Goal: Task Accomplishment & Management: Use online tool/utility

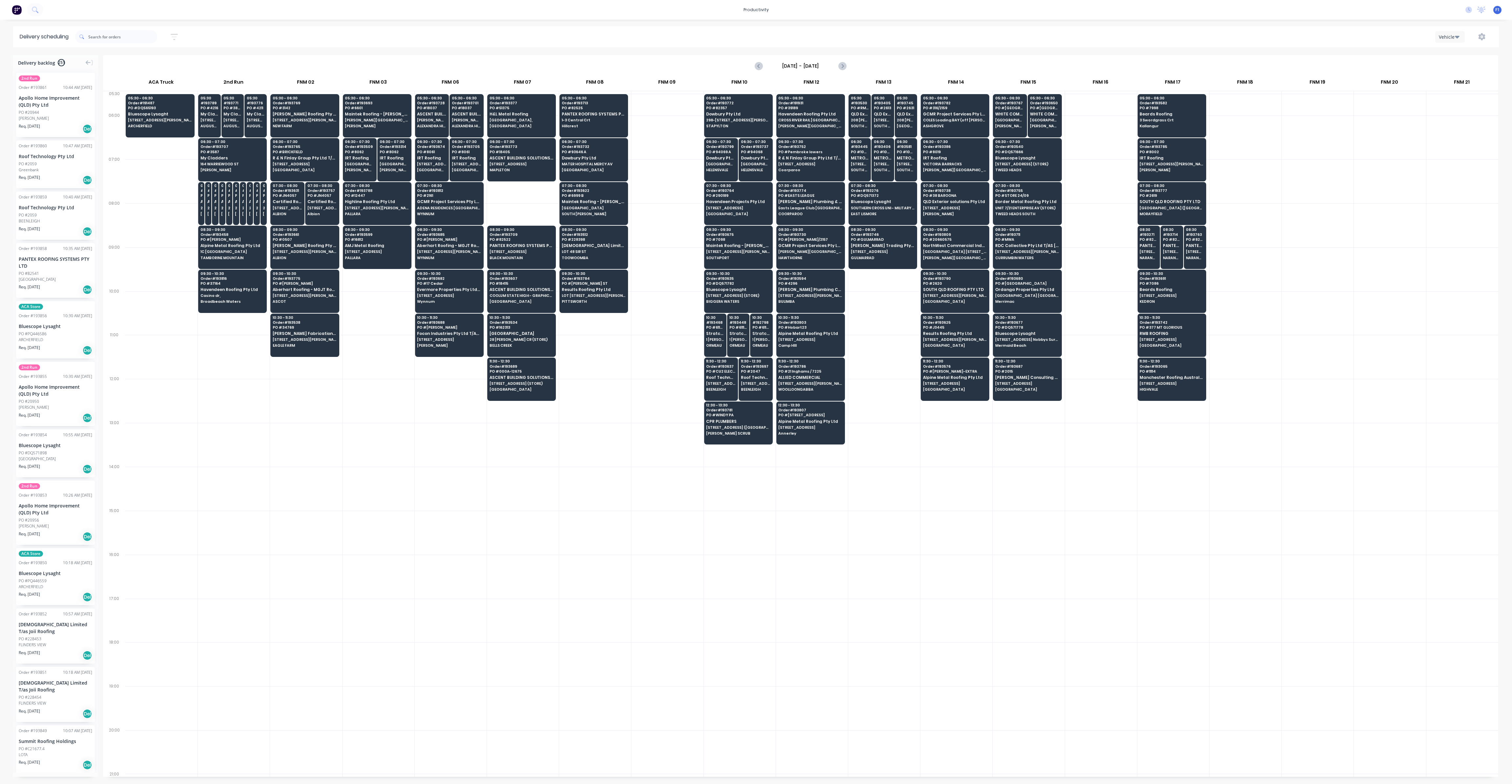
click at [176, 37] on icon "button" at bounding box center [174, 36] width 5 height 1
click at [165, 63] on input at bounding box center [144, 62] width 61 height 10
click at [178, 158] on div "25" at bounding box center [177, 160] width 10 height 10
type input "[DATE]"
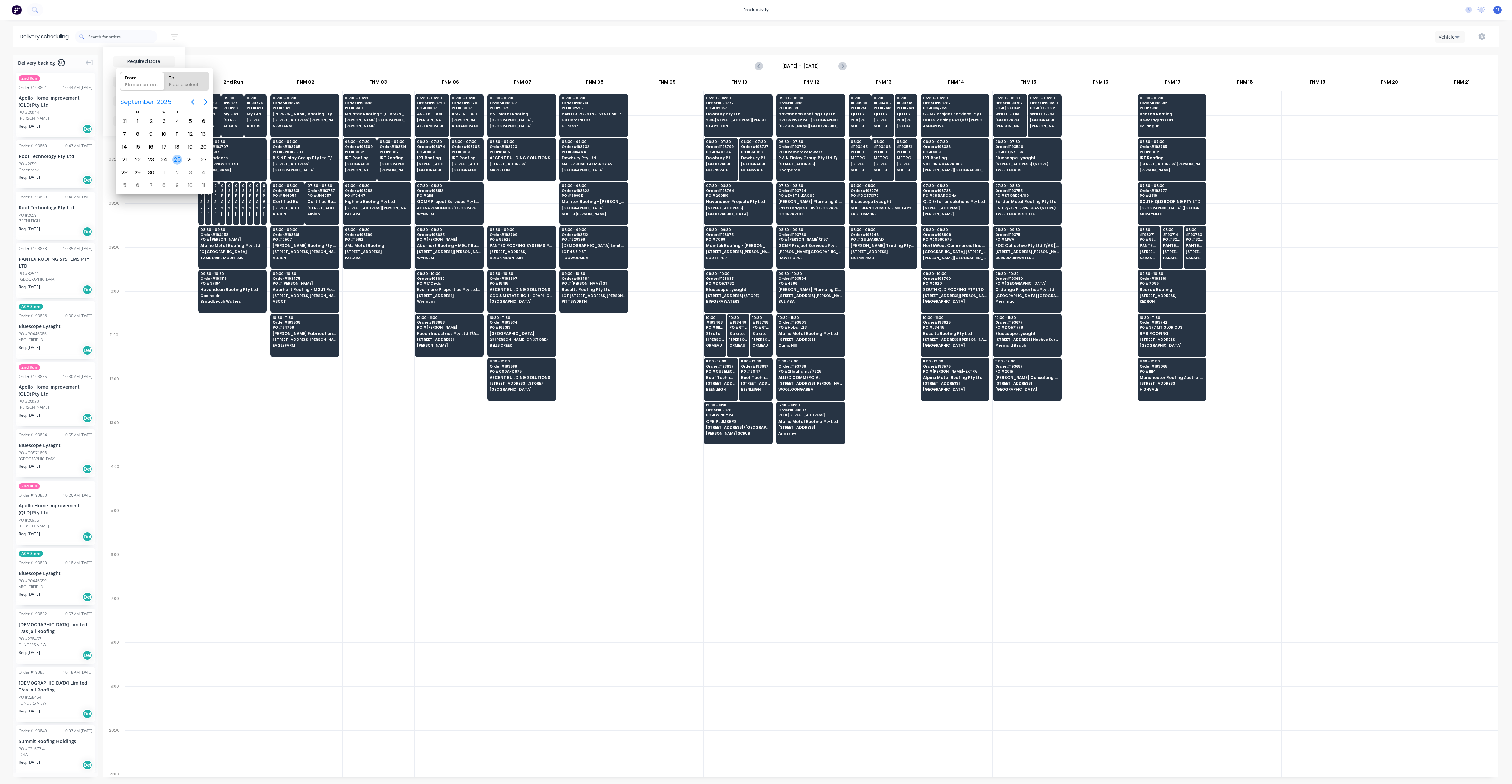
radio input "false"
radio input "true"
click at [178, 158] on div "25" at bounding box center [177, 160] width 10 height 10
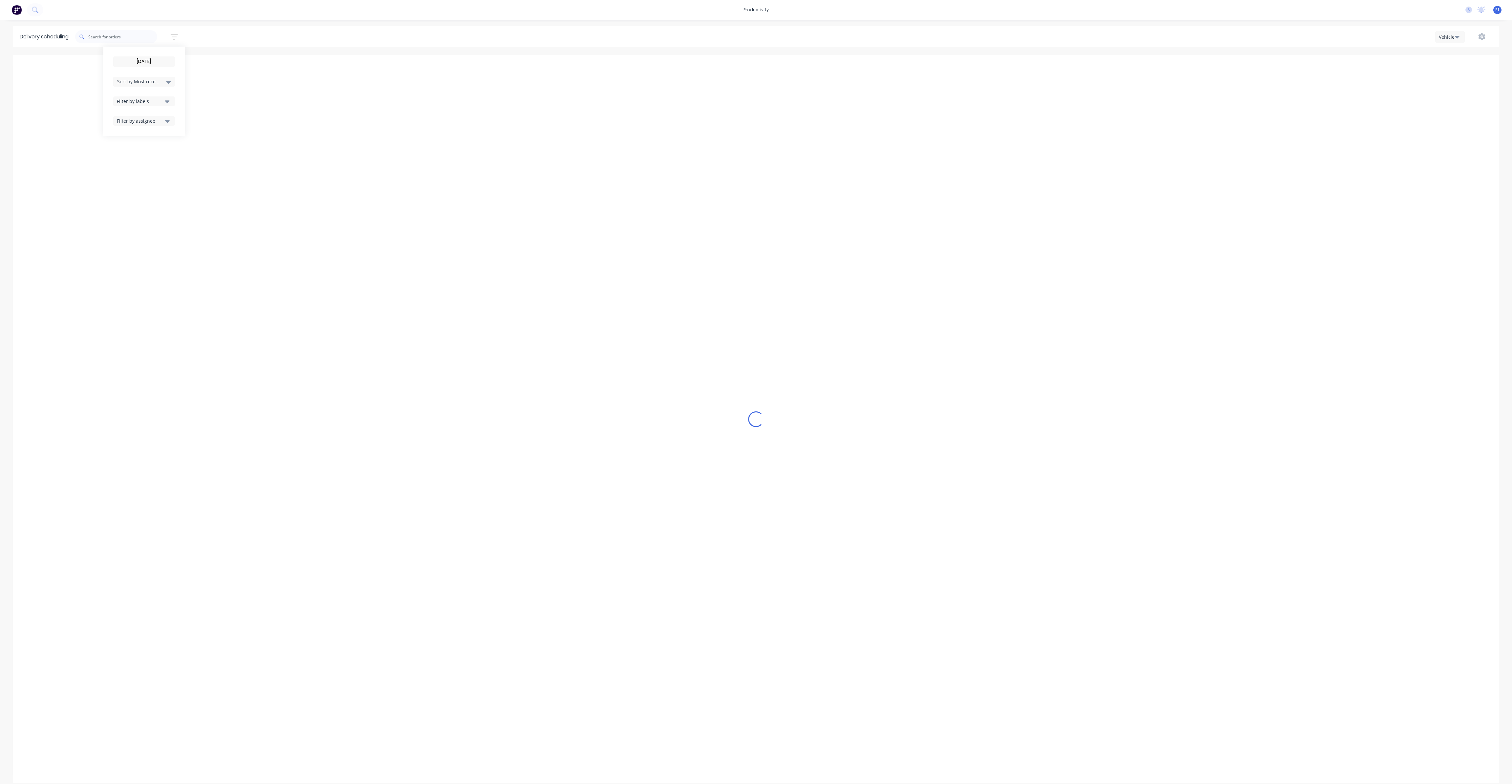
type input "[DATE] - [DATE]"
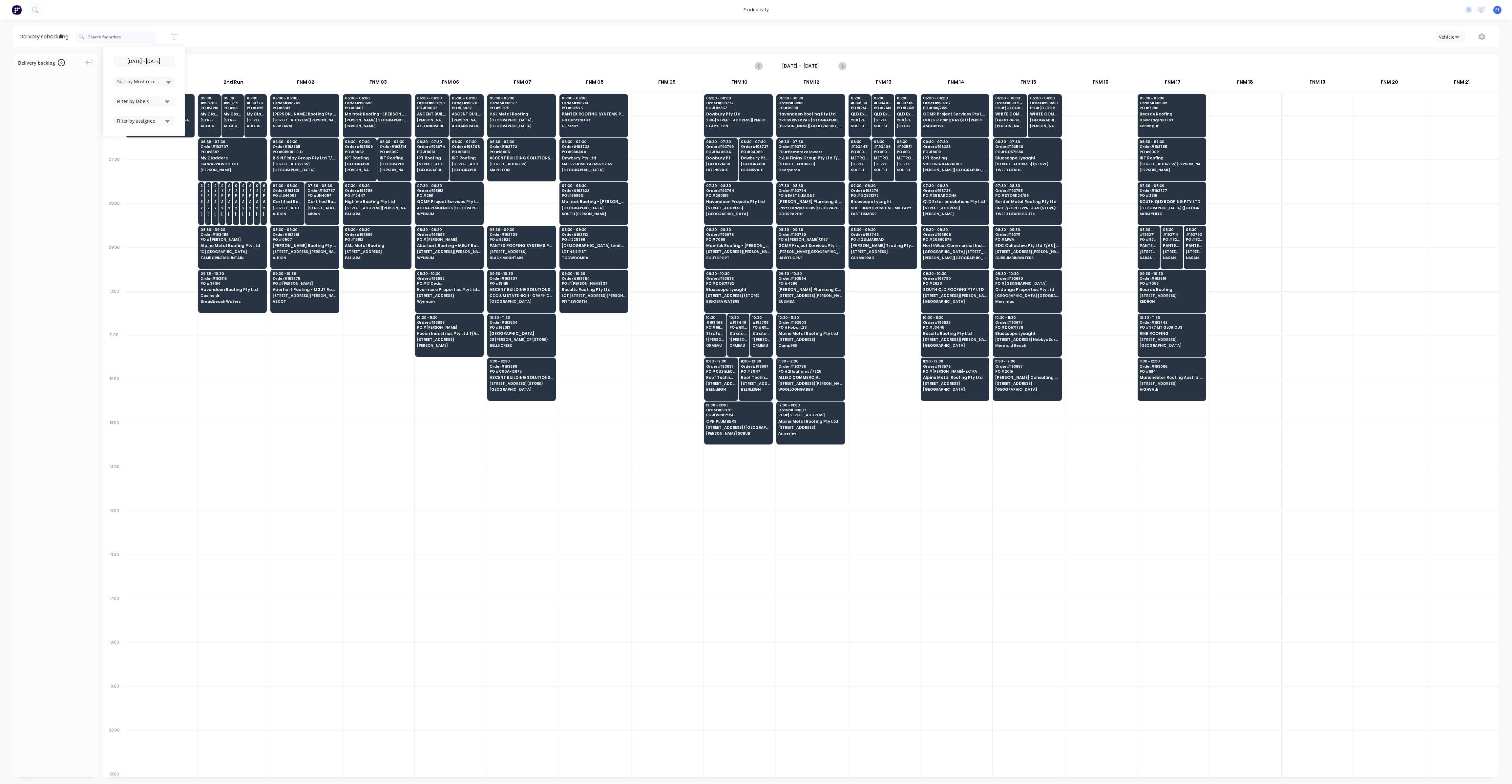
click at [176, 39] on icon "button" at bounding box center [174, 37] width 7 height 6
click at [841, 67] on icon "Next page" at bounding box center [842, 66] width 8 height 8
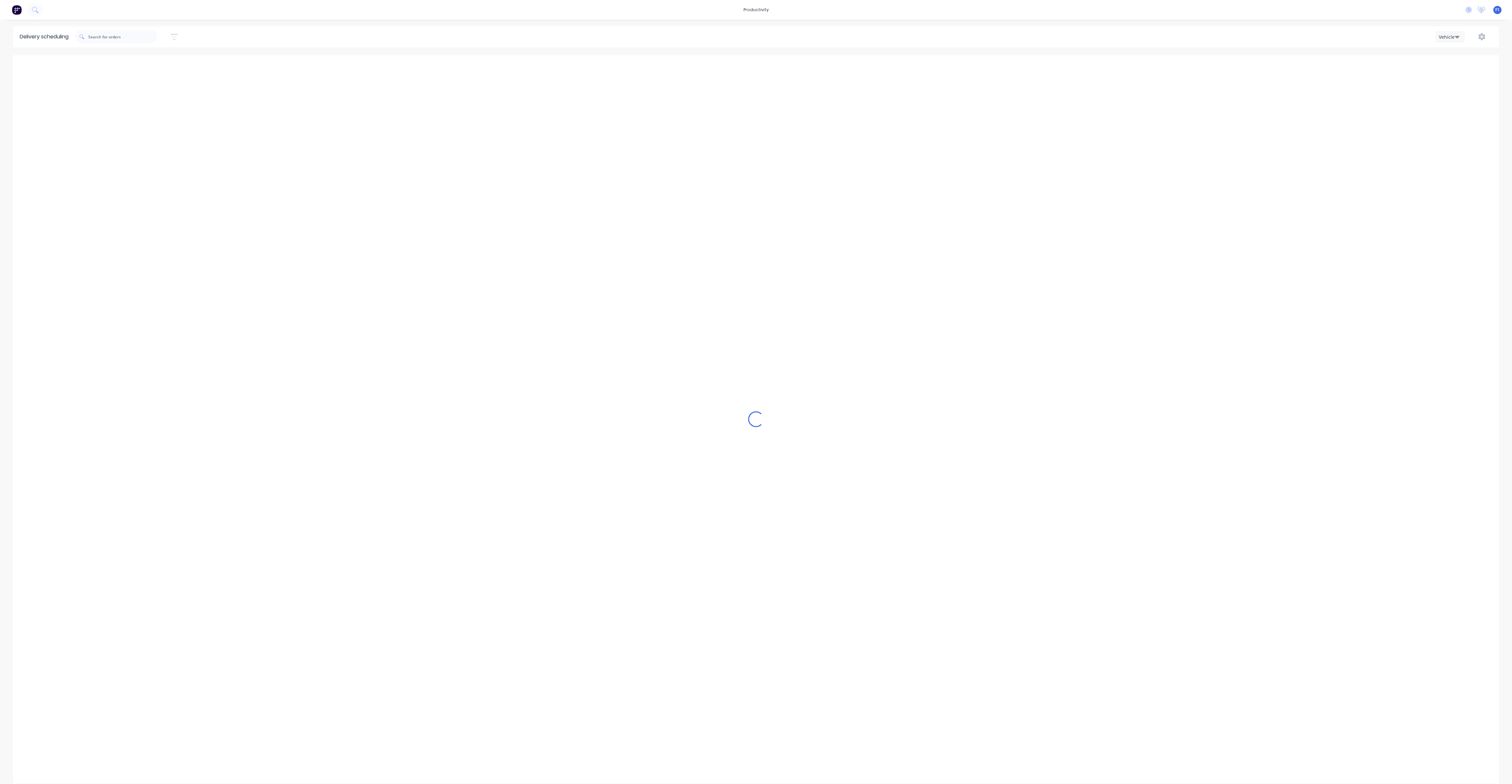
type input "[DATE] - [DATE]"
click at [177, 38] on icon "button" at bounding box center [174, 37] width 7 height 8
click at [166, 61] on input "[DATE] - [DATE]" at bounding box center [144, 62] width 61 height 10
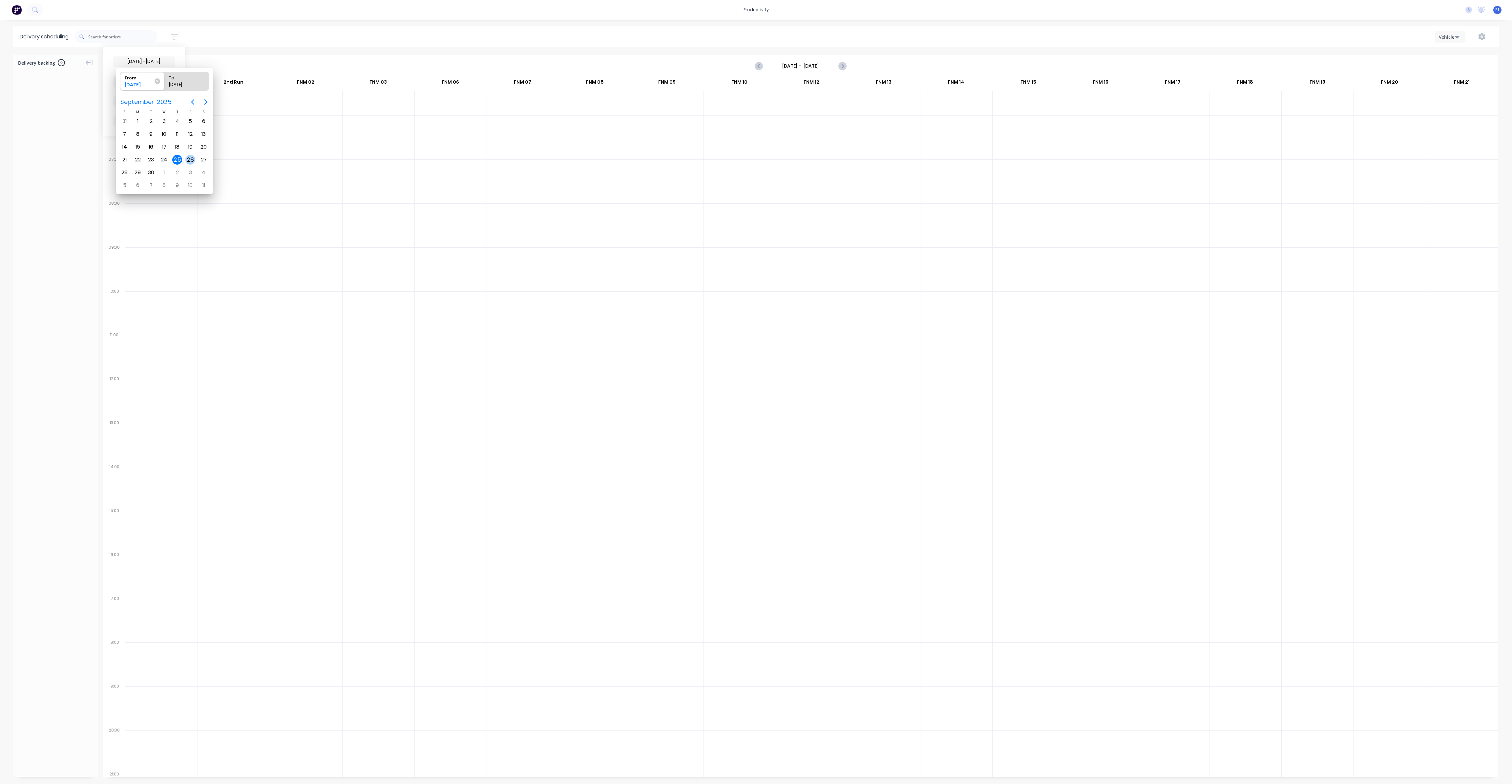
click at [187, 160] on div "26" at bounding box center [190, 160] width 10 height 10
type input "[DATE]"
radio input "false"
radio input "true"
click at [190, 158] on div "26" at bounding box center [190, 160] width 10 height 10
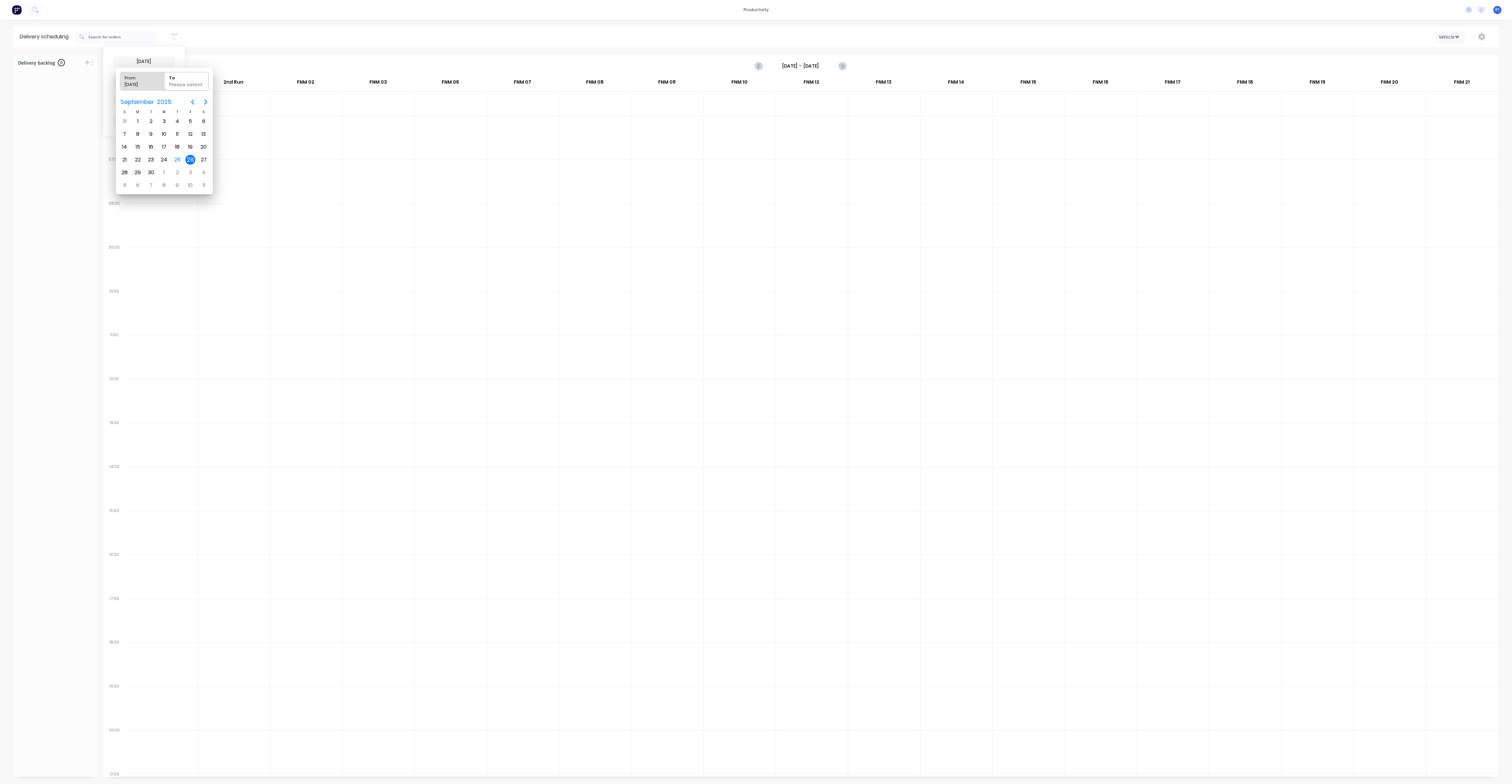
type input "[DATE] - [DATE]"
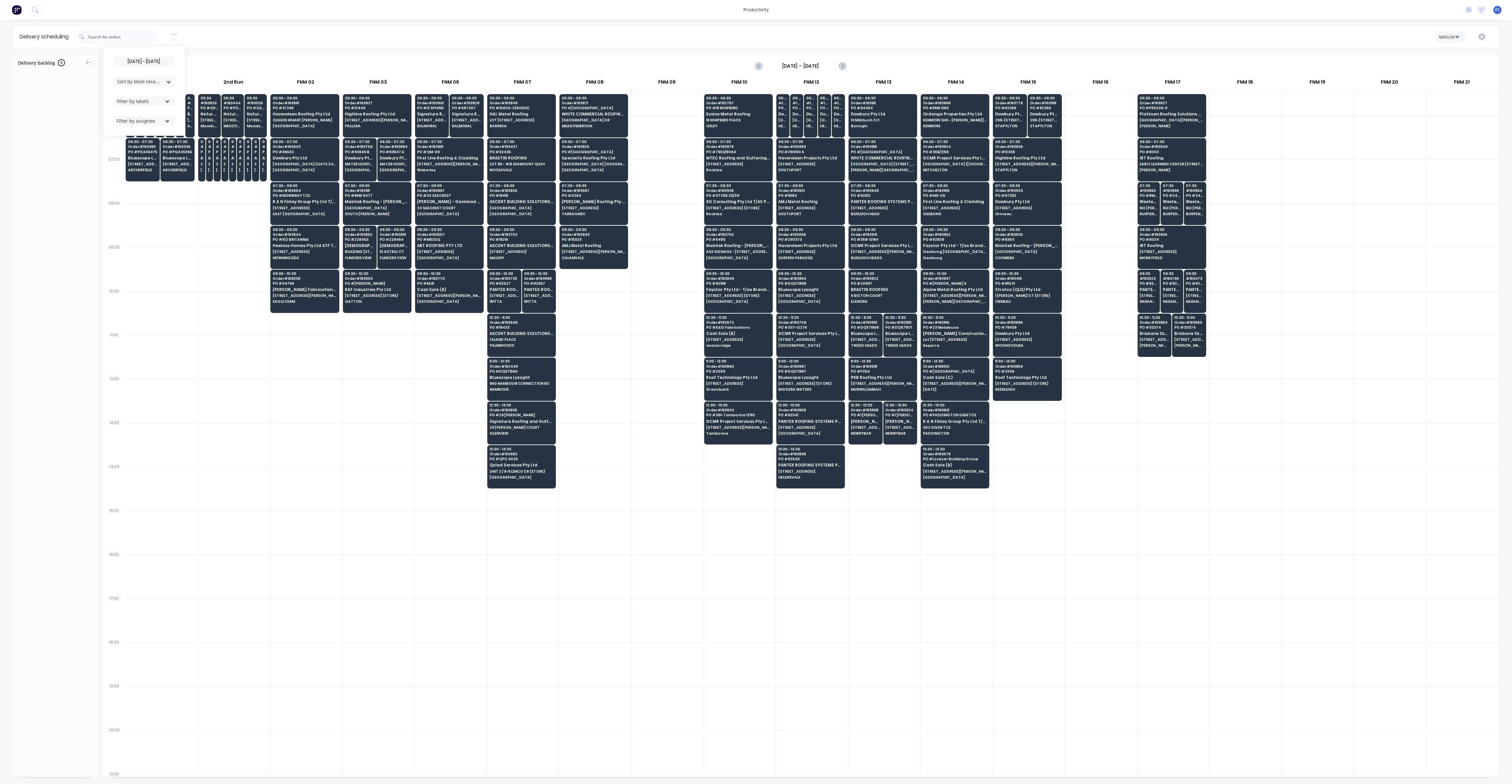
click at [224, 364] on div at bounding box center [234, 357] width 72 height 44
click at [113, 38] on input "text" at bounding box center [122, 36] width 69 height 13
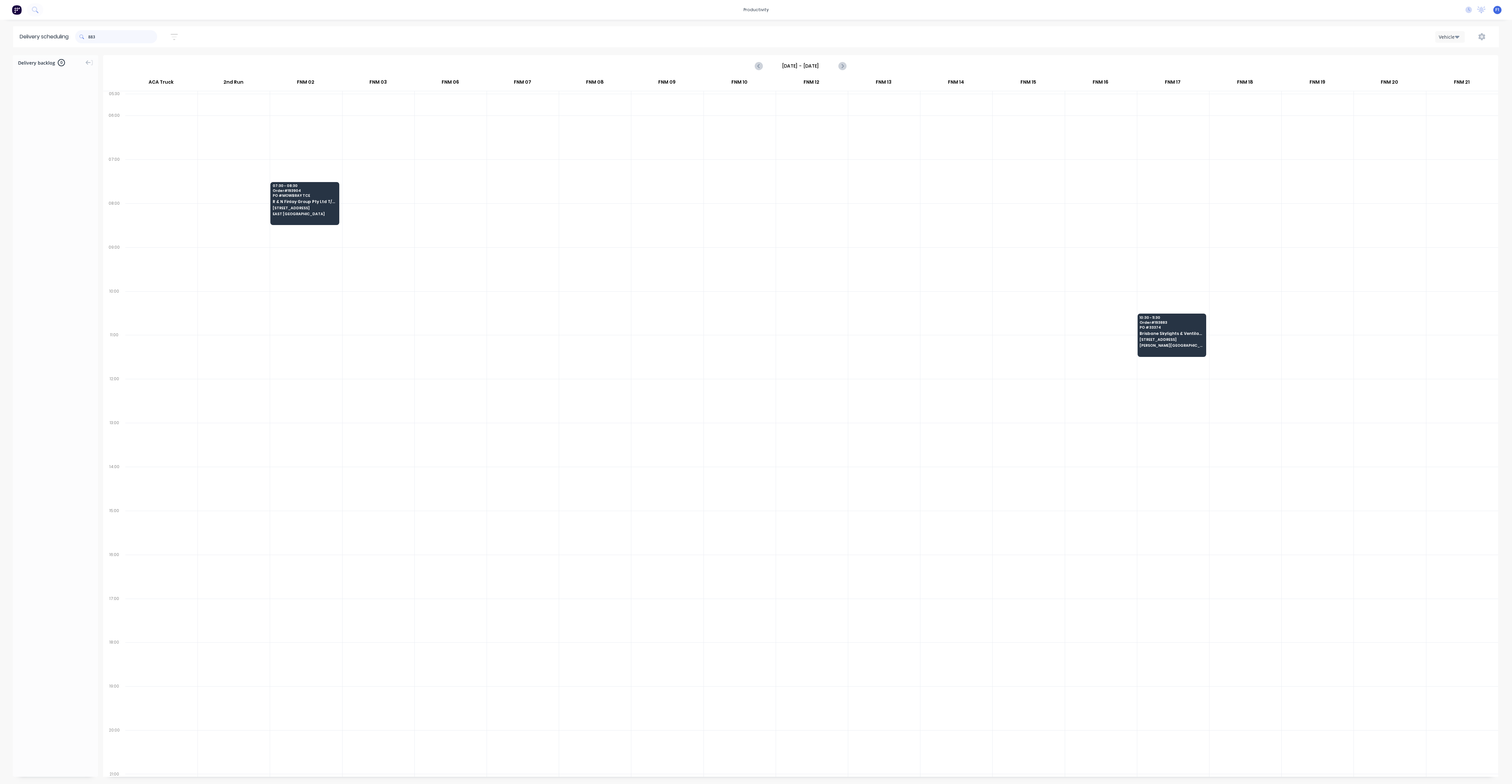
drag, startPoint x: 91, startPoint y: 38, endPoint x: 93, endPoint y: 43, distance: 5.4
click at [91, 39] on input "883" at bounding box center [122, 36] width 69 height 13
type input "3"
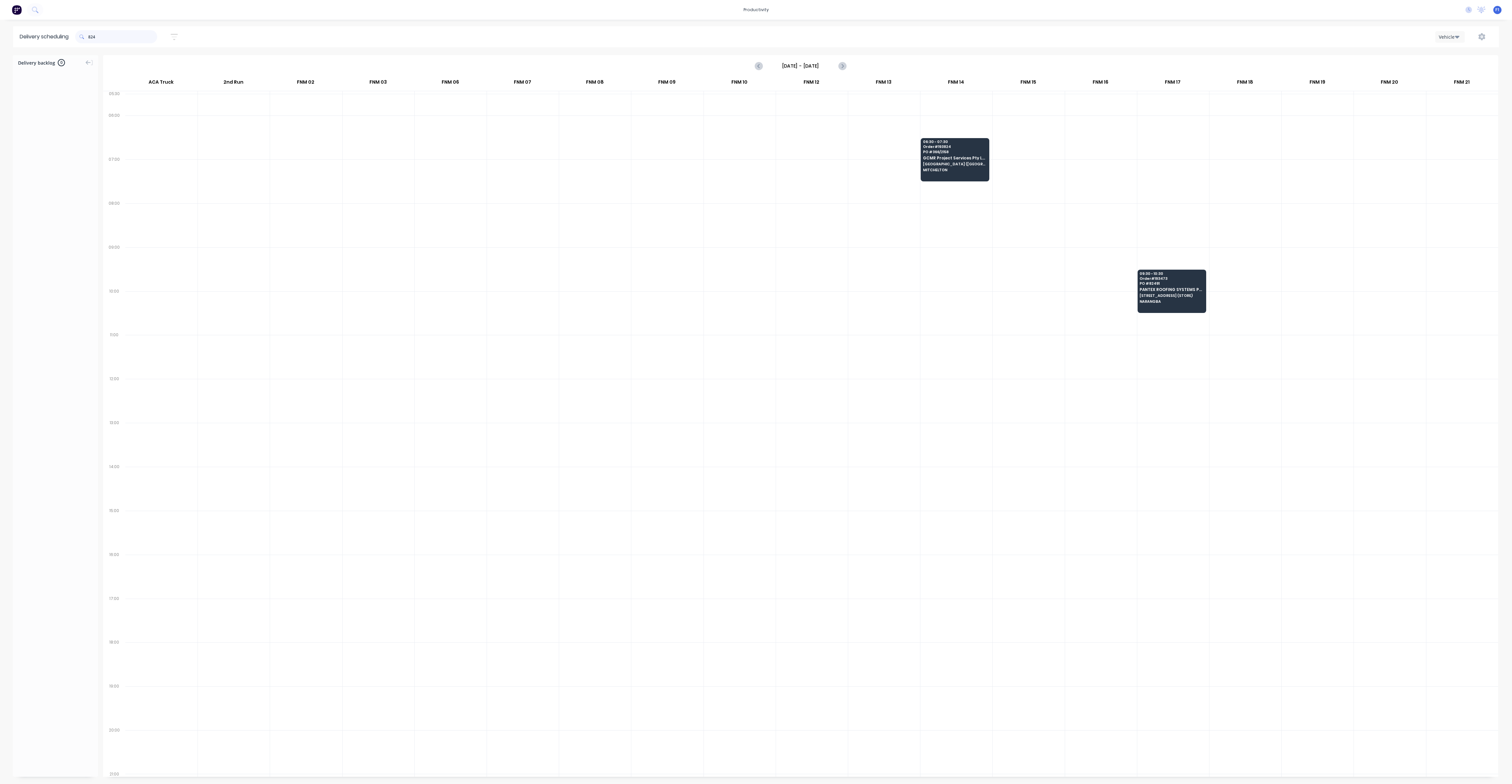
click at [90, 36] on input "824" at bounding box center [122, 36] width 69 height 13
type input "4"
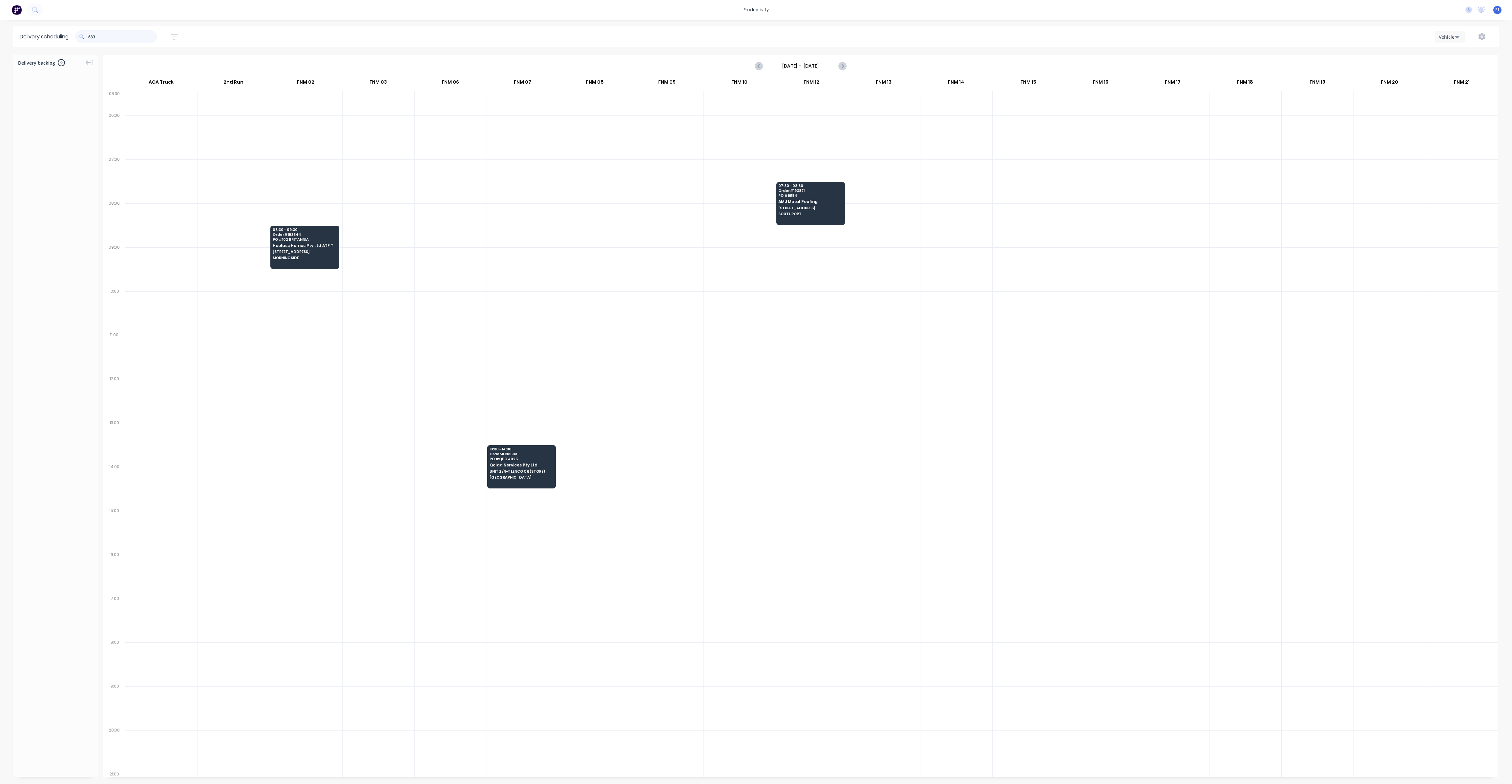
drag, startPoint x: 90, startPoint y: 37, endPoint x: 104, endPoint y: 42, distance: 14.9
click at [90, 37] on input "683" at bounding box center [122, 36] width 69 height 13
type input "3"
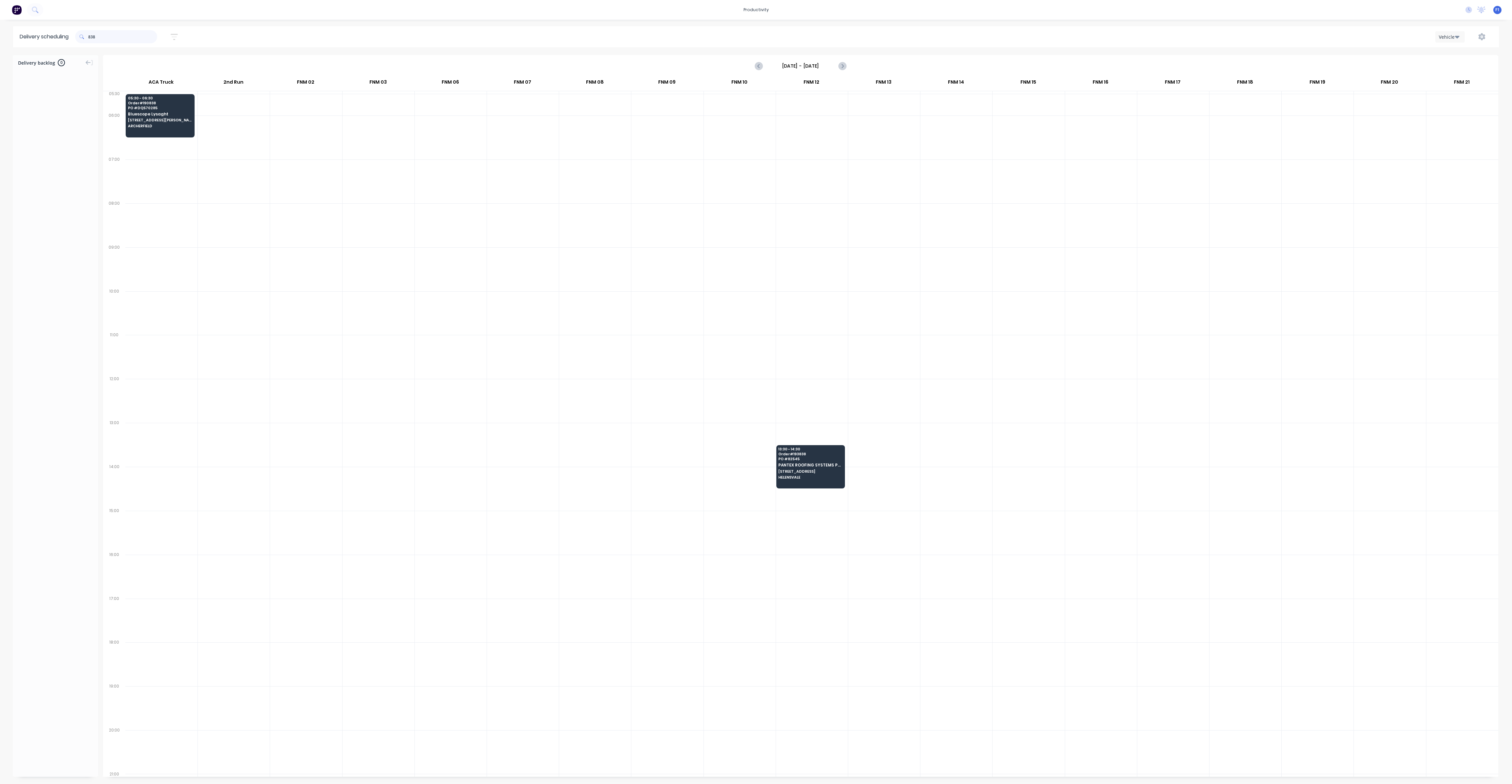
drag, startPoint x: 90, startPoint y: 39, endPoint x: 93, endPoint y: 40, distance: 3.2
click at [90, 39] on input "838" at bounding box center [122, 36] width 69 height 13
type input "8"
drag, startPoint x: 92, startPoint y: 38, endPoint x: 103, endPoint y: 46, distance: 13.6
click at [92, 38] on input "863" at bounding box center [122, 36] width 69 height 13
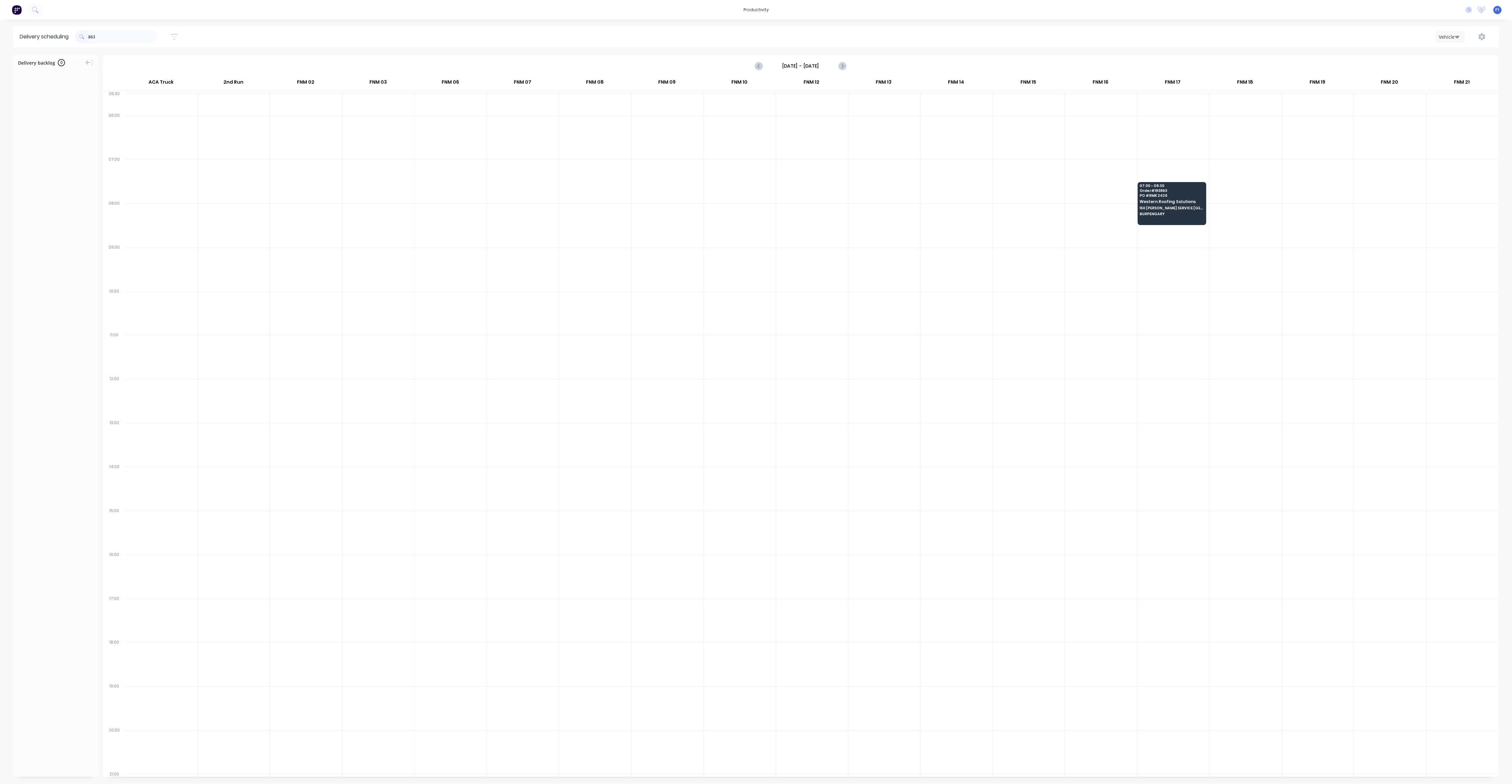
click at [88, 35] on span at bounding box center [82, 36] width 13 height 13
click at [91, 36] on input "863" at bounding box center [122, 36] width 69 height 13
type input "3"
click at [90, 36] on input "921" at bounding box center [122, 36] width 69 height 13
type input "1"
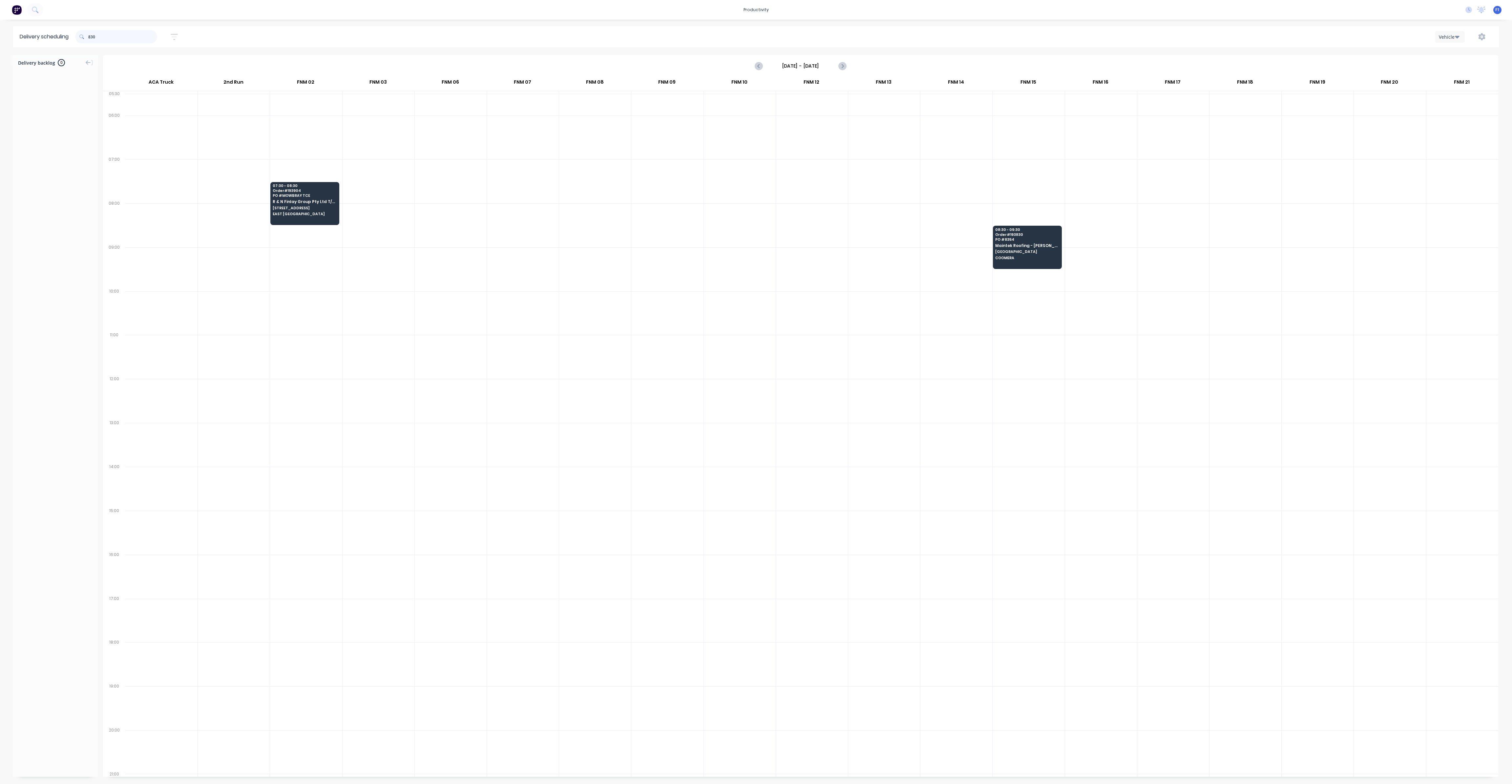
click at [90, 36] on input "830" at bounding box center [122, 36] width 69 height 13
type input "0"
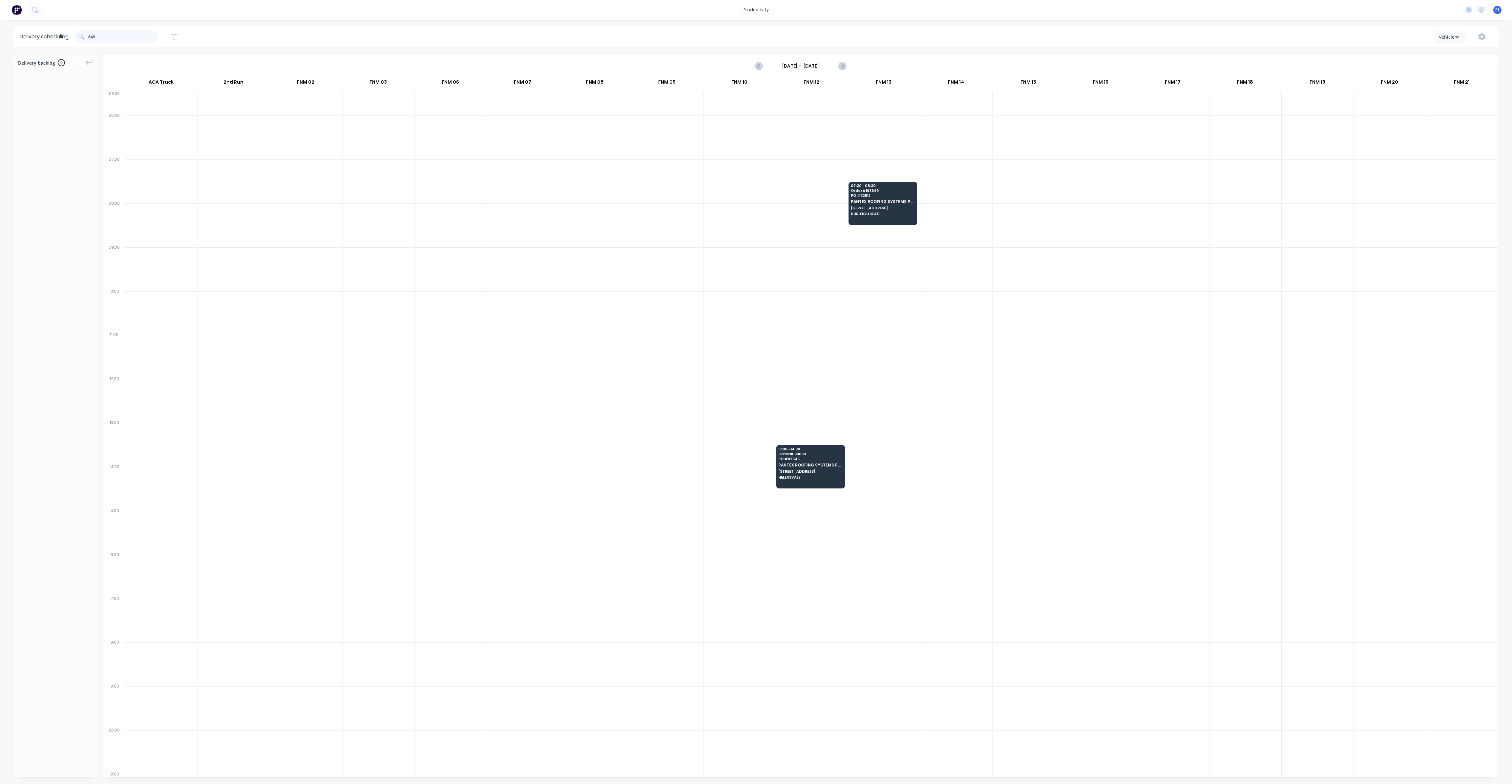
click at [90, 36] on input "649" at bounding box center [122, 36] width 69 height 13
type input "9"
click at [90, 38] on input "862" at bounding box center [122, 36] width 69 height 13
type input "2"
click at [88, 38] on span at bounding box center [82, 36] width 13 height 13
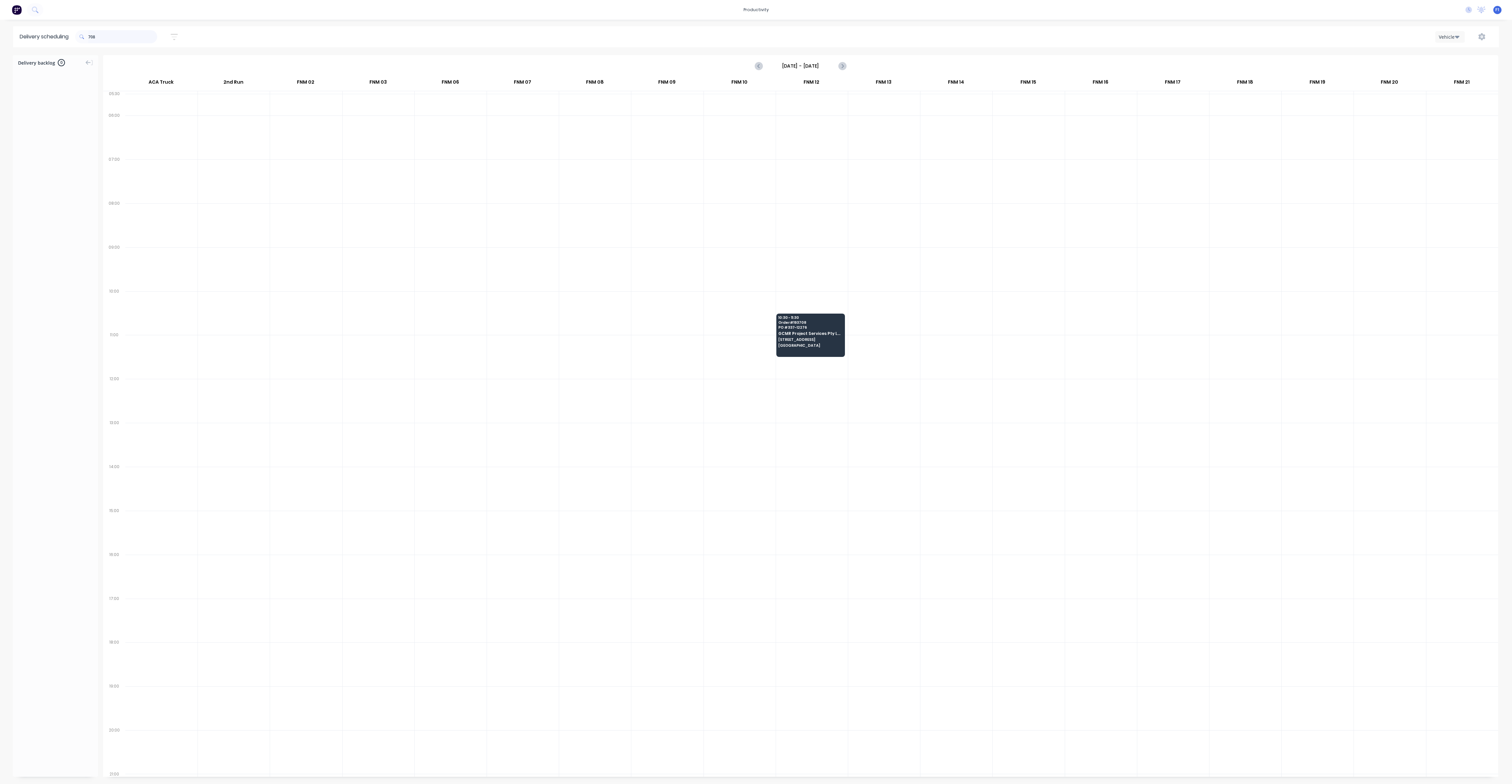
click at [90, 35] on input "708" at bounding box center [122, 36] width 69 height 13
type input "8"
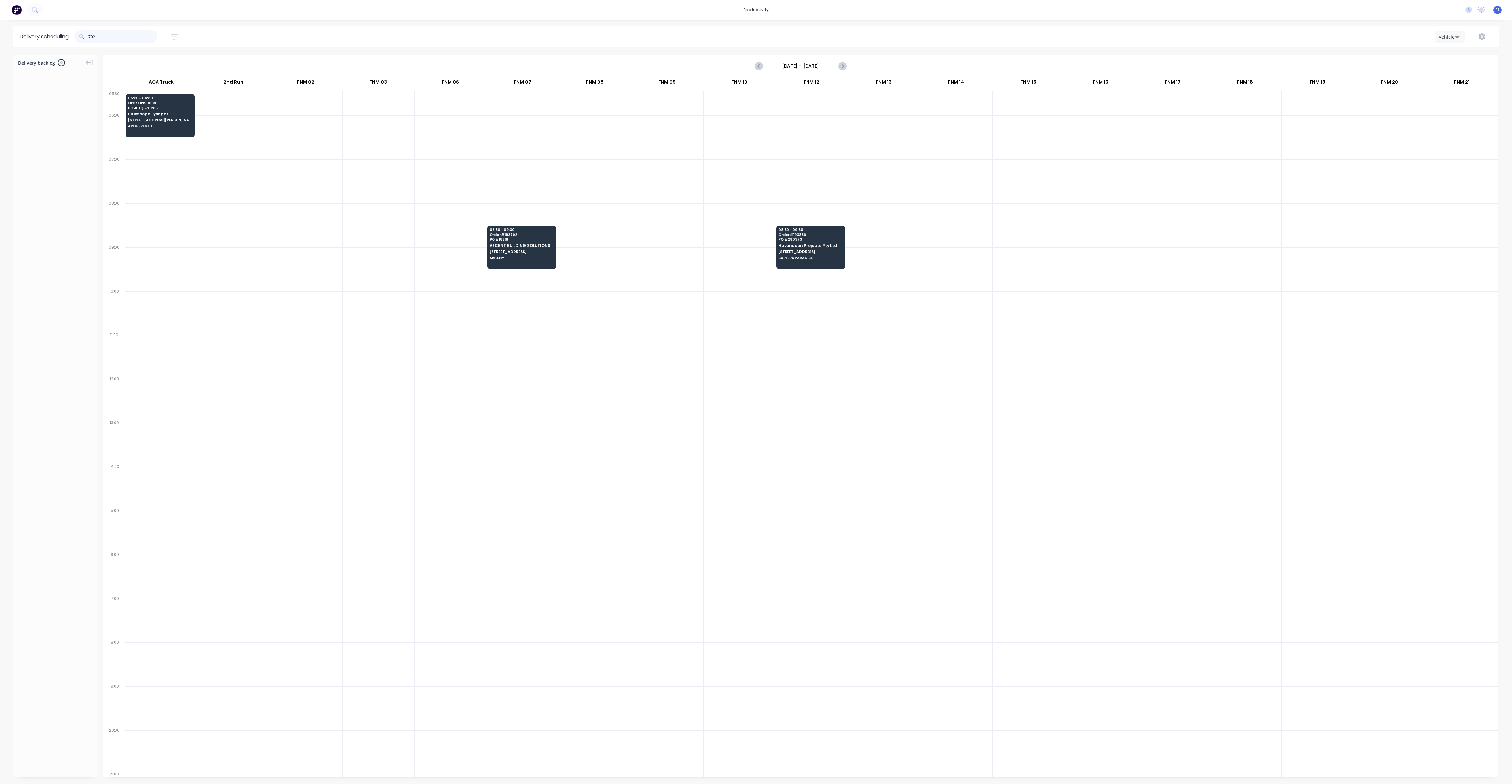
click at [91, 35] on input "702" at bounding box center [122, 36] width 69 height 13
type input "2"
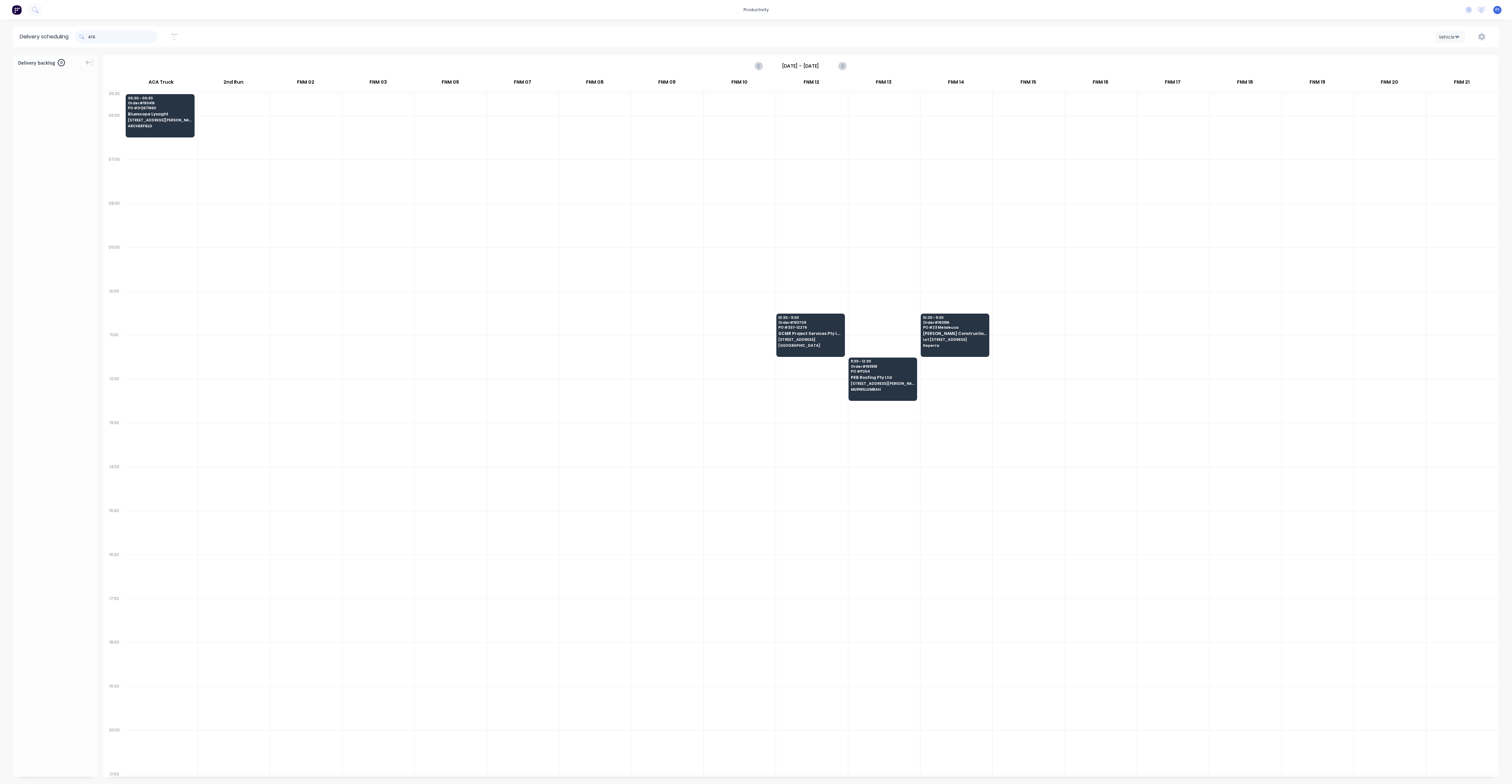
click at [91, 36] on input "416" at bounding box center [122, 36] width 69 height 13
type input "6"
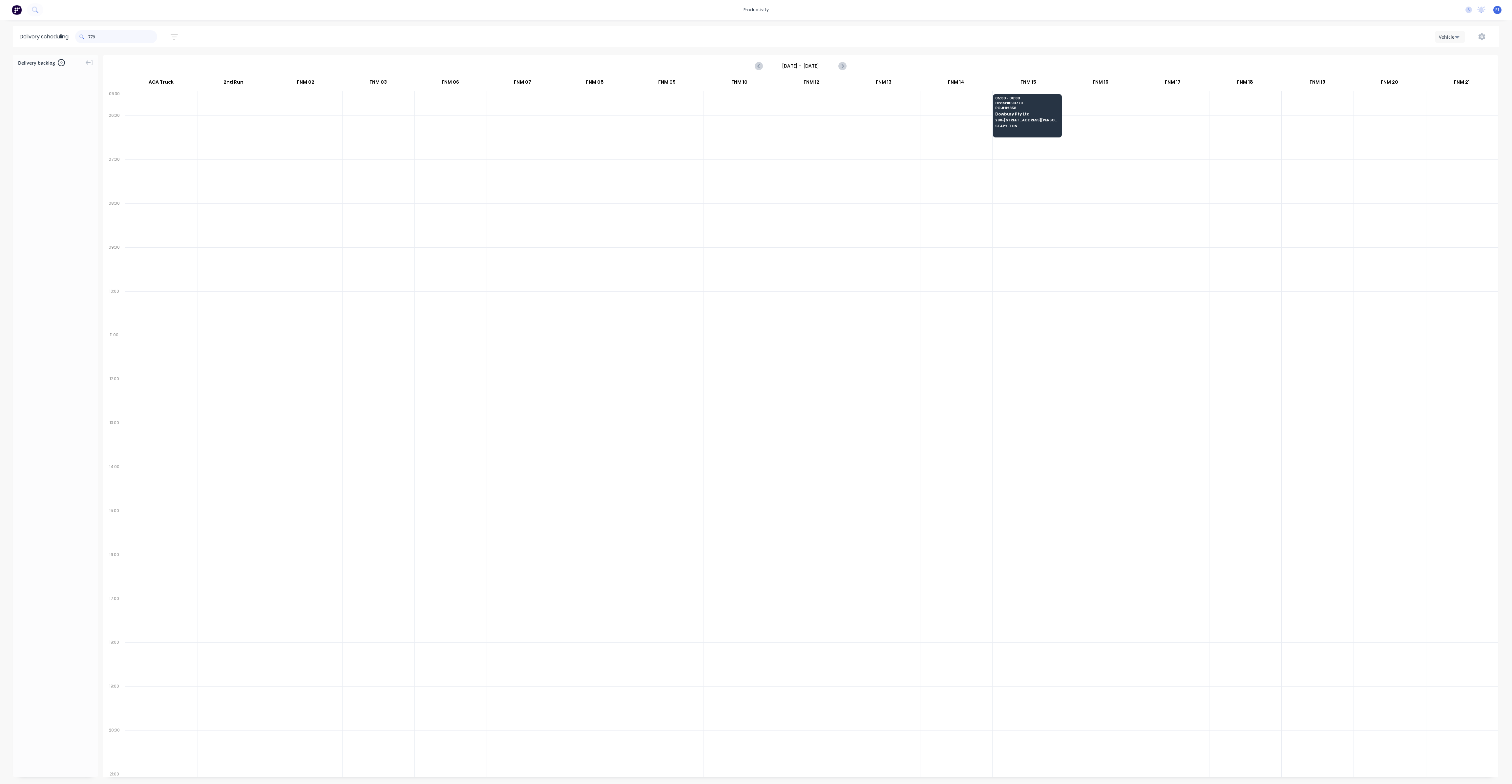
click at [91, 37] on input "779" at bounding box center [122, 36] width 69 height 13
type input "9"
click at [91, 36] on input "624" at bounding box center [122, 36] width 69 height 13
type input "4"
click at [91, 38] on input "473" at bounding box center [122, 36] width 69 height 13
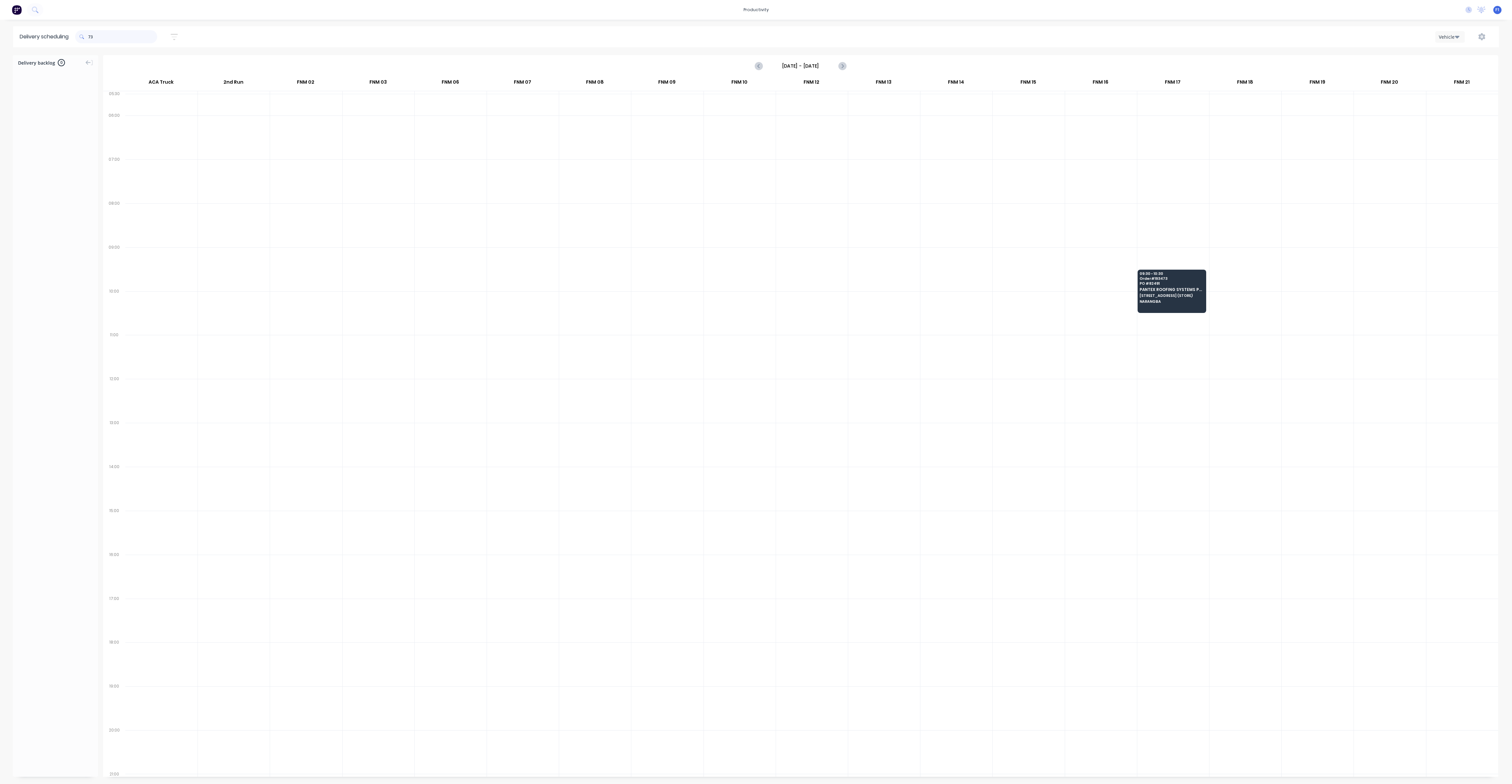
type input "3"
click at [91, 38] on input "821" at bounding box center [122, 36] width 69 height 13
type input "1"
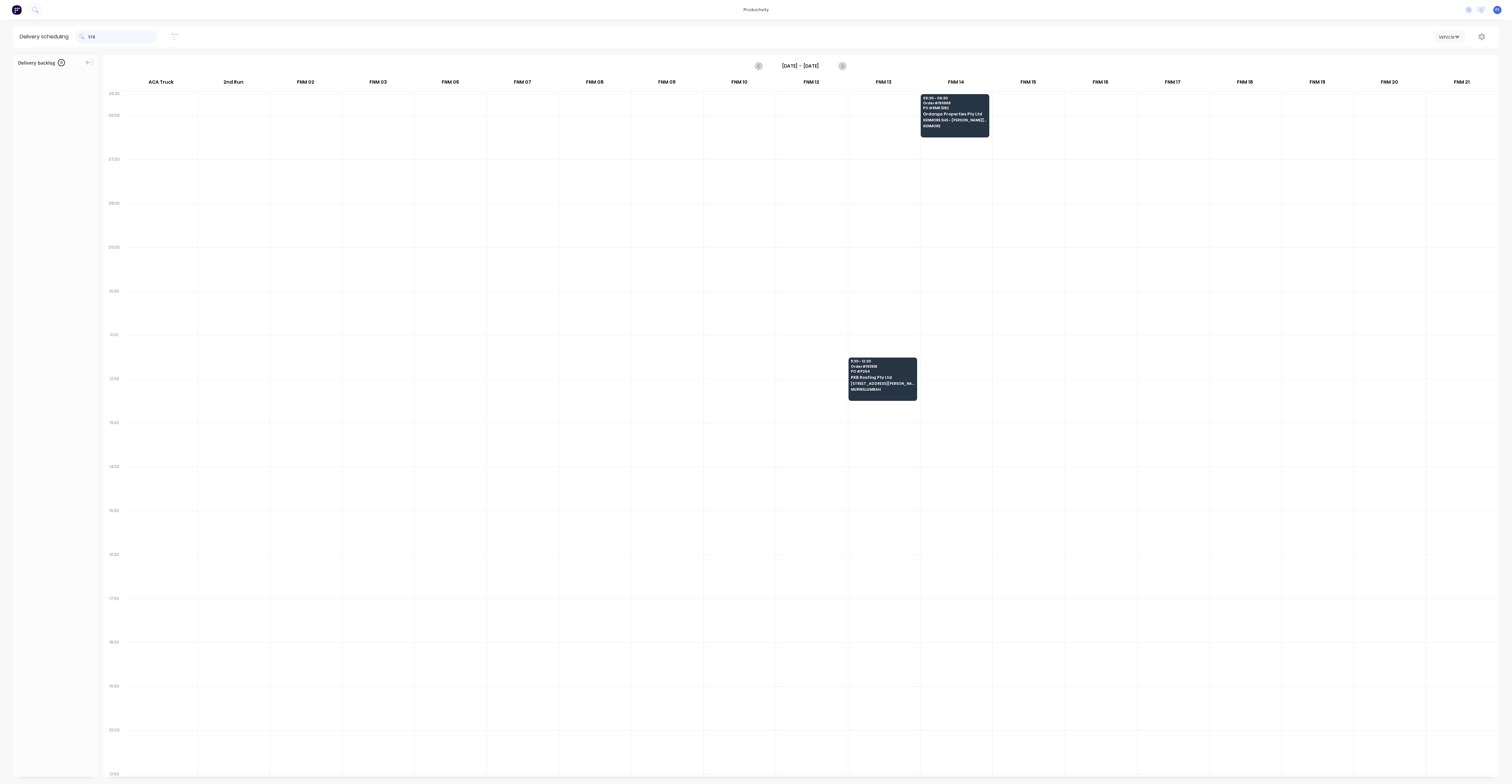
click at [91, 36] on input "518" at bounding box center [122, 36] width 69 height 13
type input "8"
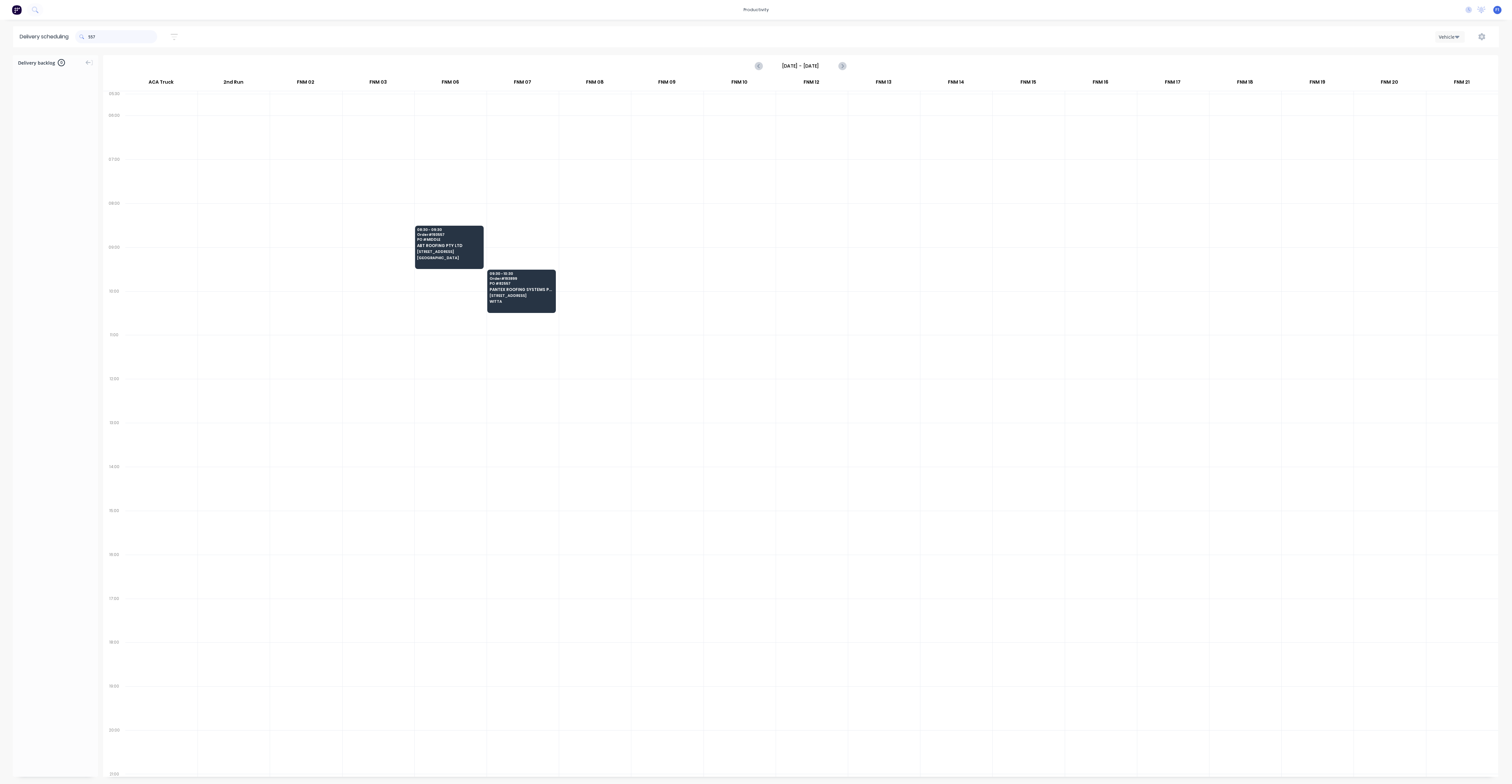
click at [91, 36] on input "557" at bounding box center [122, 36] width 69 height 13
type input "7"
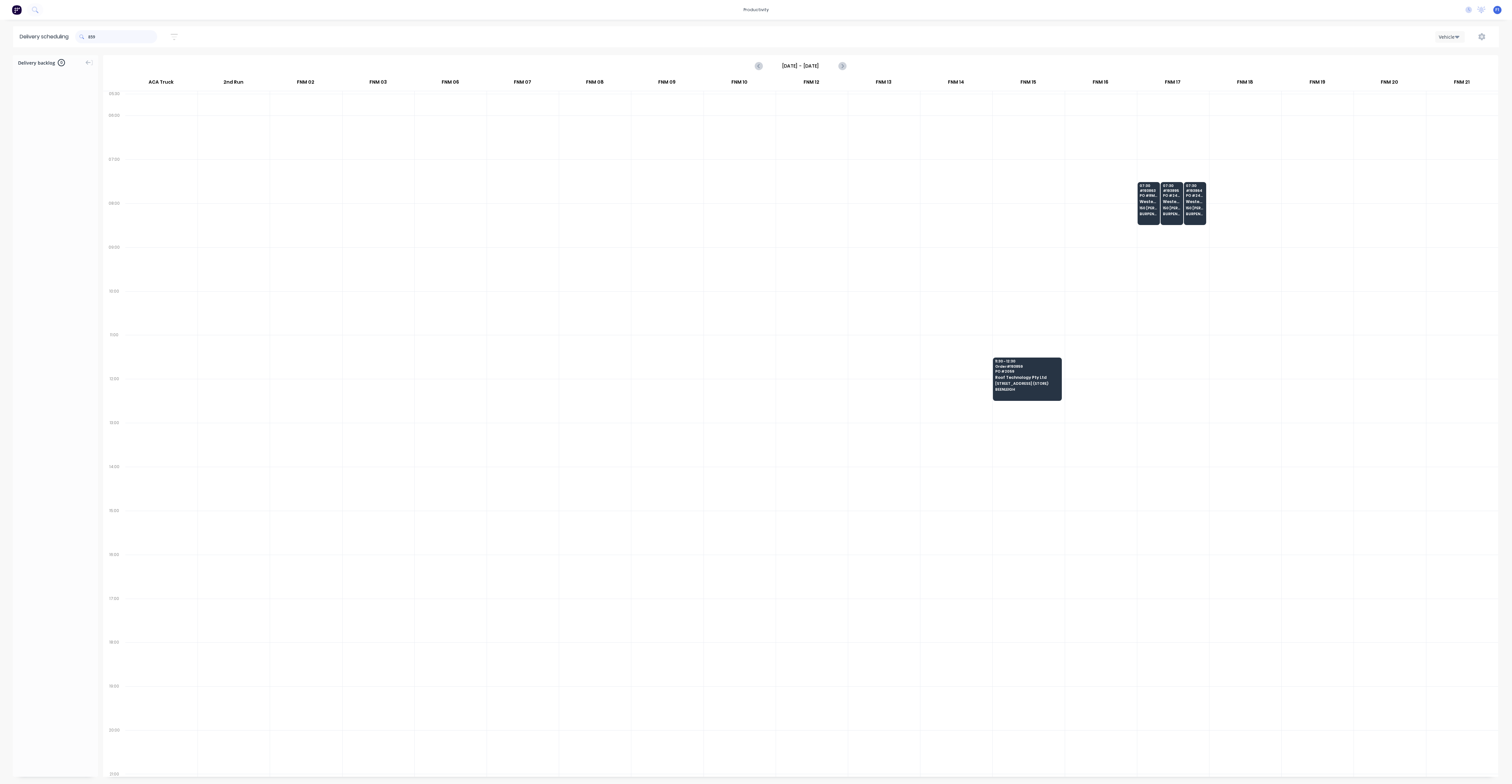
click at [90, 37] on input "859" at bounding box center [122, 36] width 69 height 13
click at [90, 36] on input "538" at bounding box center [122, 36] width 69 height 13
type input "8"
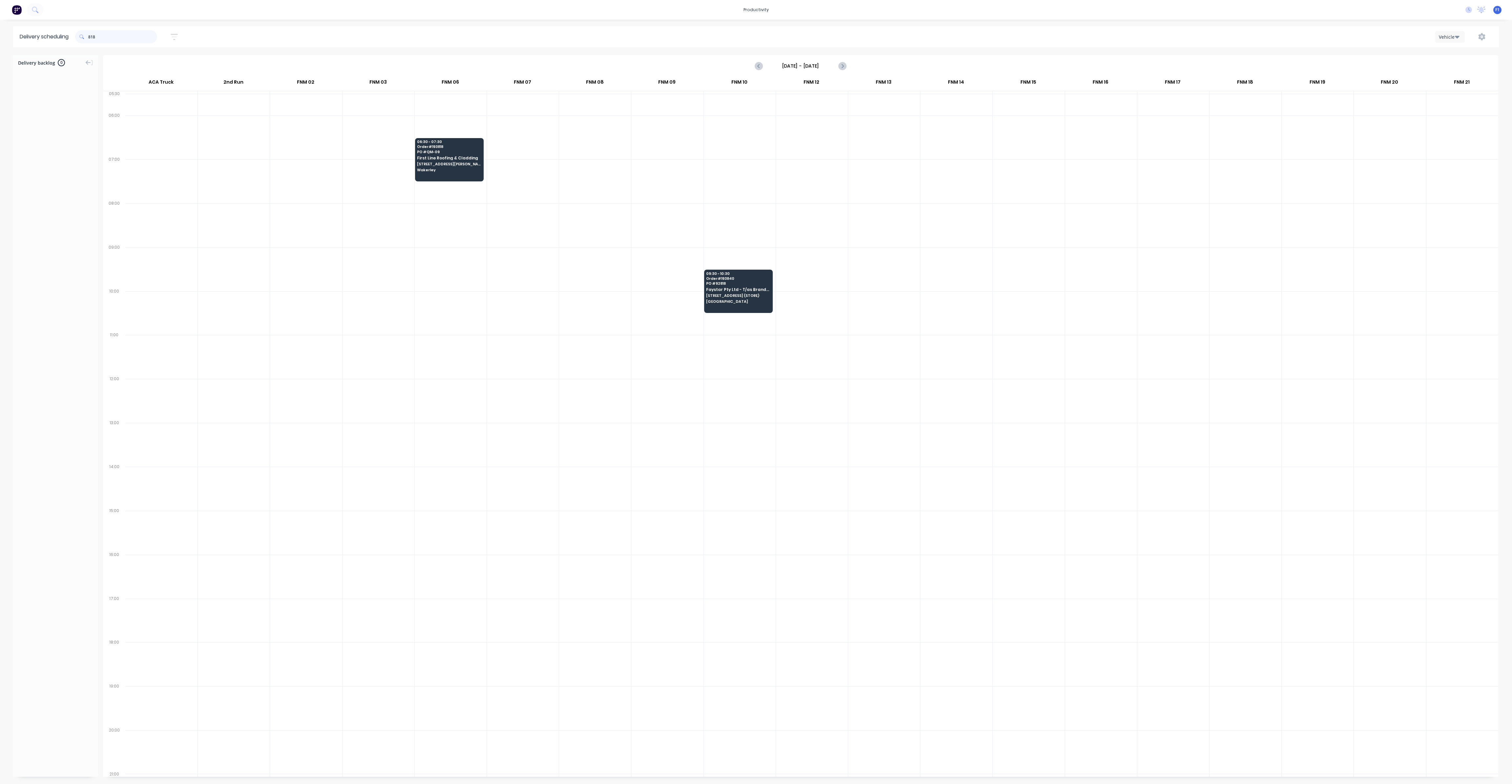
click at [90, 40] on input "818" at bounding box center [122, 36] width 69 height 13
type input "8"
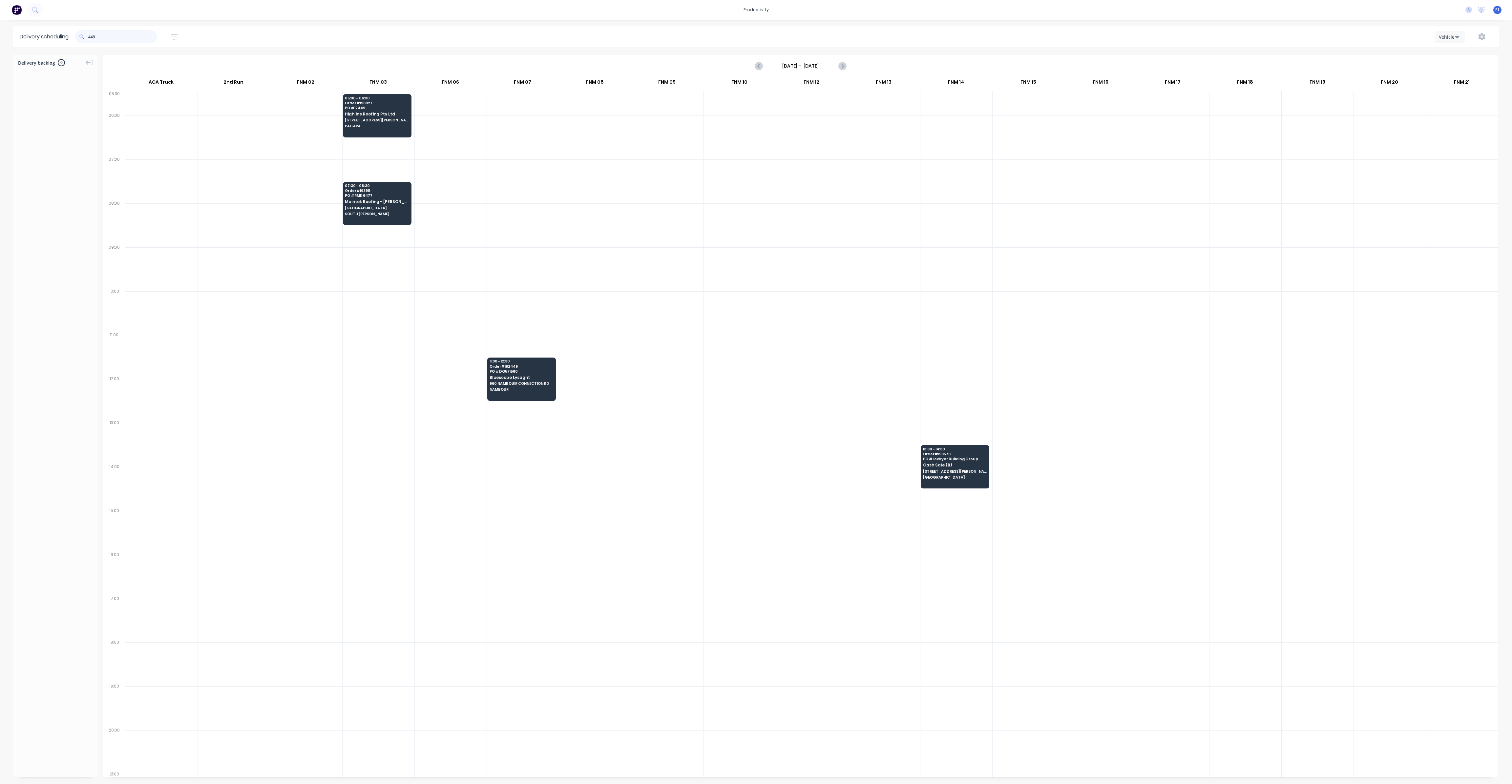
click at [92, 38] on input "449" at bounding box center [122, 36] width 69 height 13
click at [90, 36] on input "449" at bounding box center [122, 36] width 69 height 13
type input "9"
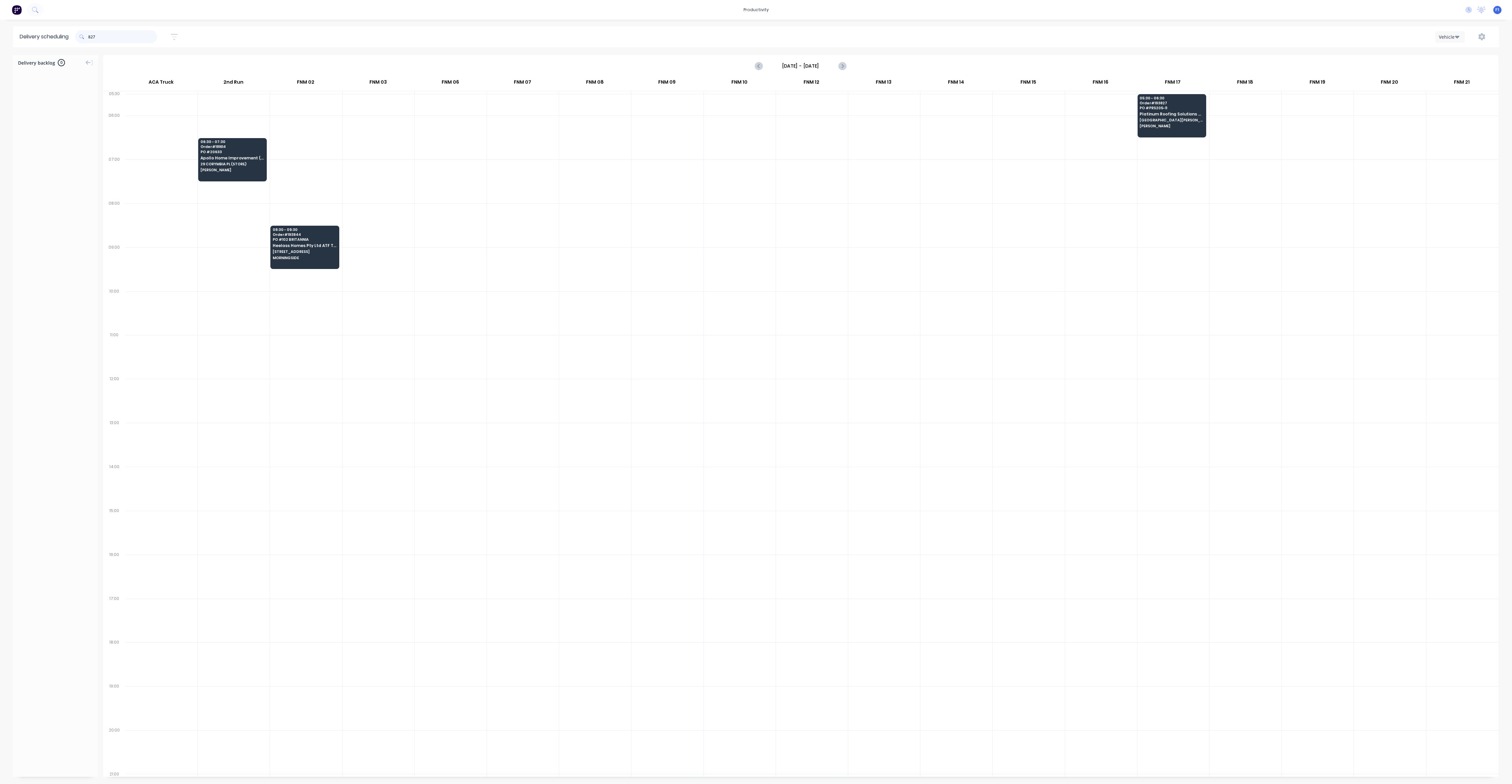
click at [91, 38] on input "827" at bounding box center [122, 36] width 69 height 13
type input "7"
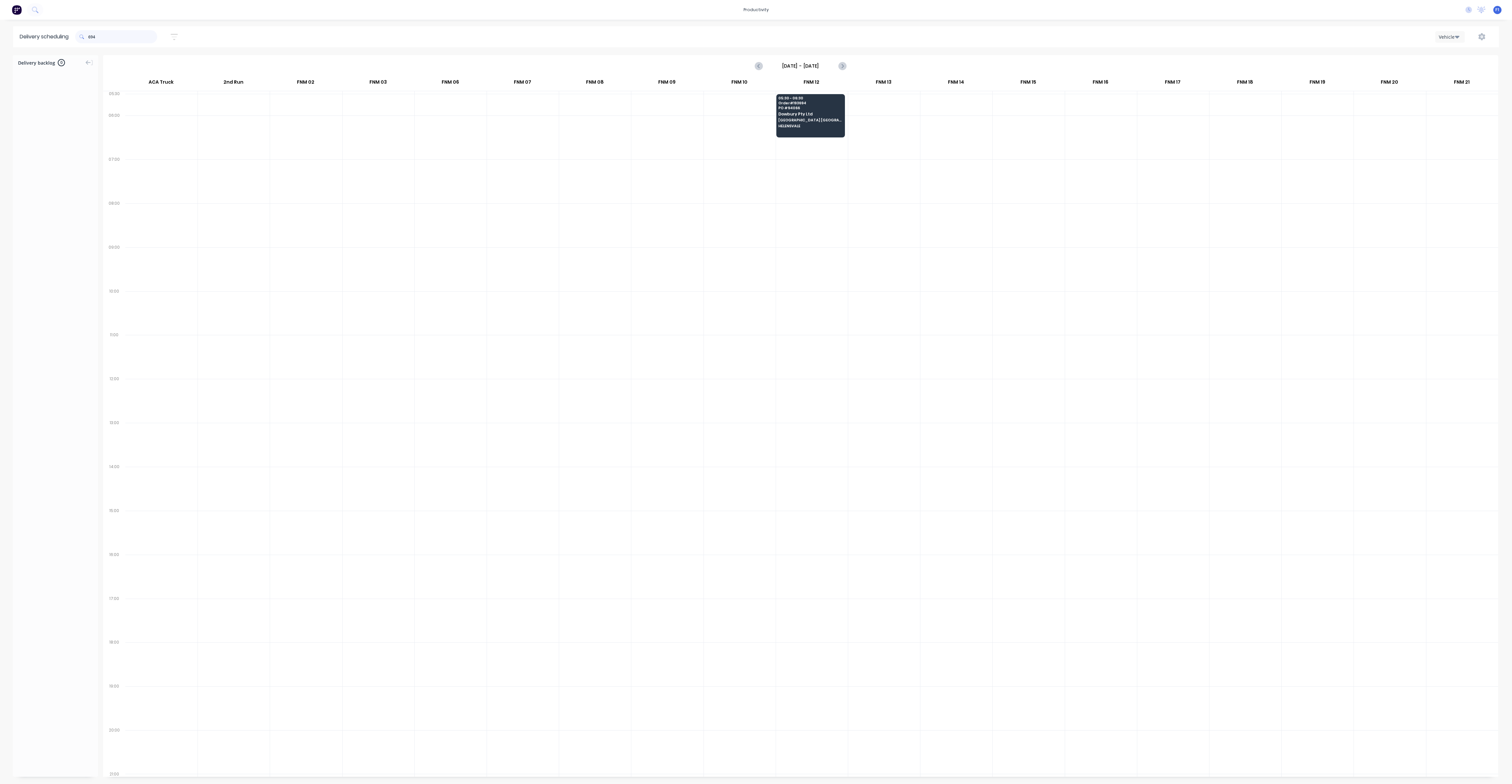
click at [91, 38] on input "694" at bounding box center [122, 36] width 69 height 13
type input "4"
click at [88, 36] on span at bounding box center [82, 36] width 13 height 13
click at [92, 38] on input "834" at bounding box center [122, 36] width 69 height 13
click at [92, 38] on input "834" at bounding box center [122, 36] width 69 height 13
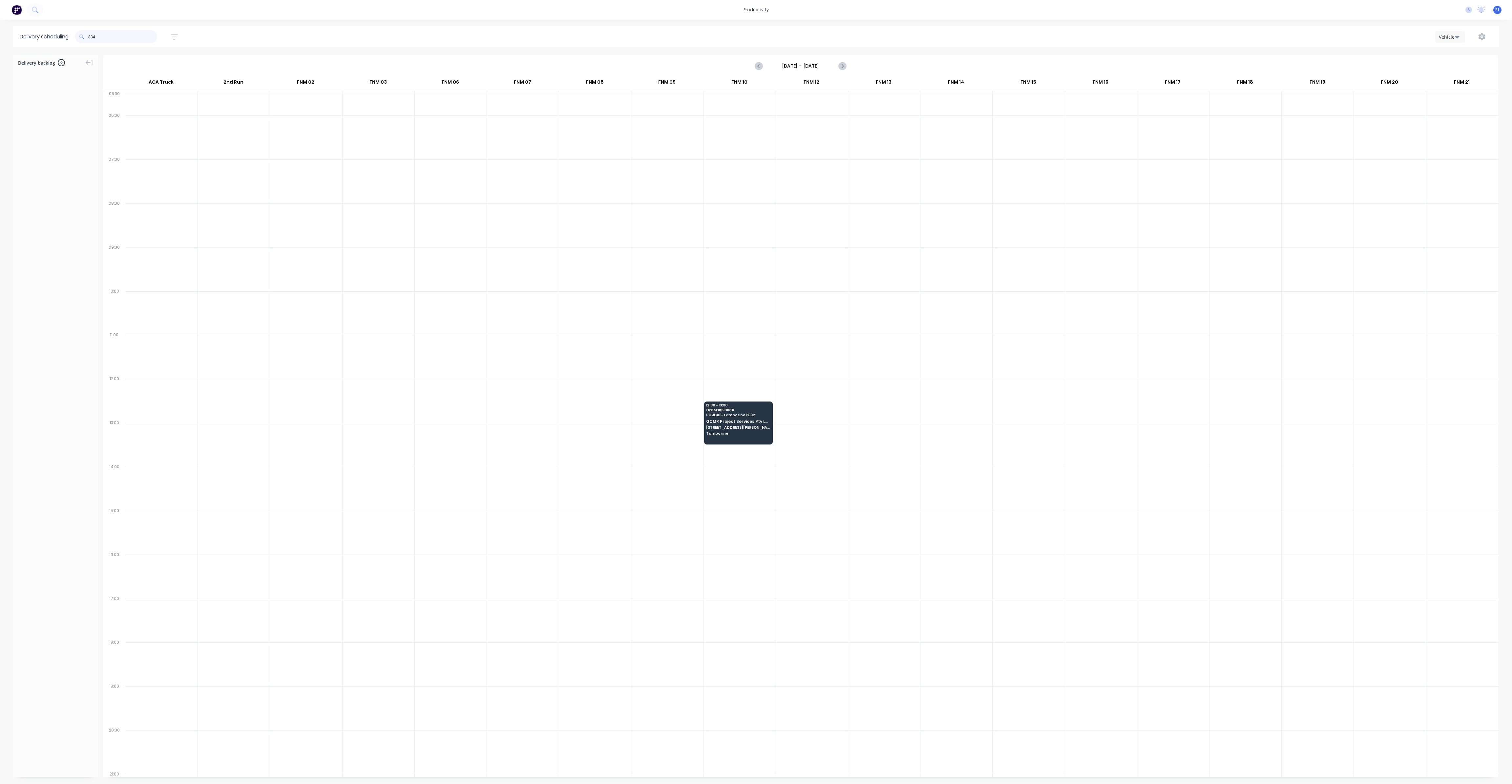
click at [90, 37] on input "834" at bounding box center [122, 36] width 69 height 13
type input "4"
click at [90, 32] on input "667" at bounding box center [122, 36] width 69 height 13
type input "7"
click at [91, 39] on input "747" at bounding box center [122, 36] width 69 height 13
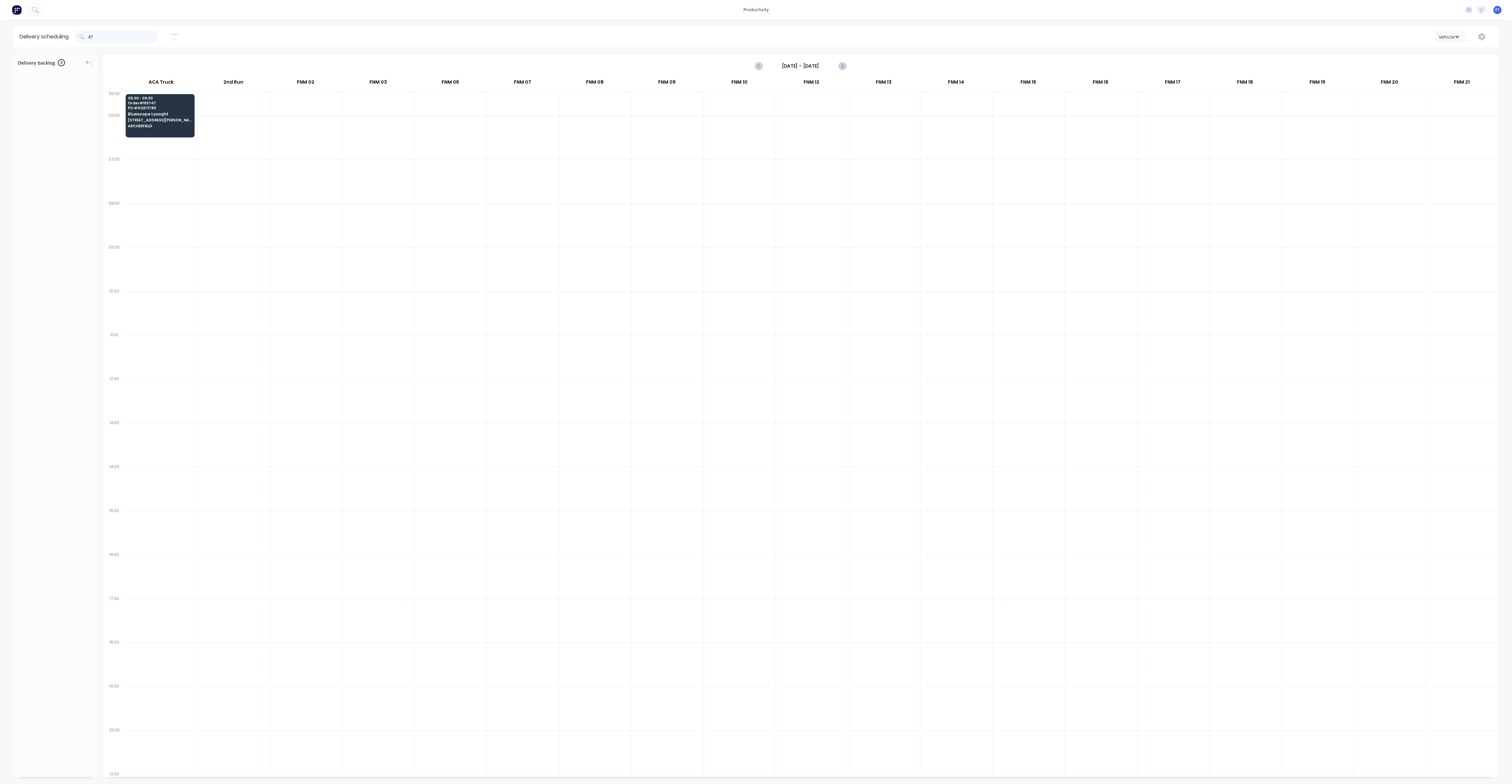
type input "7"
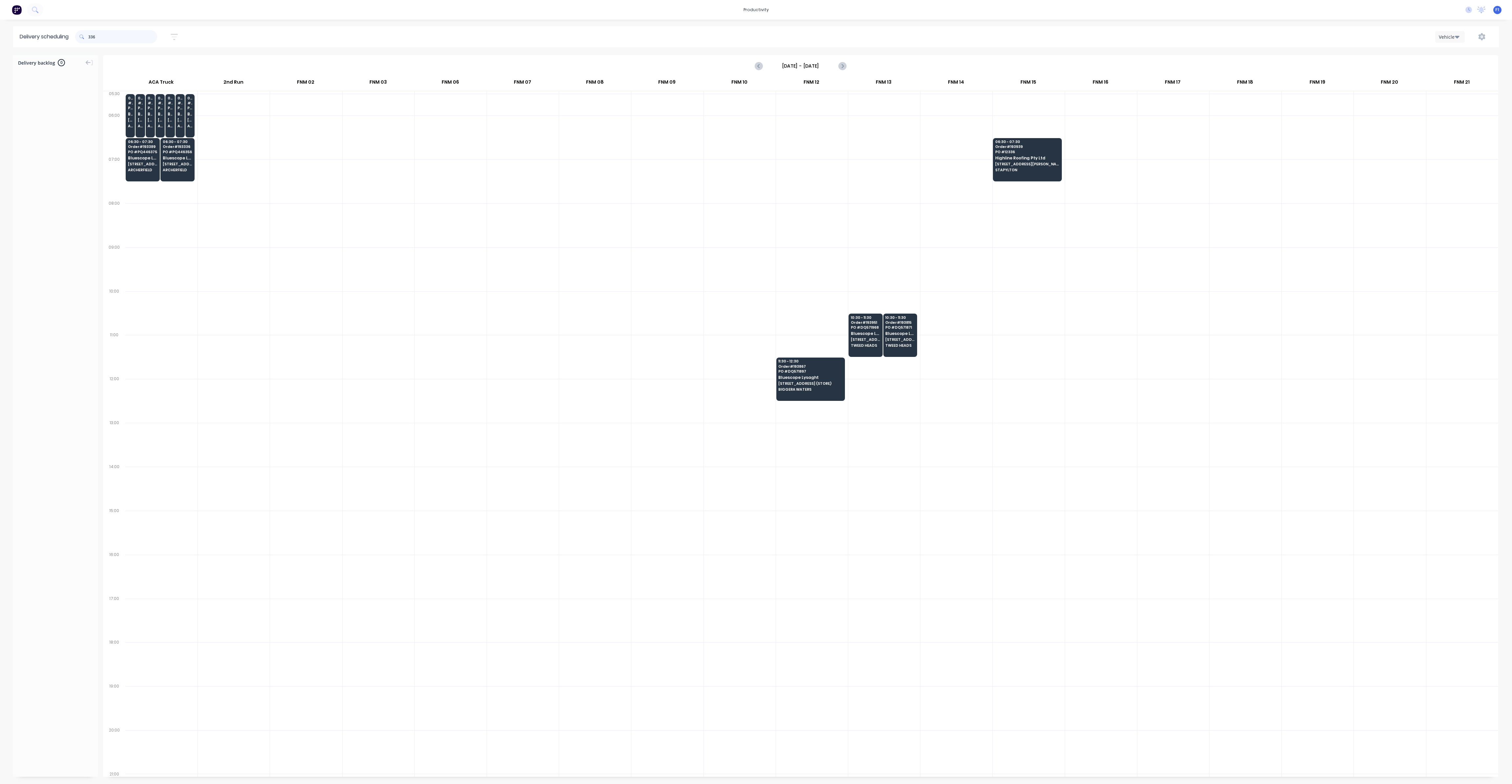
click at [92, 40] on input "336" at bounding box center [122, 36] width 69 height 13
click at [91, 38] on input "336" at bounding box center [122, 36] width 69 height 13
type input "6"
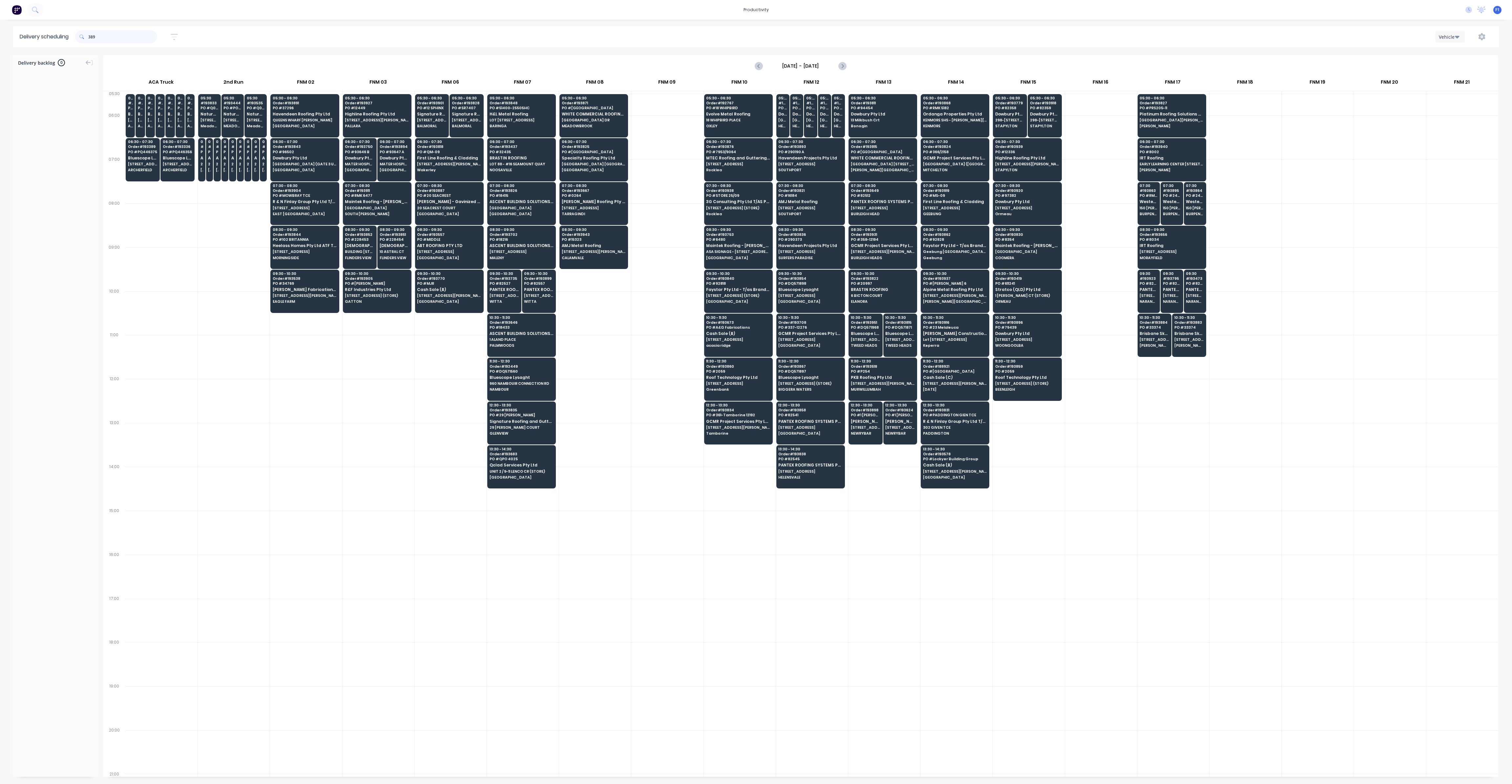
type input "389"
click at [88, 38] on span at bounding box center [82, 36] width 13 height 13
click at [88, 36] on span at bounding box center [82, 36] width 13 height 13
click at [90, 36] on input "389" at bounding box center [122, 36] width 69 height 13
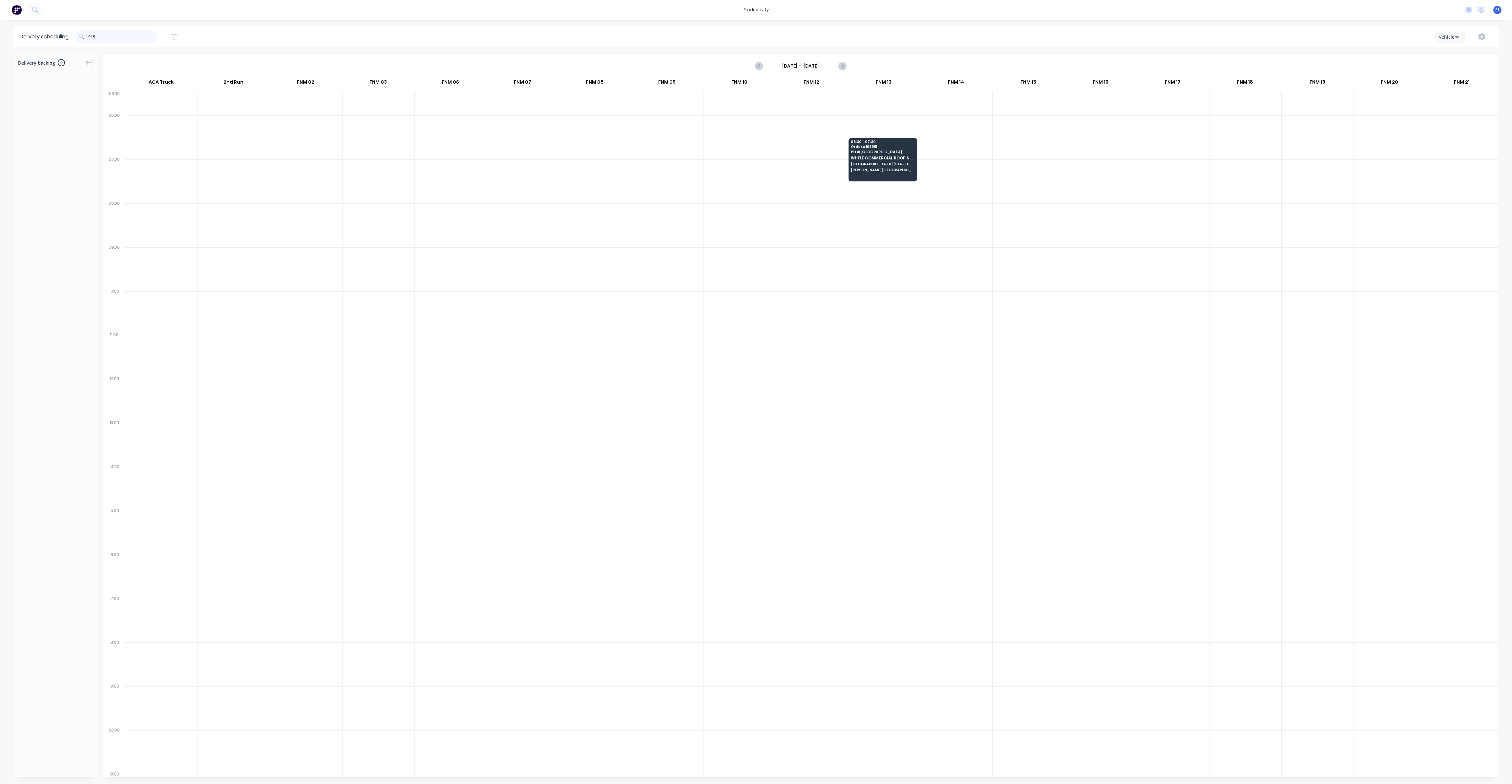
click at [91, 38] on input "915" at bounding box center [122, 36] width 69 height 13
type input "5"
click at [91, 36] on input "860" at bounding box center [122, 36] width 69 height 13
type input "0"
click at [90, 39] on input "735" at bounding box center [122, 36] width 69 height 13
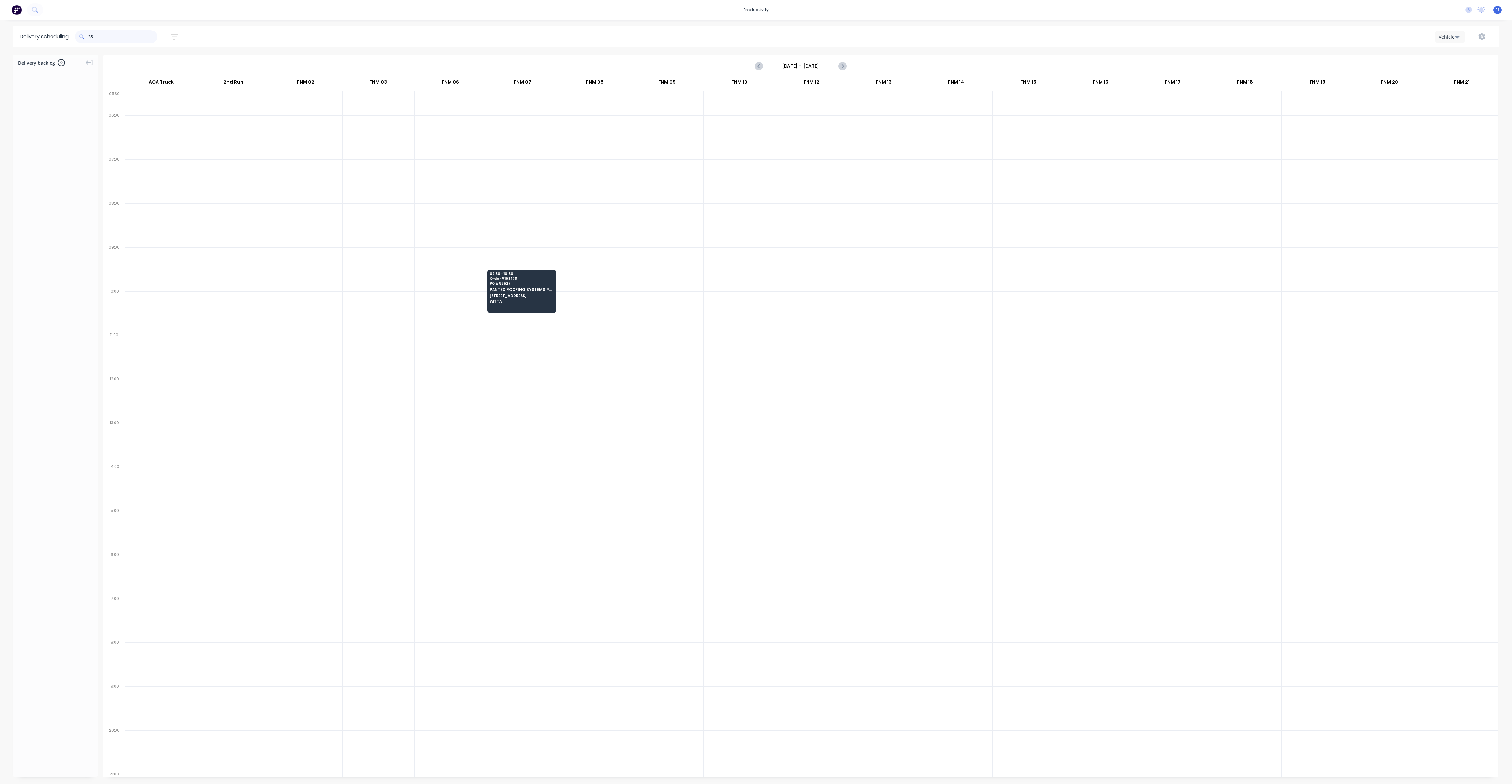
type input "5"
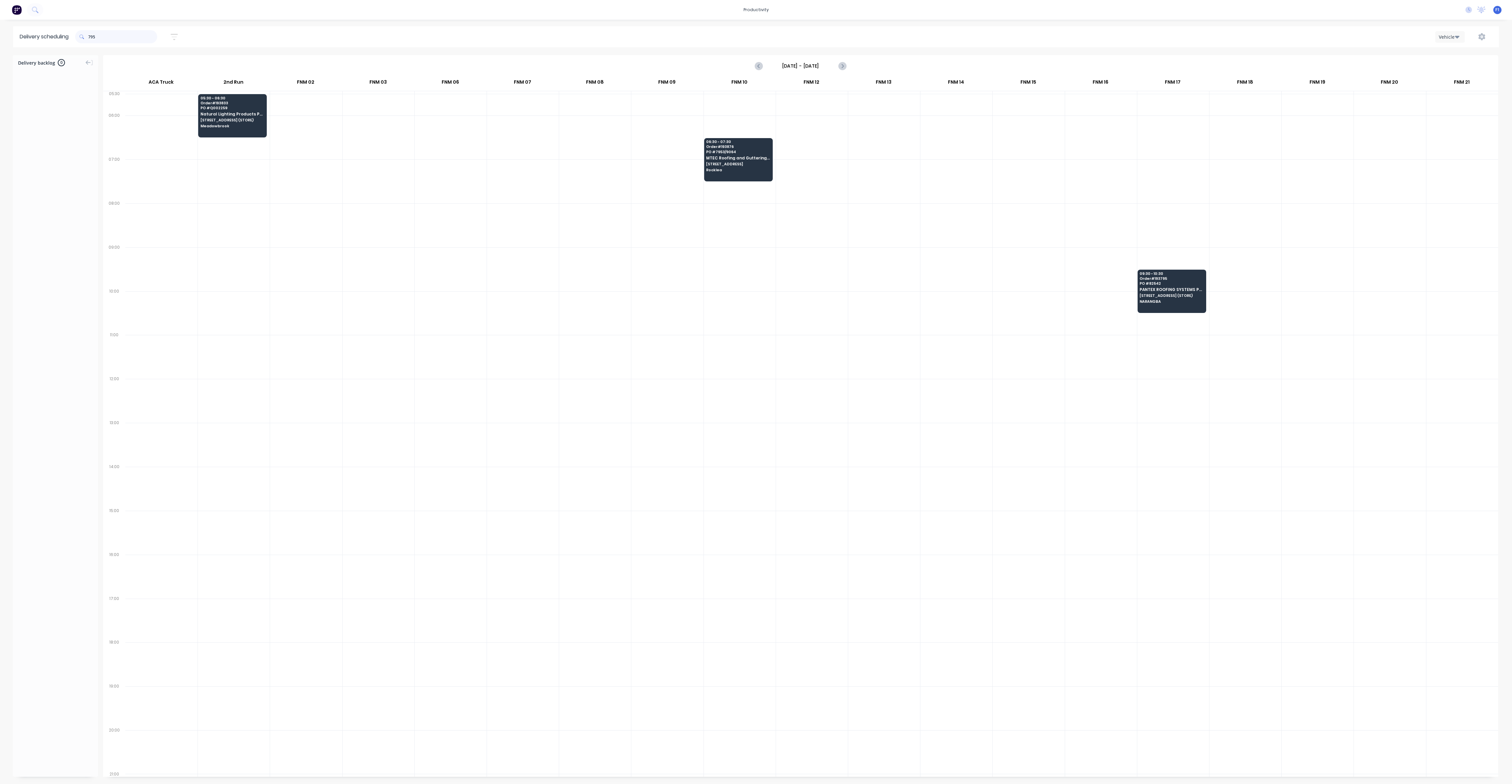
click at [90, 37] on input "795" at bounding box center [122, 36] width 69 height 13
type input "5"
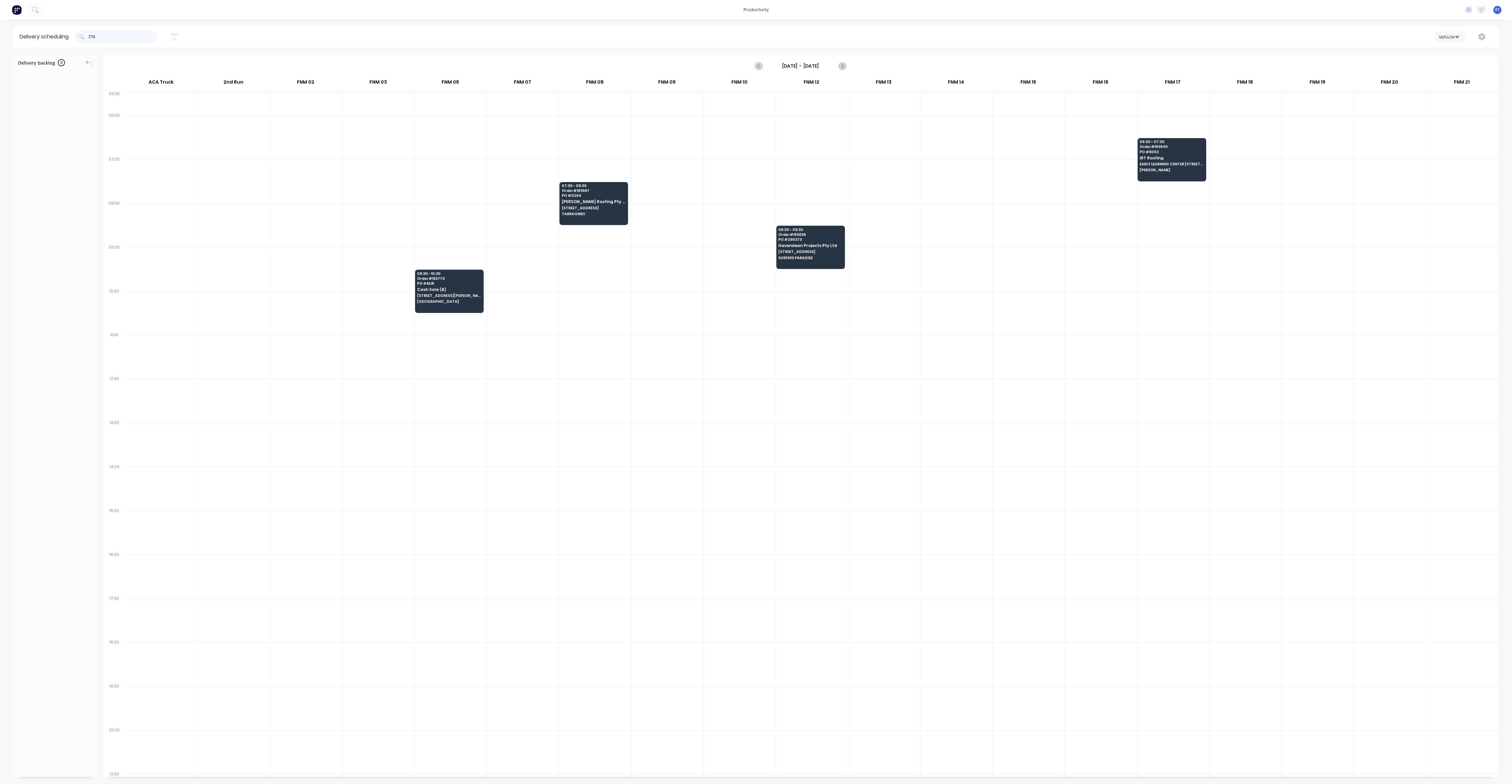
click at [90, 35] on input "770" at bounding box center [122, 36] width 69 height 13
type input "0"
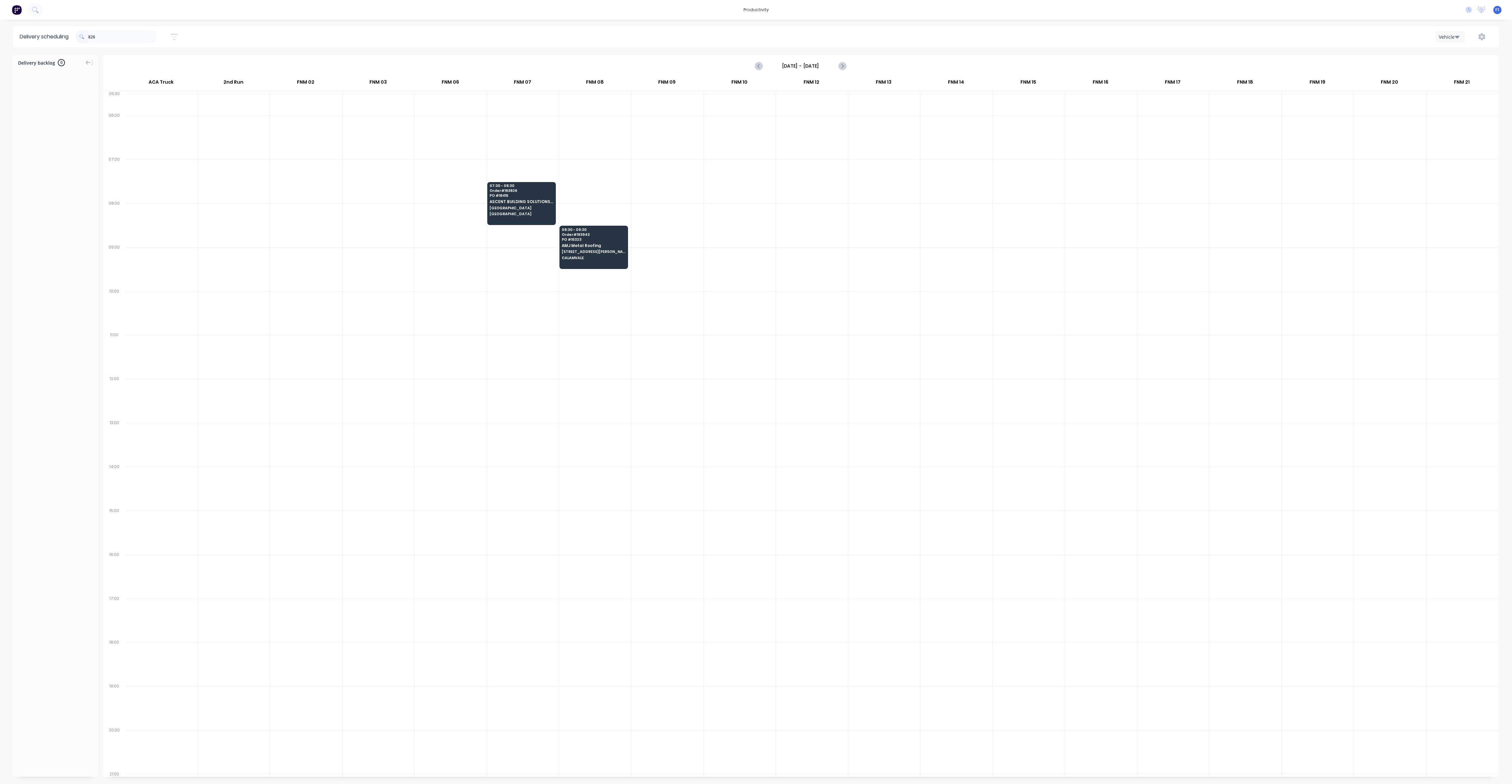
click at [88, 37] on span at bounding box center [82, 36] width 13 height 13
click at [91, 37] on input "826" at bounding box center [122, 36] width 69 height 13
type input "6"
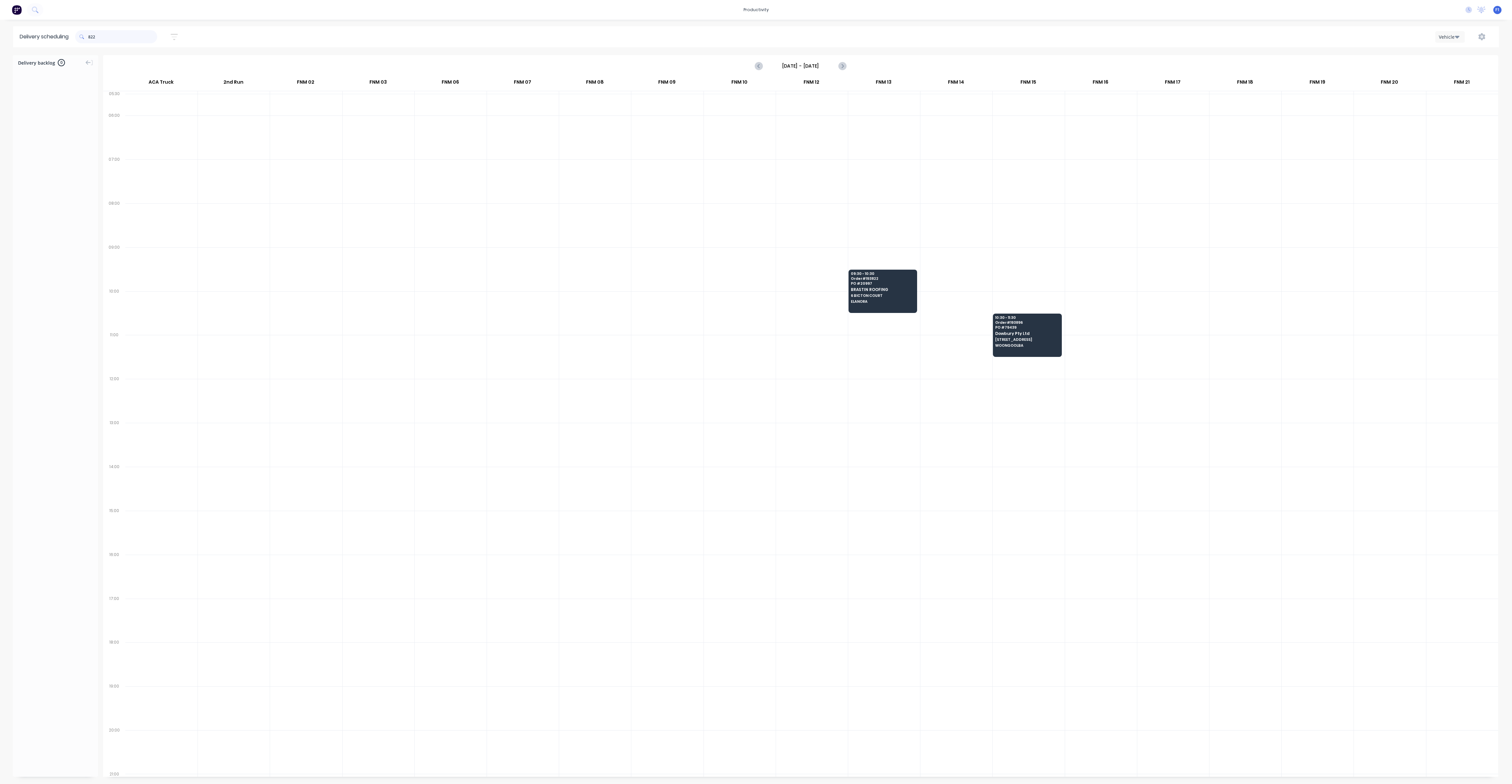
click at [90, 36] on input "822" at bounding box center [122, 36] width 69 height 13
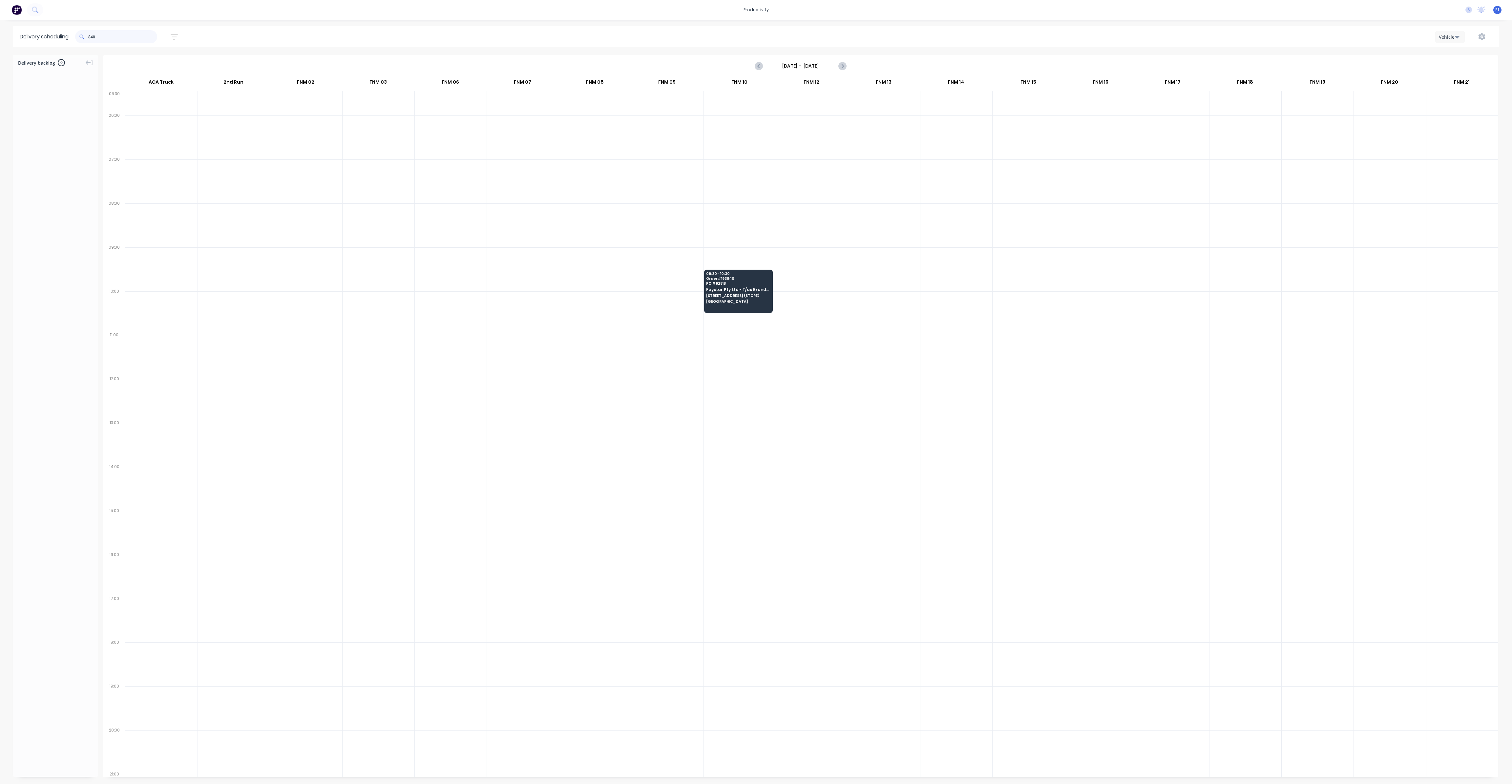
click at [90, 36] on input "840" at bounding box center [122, 36] width 69 height 13
type input "0"
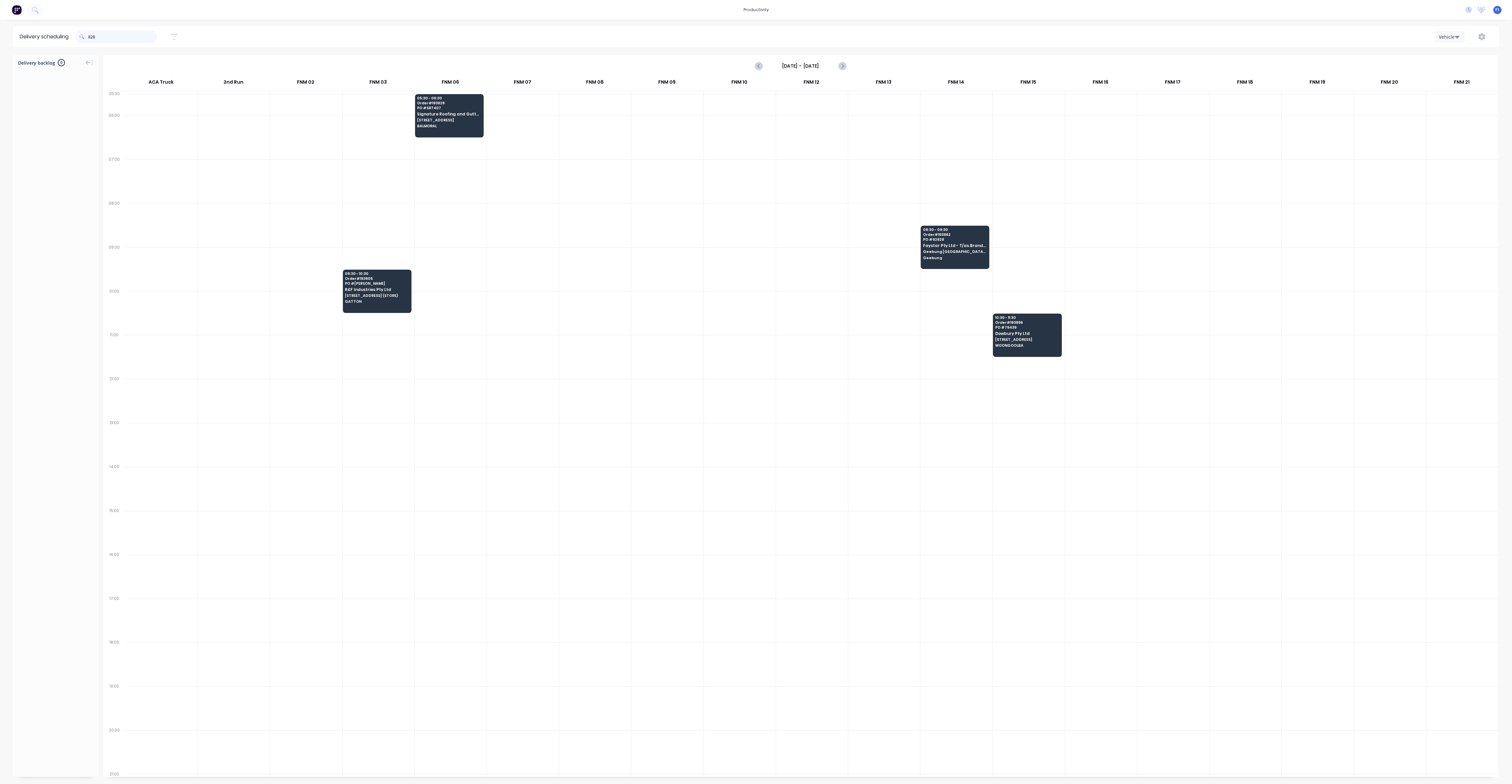
click at [91, 36] on input "828" at bounding box center [122, 36] width 69 height 13
type input "8"
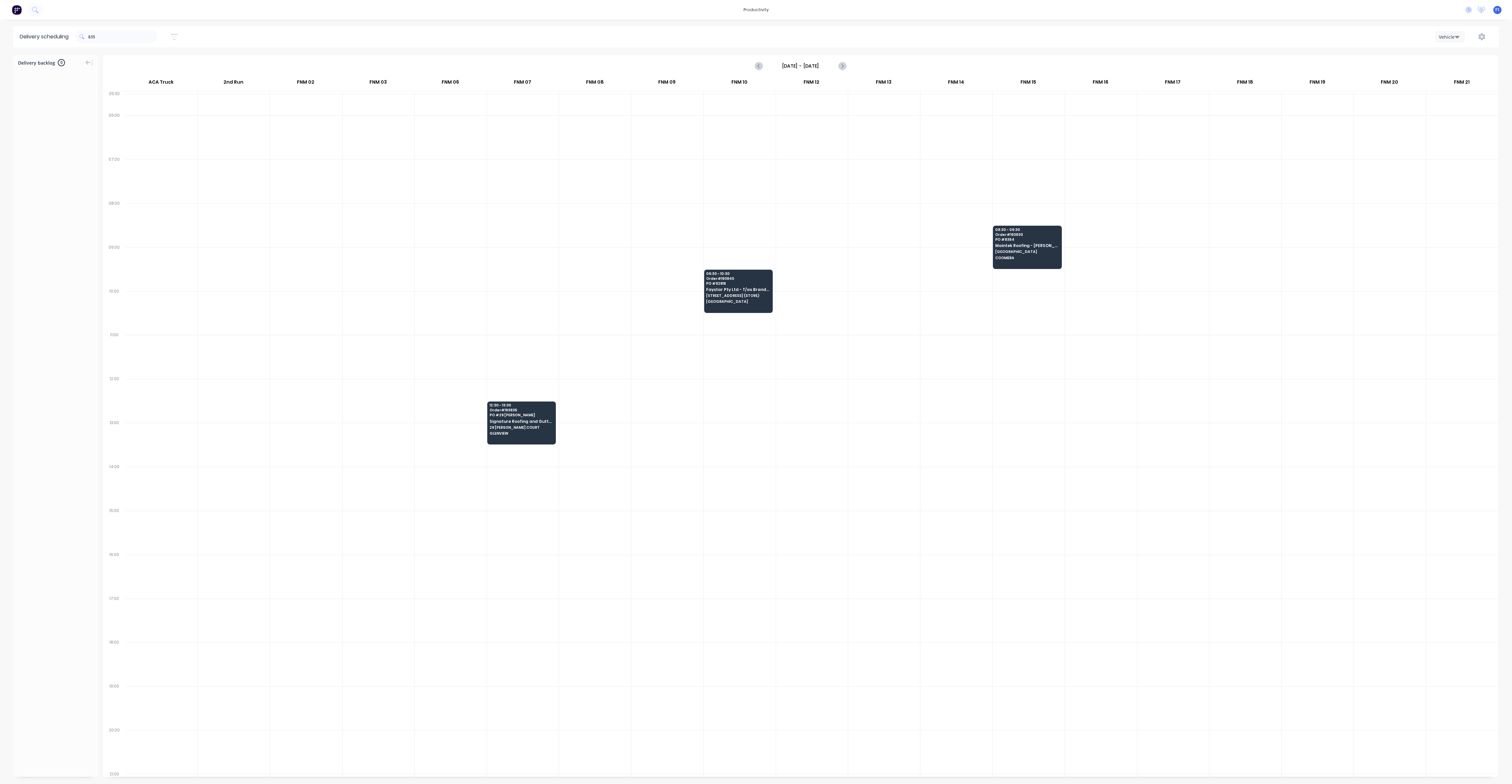
click at [88, 36] on span at bounding box center [82, 36] width 13 height 13
click at [91, 36] on input "835" at bounding box center [122, 36] width 69 height 13
type input "5"
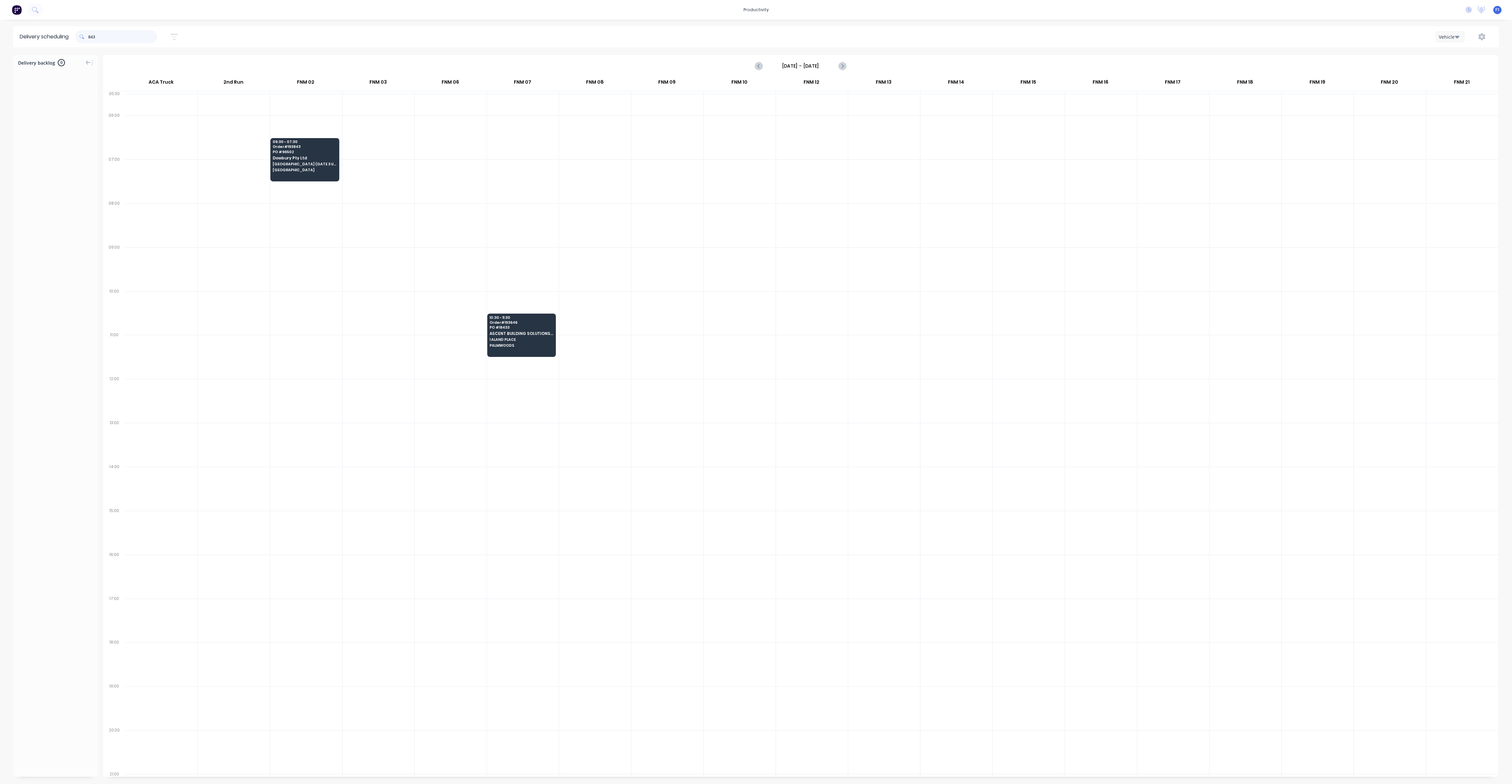
click at [90, 35] on input "843" at bounding box center [122, 36] width 69 height 13
type input "3"
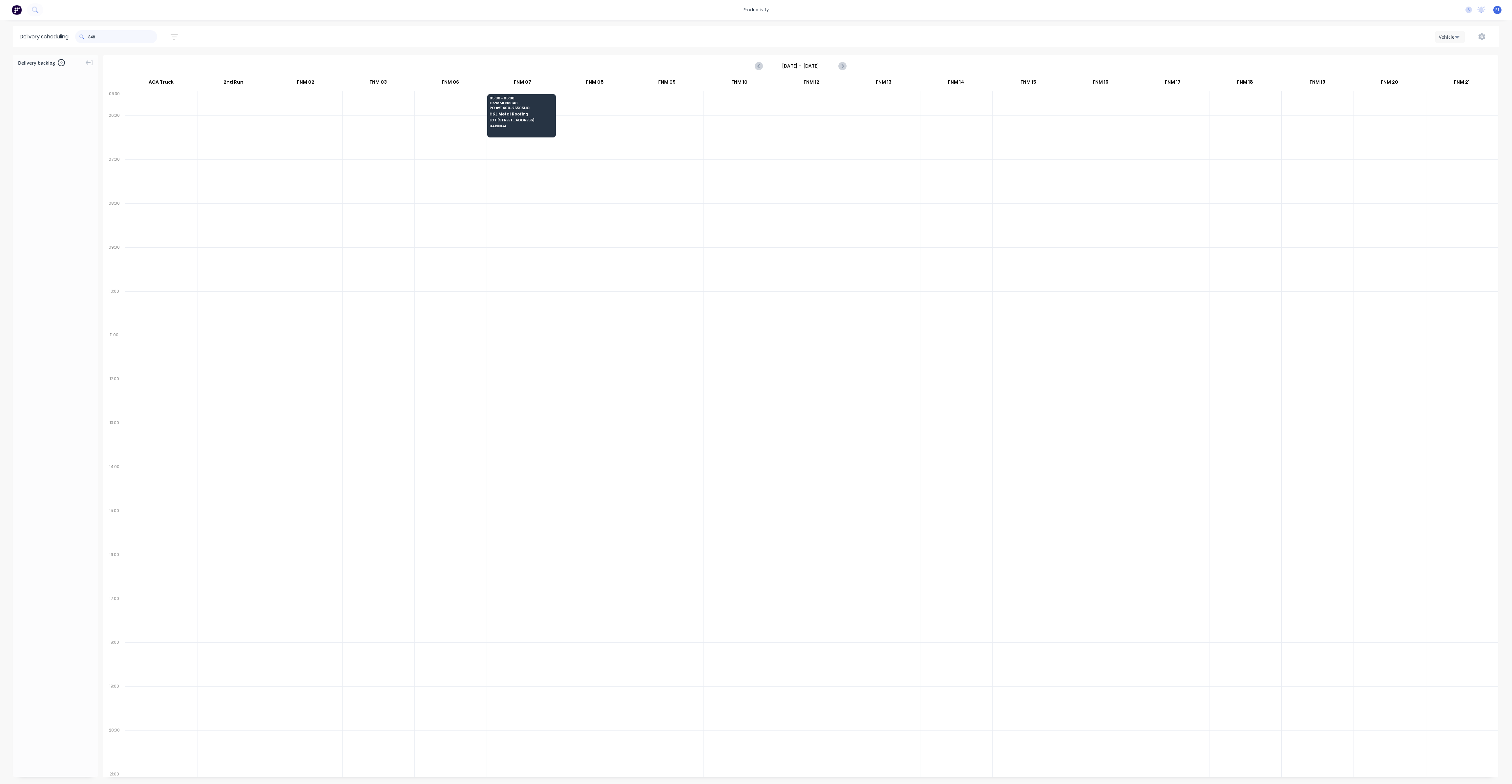
click at [91, 38] on input "848" at bounding box center [122, 36] width 69 height 13
type input "8"
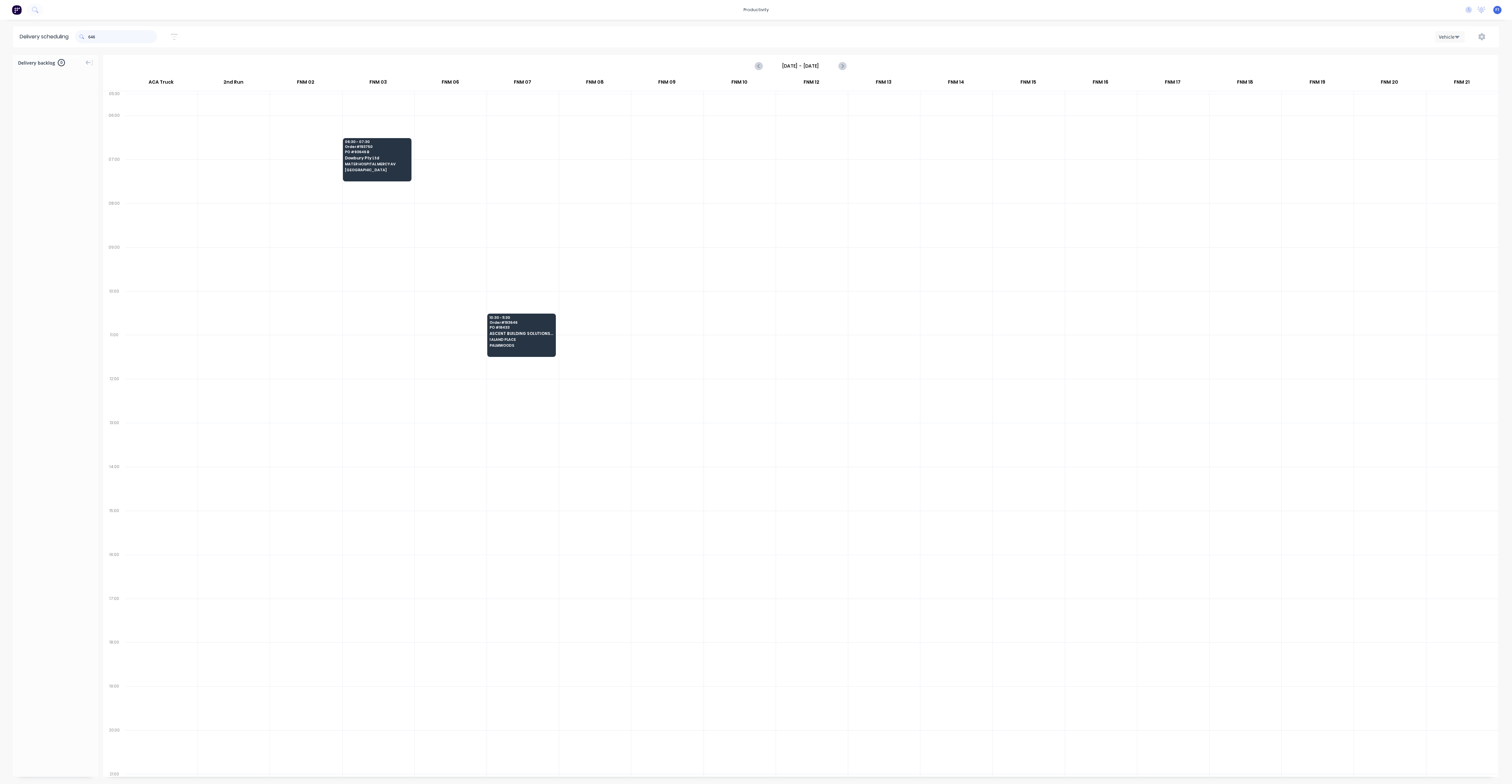
click at [92, 36] on input "646" at bounding box center [122, 36] width 69 height 13
click at [90, 38] on input "646" at bounding box center [122, 36] width 69 height 13
type input "6"
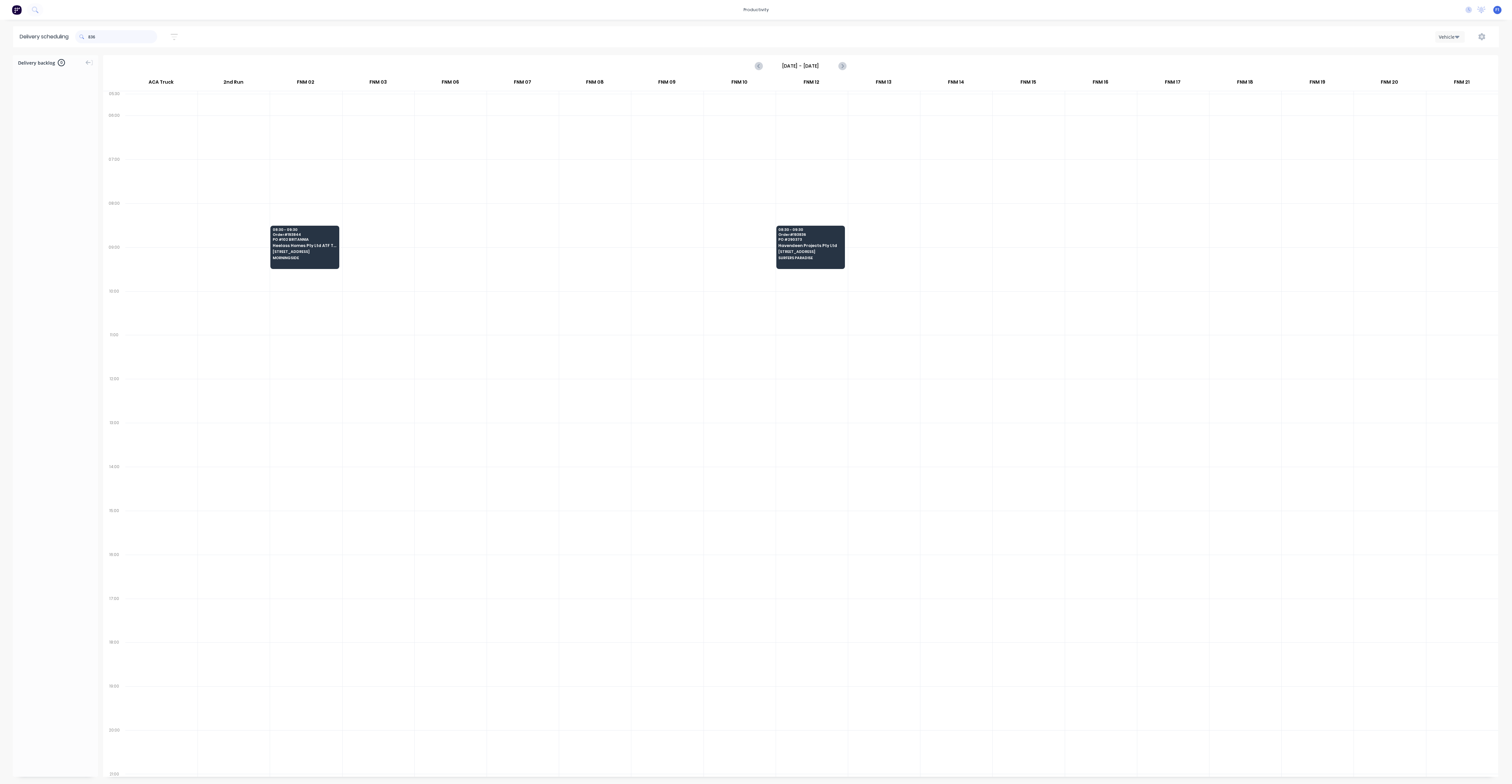
click at [90, 38] on input "836" at bounding box center [122, 36] width 69 height 13
type input "6"
click at [91, 36] on input "811" at bounding box center [122, 36] width 69 height 13
click at [90, 39] on input "656" at bounding box center [122, 36] width 69 height 13
type input "6"
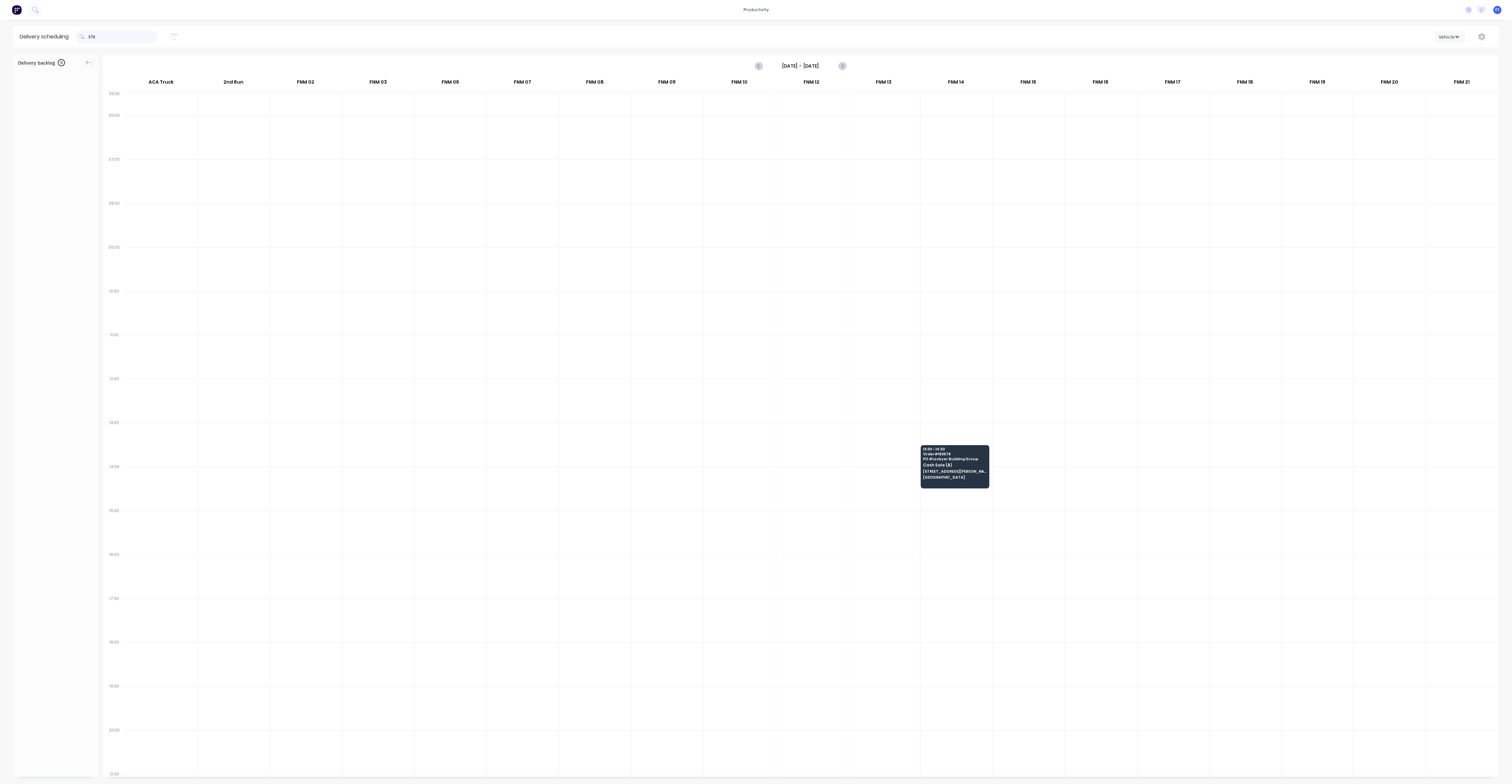
click at [91, 35] on input "578" at bounding box center [122, 36] width 69 height 13
type input "8"
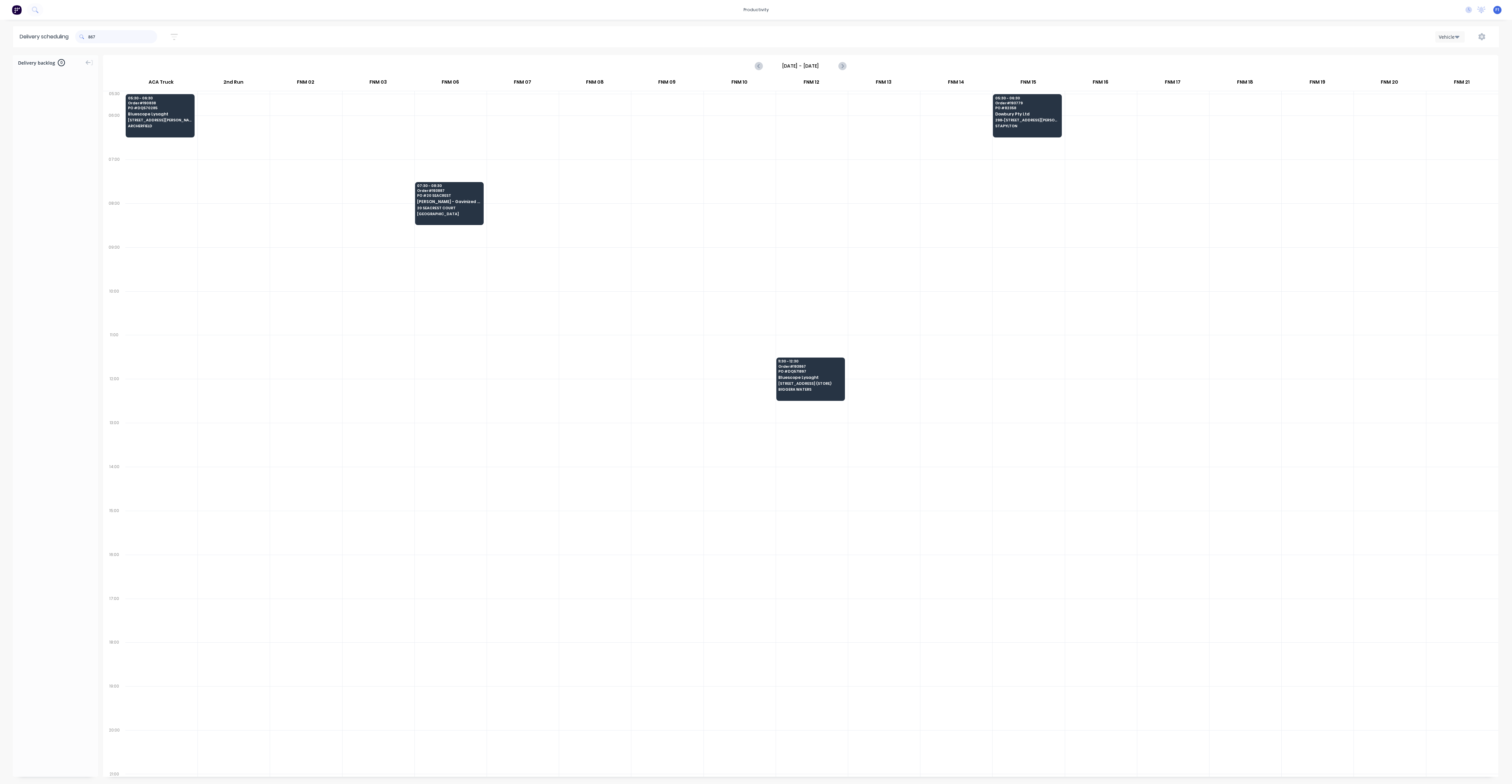
click at [91, 35] on input "867" at bounding box center [122, 36] width 69 height 13
type input "7"
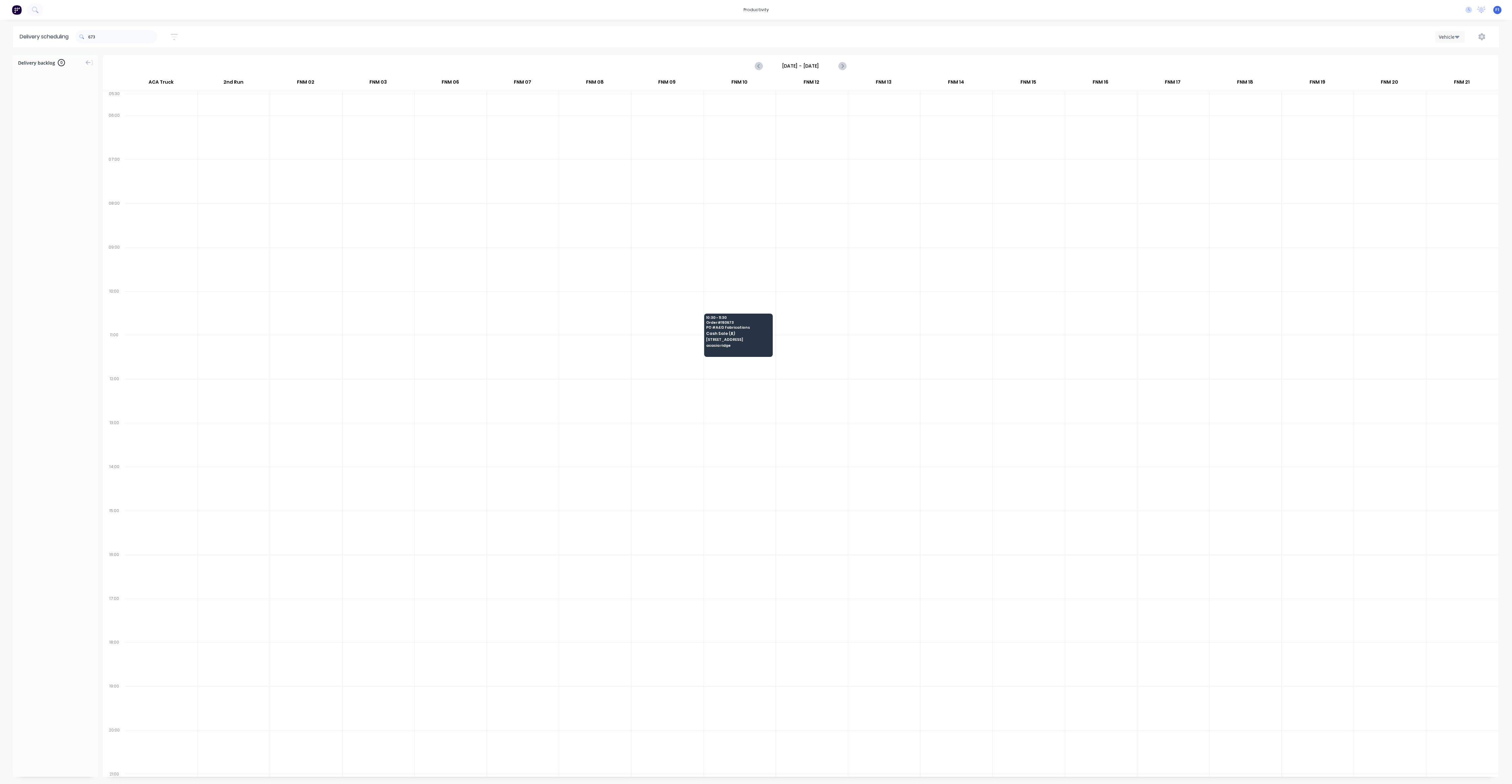
click at [88, 36] on span at bounding box center [82, 36] width 13 height 13
click at [88, 36] on span at bounding box center [82, 36] width 13 height 13
click at [90, 36] on input "673" at bounding box center [122, 36] width 69 height 13
type input "3"
click at [91, 36] on input "813" at bounding box center [122, 36] width 69 height 13
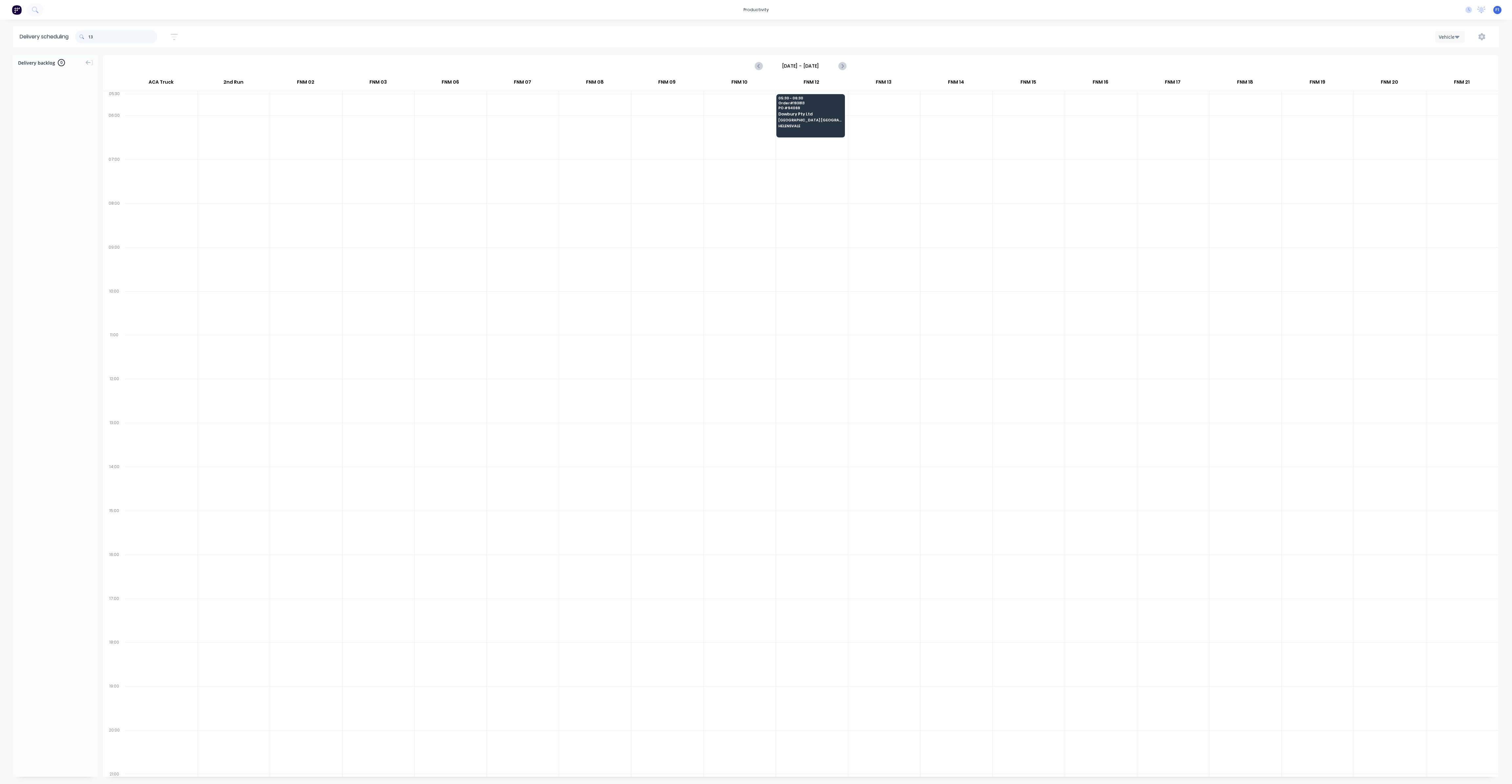
type input "3"
click at [91, 37] on input "699" at bounding box center [122, 36] width 69 height 13
type input "9"
click at [91, 36] on input "437" at bounding box center [122, 36] width 69 height 13
type input "7"
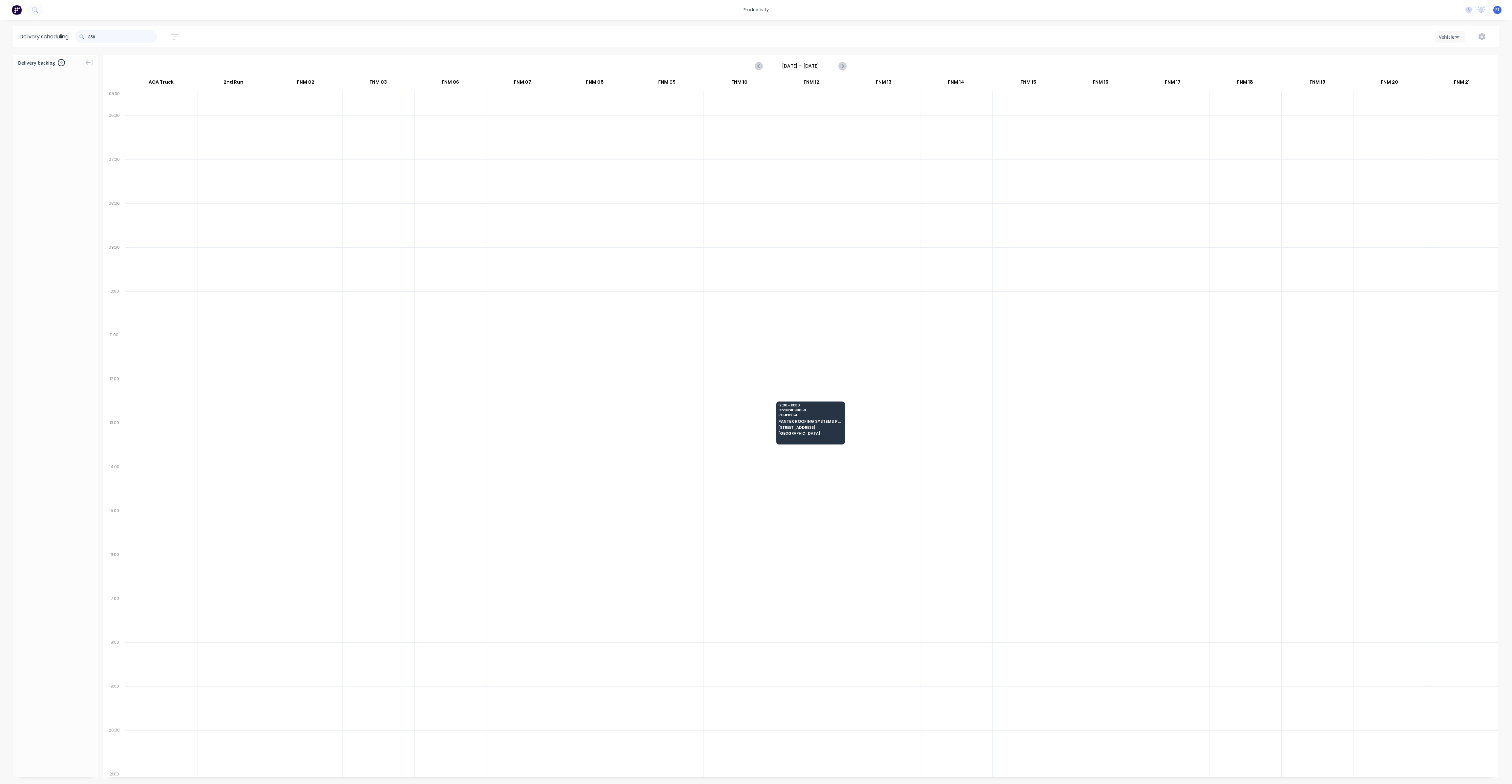
click at [90, 38] on input "858" at bounding box center [122, 36] width 69 height 13
type input "8"
click at [91, 38] on input "895" at bounding box center [122, 36] width 69 height 13
type input "5"
click at [92, 38] on input "767" at bounding box center [122, 36] width 69 height 13
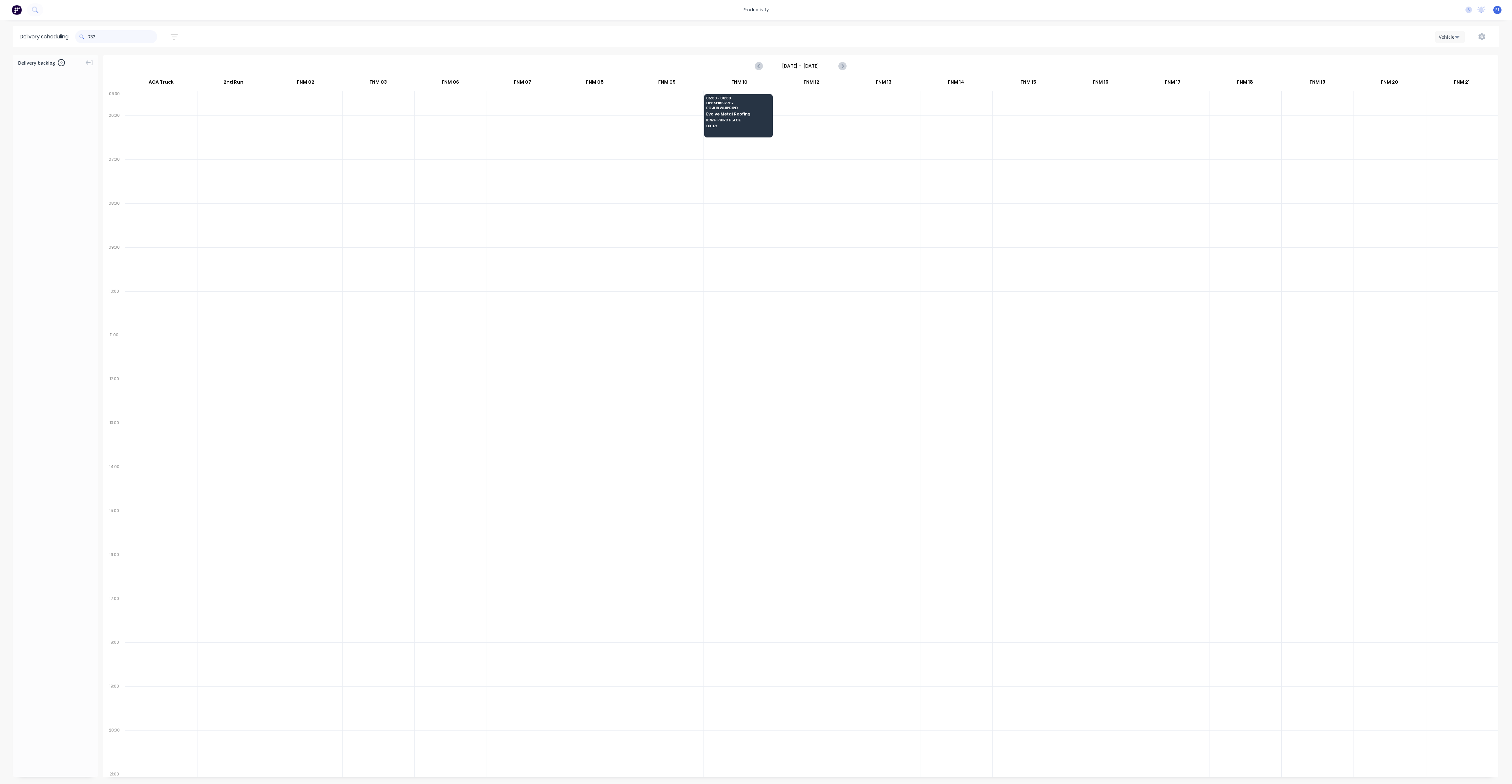
click at [91, 39] on input "767" at bounding box center [122, 36] width 69 height 13
type input "7"
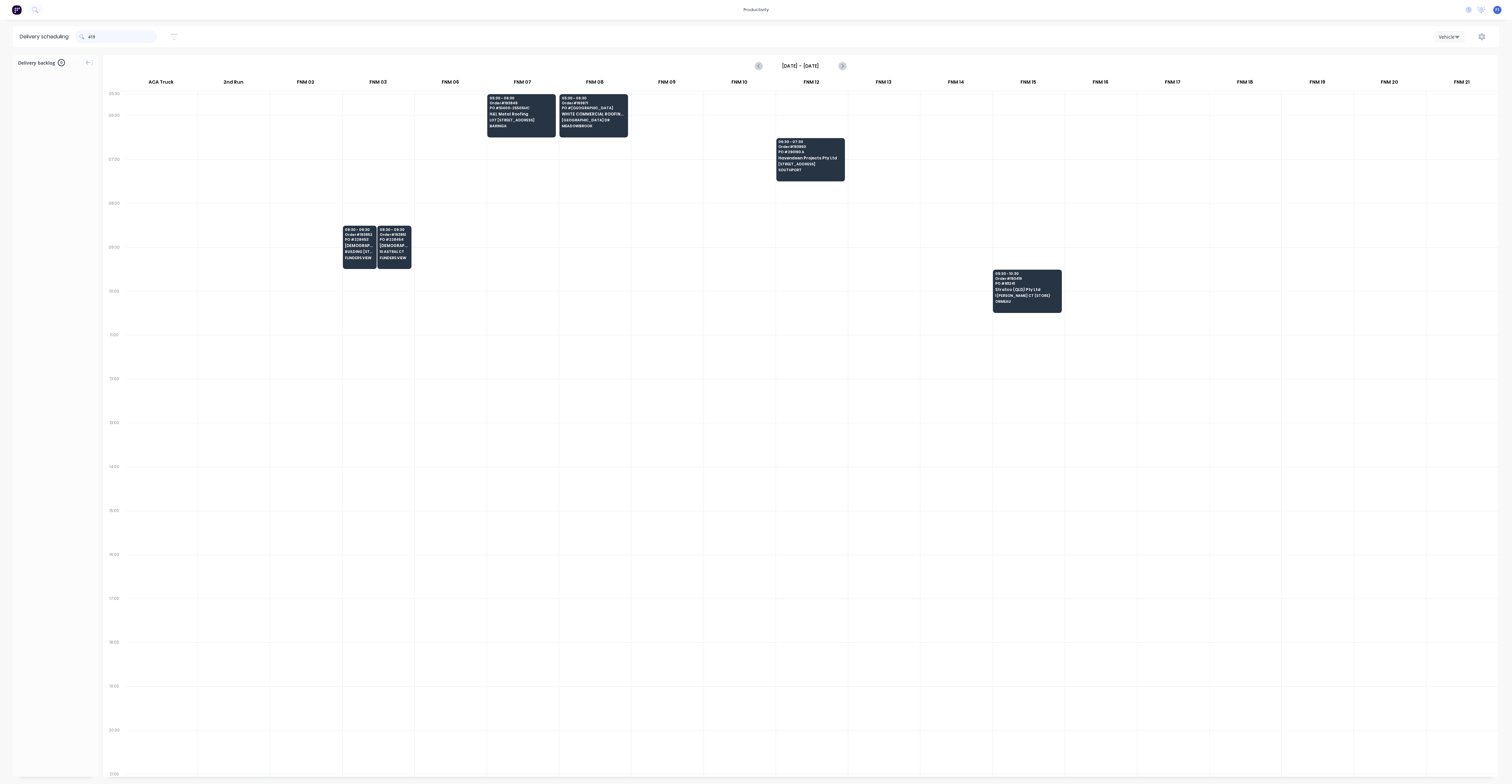
click at [94, 38] on input "419" at bounding box center [122, 36] width 69 height 13
click at [91, 36] on input "419" at bounding box center [122, 36] width 69 height 13
type input "9"
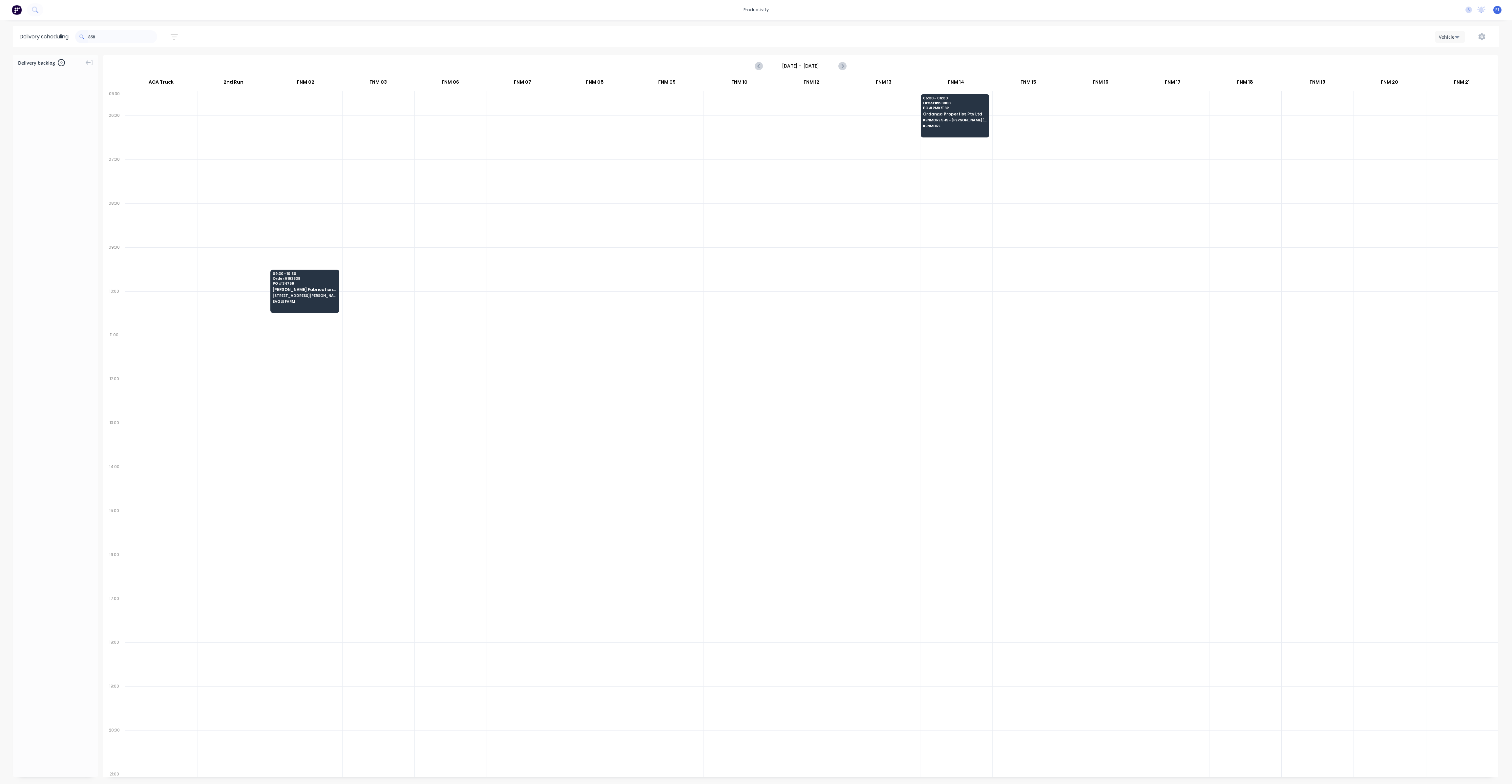
click at [88, 35] on span at bounding box center [82, 36] width 13 height 13
click at [90, 36] on input "868" at bounding box center [122, 36] width 69 height 13
type input "8"
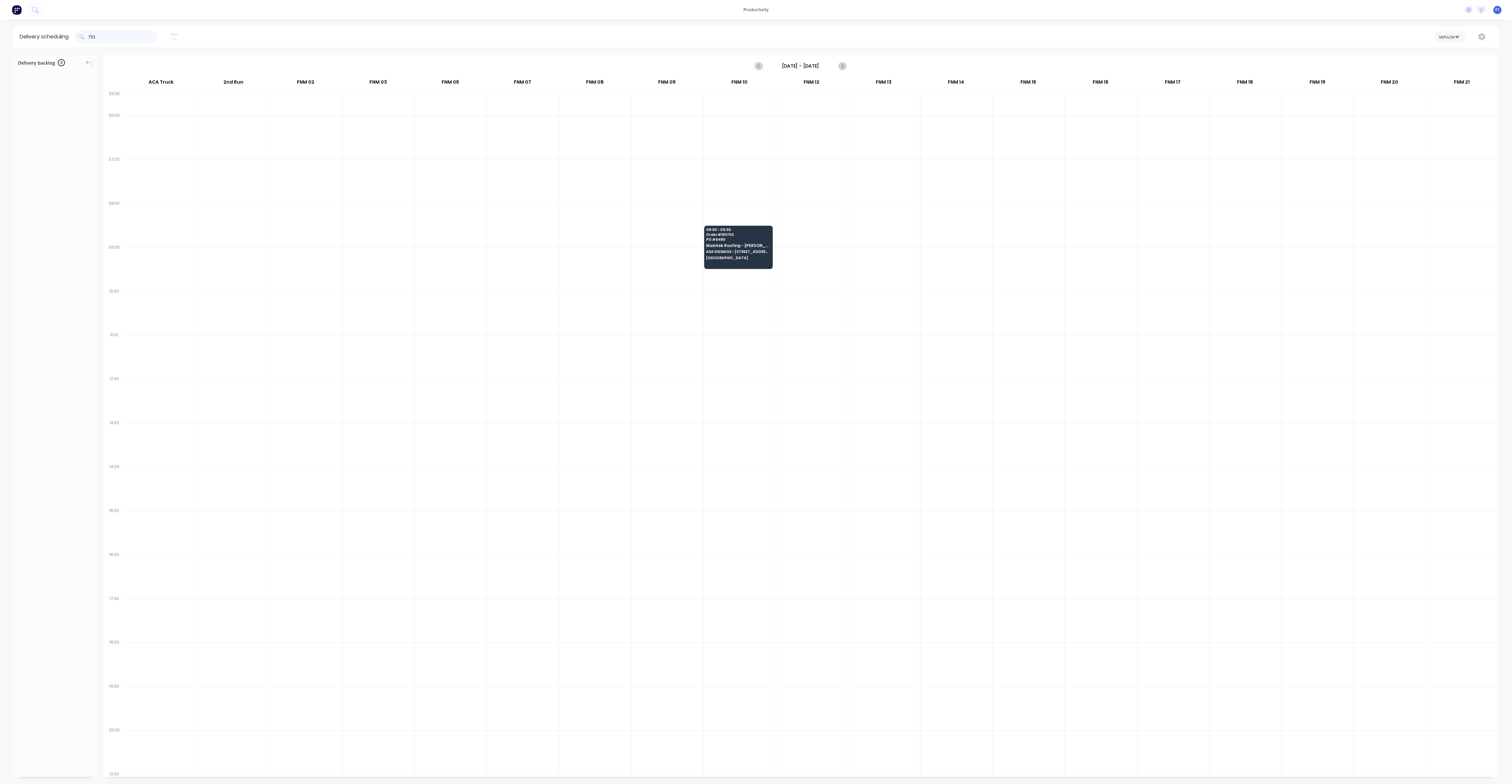
click at [91, 40] on input "753" at bounding box center [122, 36] width 69 height 13
click at [90, 36] on input "750" at bounding box center [122, 36] width 69 height 13
type input "0"
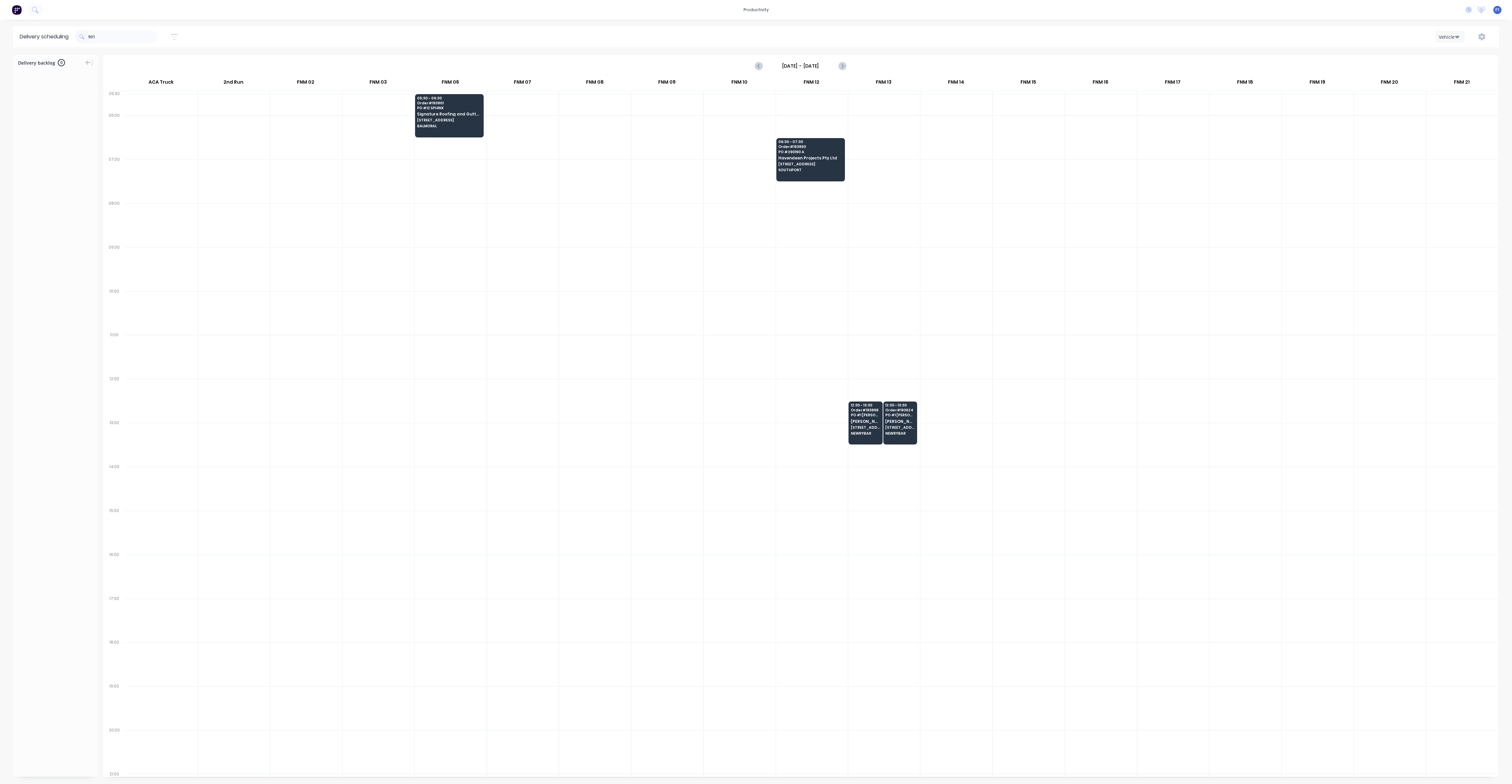
click at [88, 39] on span at bounding box center [82, 36] width 13 height 13
click at [92, 36] on input "901" at bounding box center [122, 36] width 69 height 13
click at [90, 36] on input "901" at bounding box center [122, 36] width 69 height 13
type input "1"
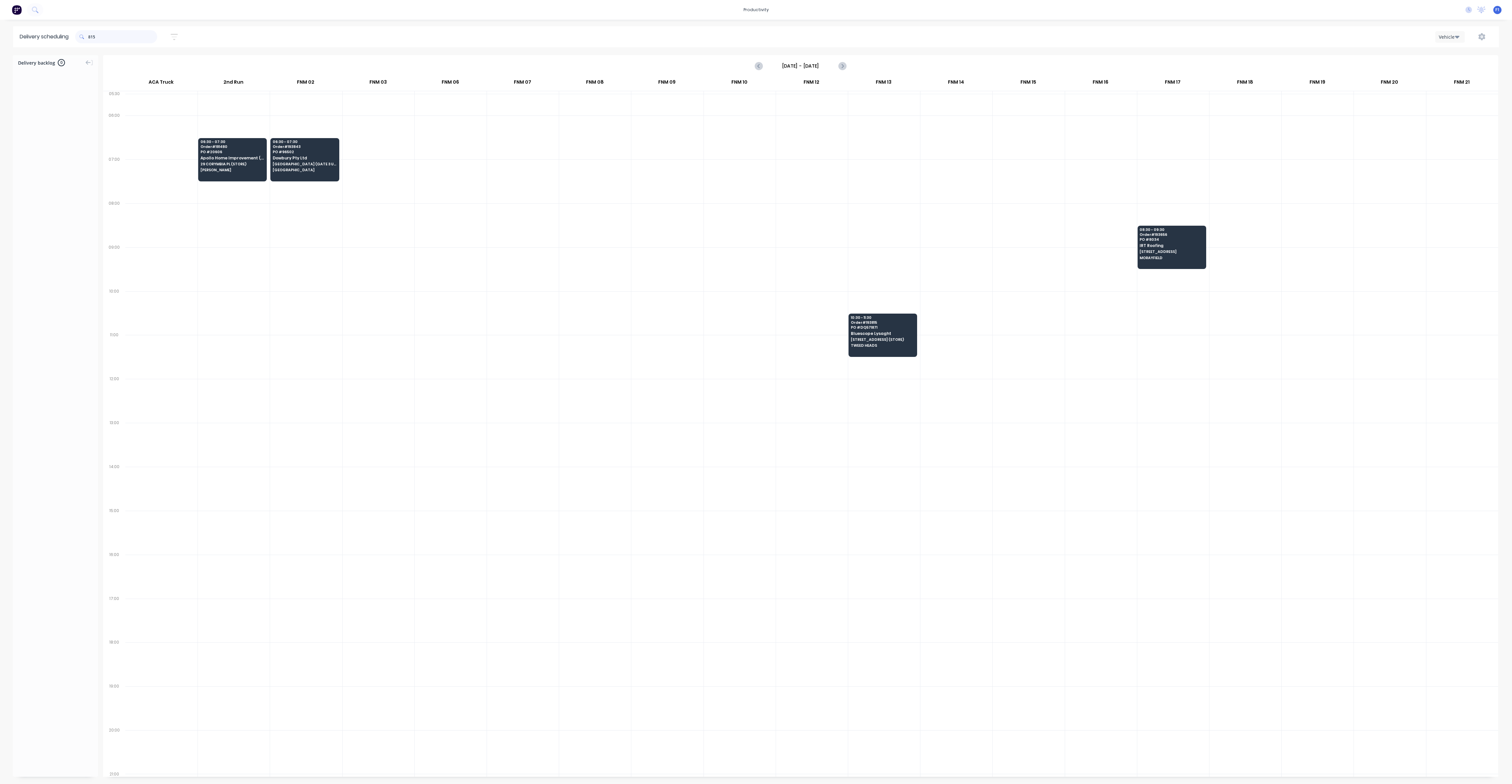
click at [91, 36] on input "815" at bounding box center [122, 36] width 69 height 13
type input "5"
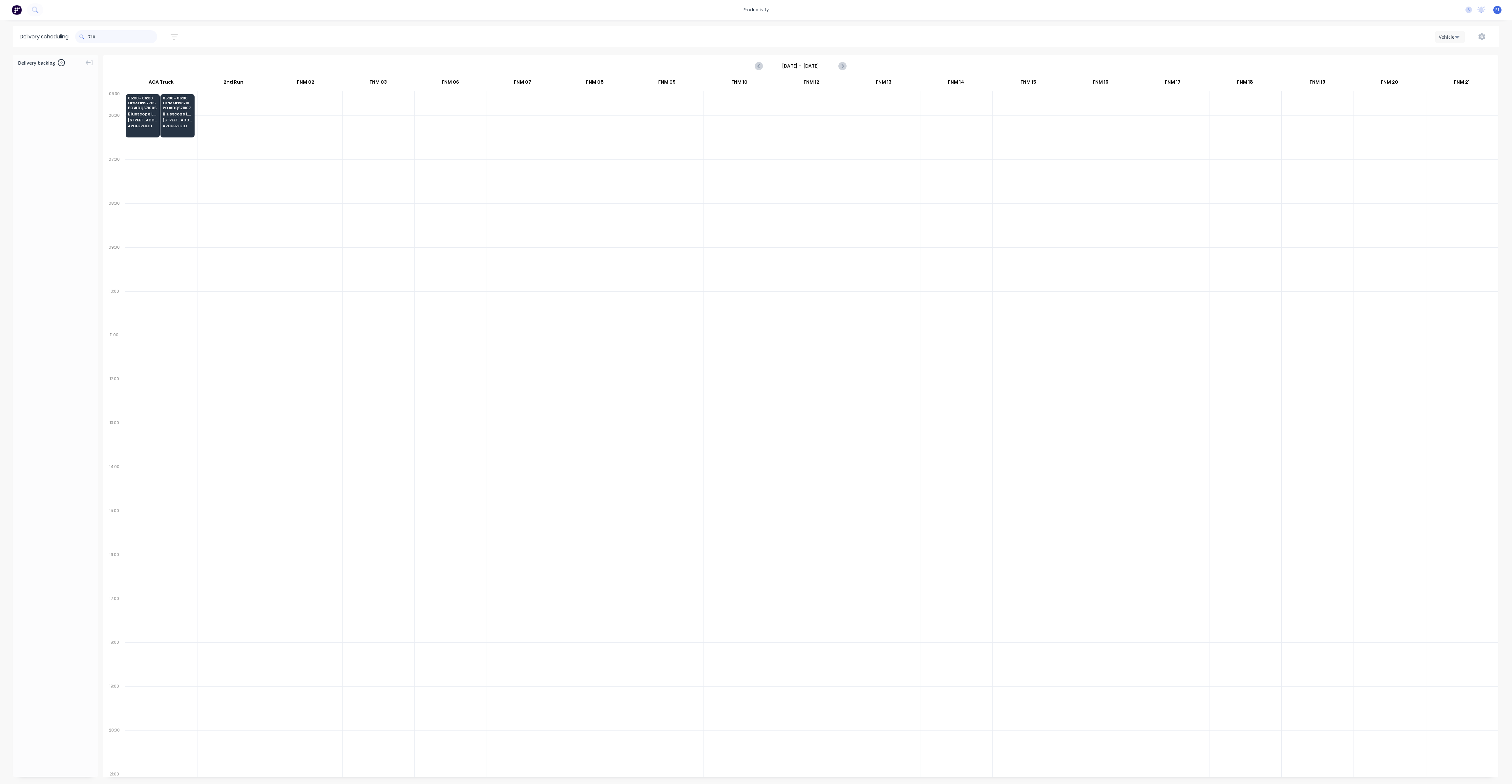
click at [92, 38] on input "710" at bounding box center [122, 36] width 69 height 13
click at [90, 35] on input "710" at bounding box center [122, 36] width 69 height 13
type input "0"
click at [92, 36] on input "899" at bounding box center [122, 36] width 69 height 13
click at [90, 38] on input "899" at bounding box center [122, 36] width 69 height 13
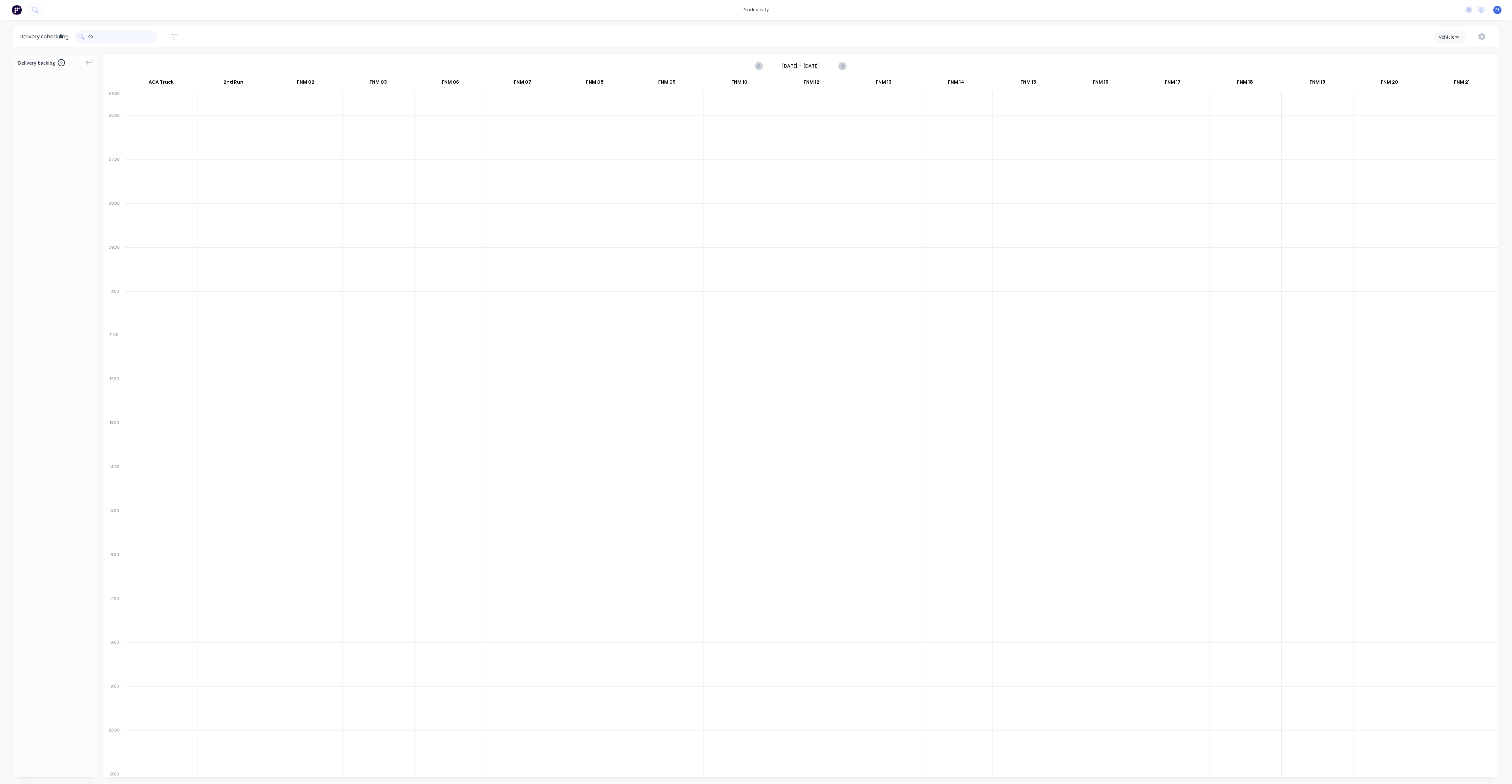
type input "9"
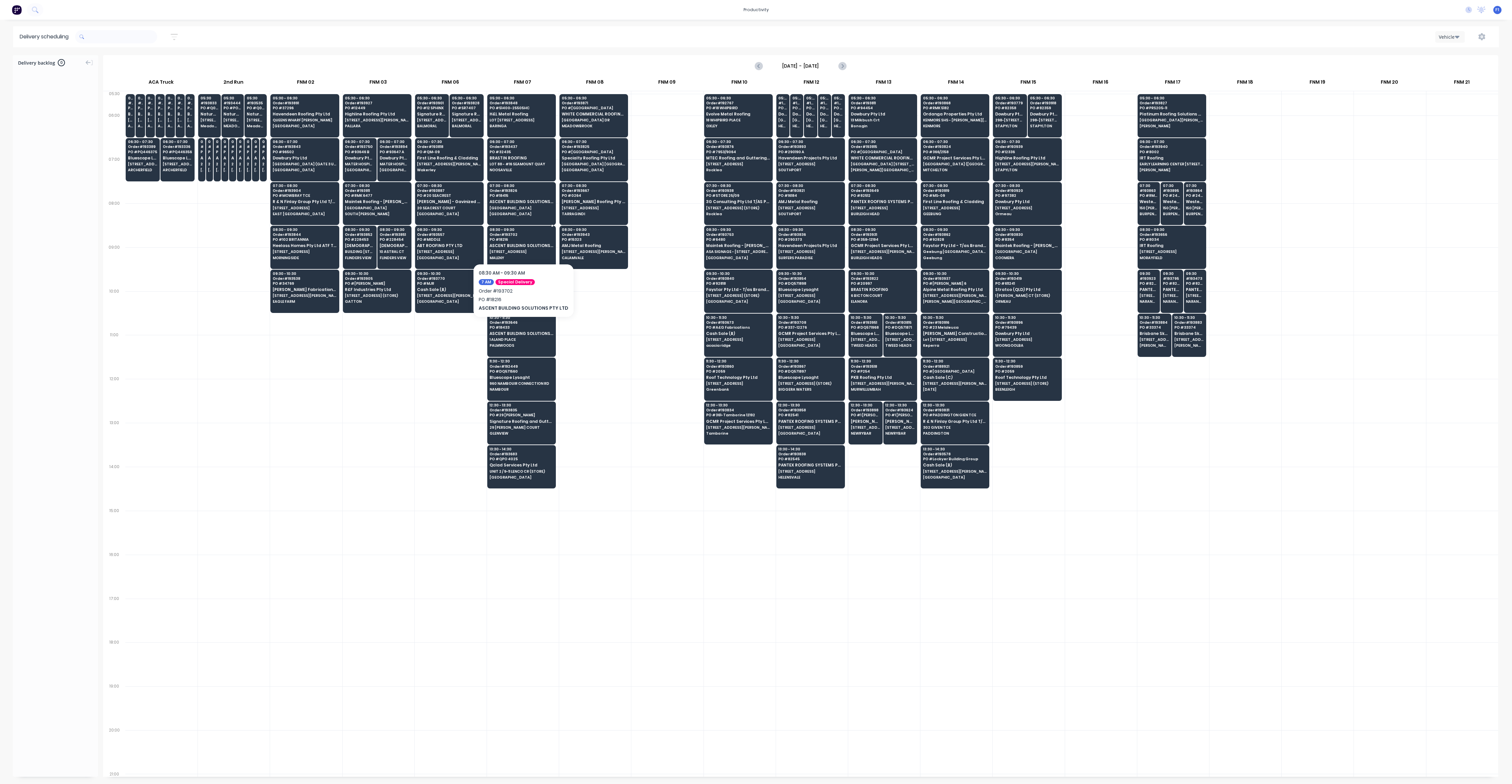
click at [525, 246] on span "ASCENT BUILDING SOLUTIONS PTY LTD" at bounding box center [521, 245] width 63 height 4
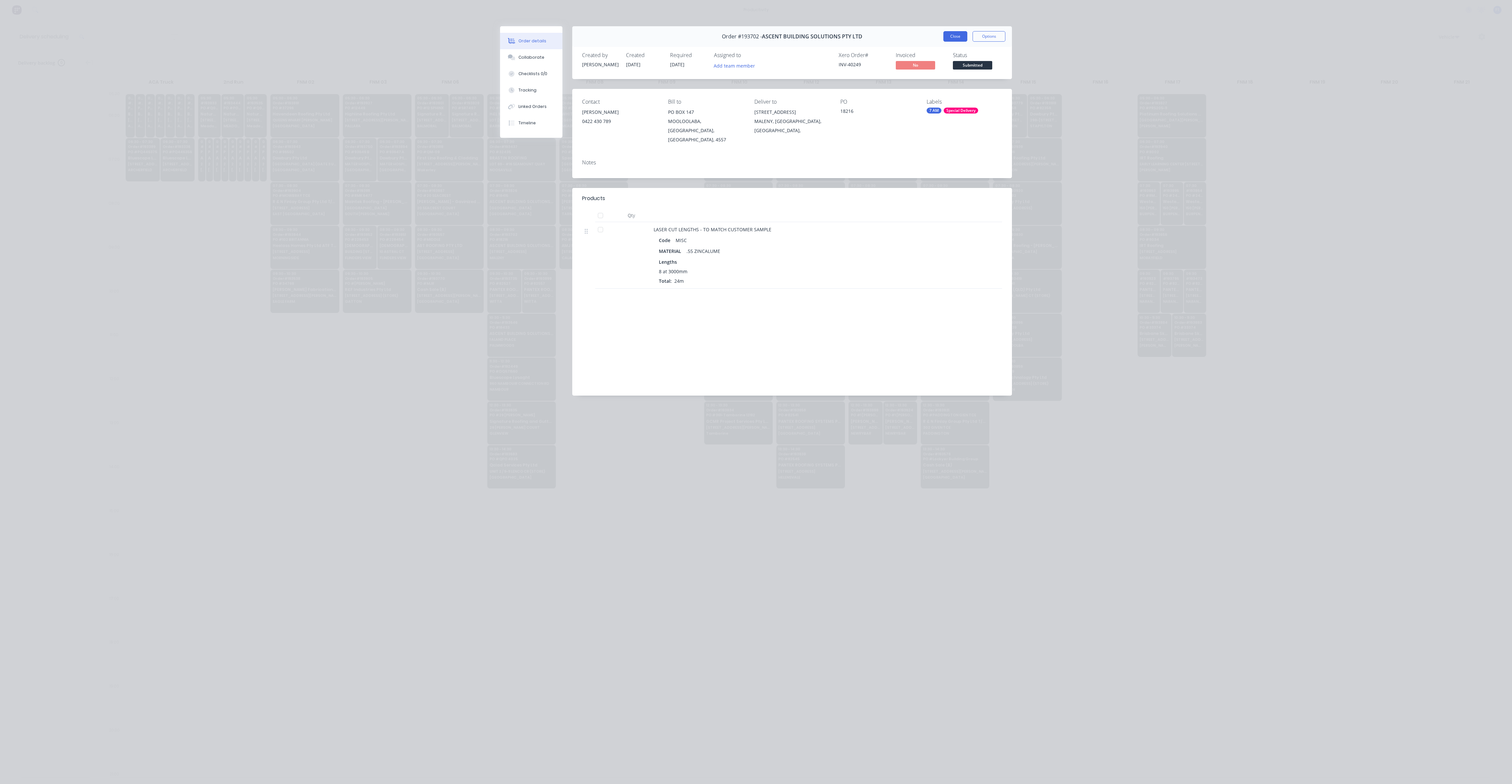
click at [954, 37] on button "Close" at bounding box center [955, 36] width 24 height 11
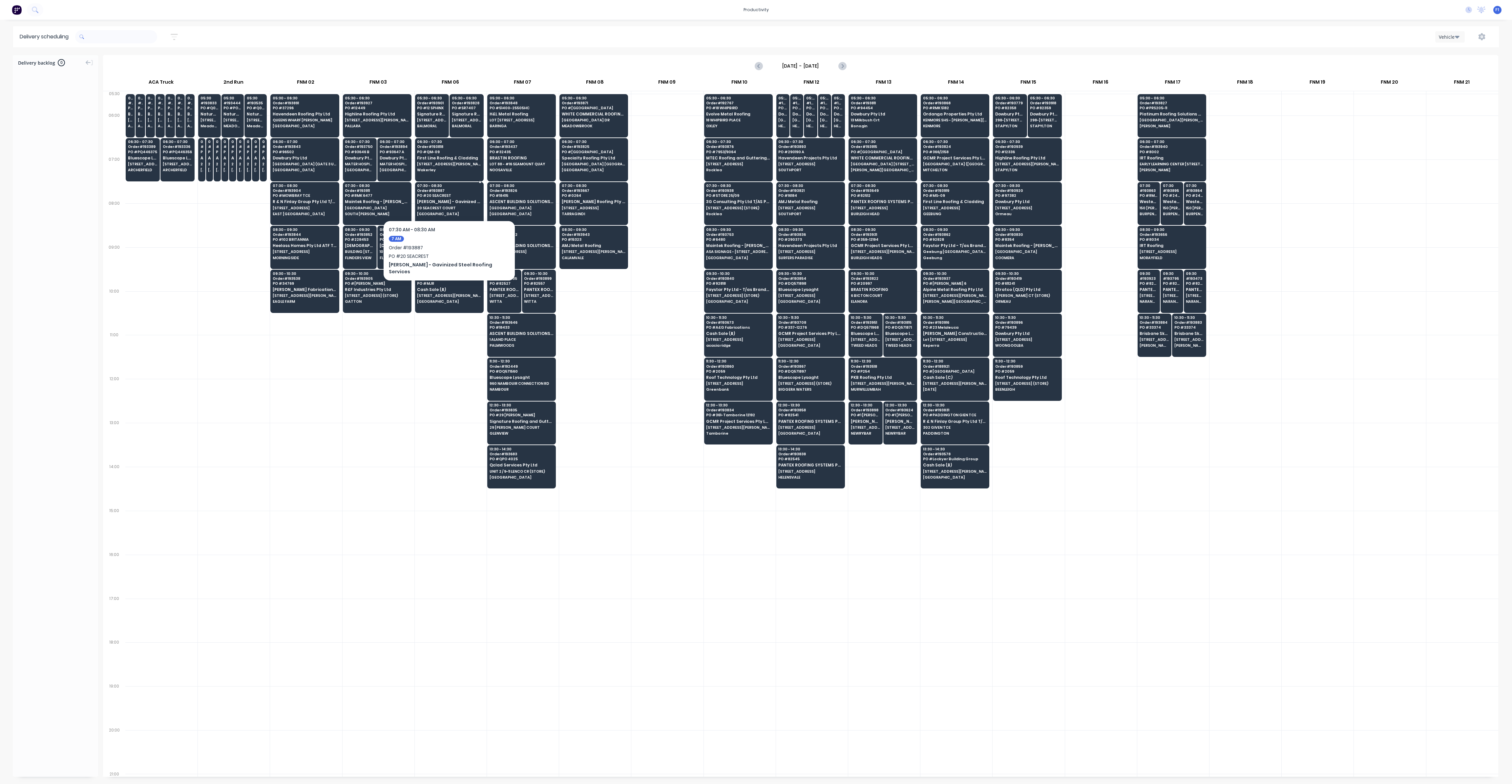
click at [451, 200] on span "[PERSON_NAME] - Gavinized Steel Roofing Services" at bounding box center [449, 201] width 63 height 4
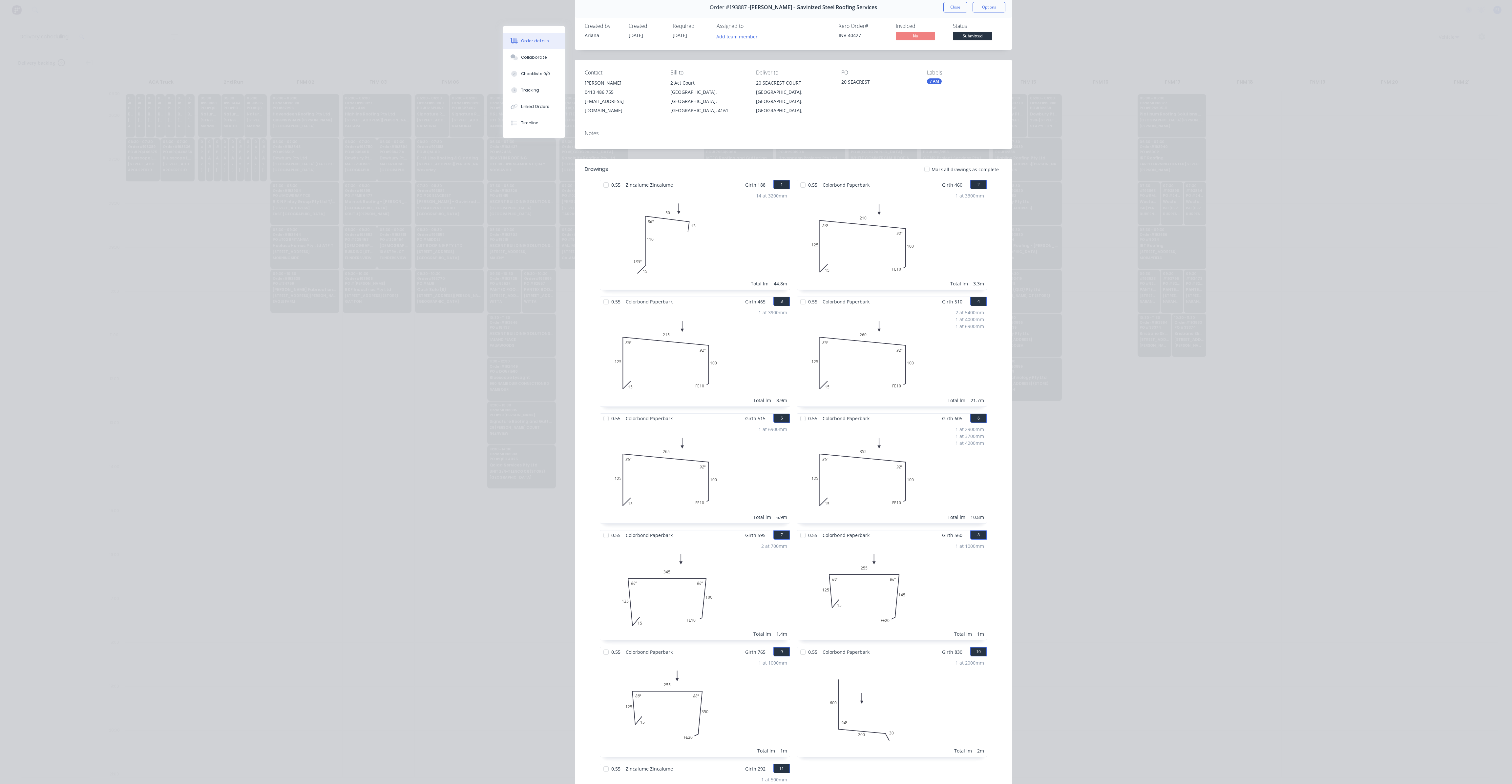
scroll to position [0, 0]
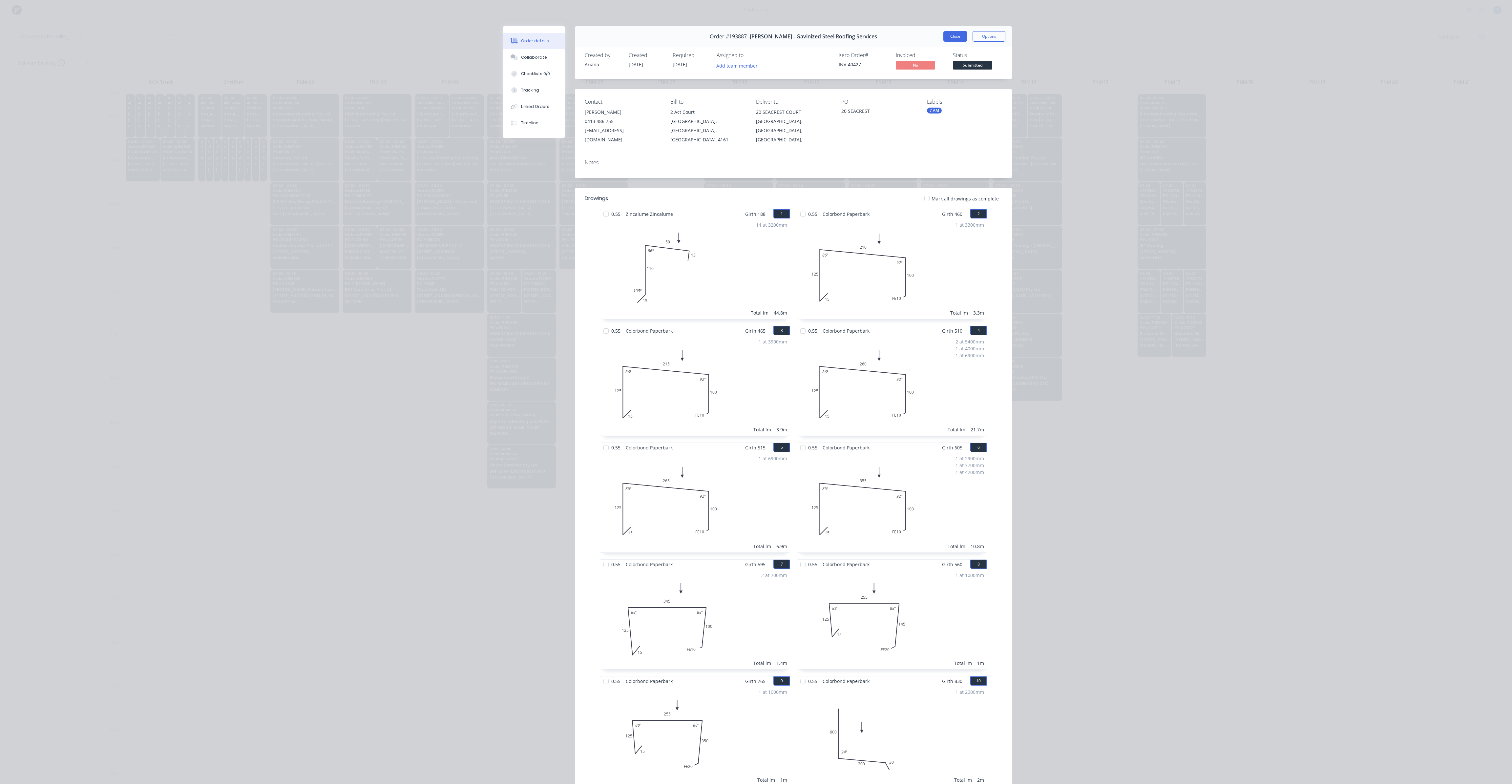
click at [950, 36] on button "Close" at bounding box center [955, 36] width 24 height 11
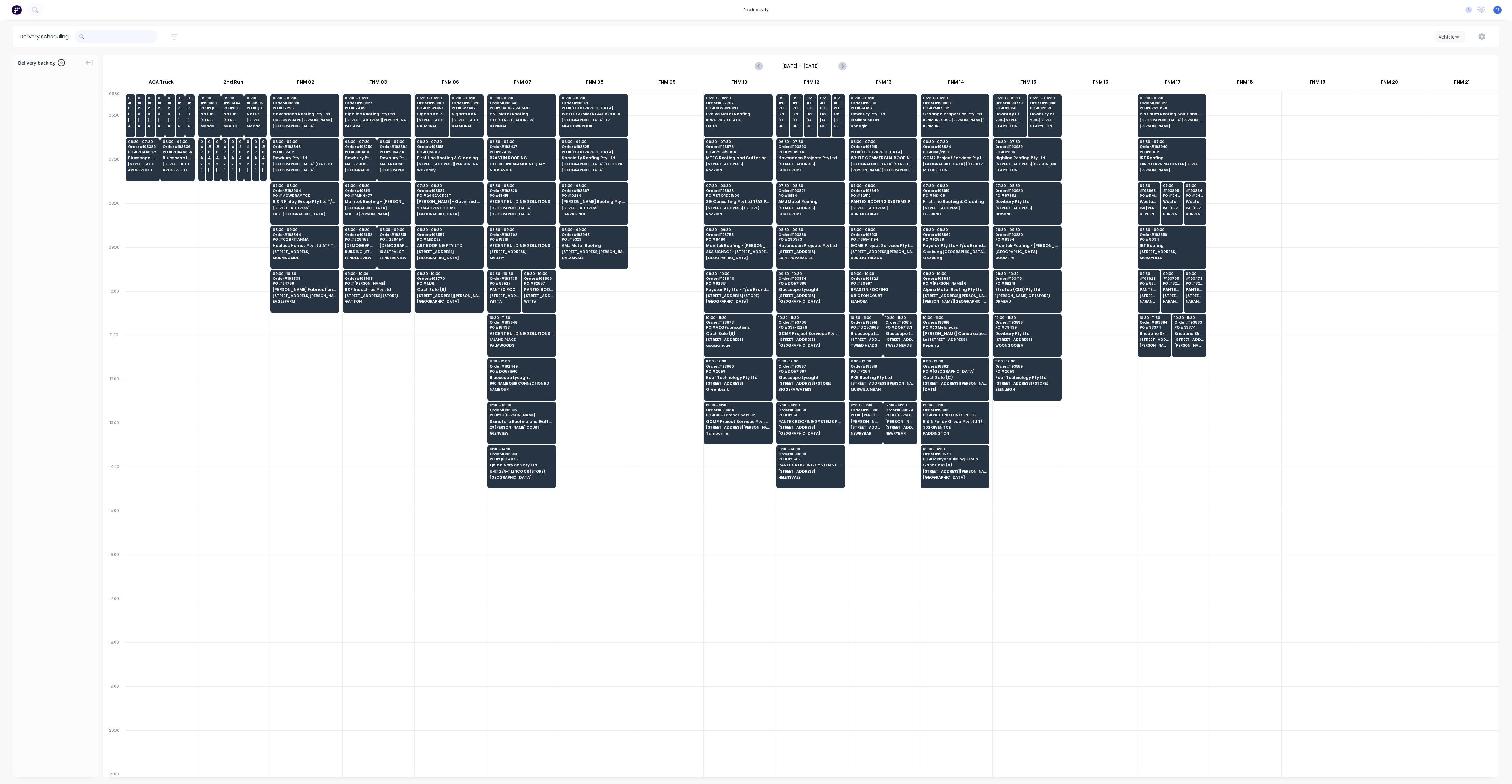
click at [100, 37] on input "text" at bounding box center [122, 36] width 69 height 13
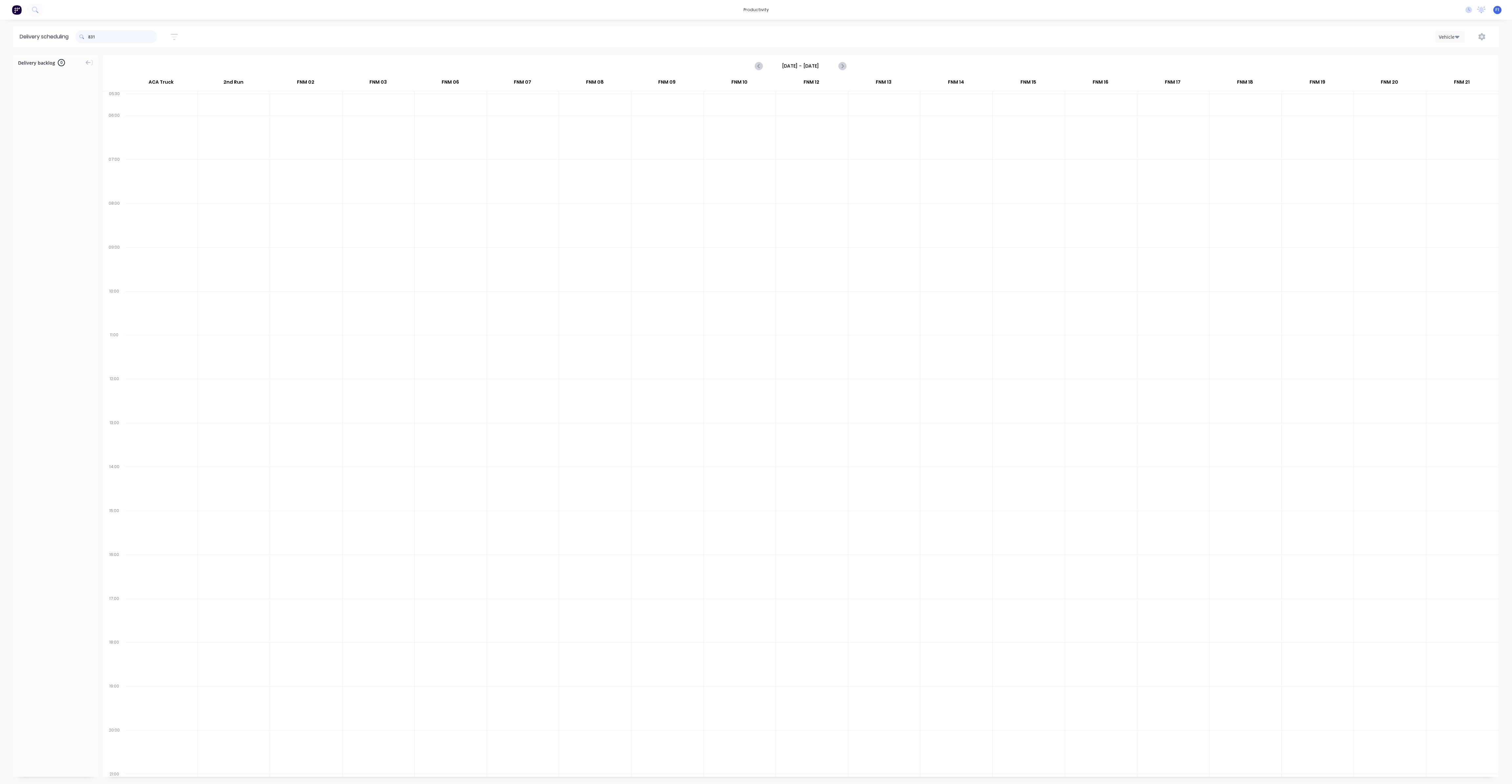
click at [92, 37] on input "831" at bounding box center [122, 36] width 69 height 13
type input "1"
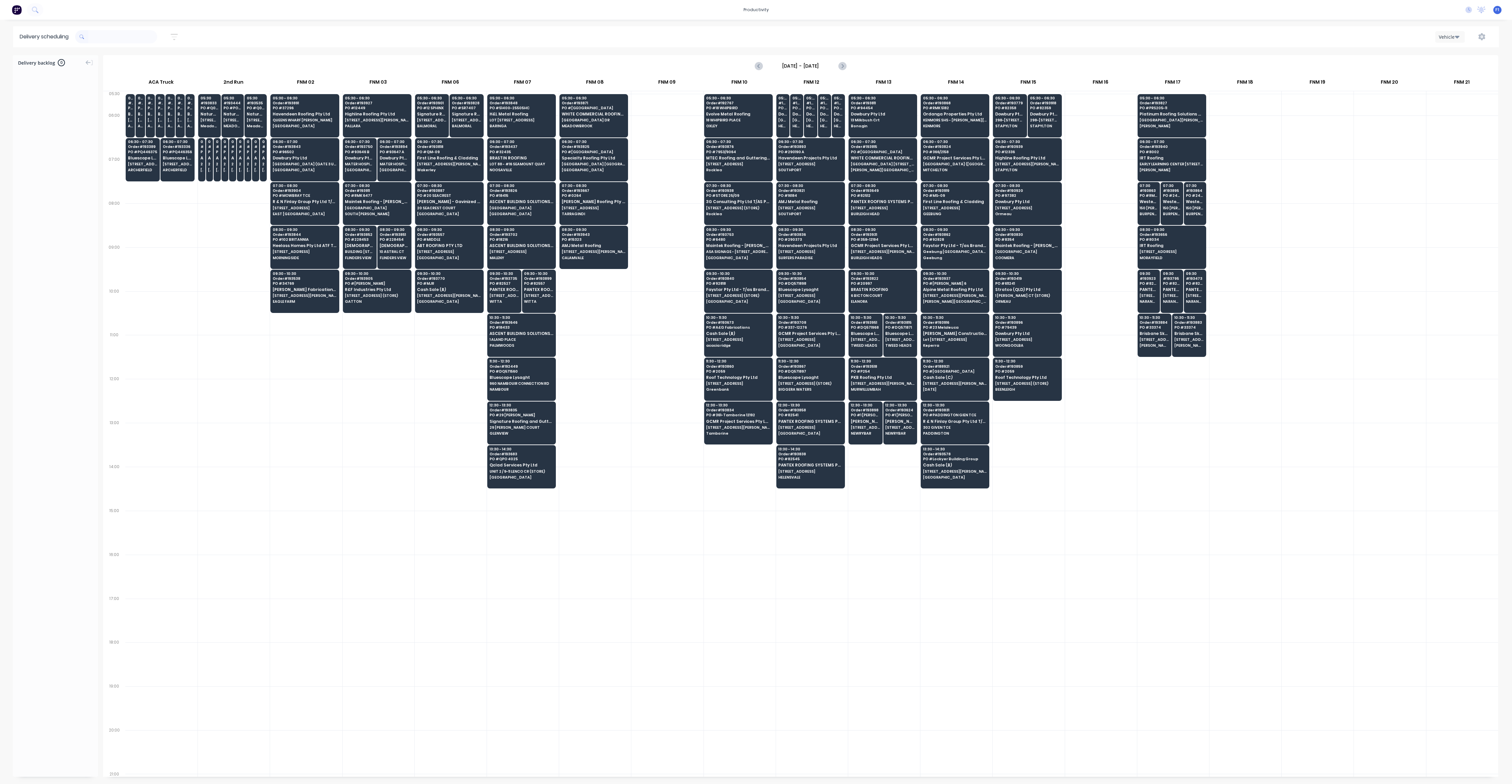
click at [83, 37] on icon at bounding box center [81, 36] width 4 height 4
click at [90, 36] on input "text" at bounding box center [122, 36] width 69 height 13
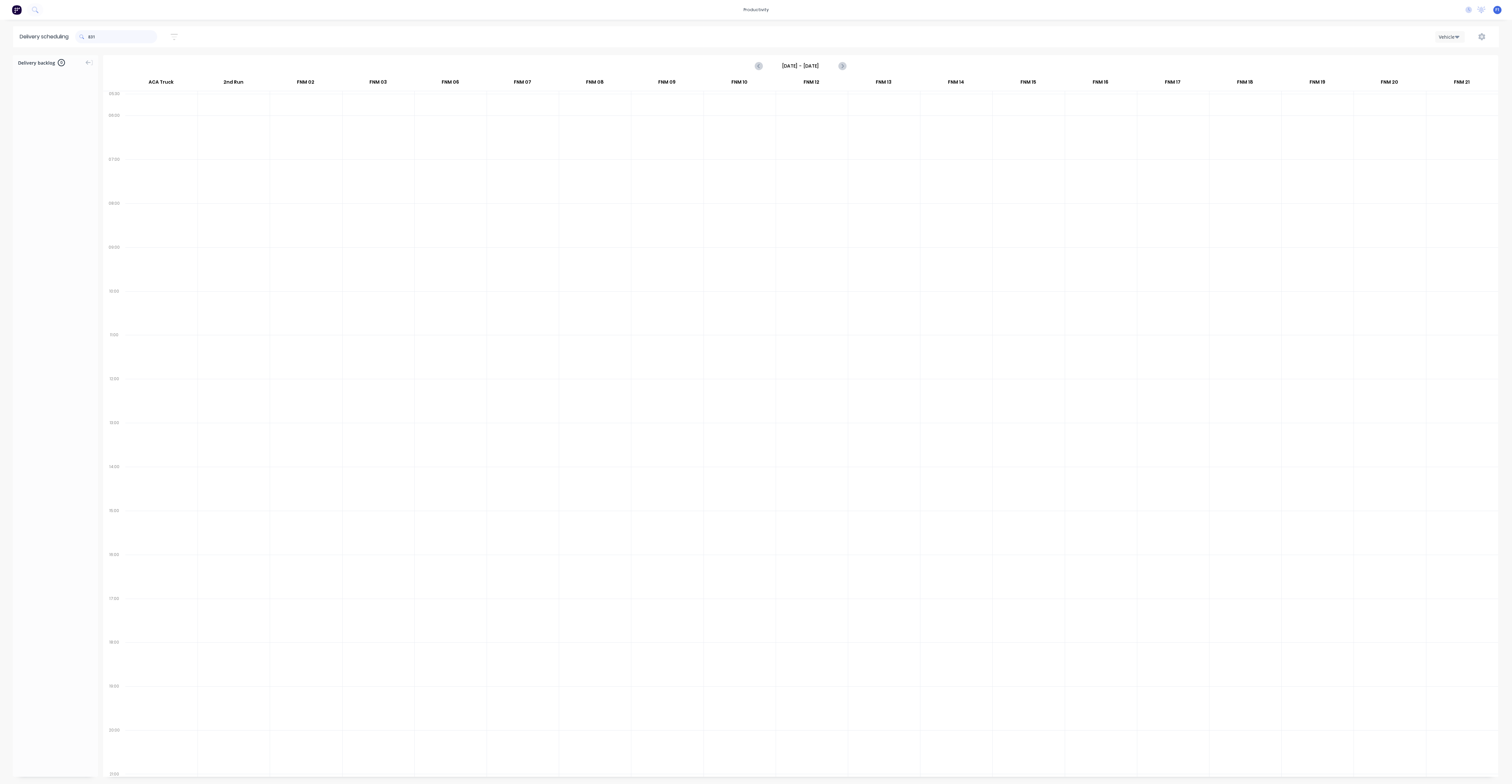
click at [90, 40] on input "831" at bounding box center [122, 36] width 69 height 13
type input "1"
click at [91, 38] on input "919" at bounding box center [122, 36] width 69 height 13
type input "9"
click at [90, 38] on input "911" at bounding box center [122, 36] width 69 height 13
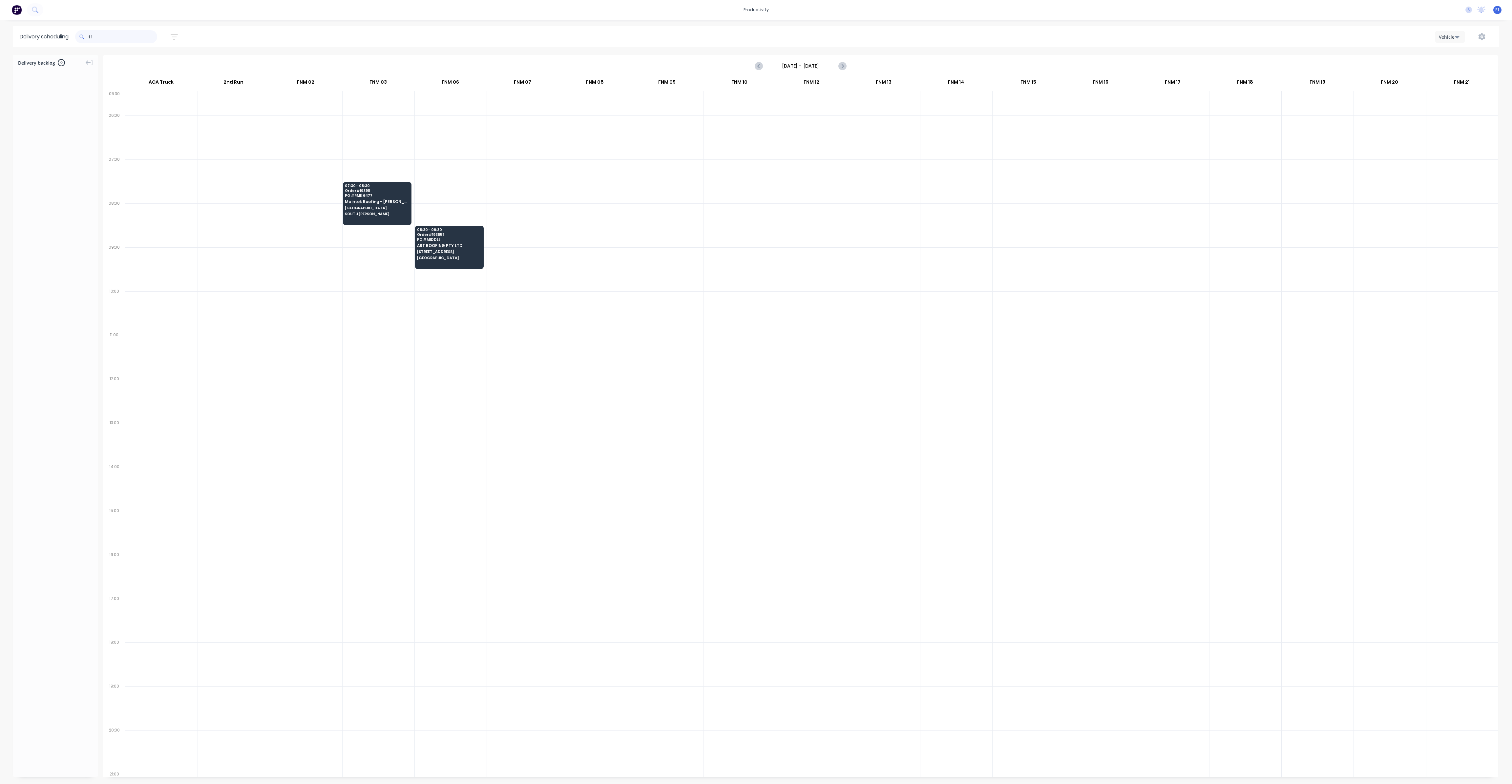
type input "1"
click at [90, 36] on input "887" at bounding box center [122, 36] width 69 height 13
type input "7"
click at [91, 40] on input "919" at bounding box center [122, 36] width 69 height 13
type input "9"
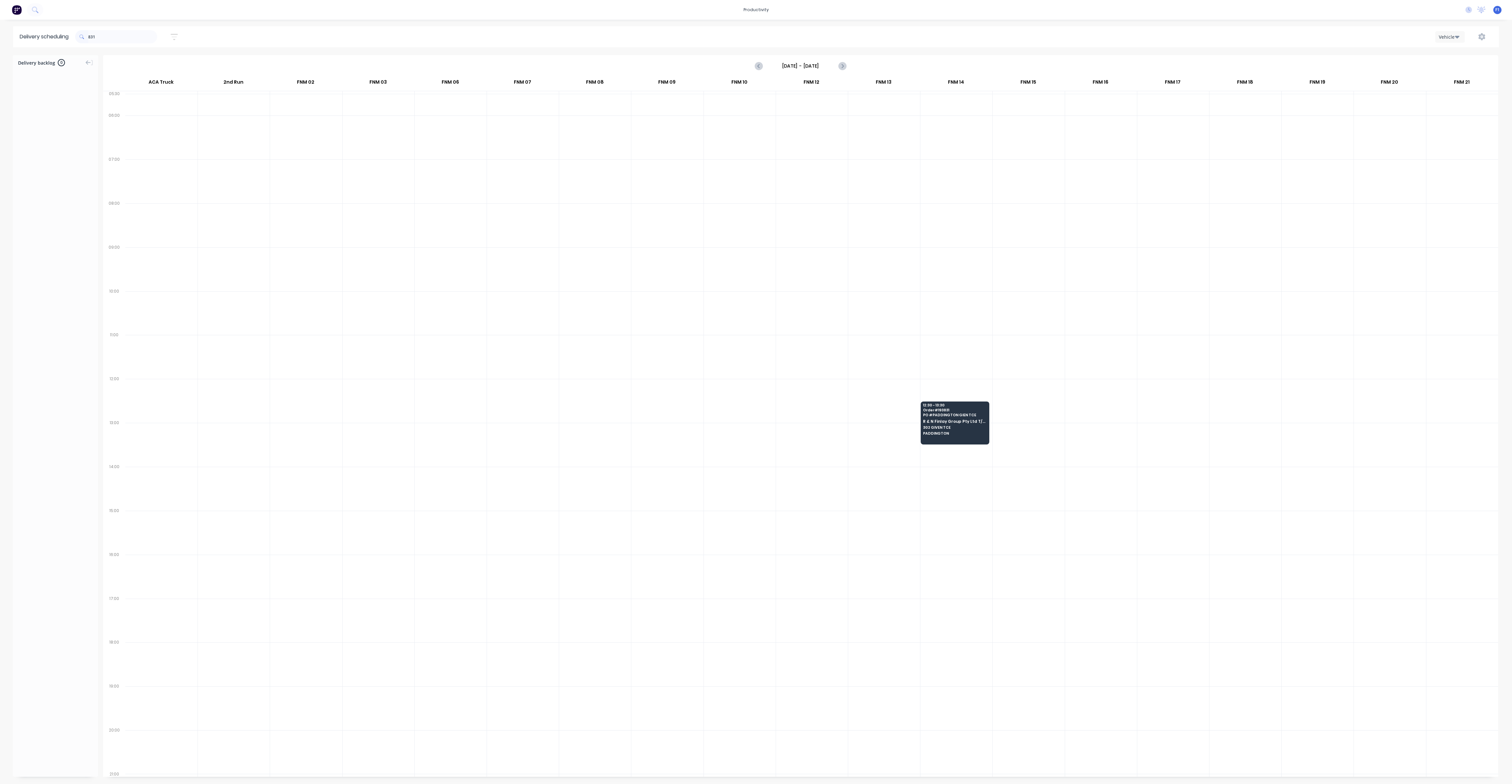
click at [88, 38] on span at bounding box center [82, 36] width 13 height 13
click at [90, 36] on input "831" at bounding box center [122, 36] width 69 height 13
type input "1"
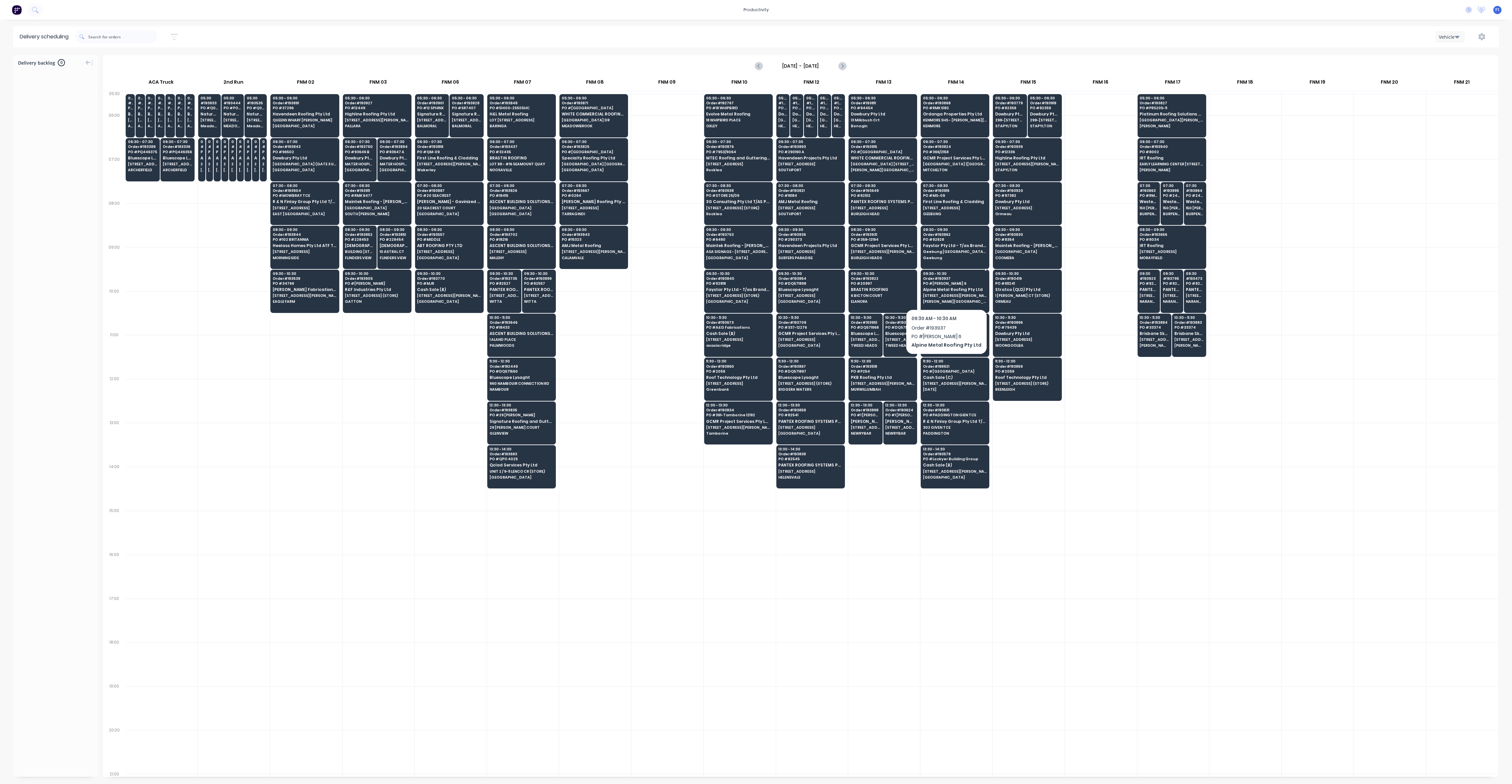
click at [944, 293] on span "[STREET_ADDRESS][PERSON_NAME]" at bounding box center [955, 295] width 63 height 4
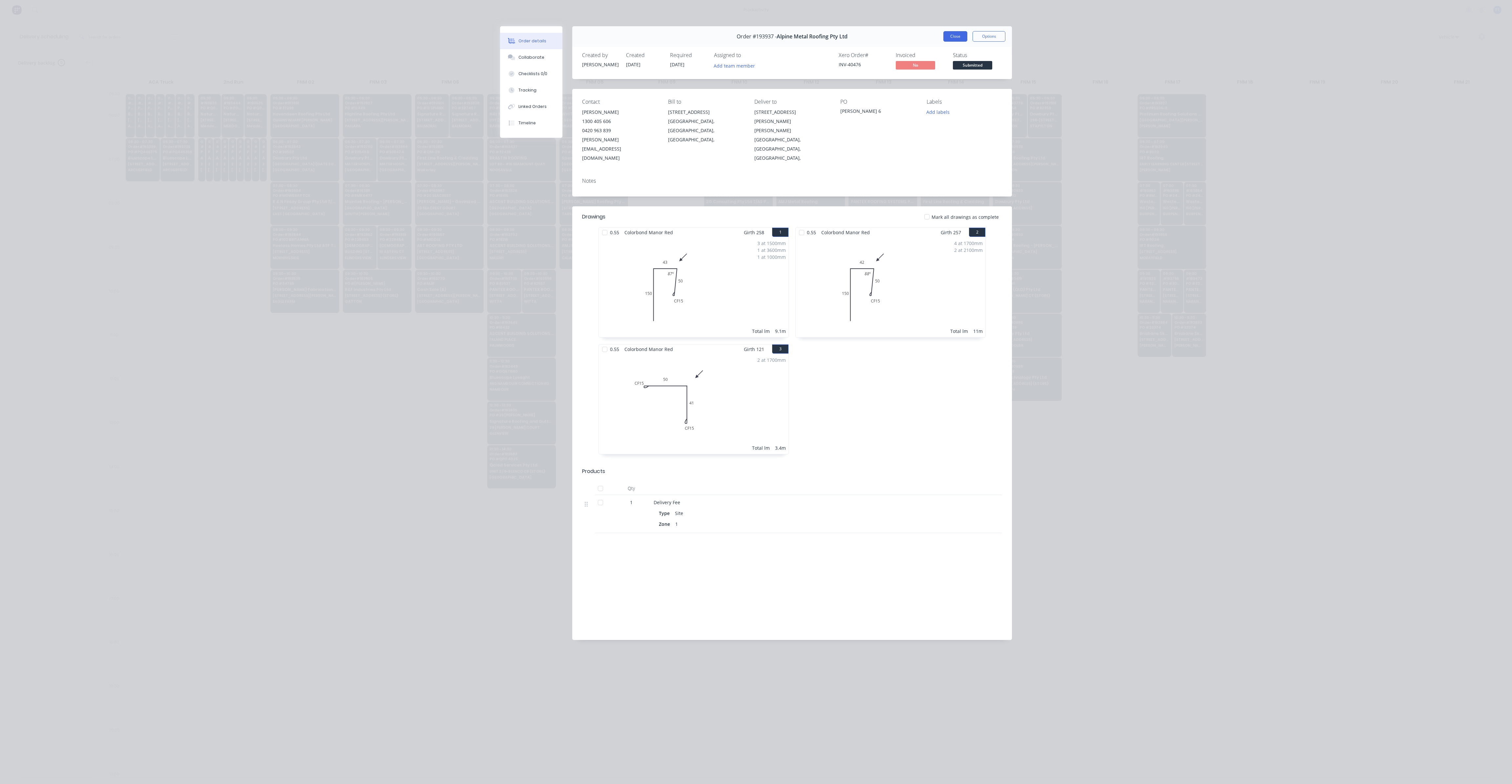
click at [956, 36] on button "Close" at bounding box center [955, 36] width 24 height 11
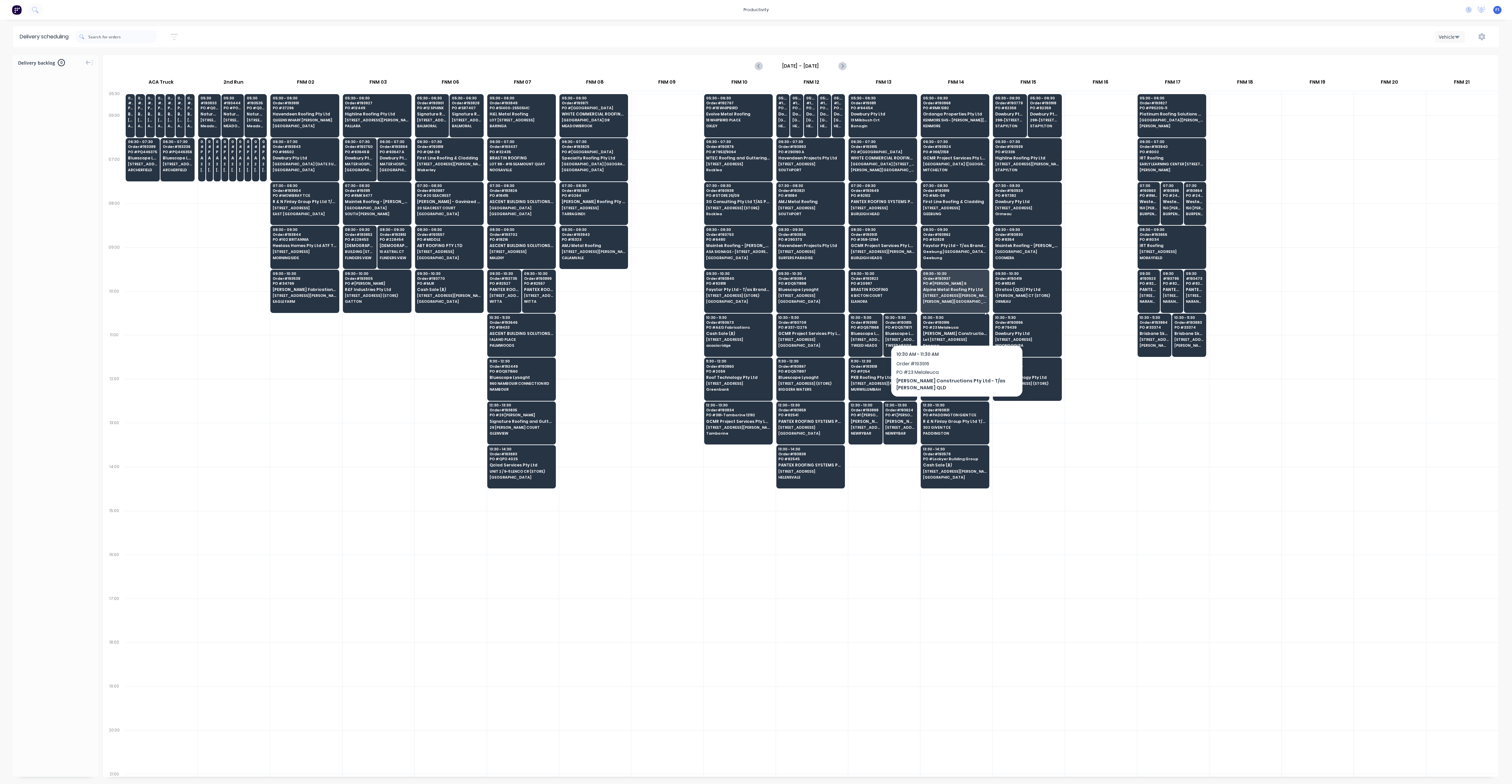
click at [953, 327] on div "10:30 - 11:30 Order # 193916 PO # 23 Melaleuca [PERSON_NAME] Constructions Pty …" at bounding box center [955, 332] width 68 height 37
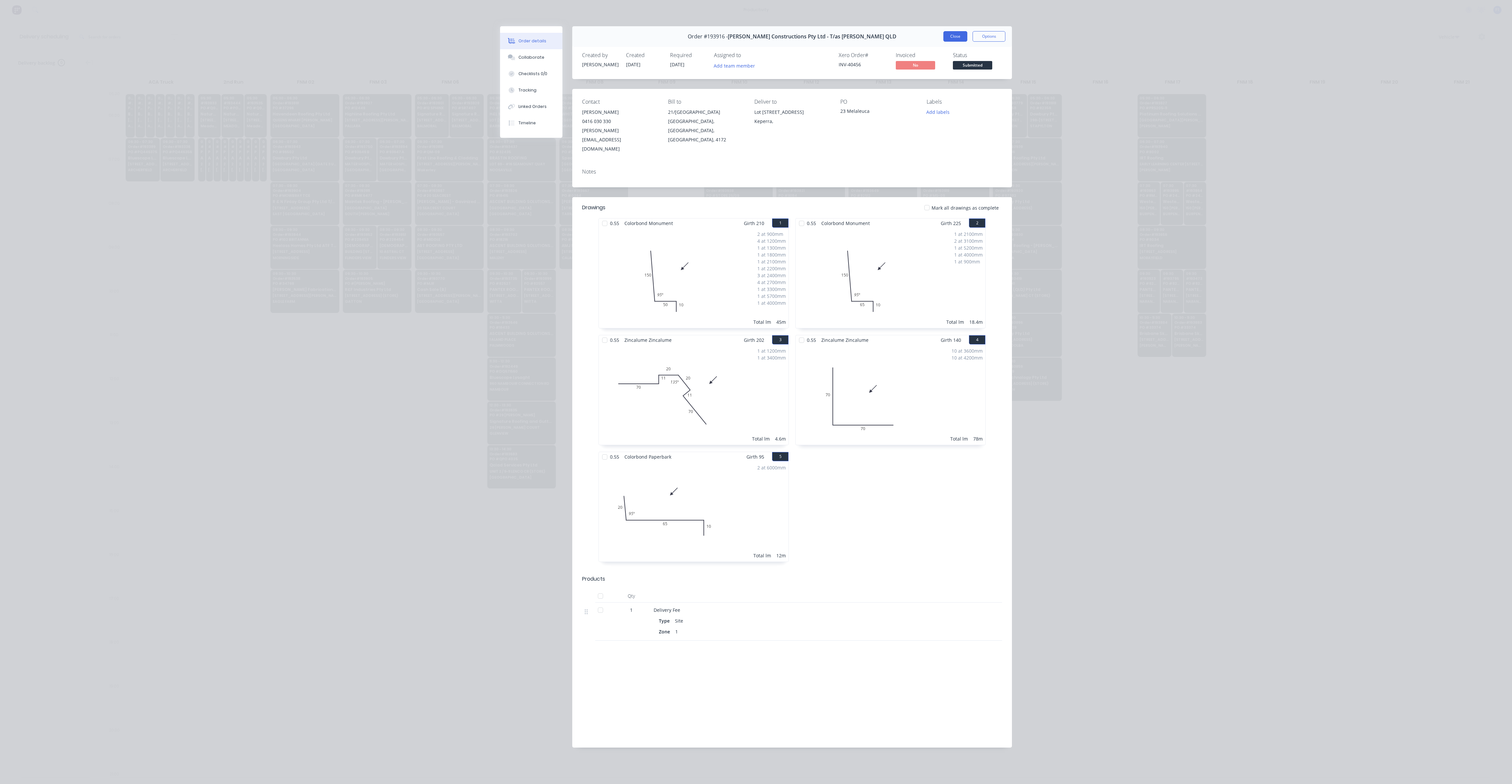
click at [956, 38] on button "Close" at bounding box center [955, 36] width 24 height 11
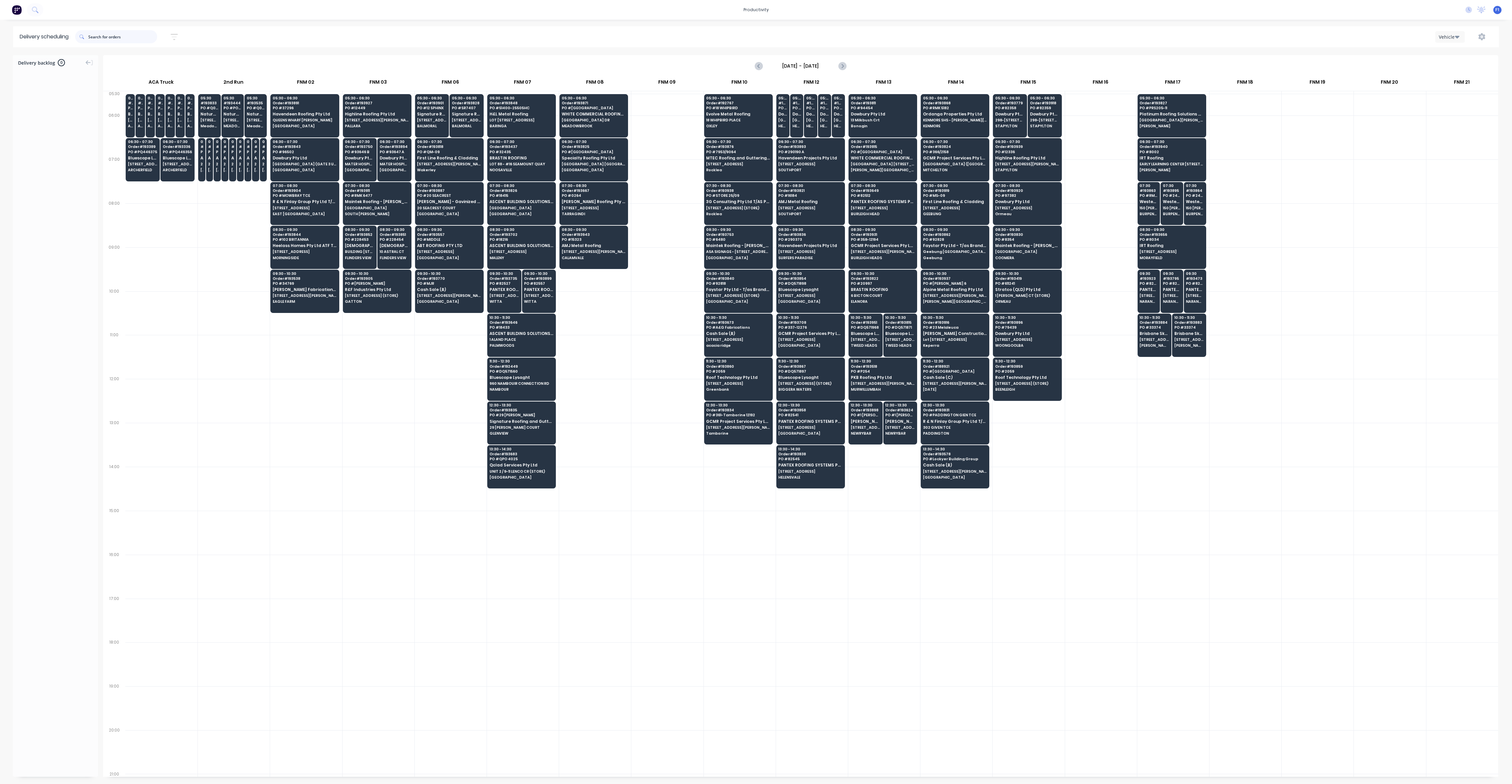
click at [104, 38] on input "text" at bounding box center [122, 36] width 69 height 13
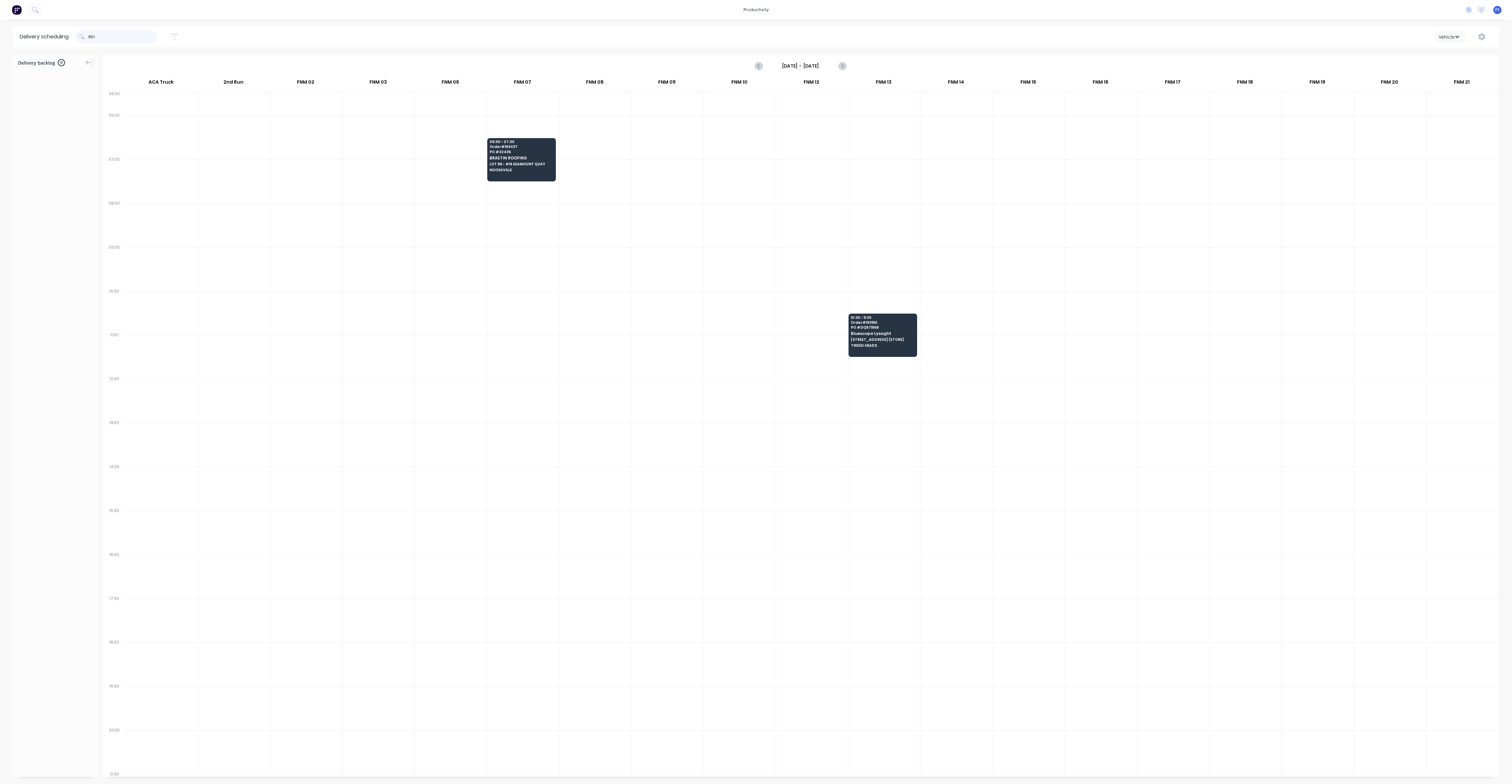
click at [90, 38] on input "951" at bounding box center [122, 36] width 69 height 13
type input "1"
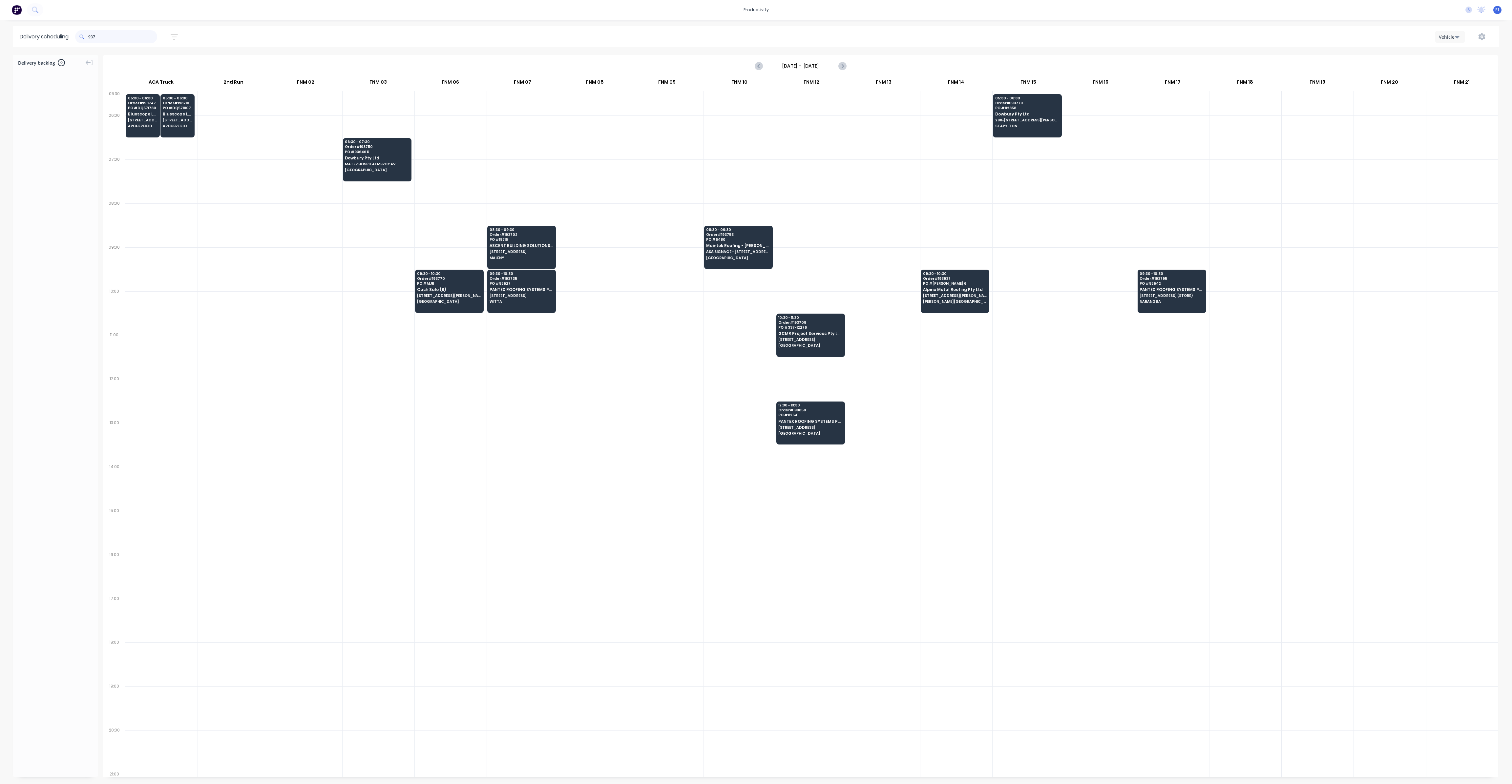
click at [91, 37] on input "937" at bounding box center [122, 36] width 69 height 13
type input "7"
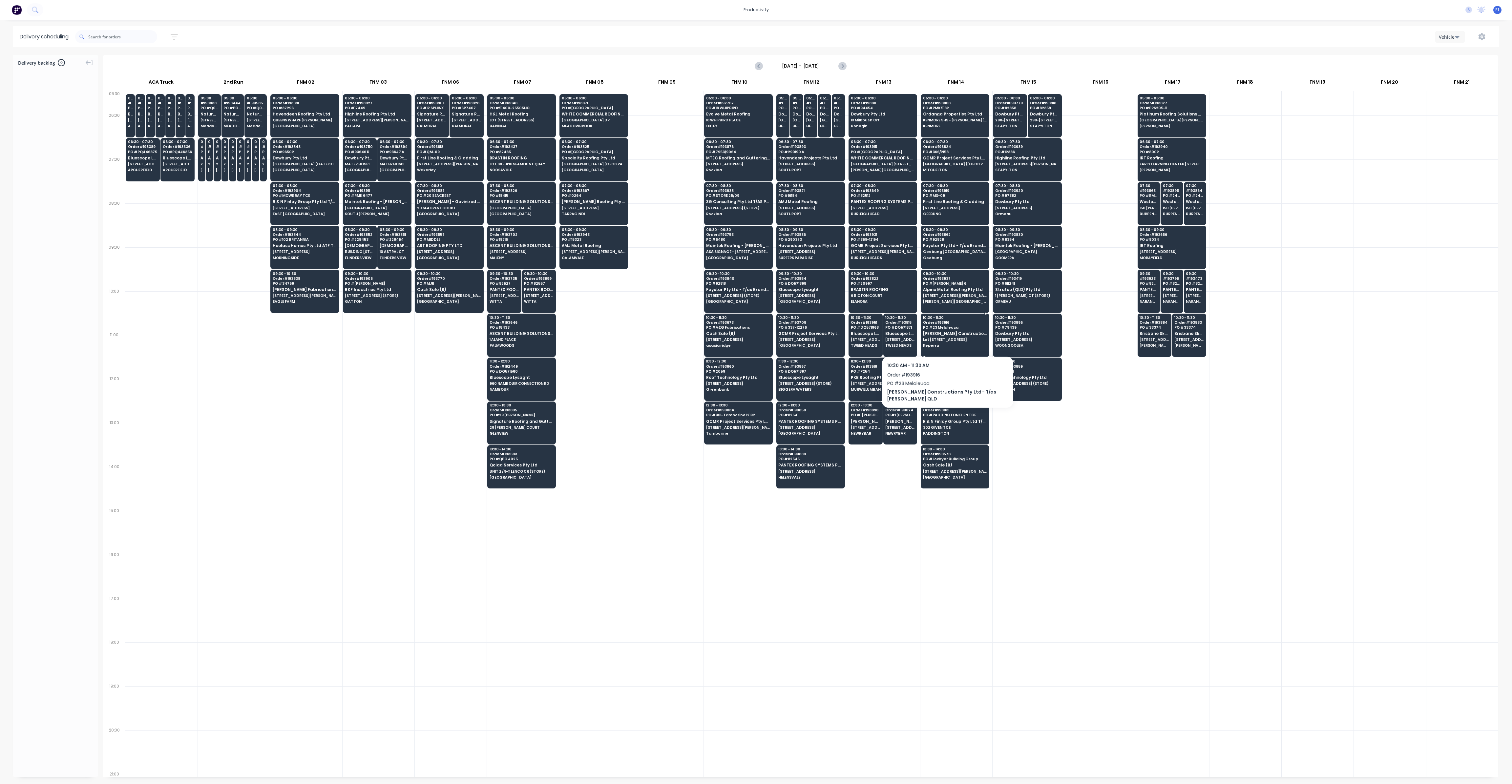
click at [943, 339] on span "Lot [STREET_ADDRESS]" at bounding box center [955, 339] width 63 height 4
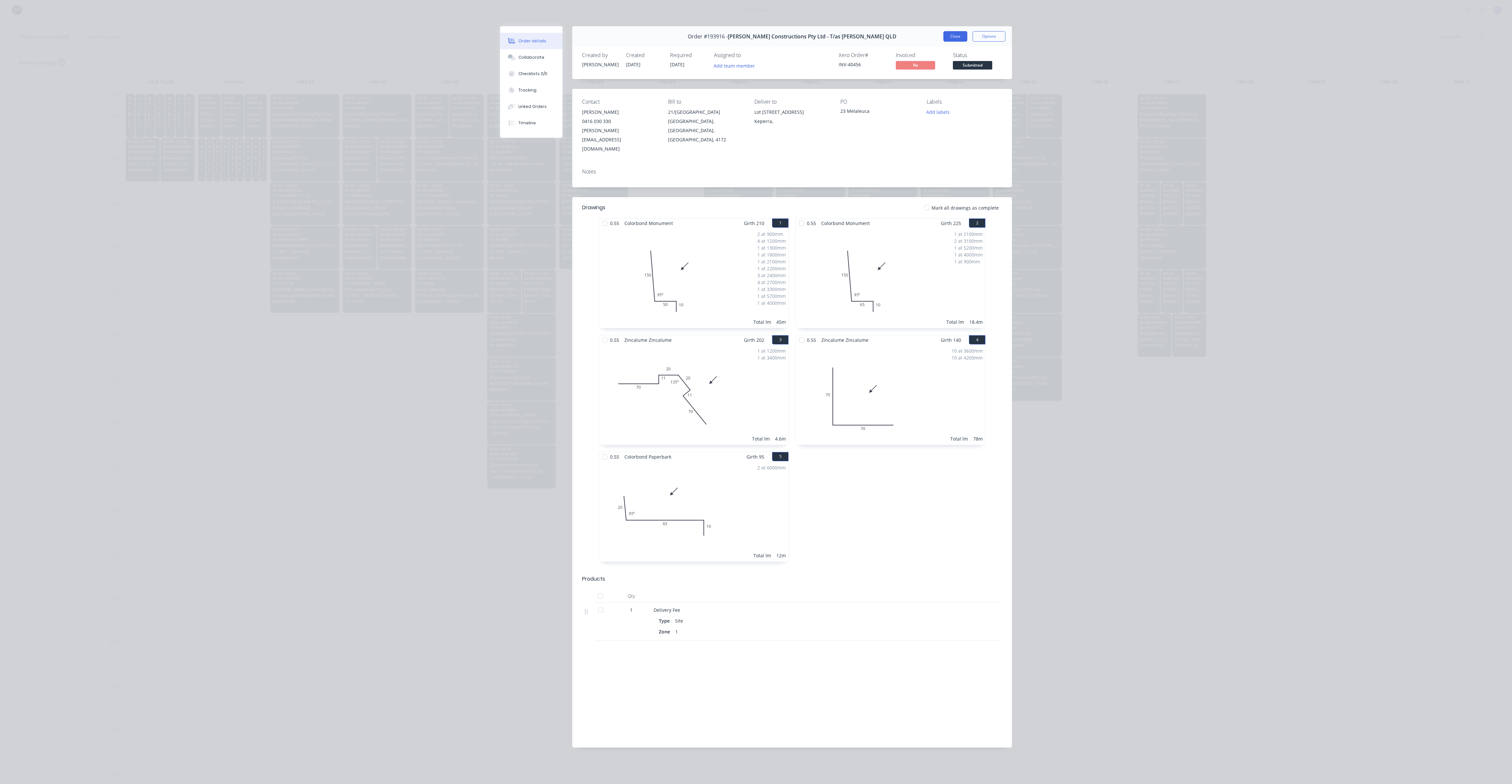
click at [959, 36] on button "Close" at bounding box center [955, 36] width 24 height 11
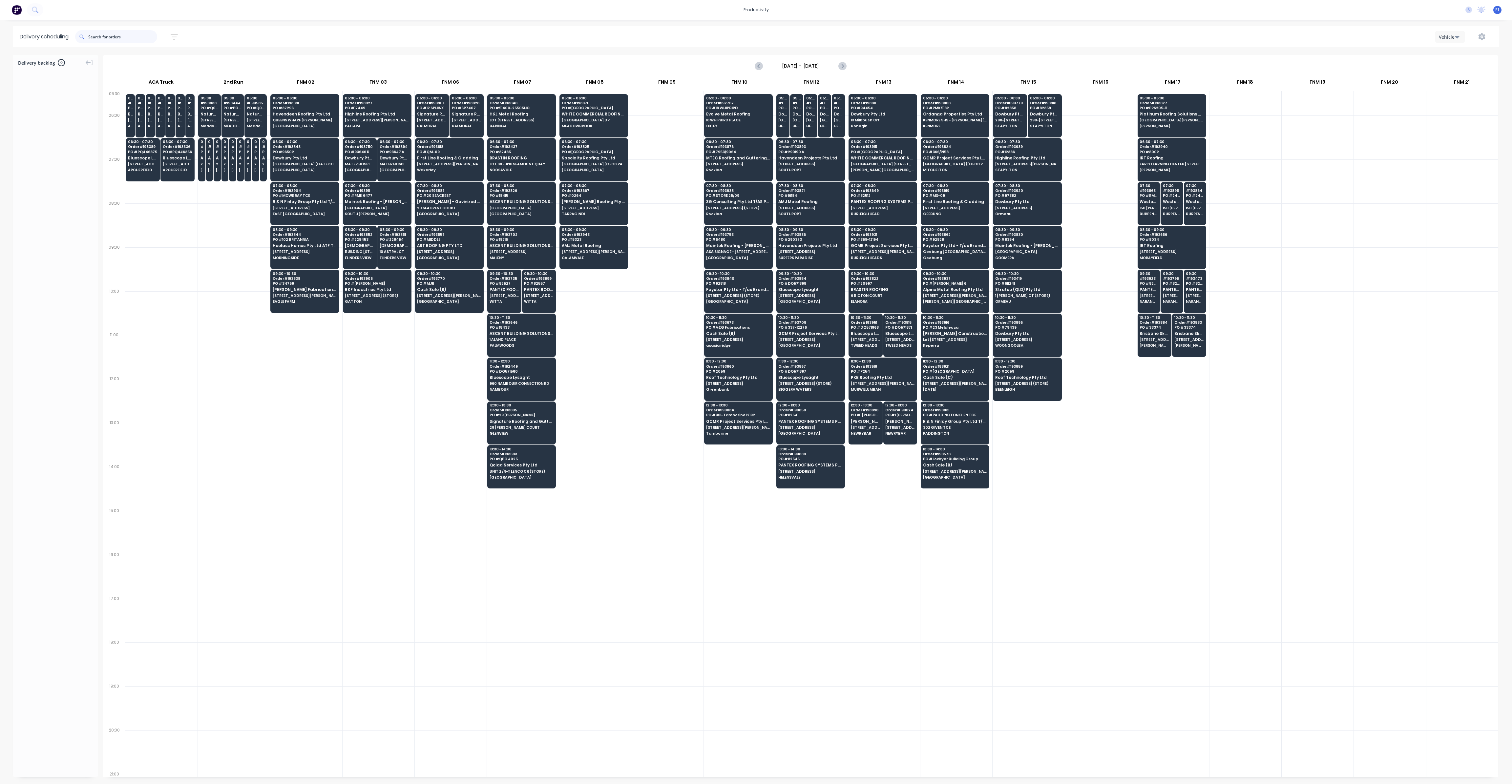
click at [107, 38] on input "text" at bounding box center [122, 36] width 69 height 13
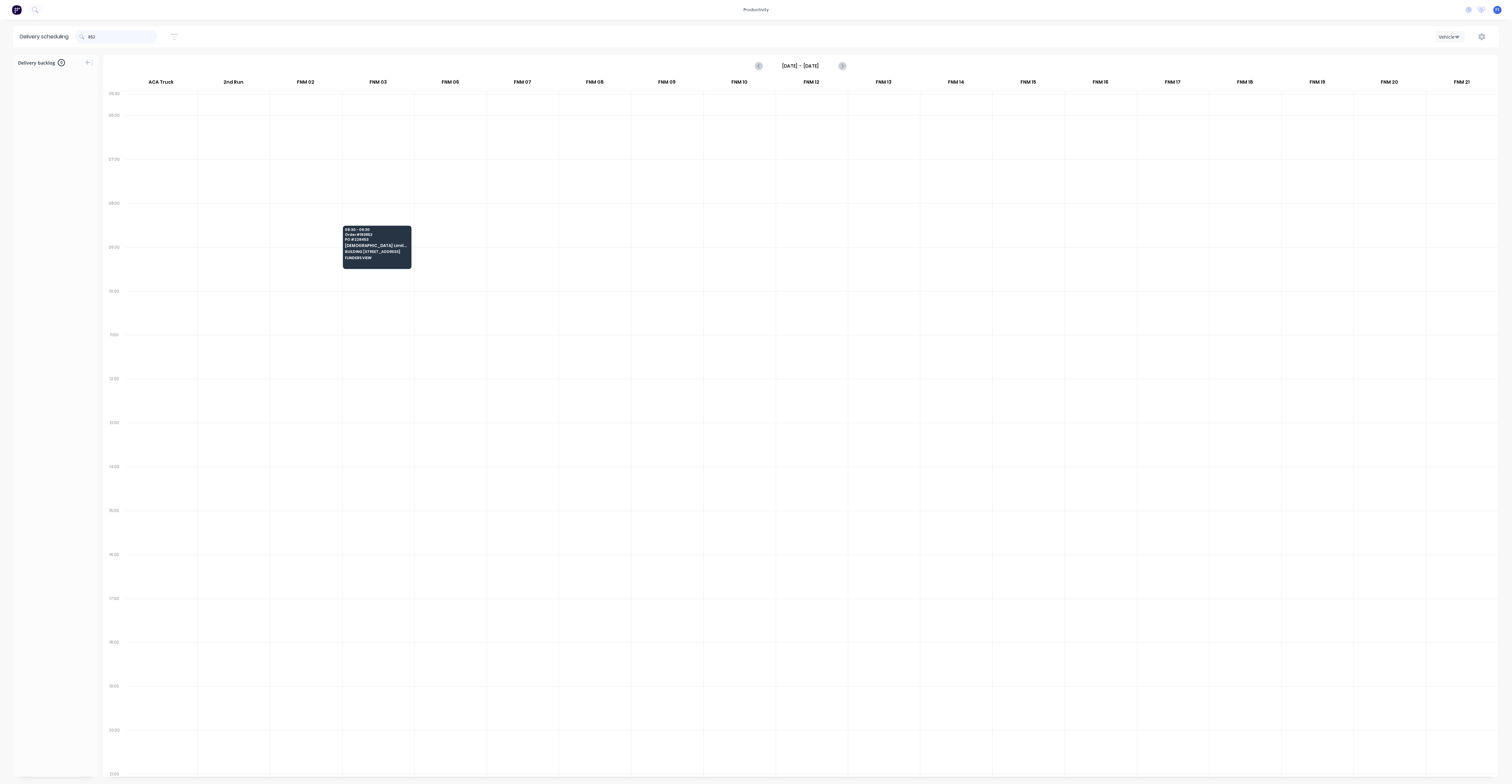
click at [91, 37] on input "852" at bounding box center [122, 36] width 69 height 13
type input "2"
click at [90, 36] on input "904" at bounding box center [122, 36] width 69 height 13
type input "4"
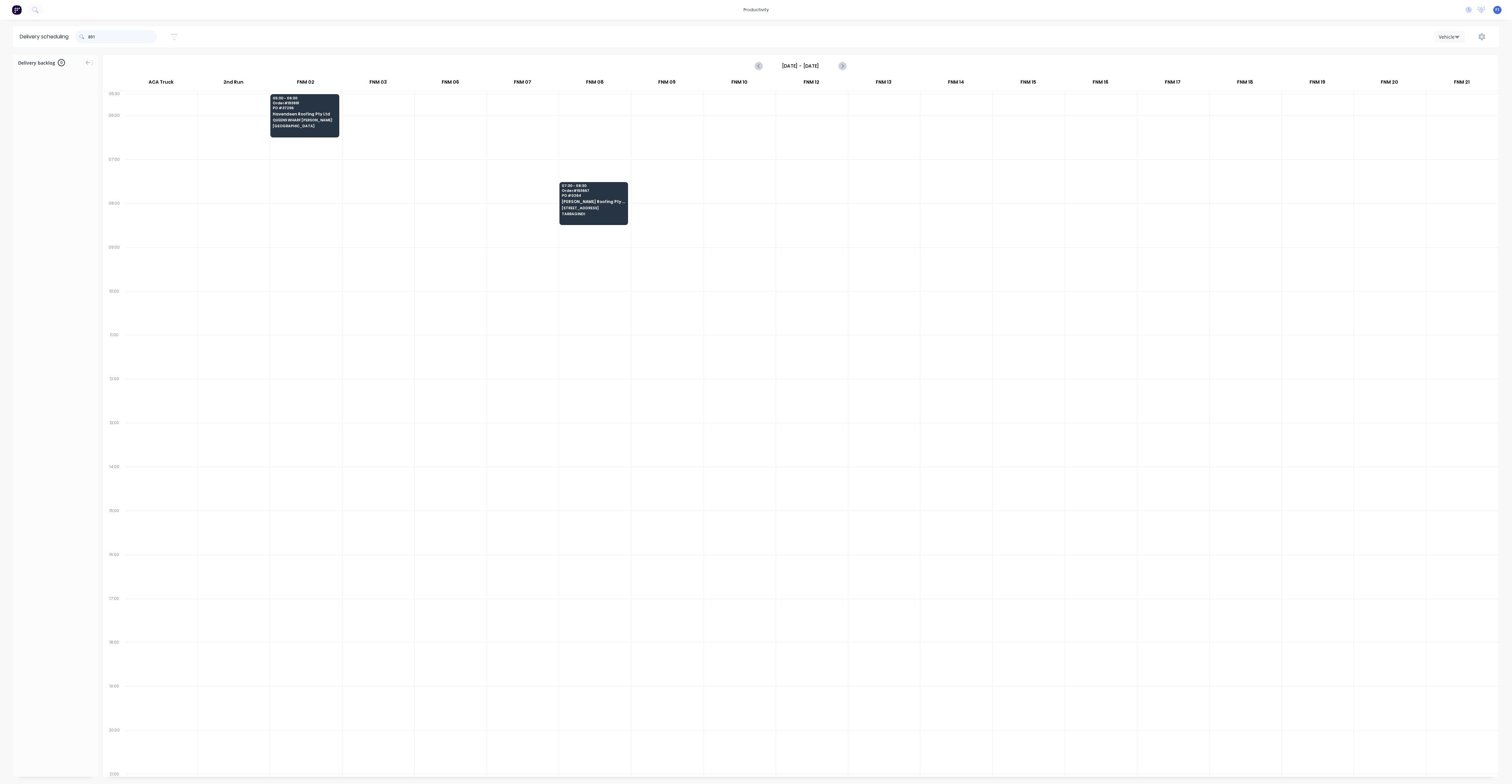
click at [91, 36] on input "891" at bounding box center [122, 36] width 69 height 13
type input "1"
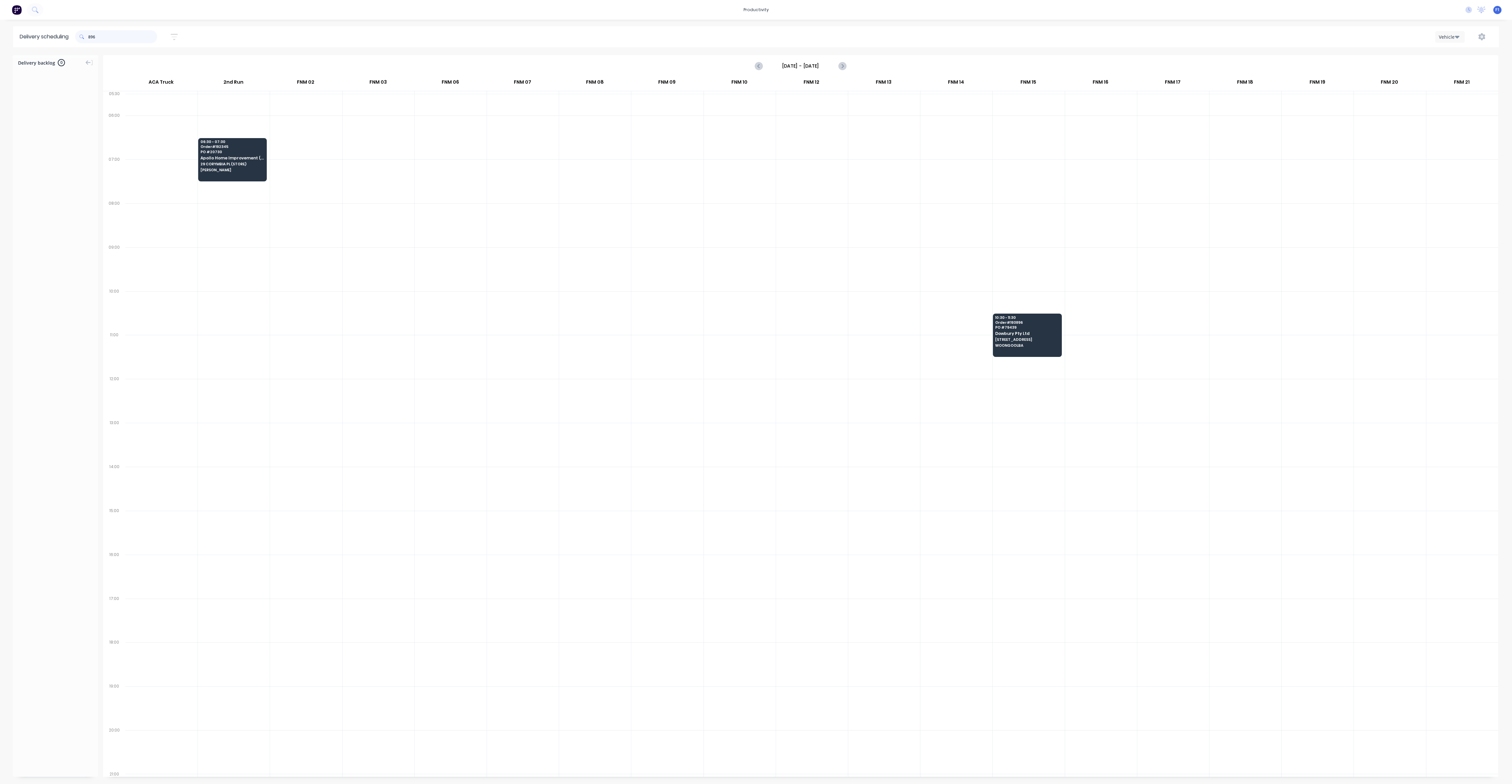
click at [90, 35] on input "896" at bounding box center [122, 36] width 69 height 13
type input "6"
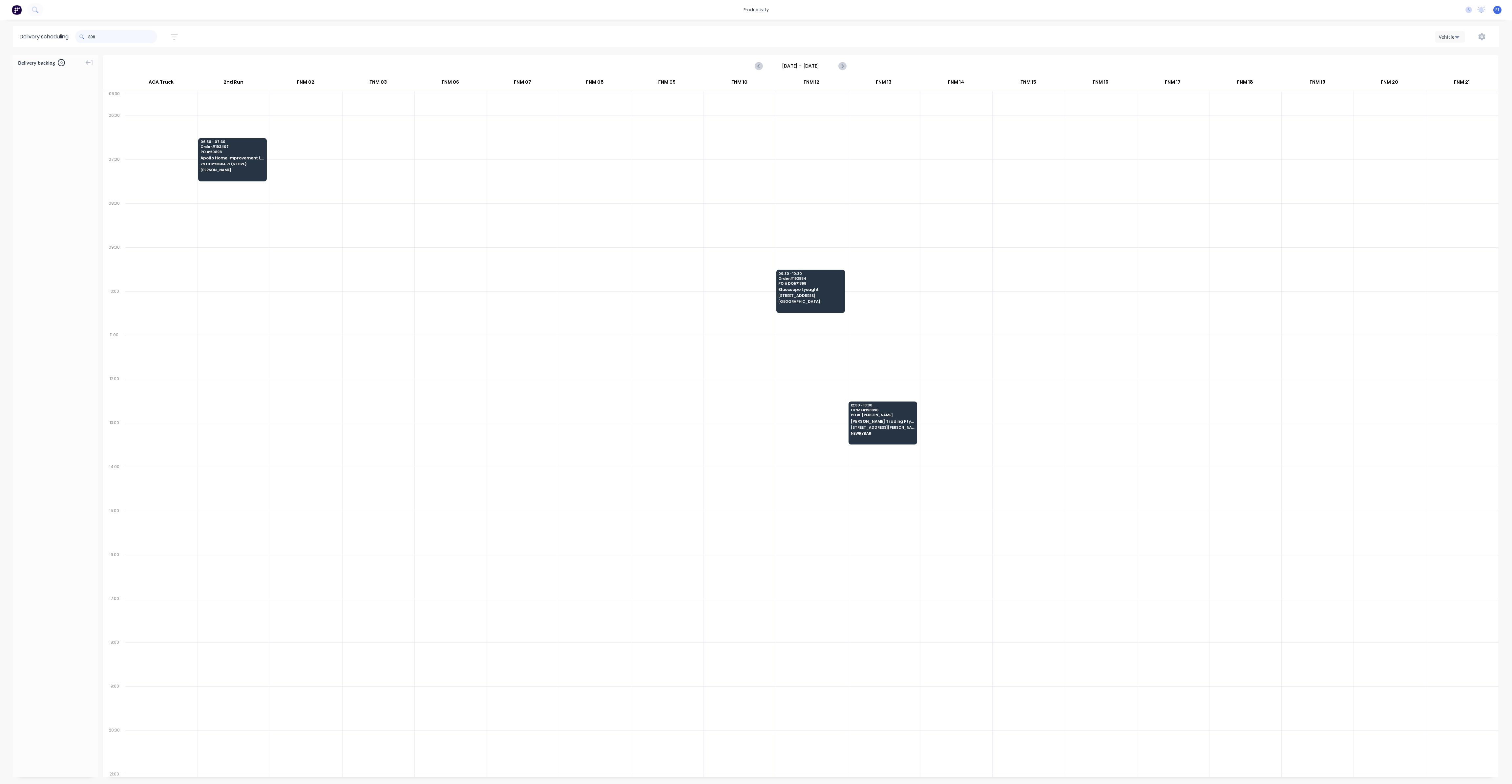
click at [91, 34] on input "898" at bounding box center [122, 36] width 69 height 13
type input "8"
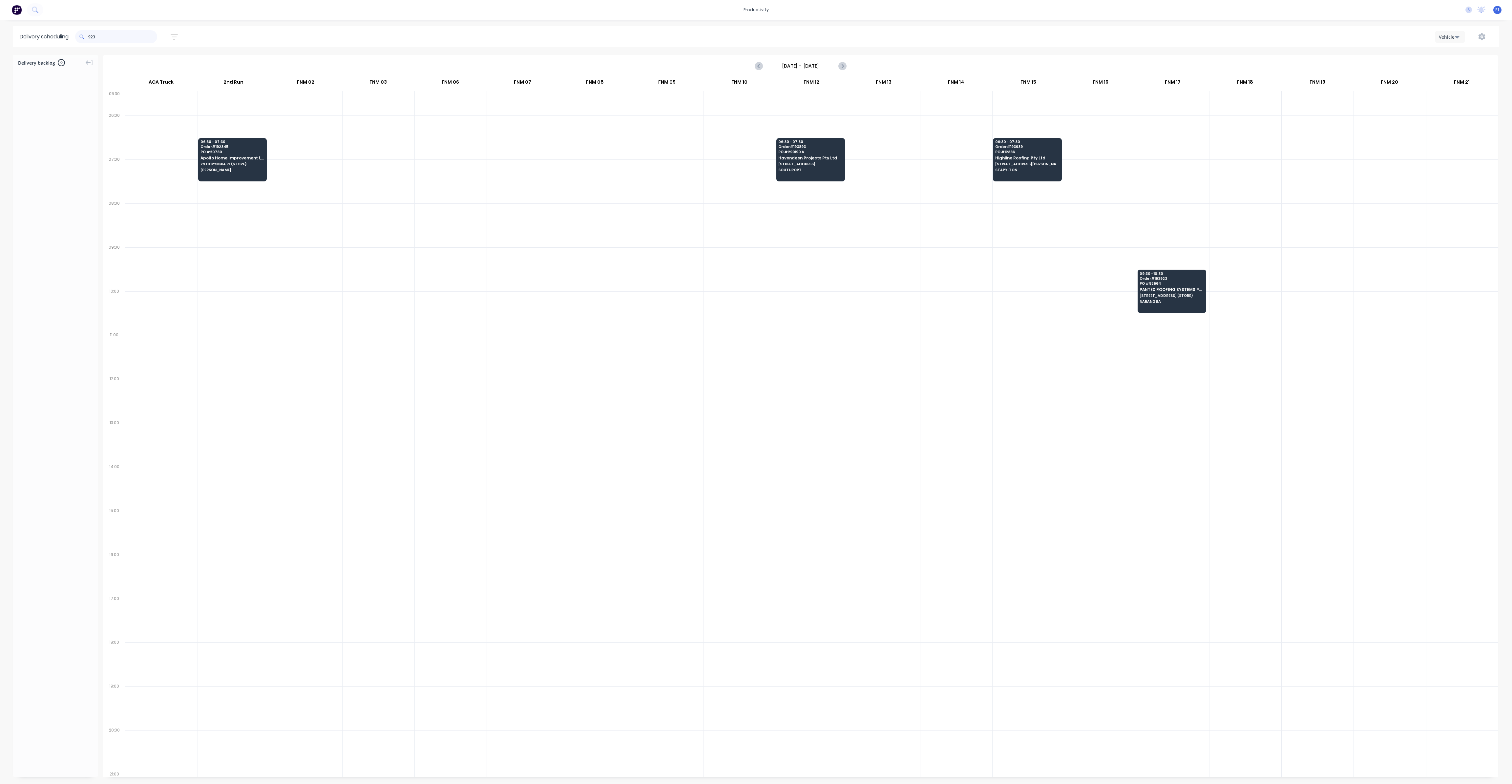
click at [90, 37] on input "923" at bounding box center [122, 36] width 69 height 13
type input "3"
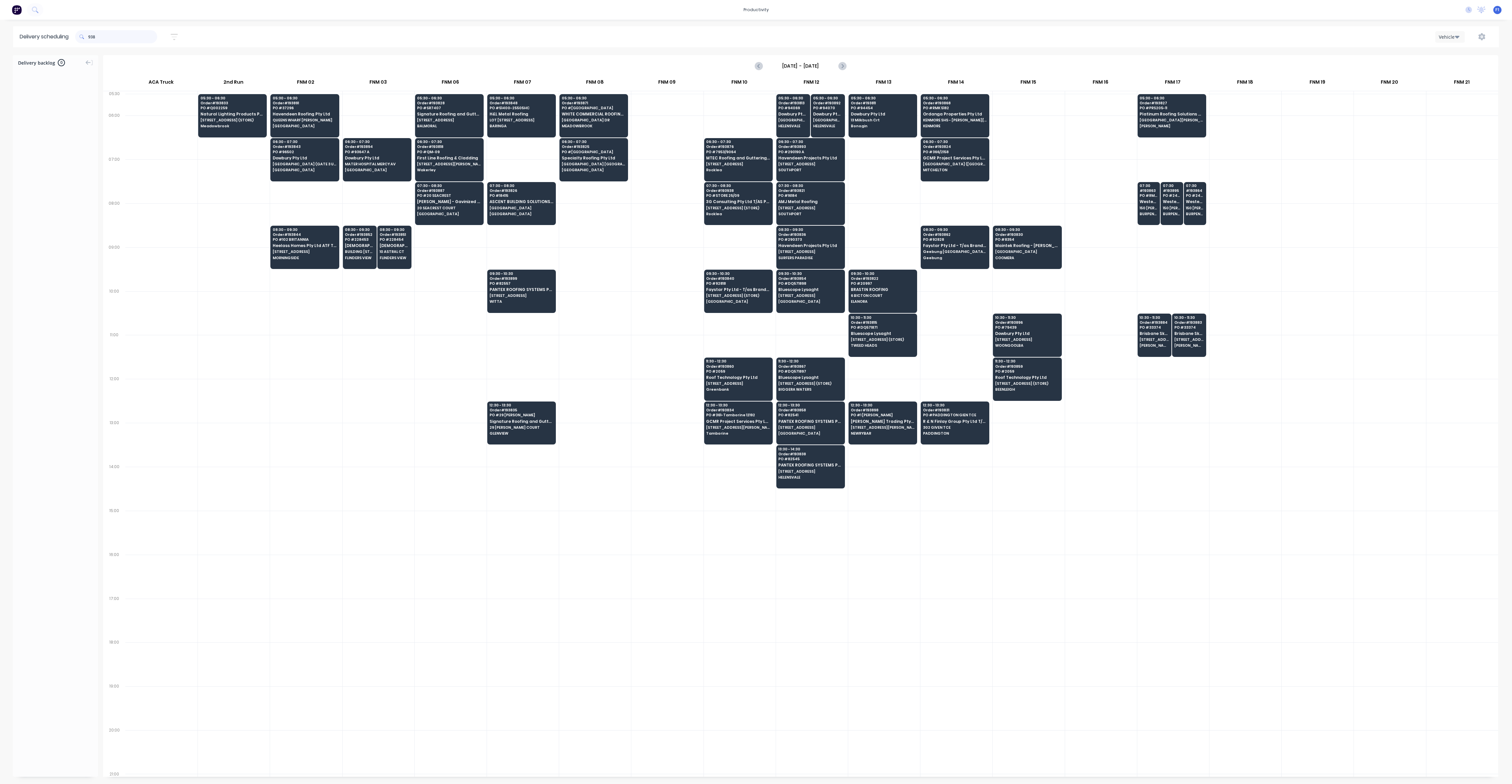
click at [90, 38] on input "938" at bounding box center [122, 36] width 69 height 13
type input "8"
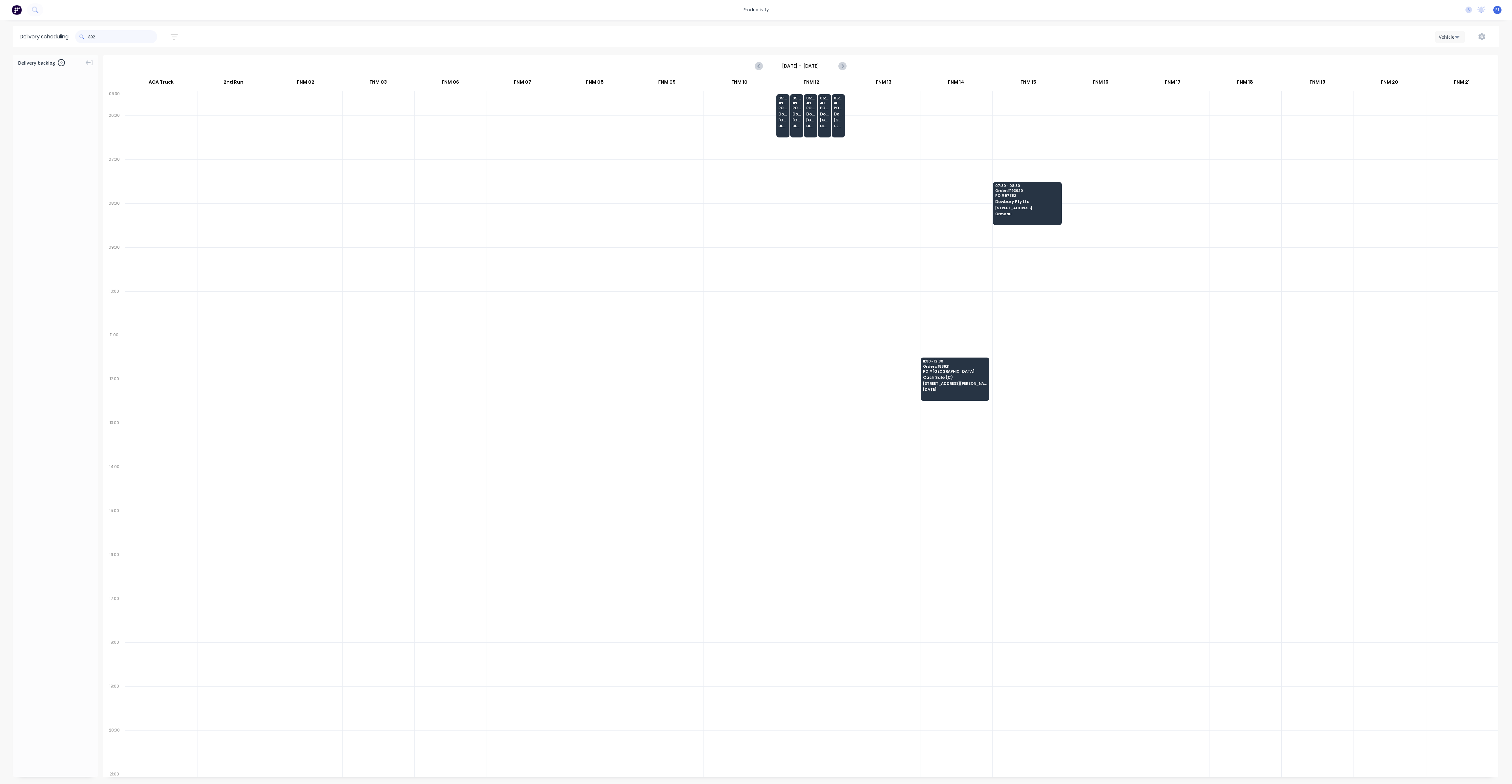
click at [91, 38] on input "892" at bounding box center [122, 36] width 69 height 13
type input "2"
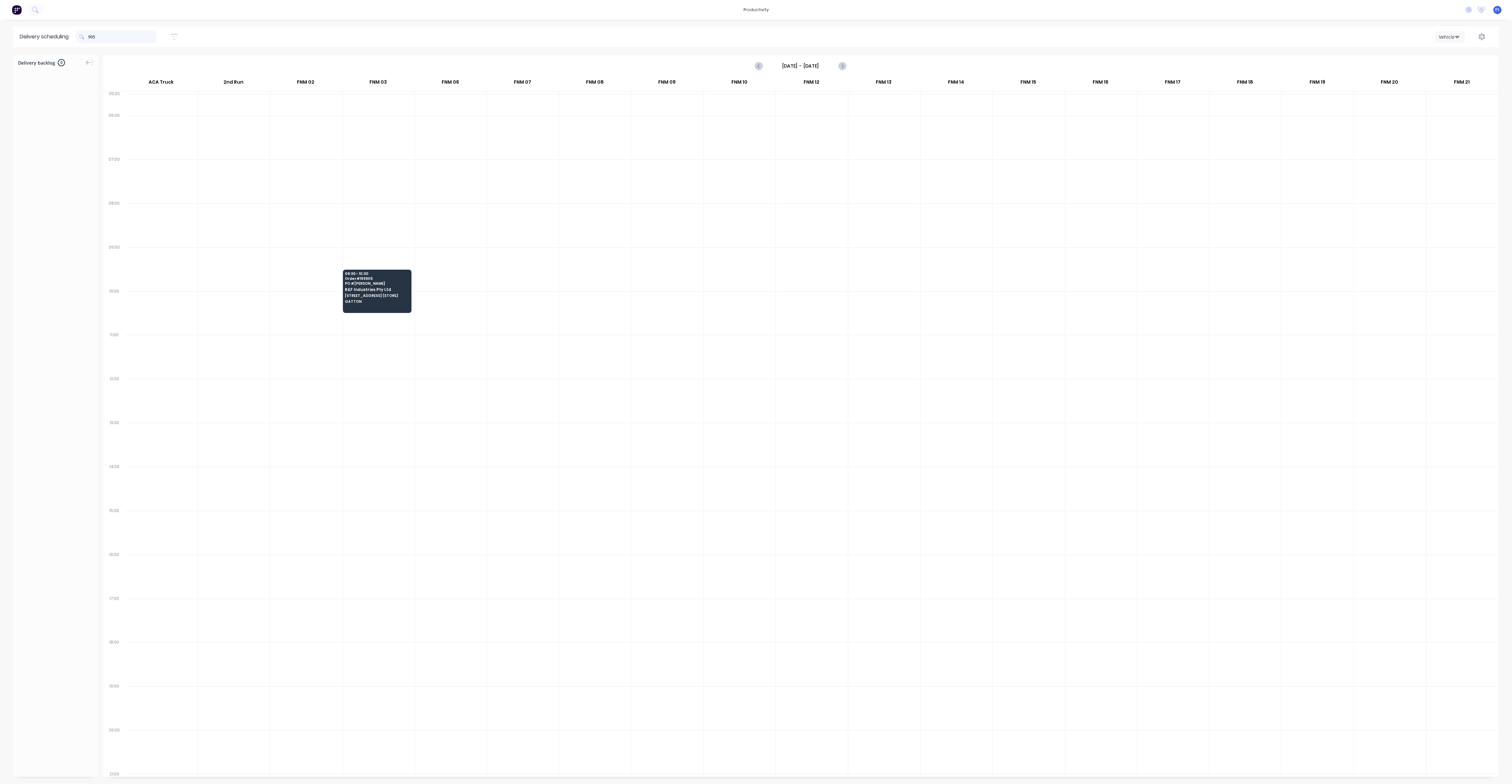
click at [91, 39] on input "905" at bounding box center [122, 36] width 69 height 13
type input "5"
click at [92, 35] on input "844" at bounding box center [122, 36] width 69 height 13
click at [91, 37] on input "844" at bounding box center [122, 36] width 69 height 13
type input "4"
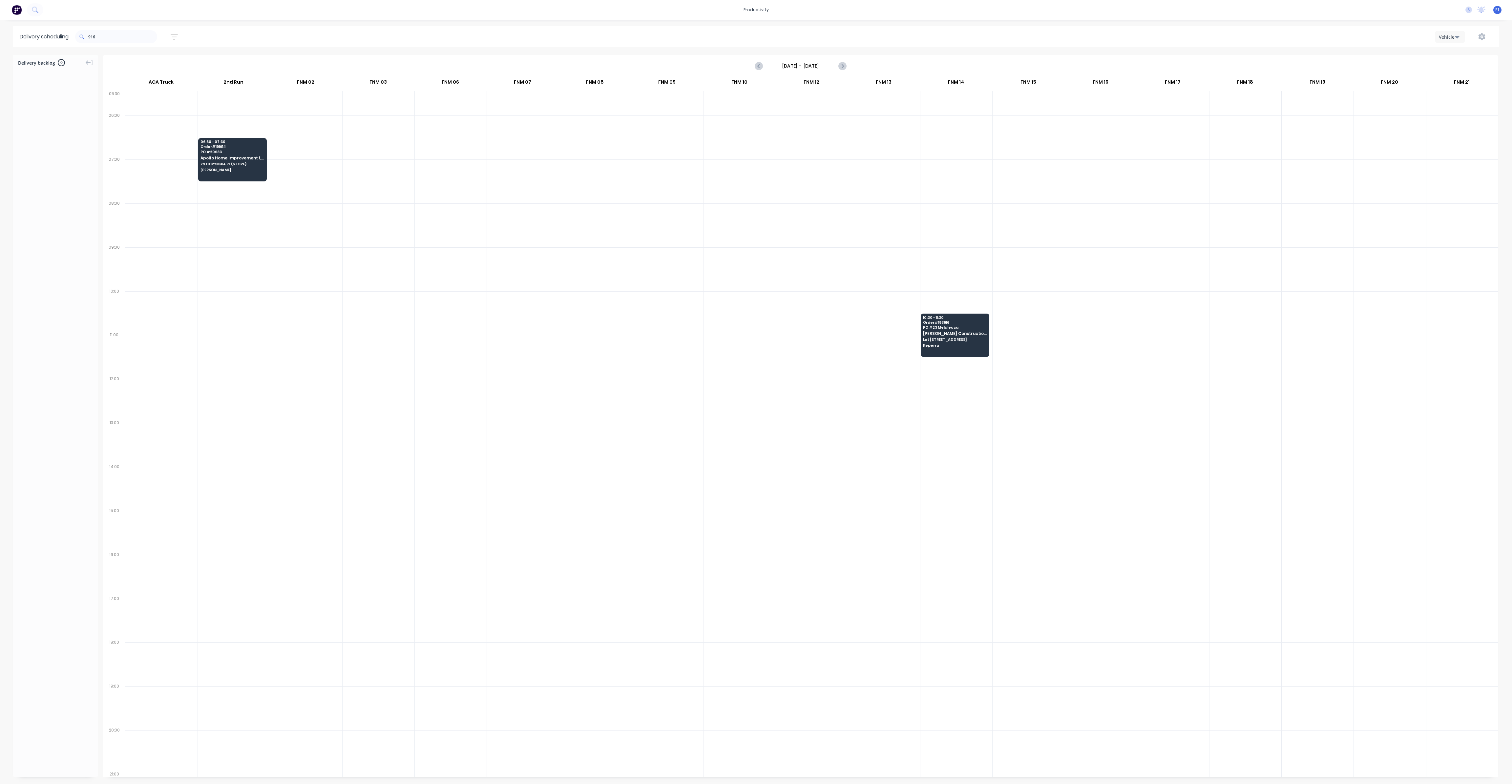
click at [88, 36] on span at bounding box center [82, 36] width 13 height 13
click at [90, 38] on input "916" at bounding box center [122, 36] width 69 height 13
type input "6"
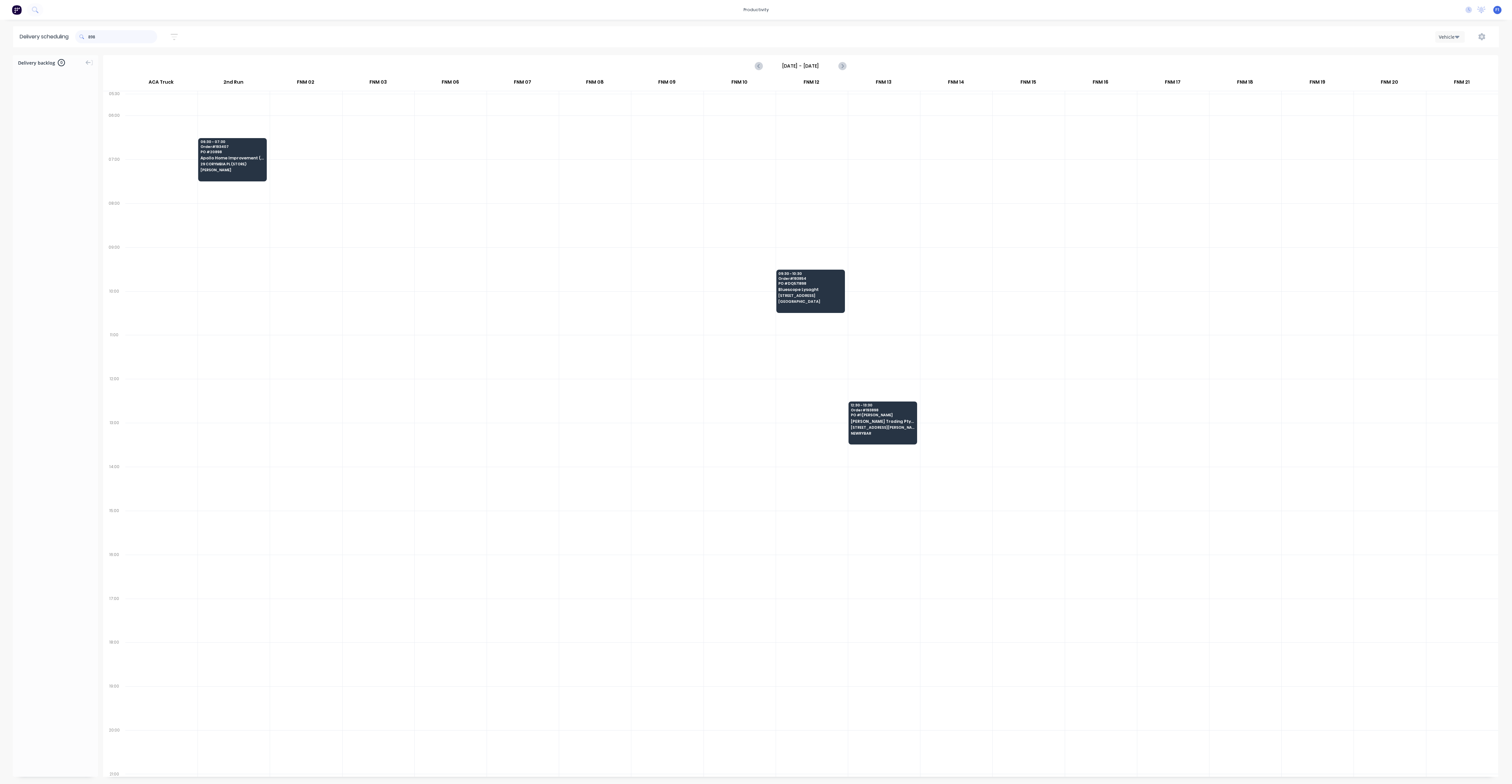
click at [90, 38] on input "898" at bounding box center [122, 36] width 69 height 13
type input "8"
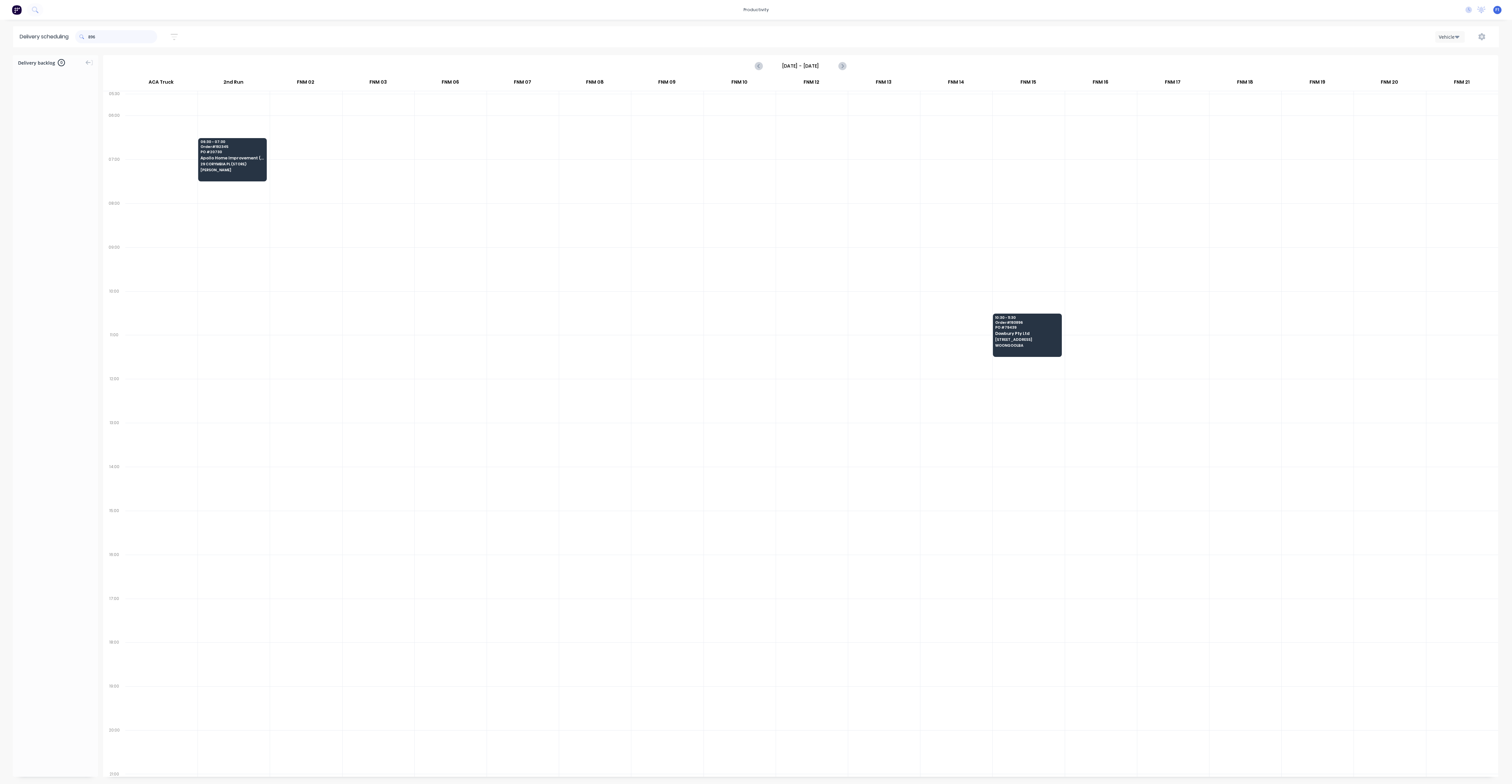
click at [92, 38] on input "896" at bounding box center [122, 36] width 69 height 13
click at [90, 38] on input "896" at bounding box center [122, 36] width 69 height 13
type input "6"
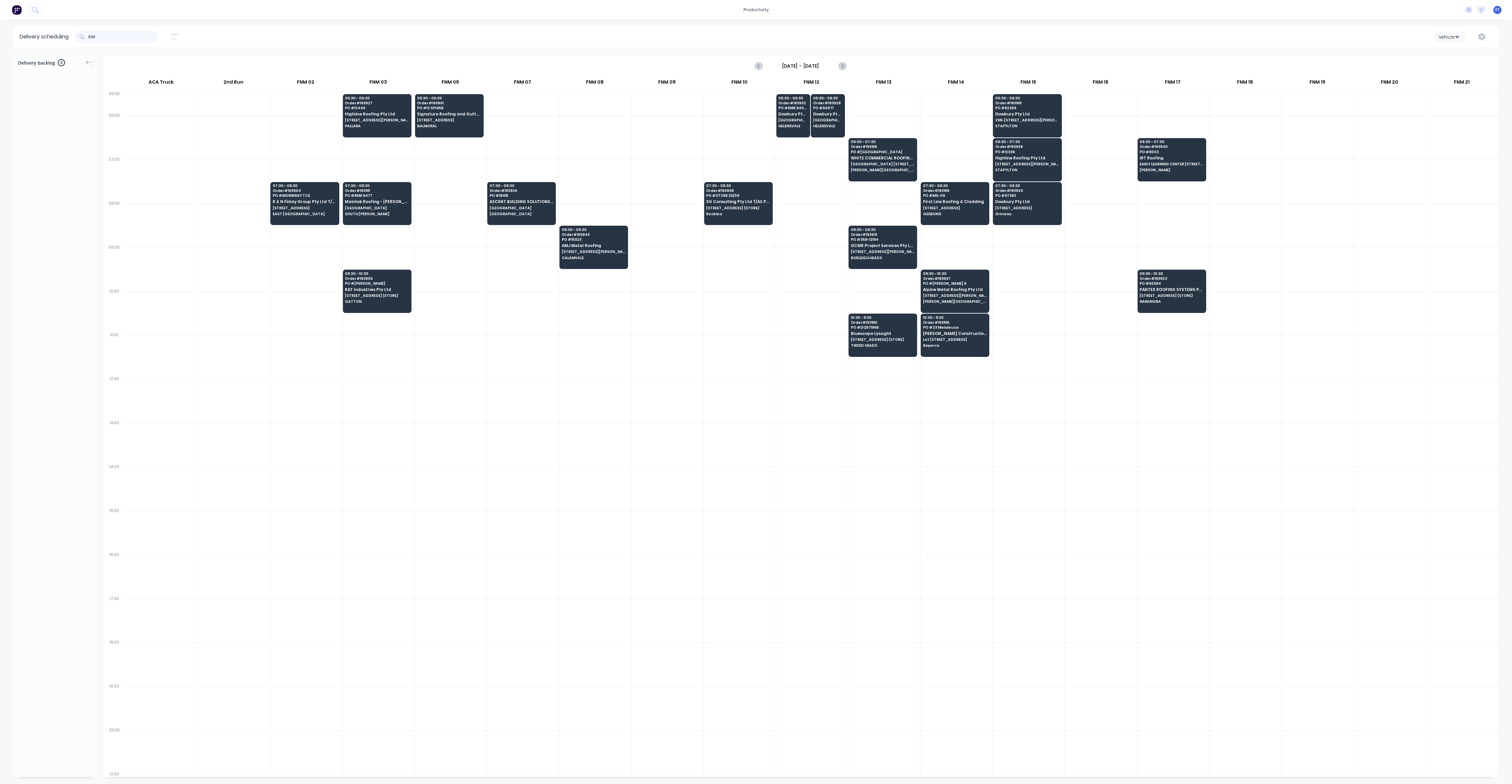
click at [91, 39] on input "939" at bounding box center [122, 36] width 69 height 13
type input "9"
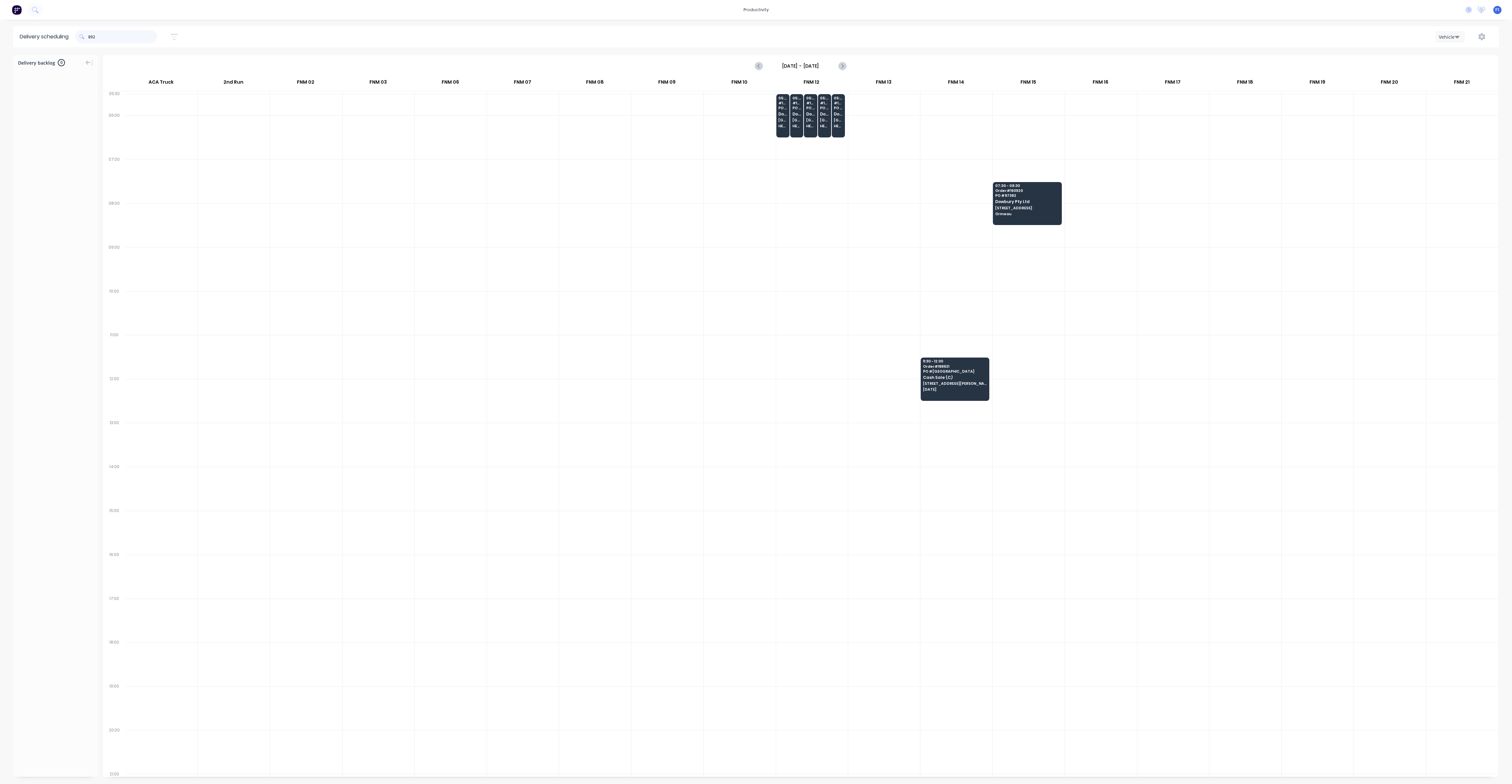
drag, startPoint x: 90, startPoint y: 35, endPoint x: 95, endPoint y: 41, distance: 7.8
click at [90, 35] on input "892" at bounding box center [122, 36] width 69 height 13
type input "2"
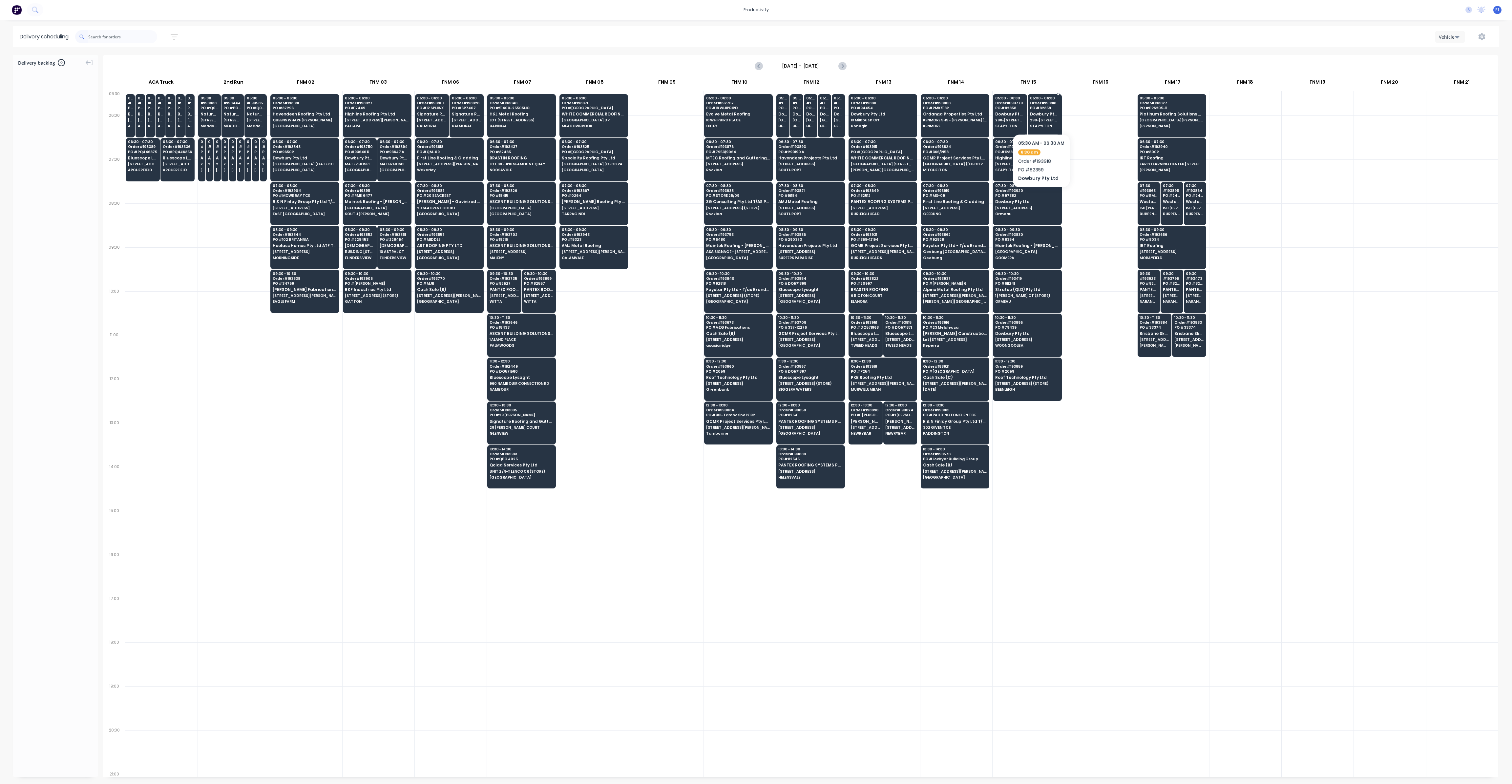
click at [1041, 114] on span "Dowbury Pty Ltd" at bounding box center [1045, 114] width 29 height 4
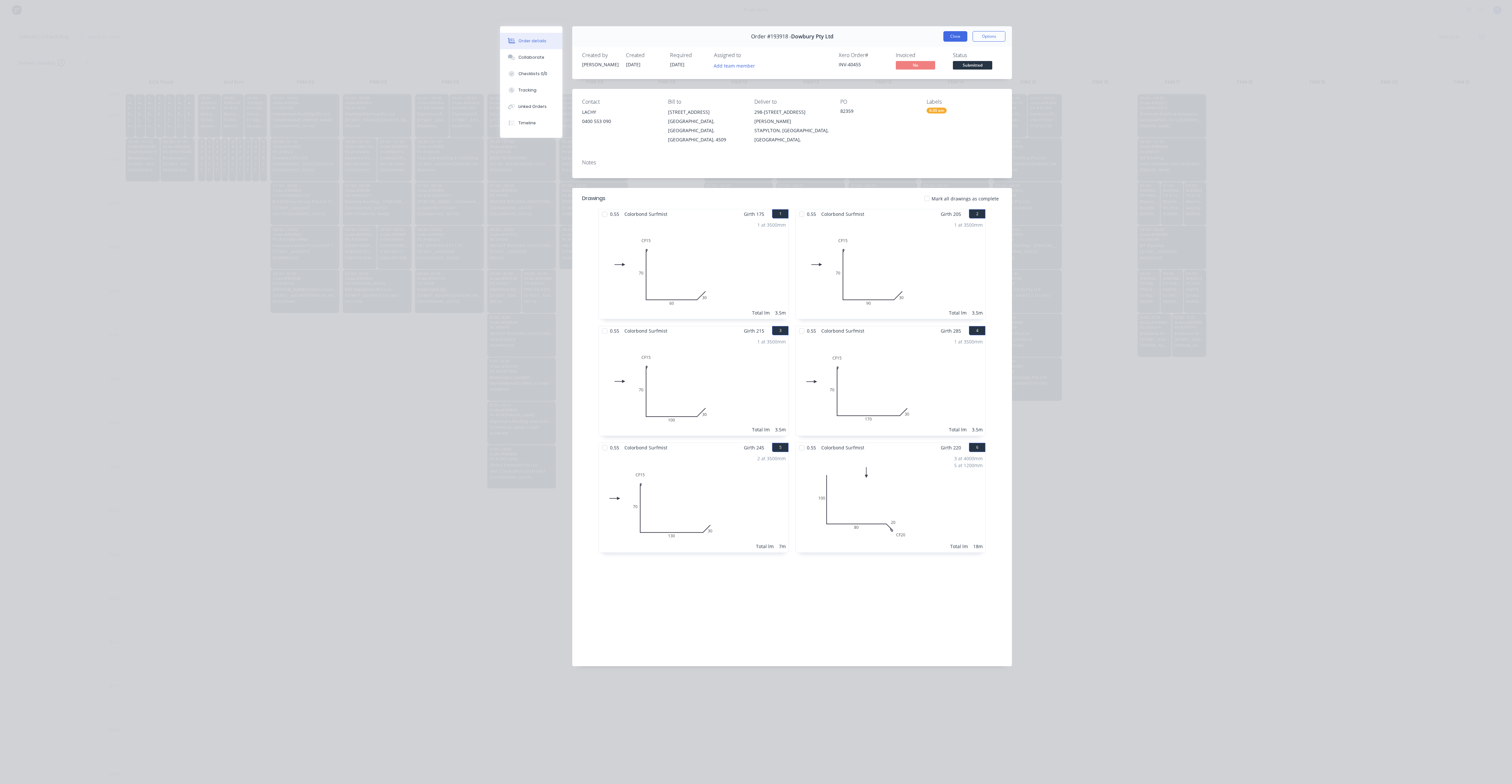
click at [959, 38] on button "Close" at bounding box center [955, 36] width 24 height 11
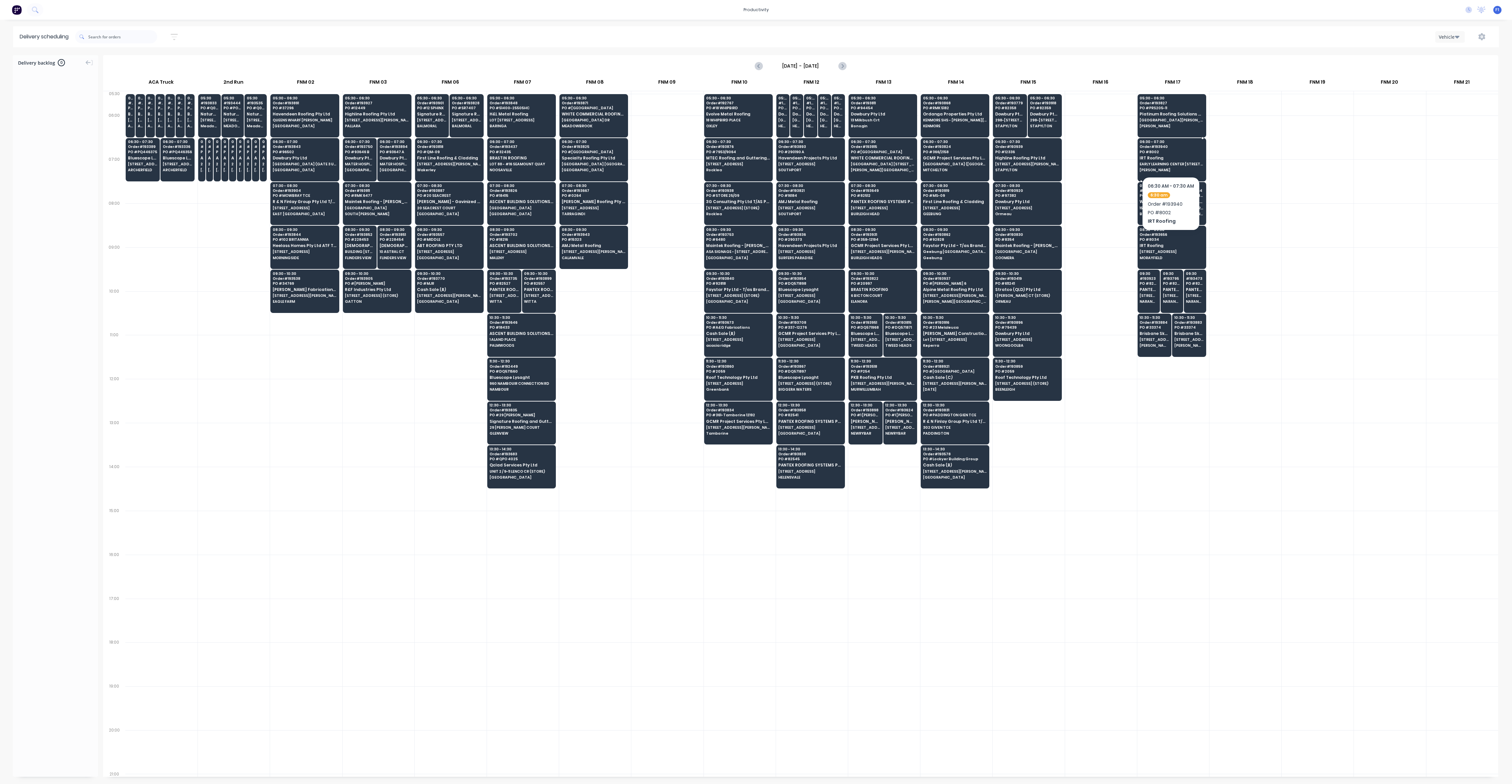
click at [1155, 156] on span "IRT Roofing" at bounding box center [1172, 158] width 63 height 4
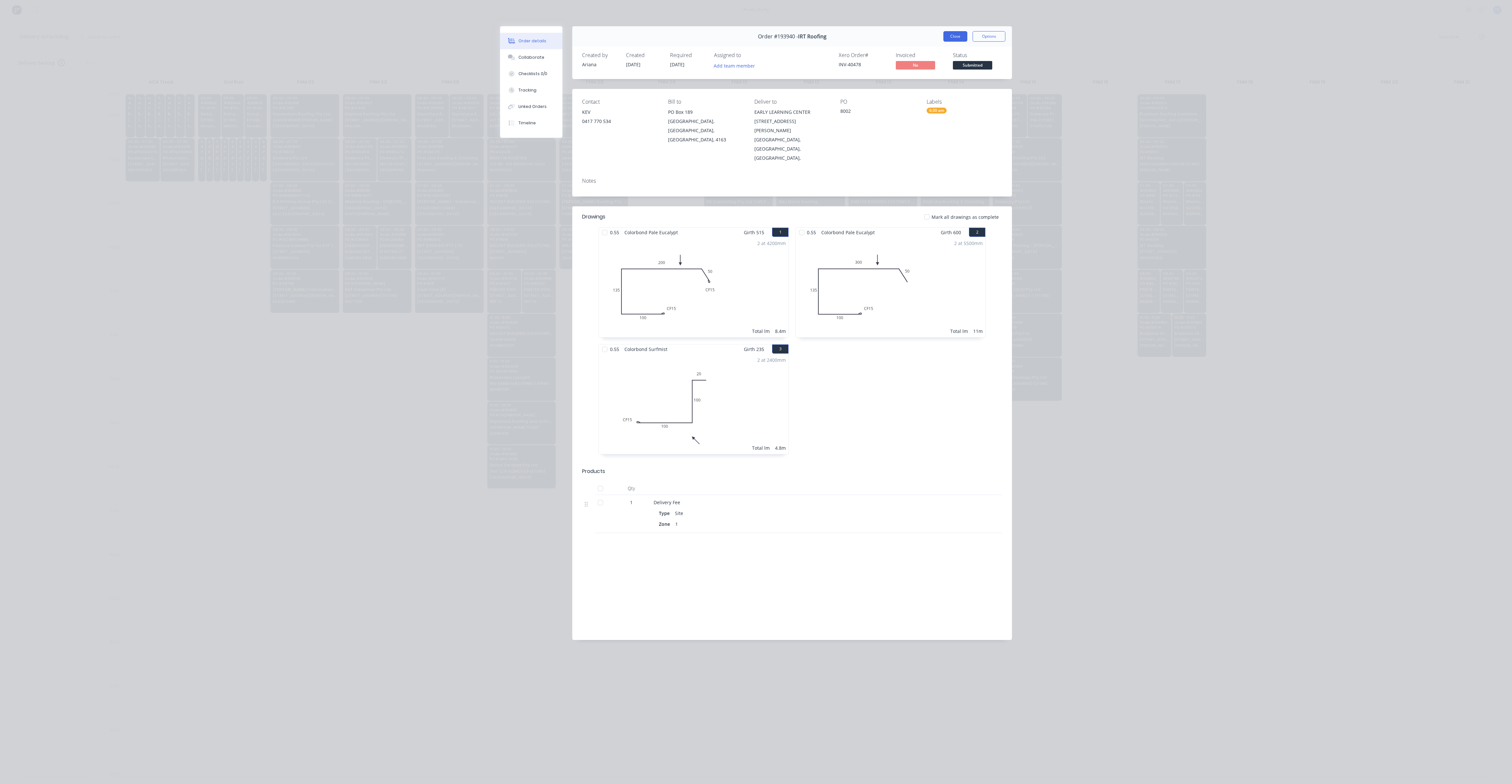
click at [956, 39] on button "Close" at bounding box center [955, 36] width 24 height 11
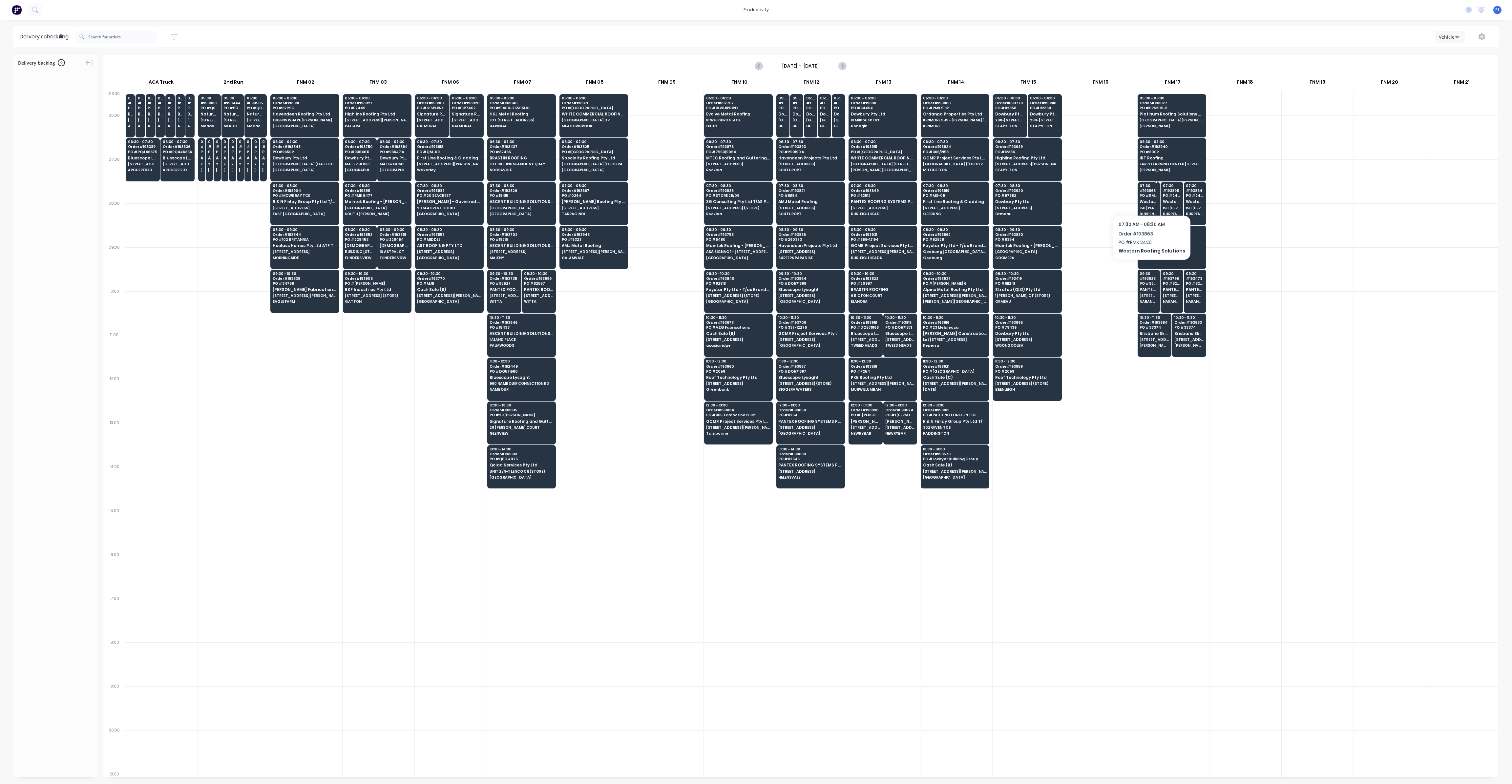
click at [1149, 198] on div "07:30 # 193863 PO # RMK 2420 Western Roofing Solutions [STREET_ADDRESS][PERSON_…" at bounding box center [1149, 200] width 22 height 37
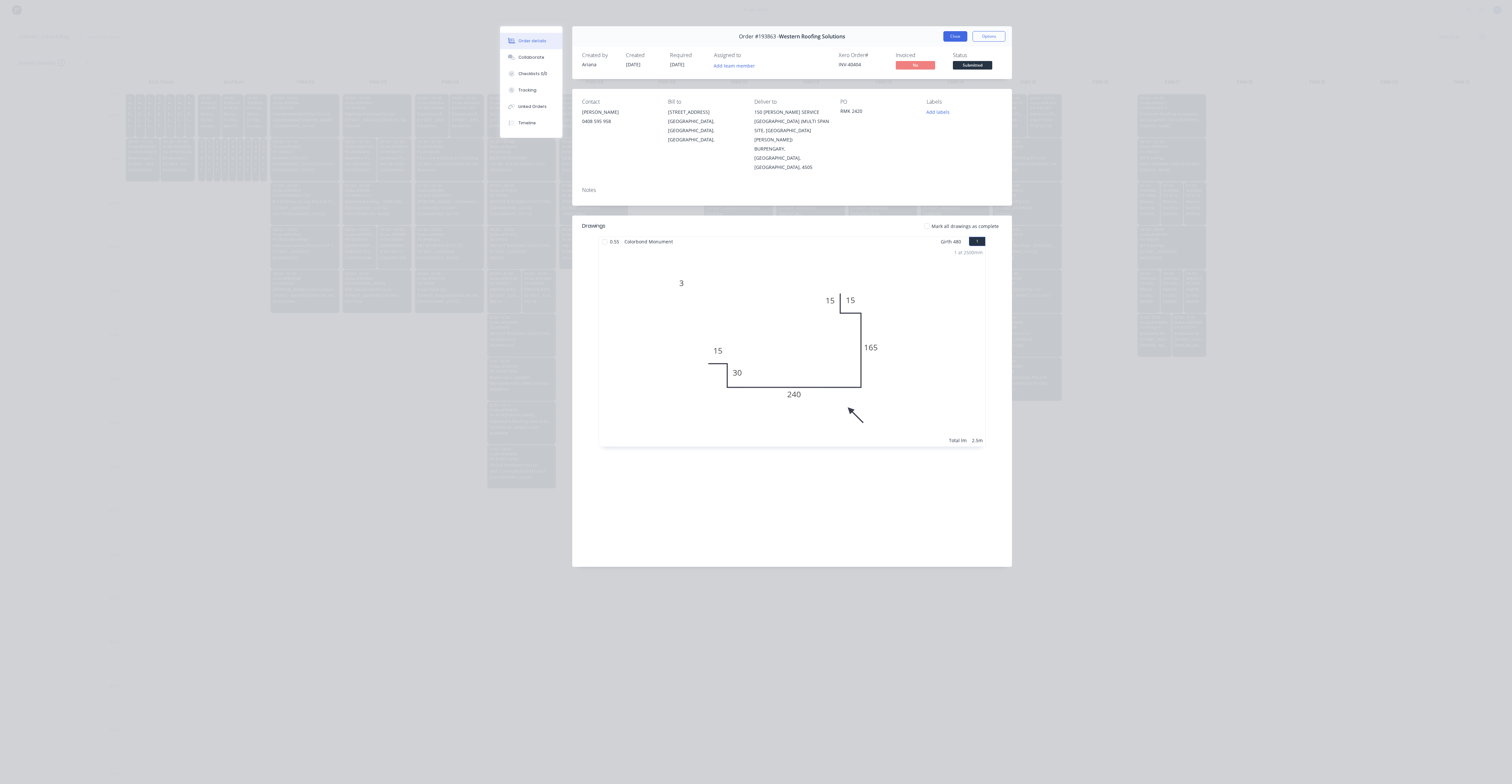
click at [957, 36] on button "Close" at bounding box center [955, 36] width 24 height 11
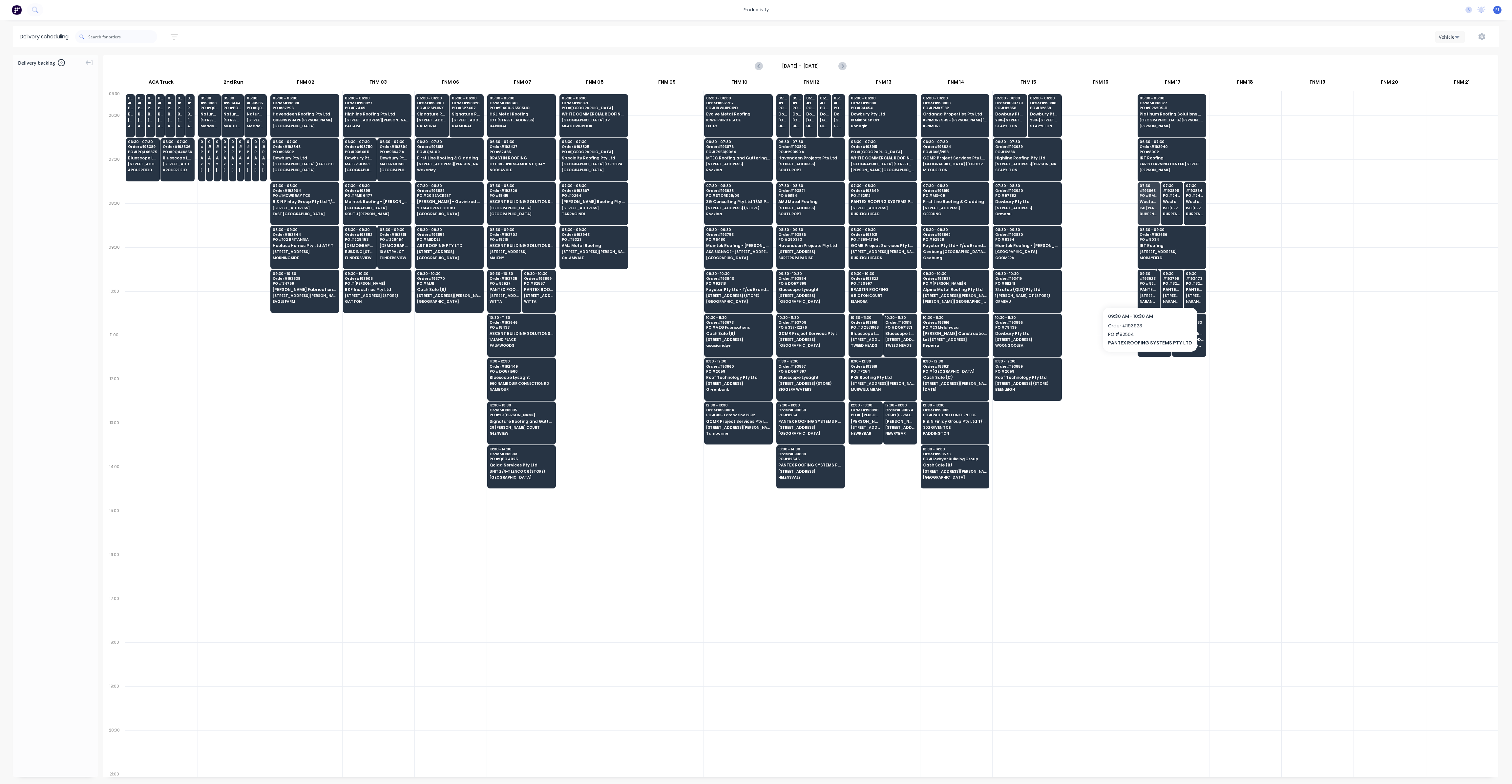
click at [1149, 289] on span "PANTEX ROOFING SYSTEMS PTY LTD" at bounding box center [1149, 289] width 18 height 4
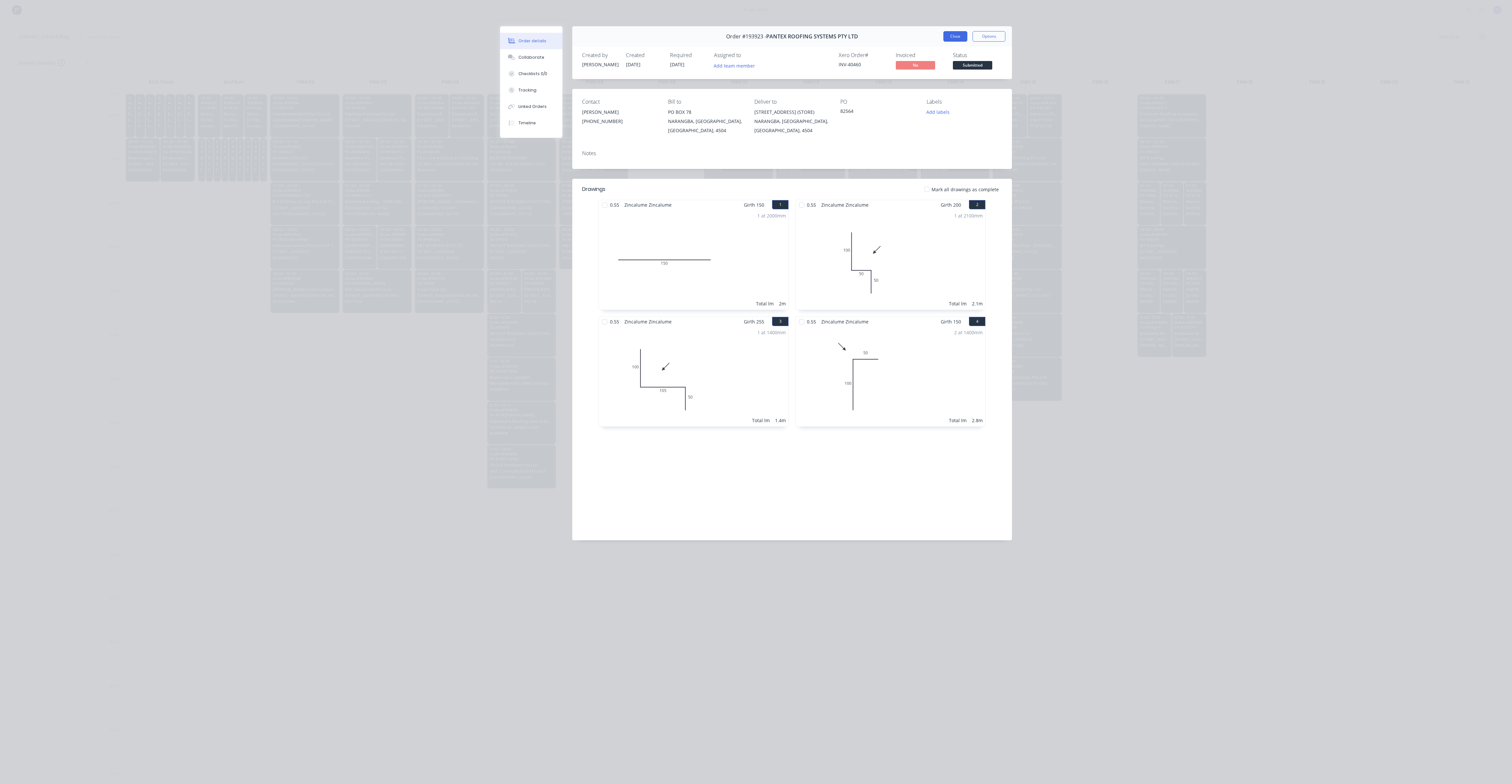
click at [956, 38] on button "Close" at bounding box center [955, 36] width 24 height 11
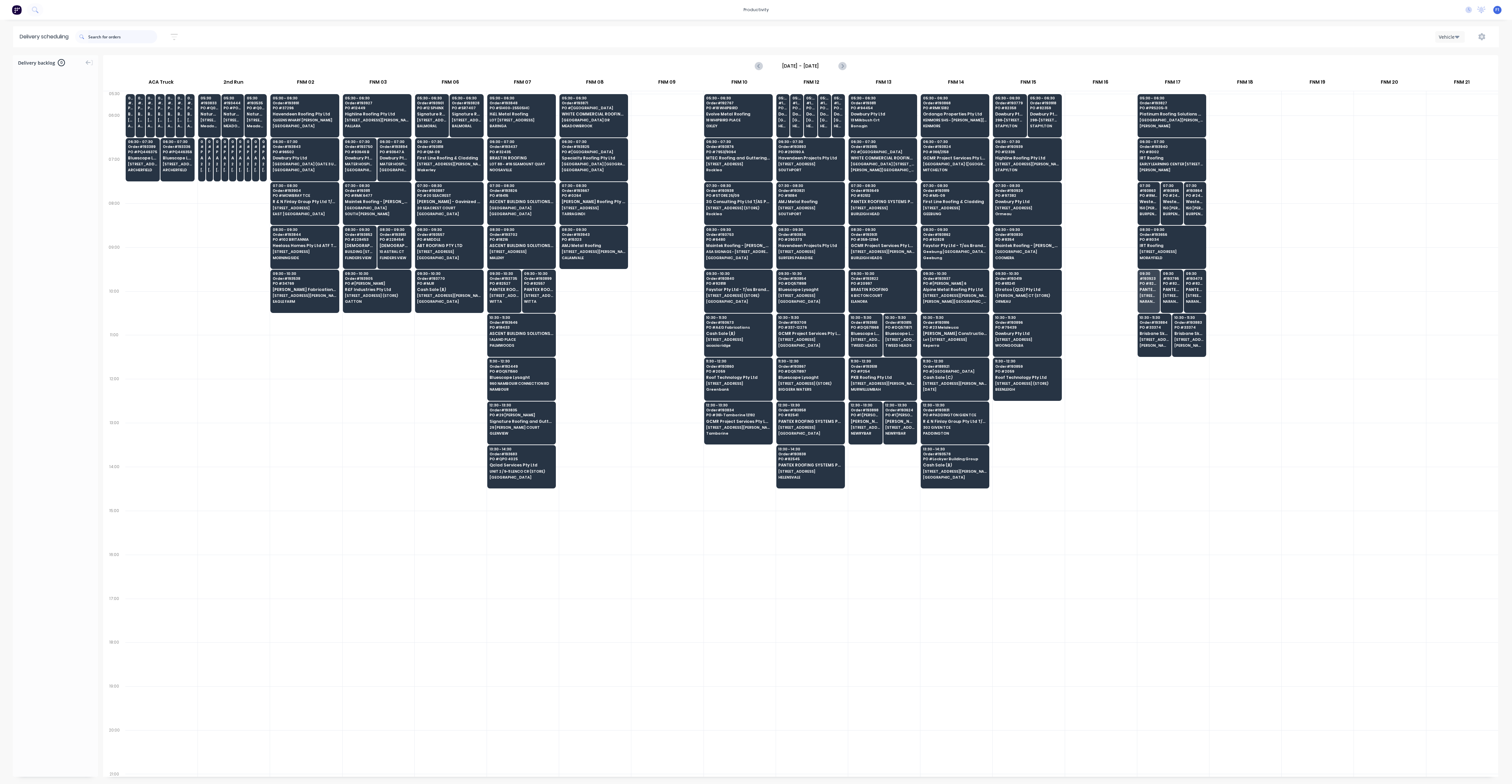
click at [112, 39] on input "text" at bounding box center [122, 36] width 69 height 13
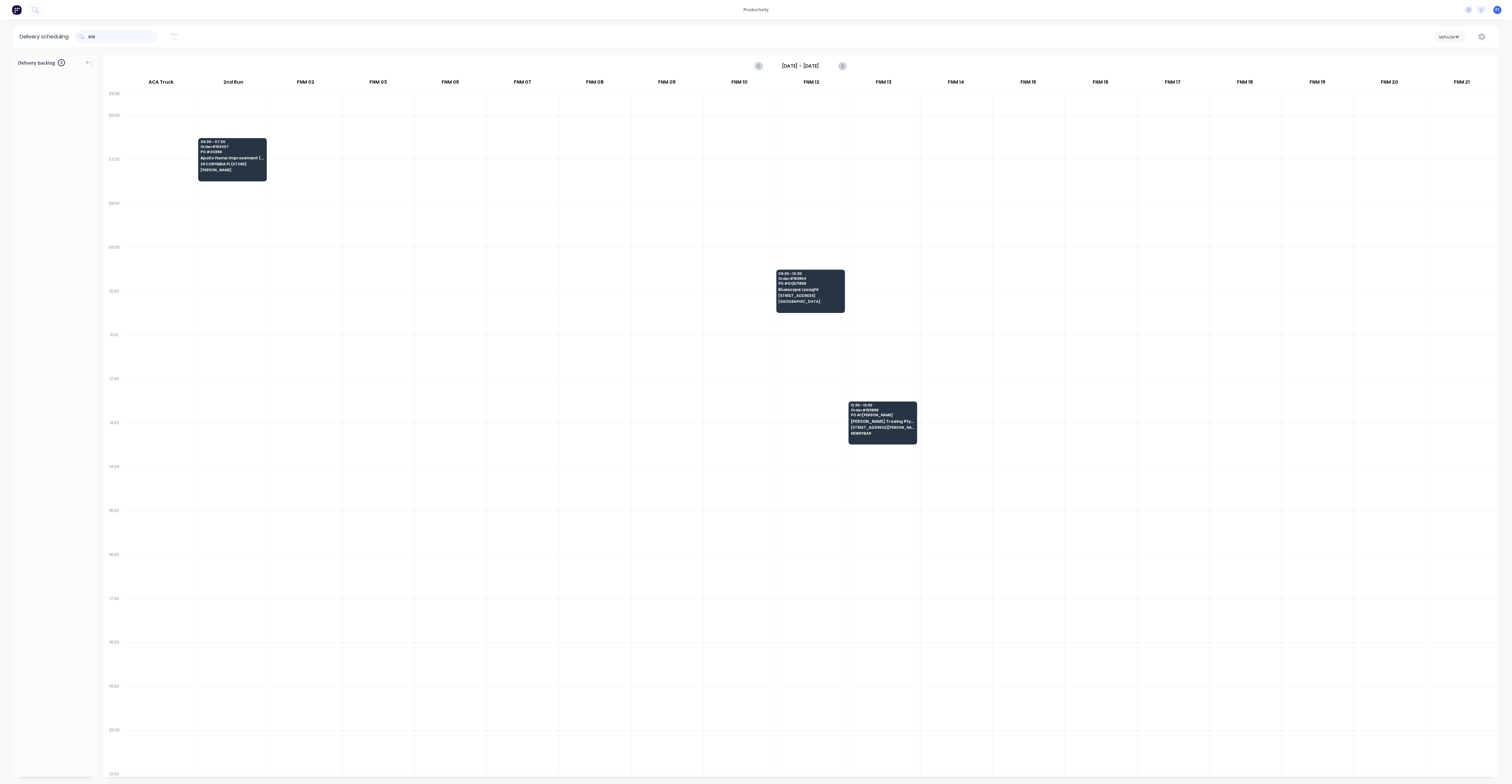
click at [92, 38] on input "898" at bounding box center [122, 36] width 69 height 13
click at [91, 35] on input "898" at bounding box center [122, 36] width 69 height 13
type input "8"
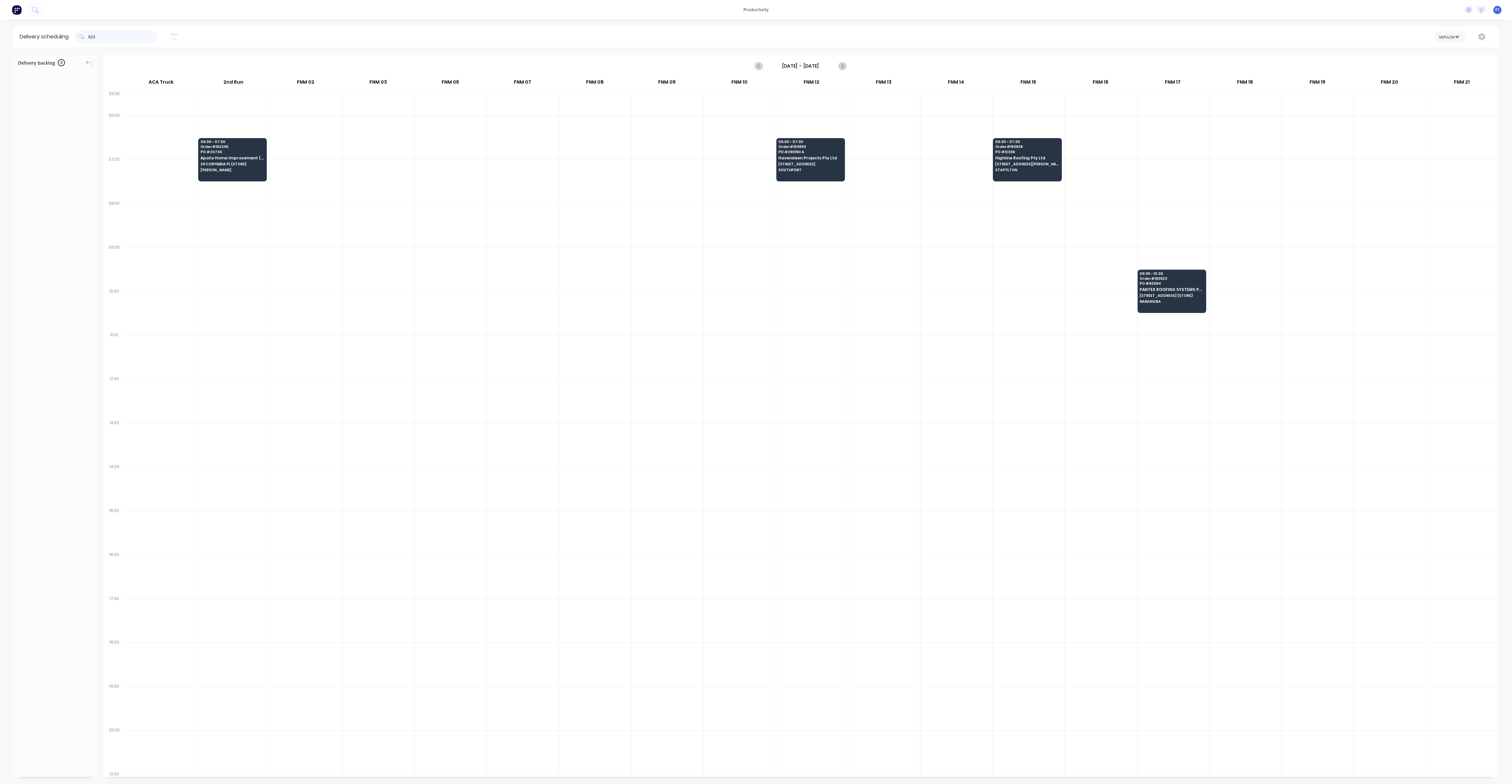
drag, startPoint x: 90, startPoint y: 37, endPoint x: 95, endPoint y: 41, distance: 6.4
click at [91, 37] on input "923" at bounding box center [122, 36] width 69 height 13
type input "3"
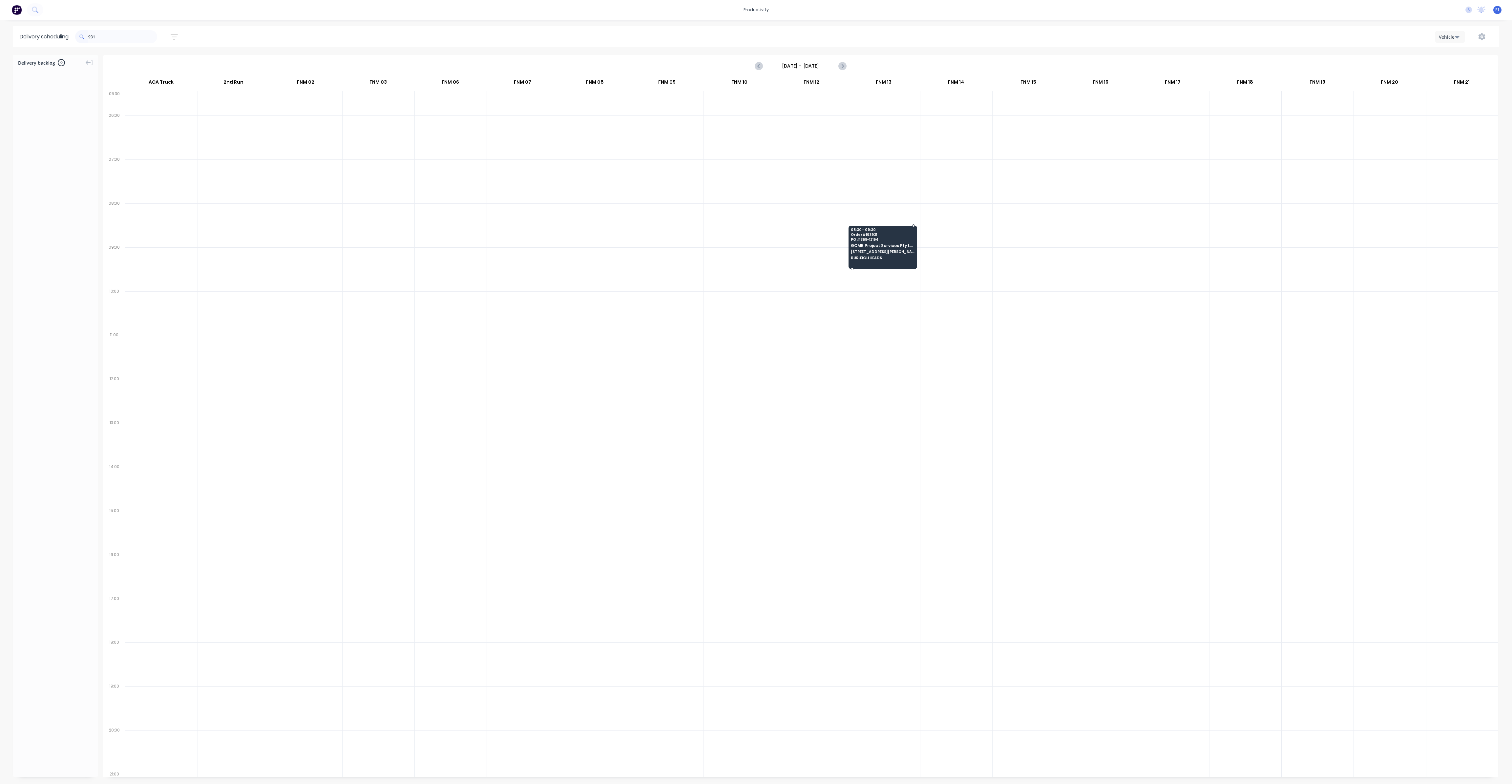
click at [875, 252] on span "[STREET_ADDRESS][PERSON_NAME] (STORE)" at bounding box center [883, 251] width 63 height 4
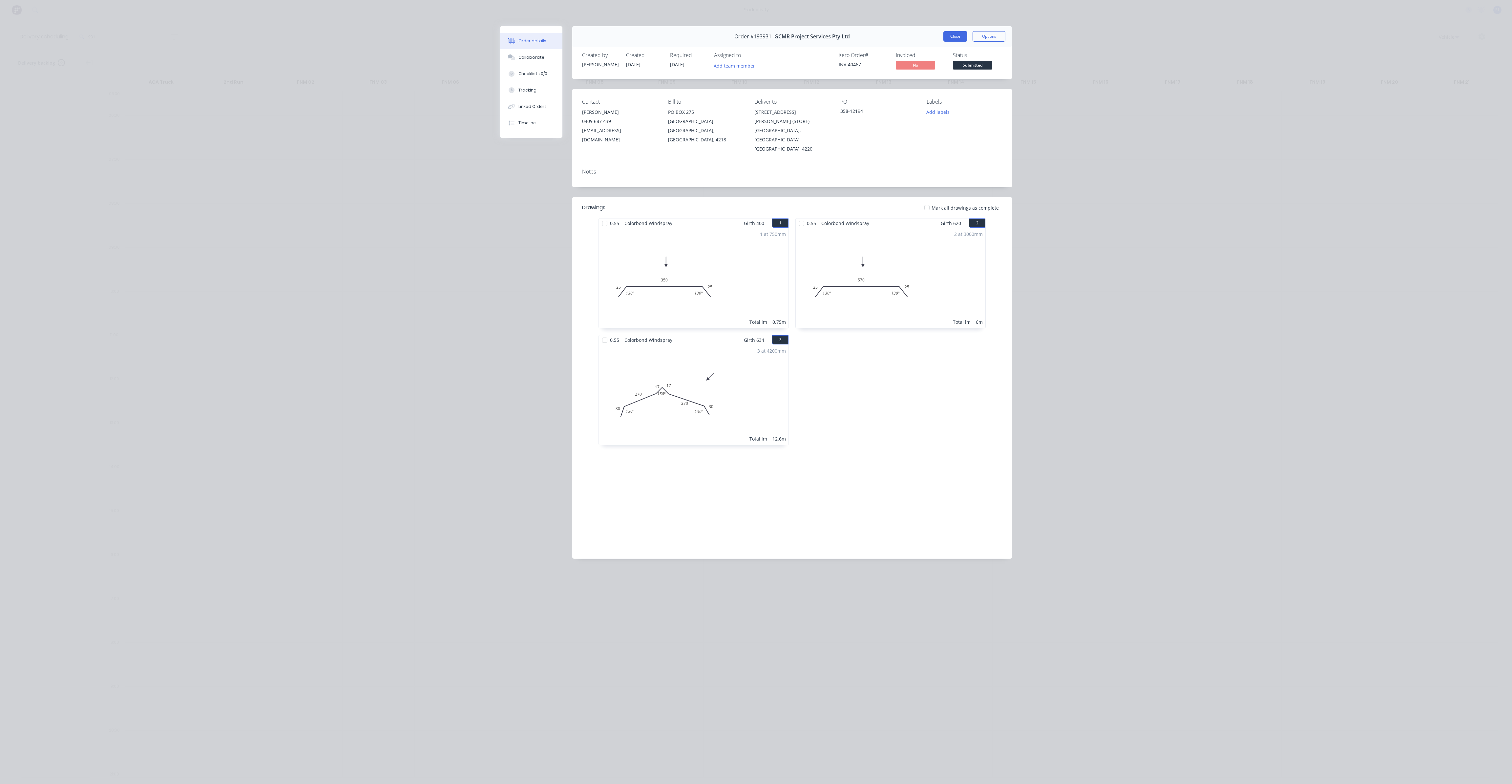
click at [953, 39] on button "Close" at bounding box center [955, 36] width 24 height 11
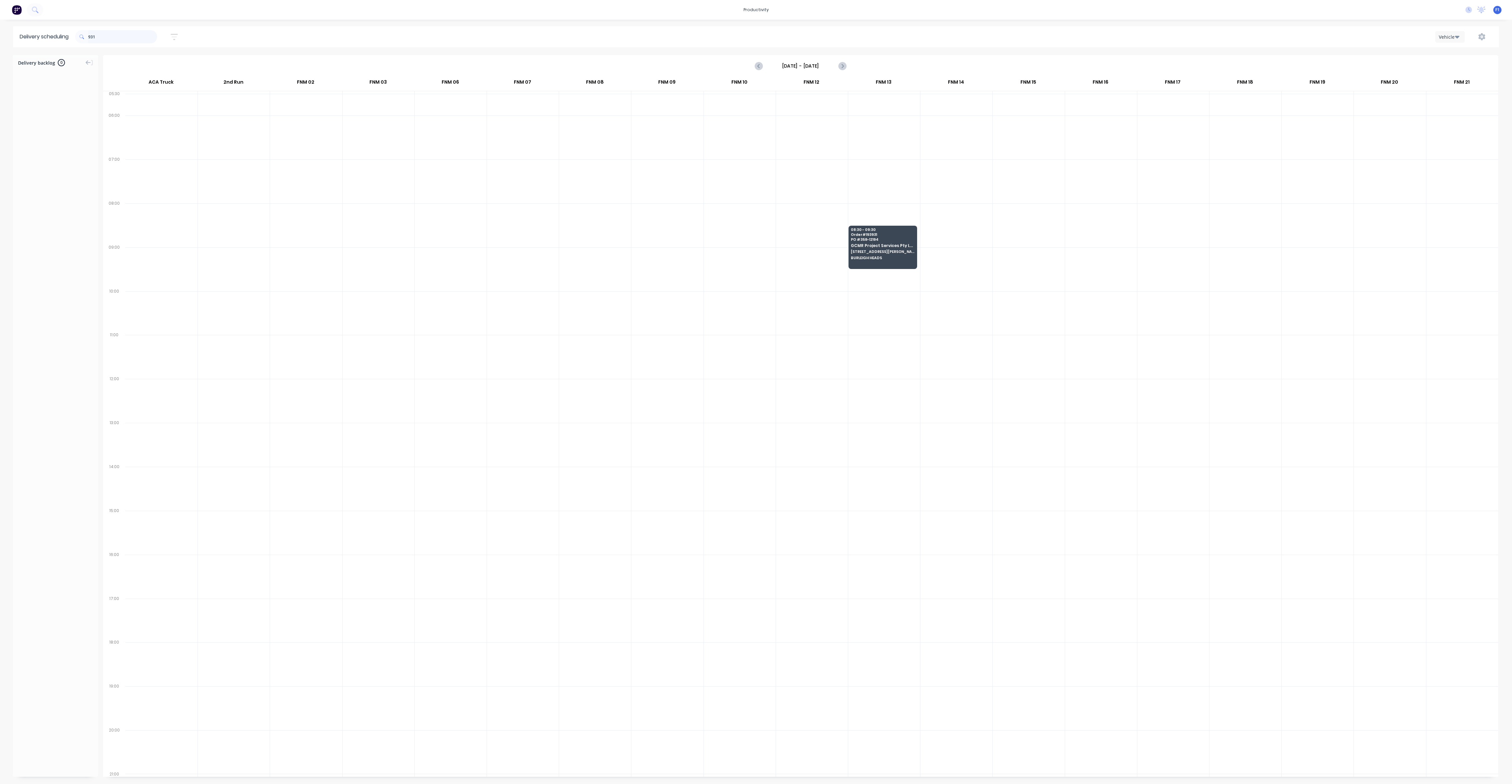
click at [110, 34] on input "931" at bounding box center [122, 36] width 69 height 13
type input "9"
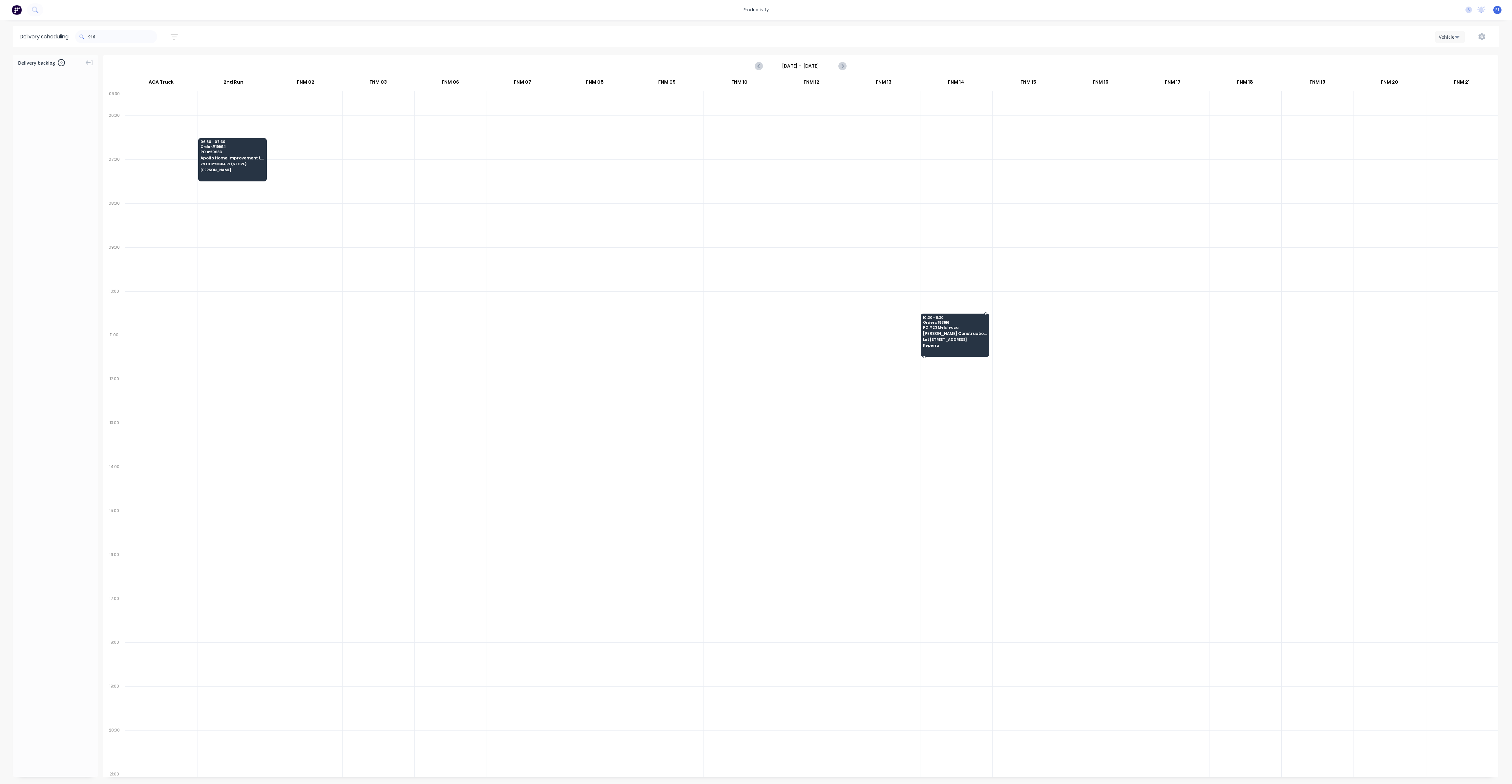
click at [941, 350] on div at bounding box center [955, 335] width 69 height 43
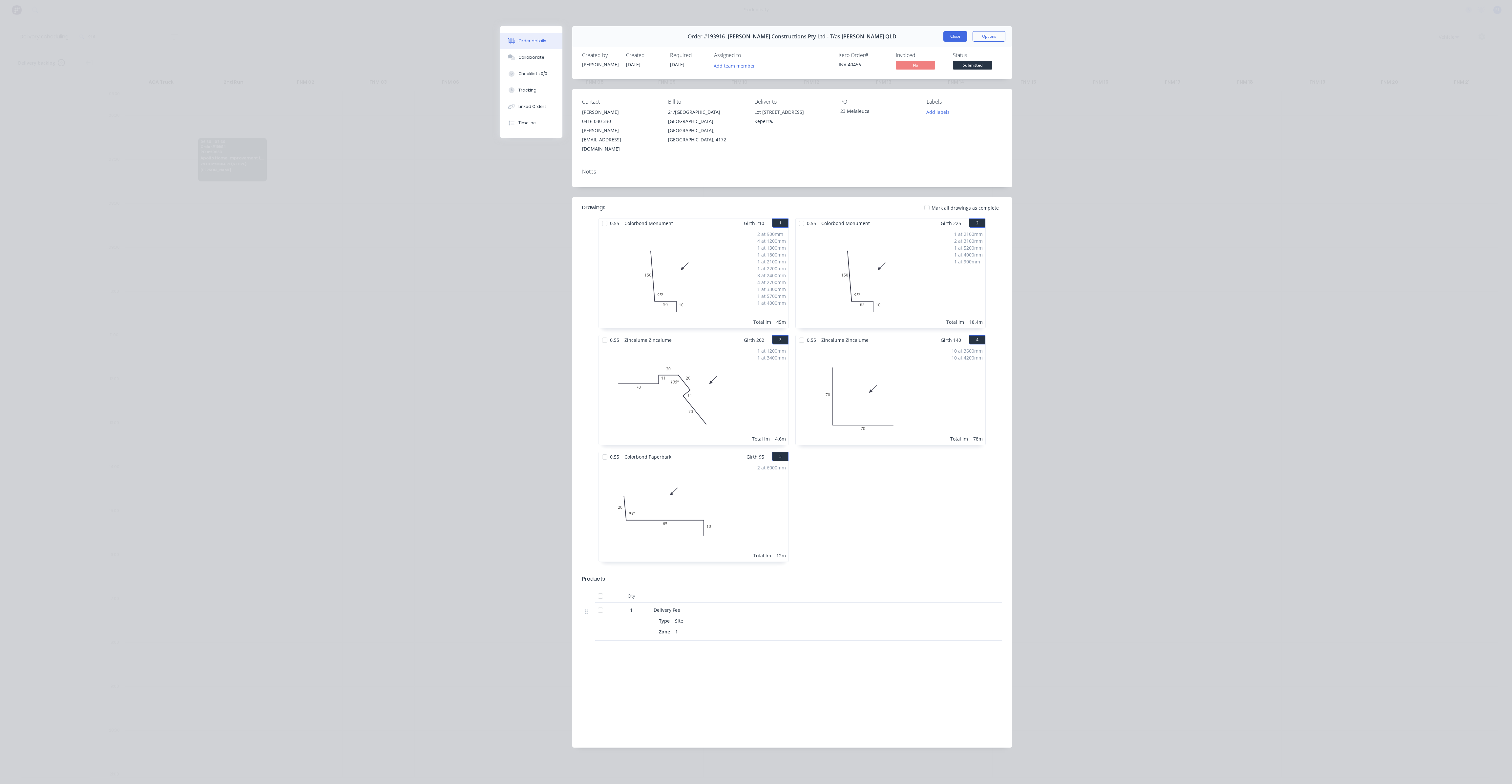
click at [946, 38] on button "Close" at bounding box center [955, 36] width 24 height 11
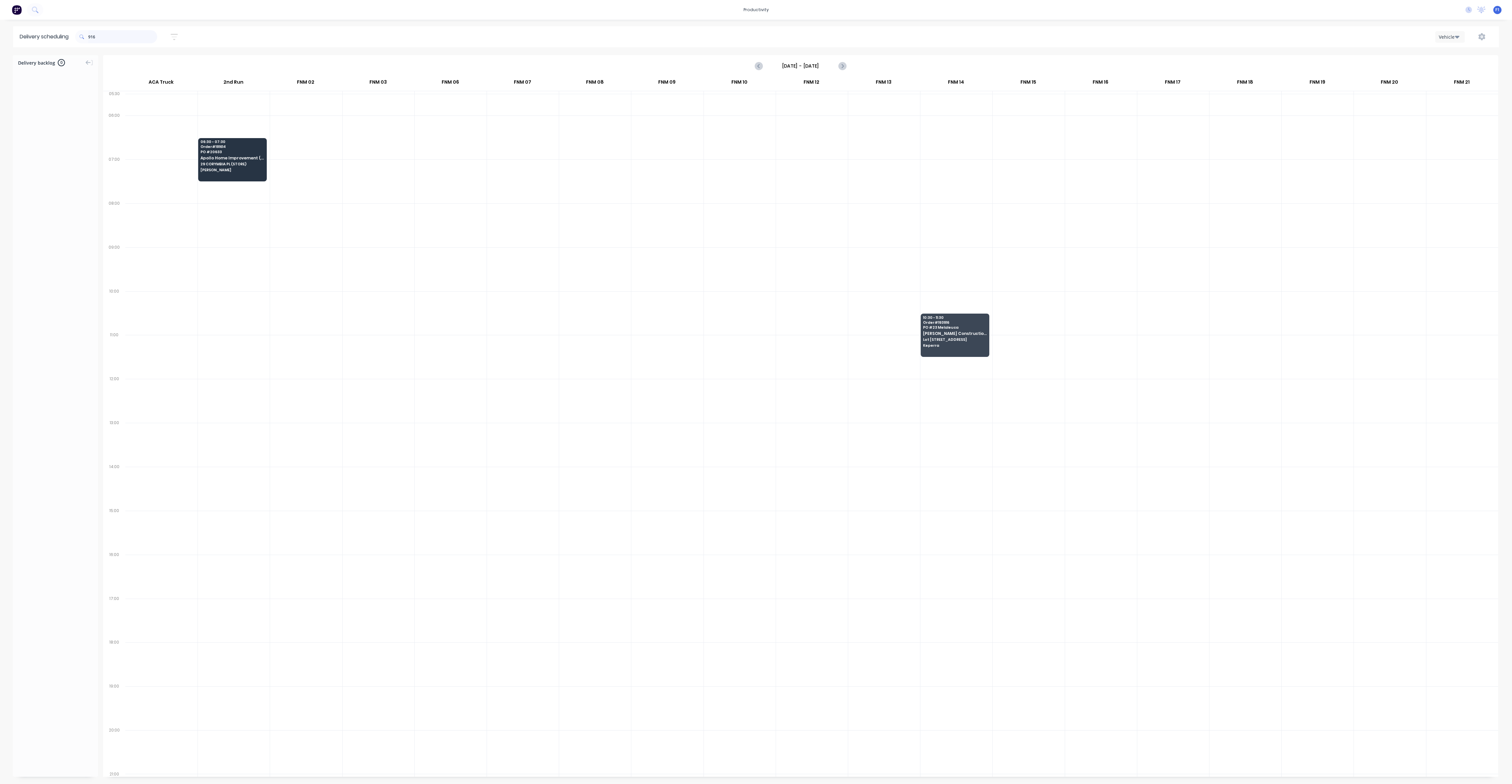
click at [107, 42] on input "916" at bounding box center [122, 36] width 69 height 13
type input "9"
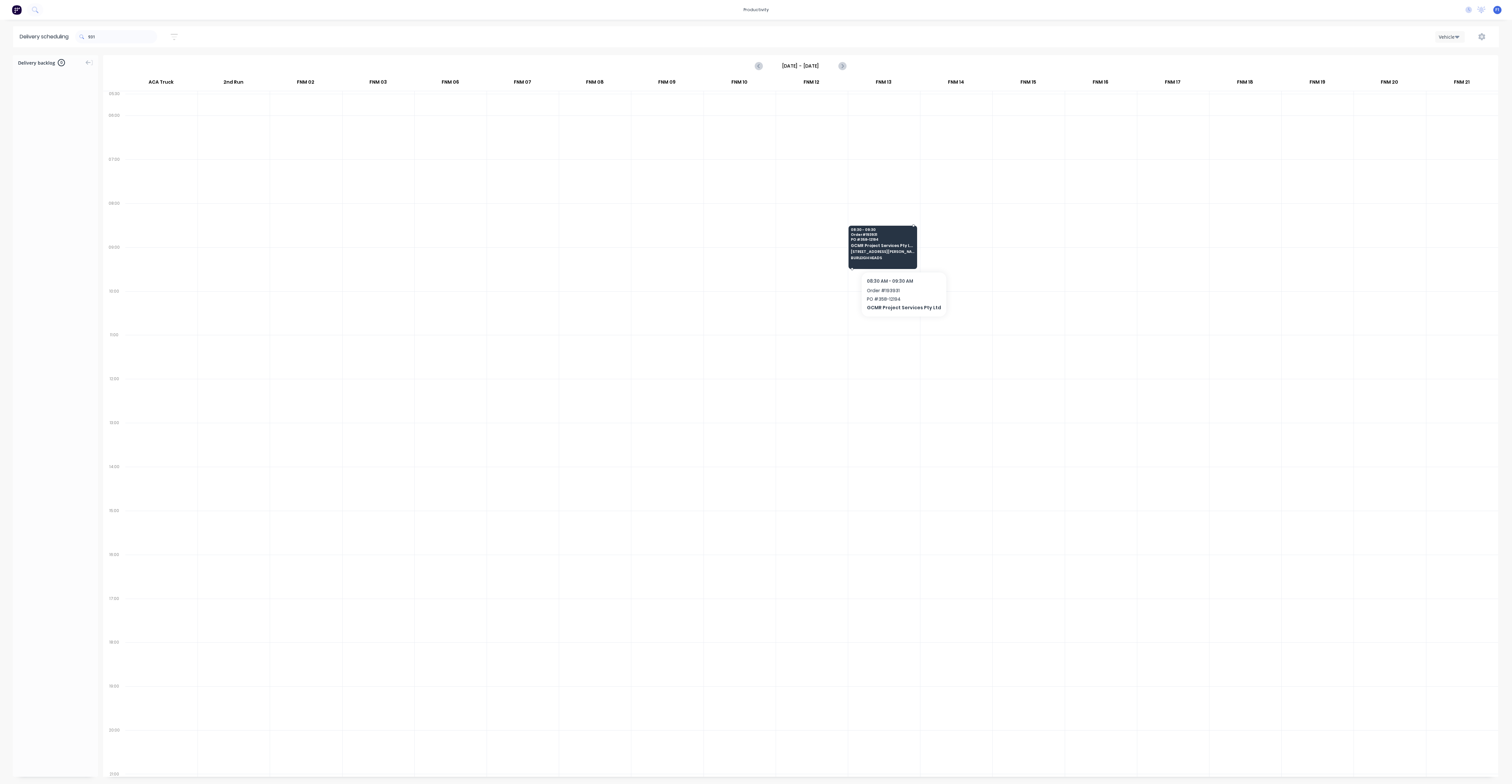
click at [901, 256] on span "BURLEIGH HEADS" at bounding box center [883, 258] width 63 height 4
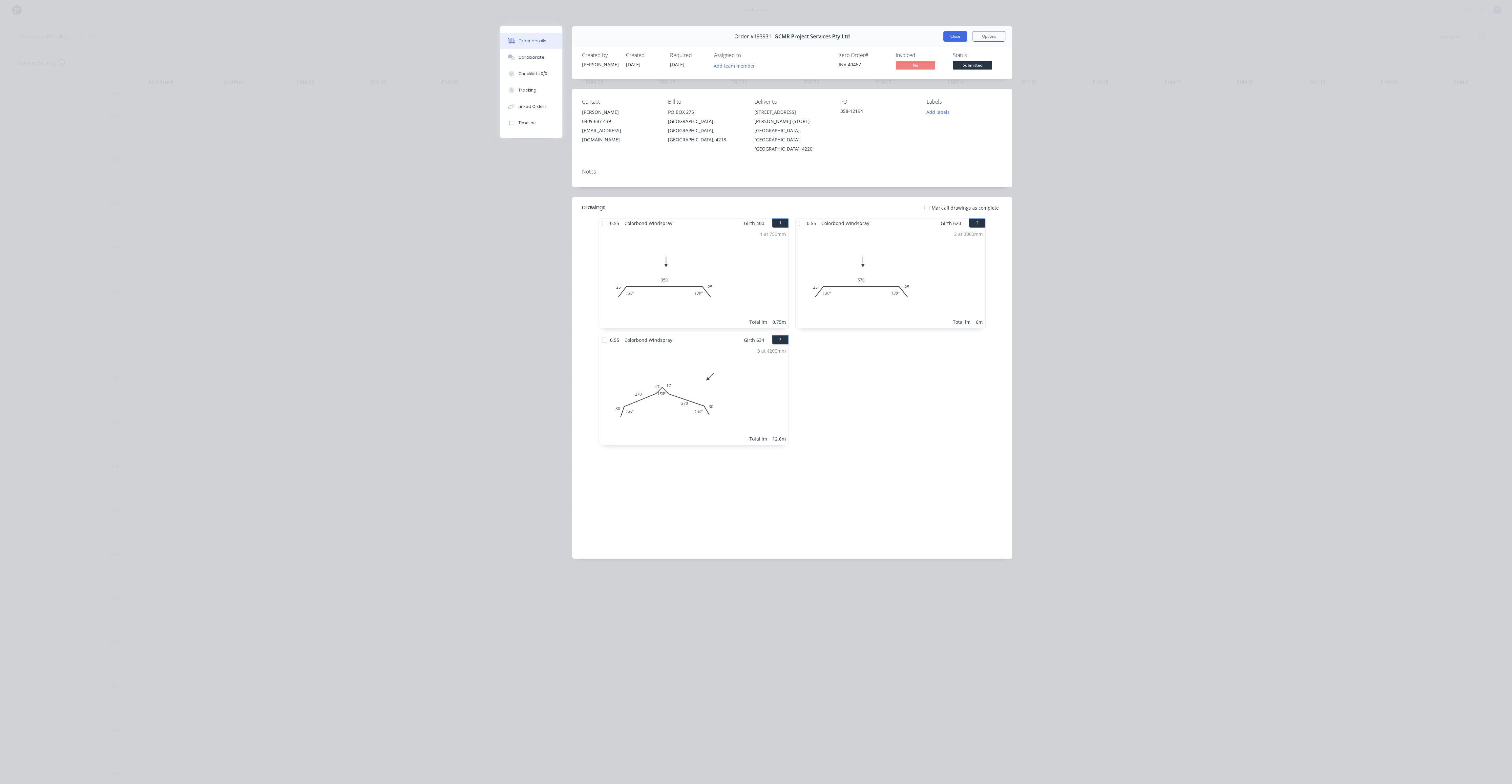
click at [958, 35] on button "Close" at bounding box center [955, 36] width 24 height 11
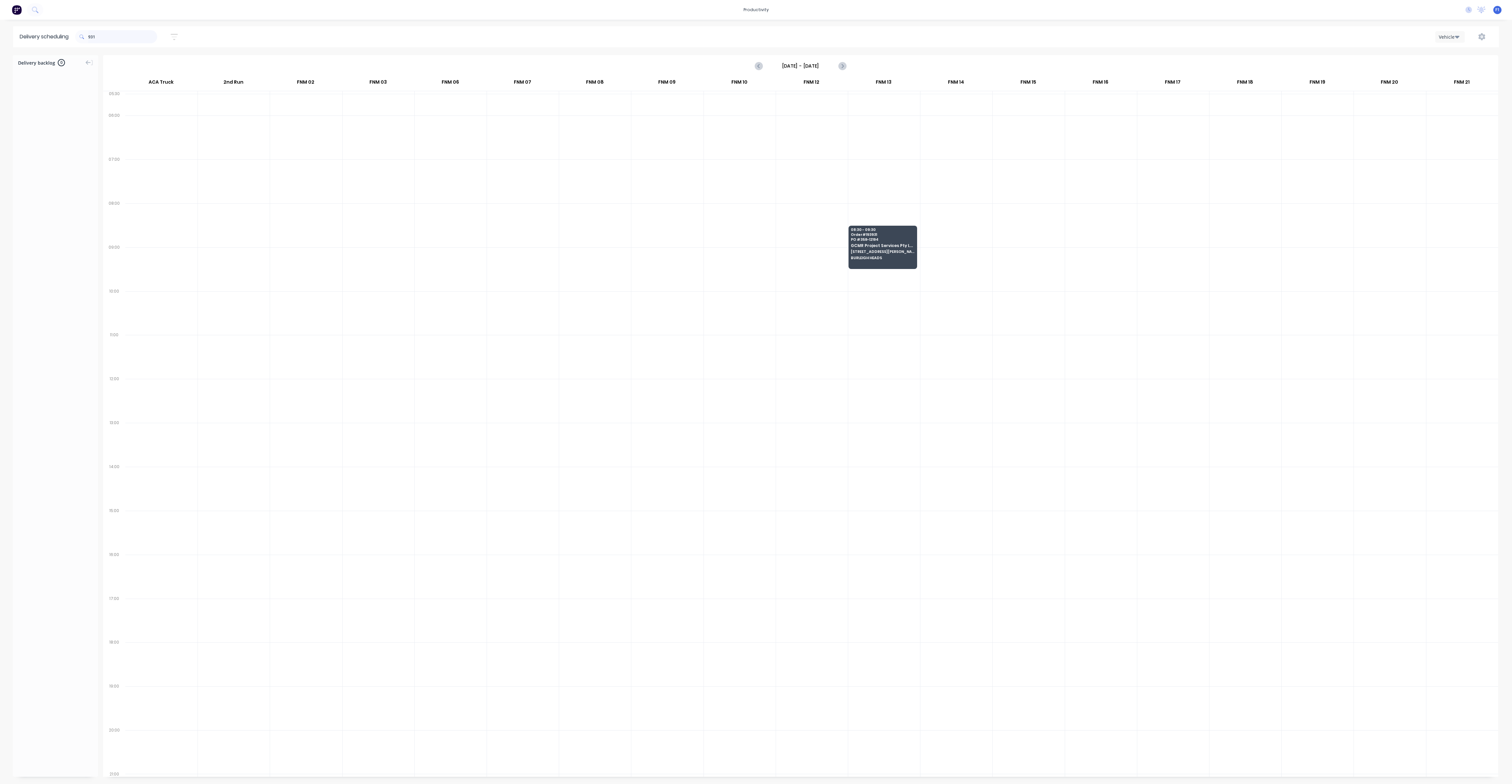
click at [127, 38] on input "931" at bounding box center [122, 36] width 69 height 13
type input "9"
click at [276, 256] on span "MORNINGSIDE" at bounding box center [305, 258] width 63 height 4
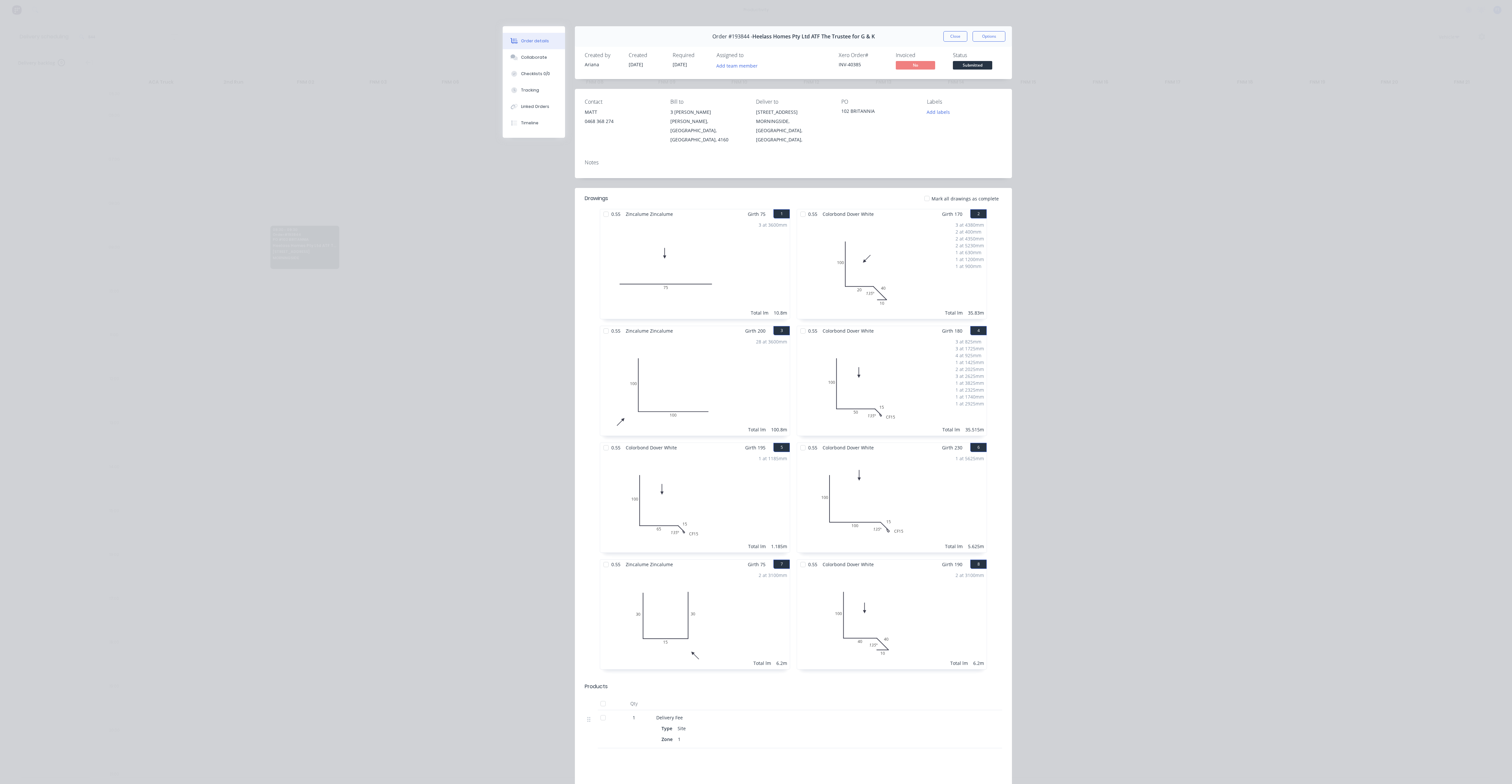
click at [952, 30] on div "Order #193844 - Heelass Homes Pty Ltd ATF The Trustee for G & K Close Options" at bounding box center [793, 36] width 437 height 21
click at [950, 33] on button "Close" at bounding box center [955, 36] width 24 height 11
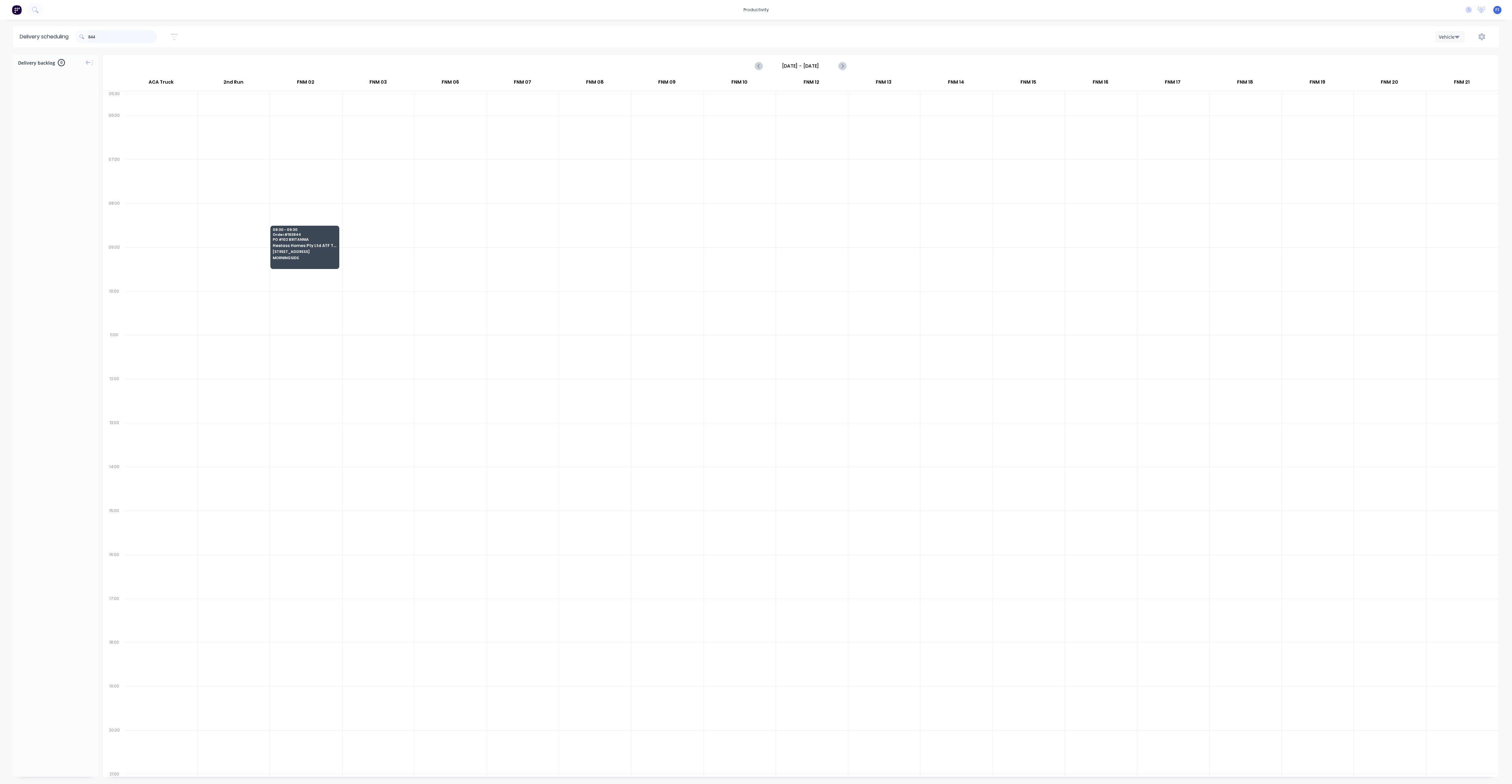
click at [127, 32] on input "844" at bounding box center [122, 36] width 69 height 13
type input "8"
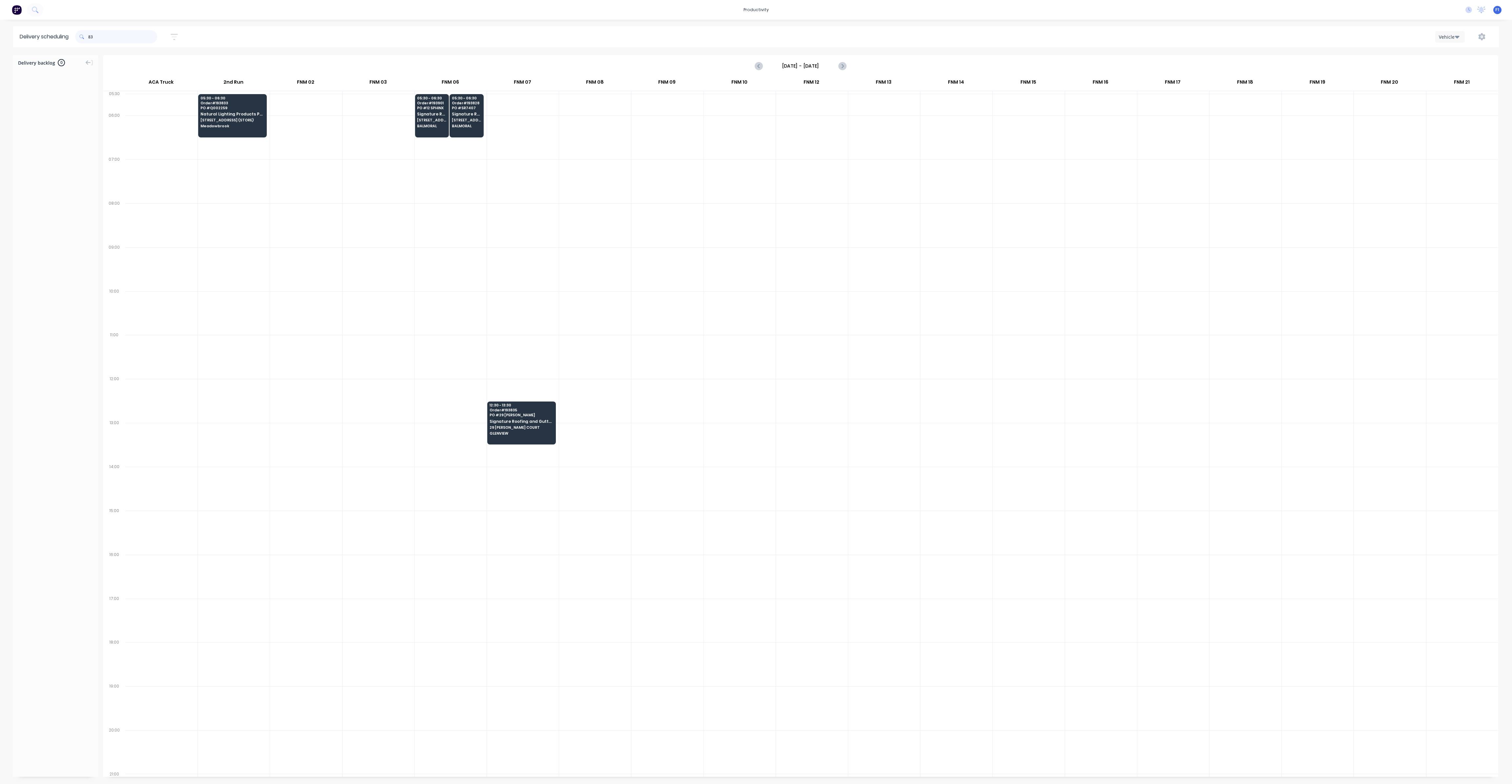
type input "8"
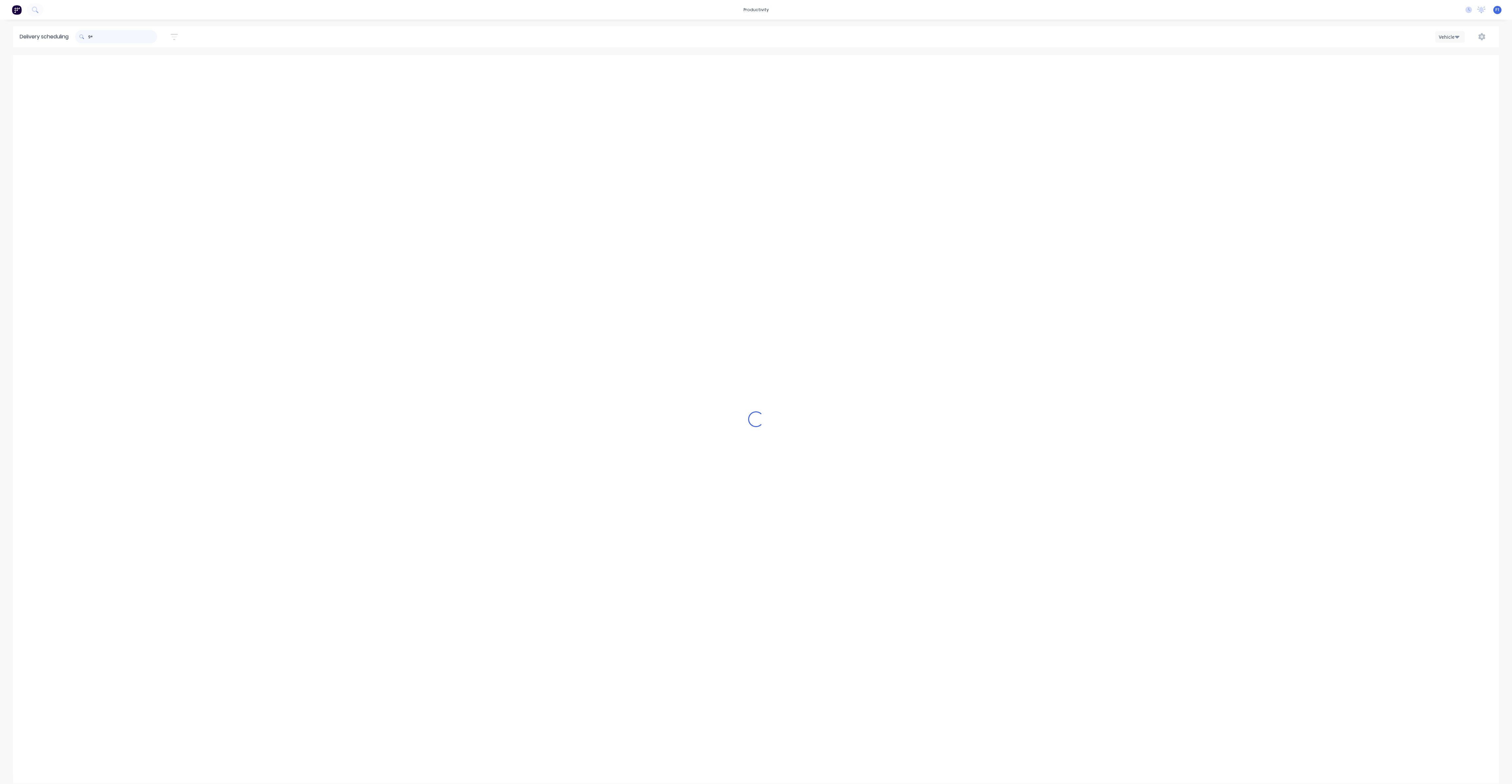
type input "9"
click at [1023, 208] on span "[STREET_ADDRESS]" at bounding box center [1027, 208] width 63 height 4
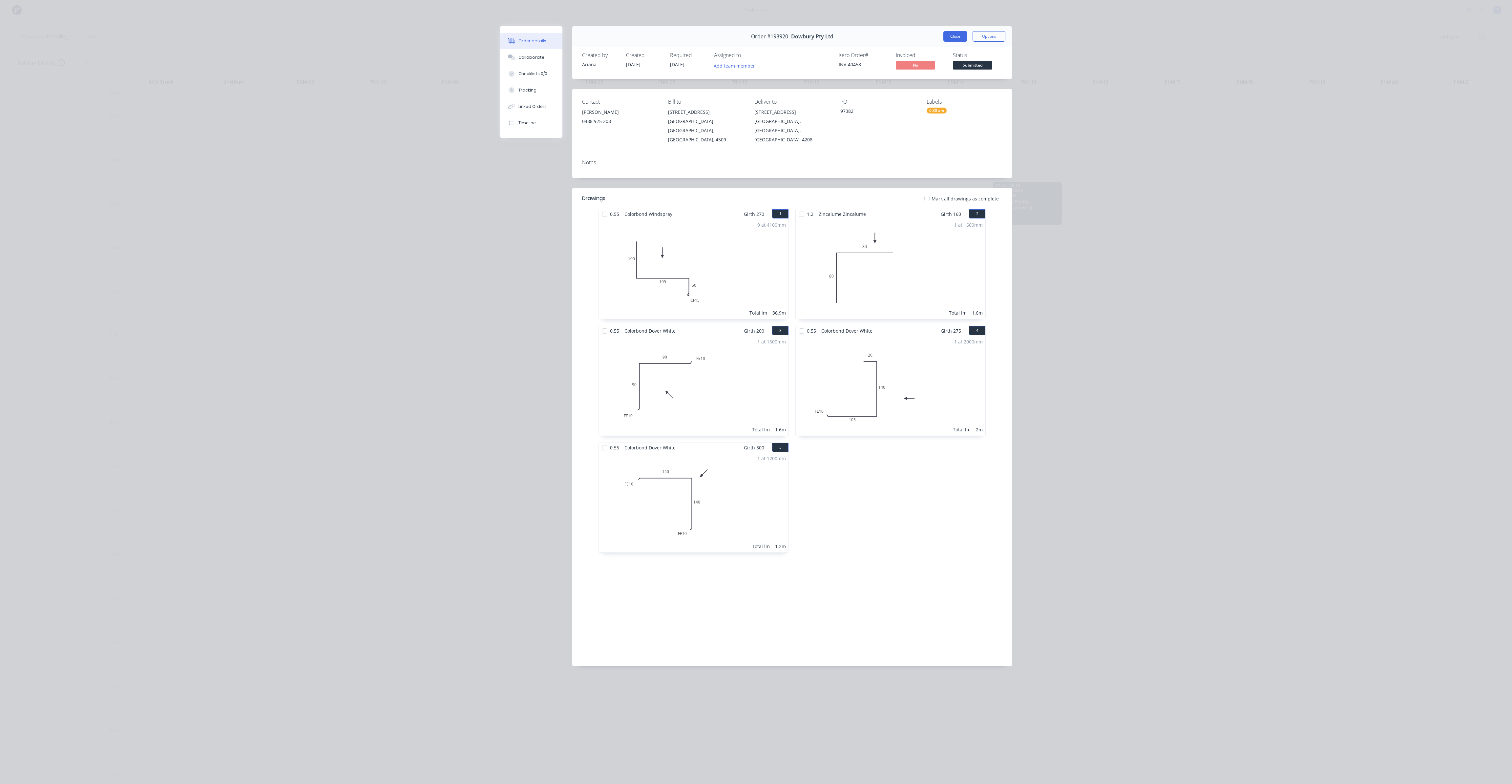
click at [954, 40] on button "Close" at bounding box center [955, 36] width 24 height 11
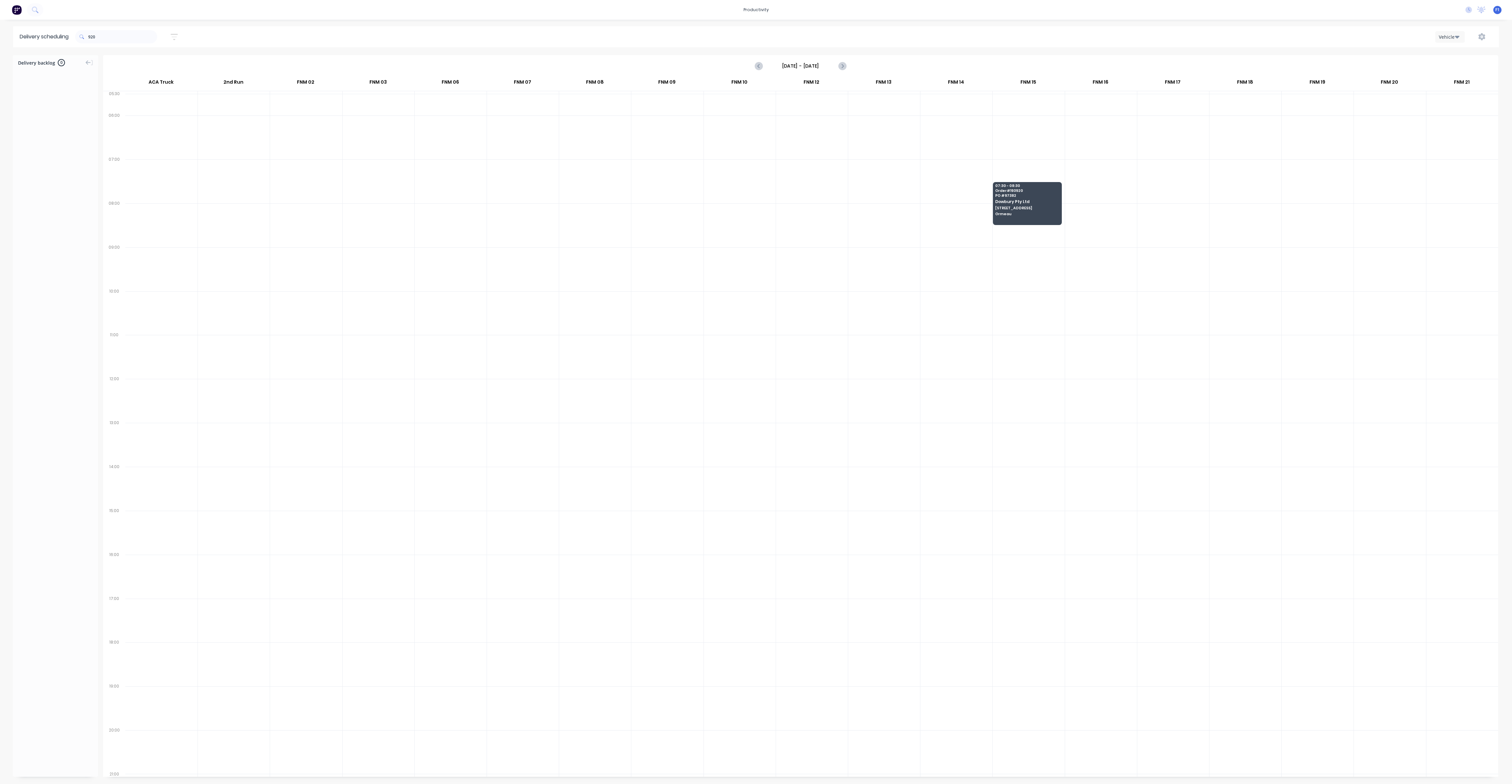
click at [119, 44] on div "920" at bounding box center [116, 36] width 82 height 18
click at [120, 38] on input "920" at bounding box center [122, 36] width 69 height 13
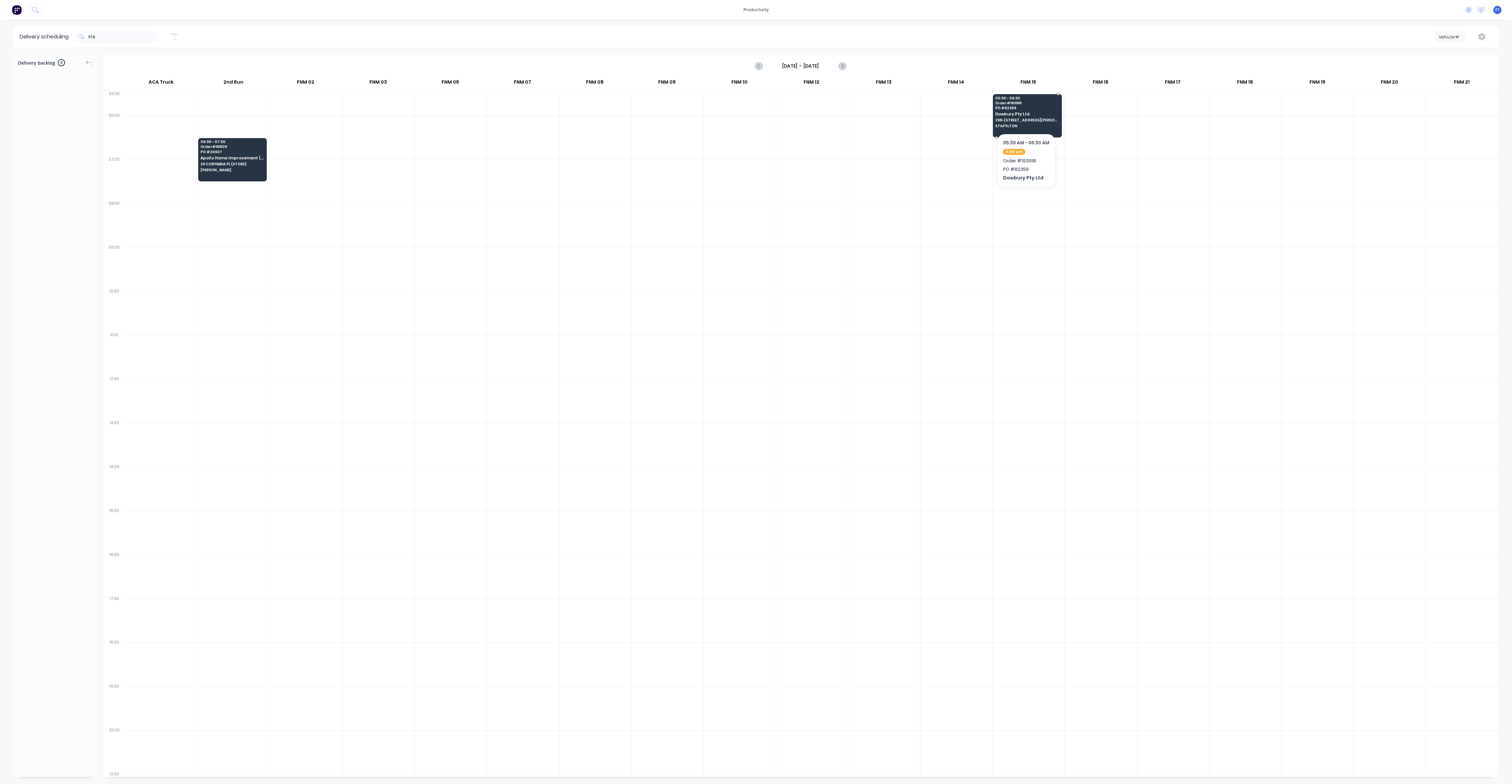
click at [1027, 119] on span "298-[STREET_ADDRESS][PERSON_NAME]" at bounding box center [1027, 120] width 63 height 4
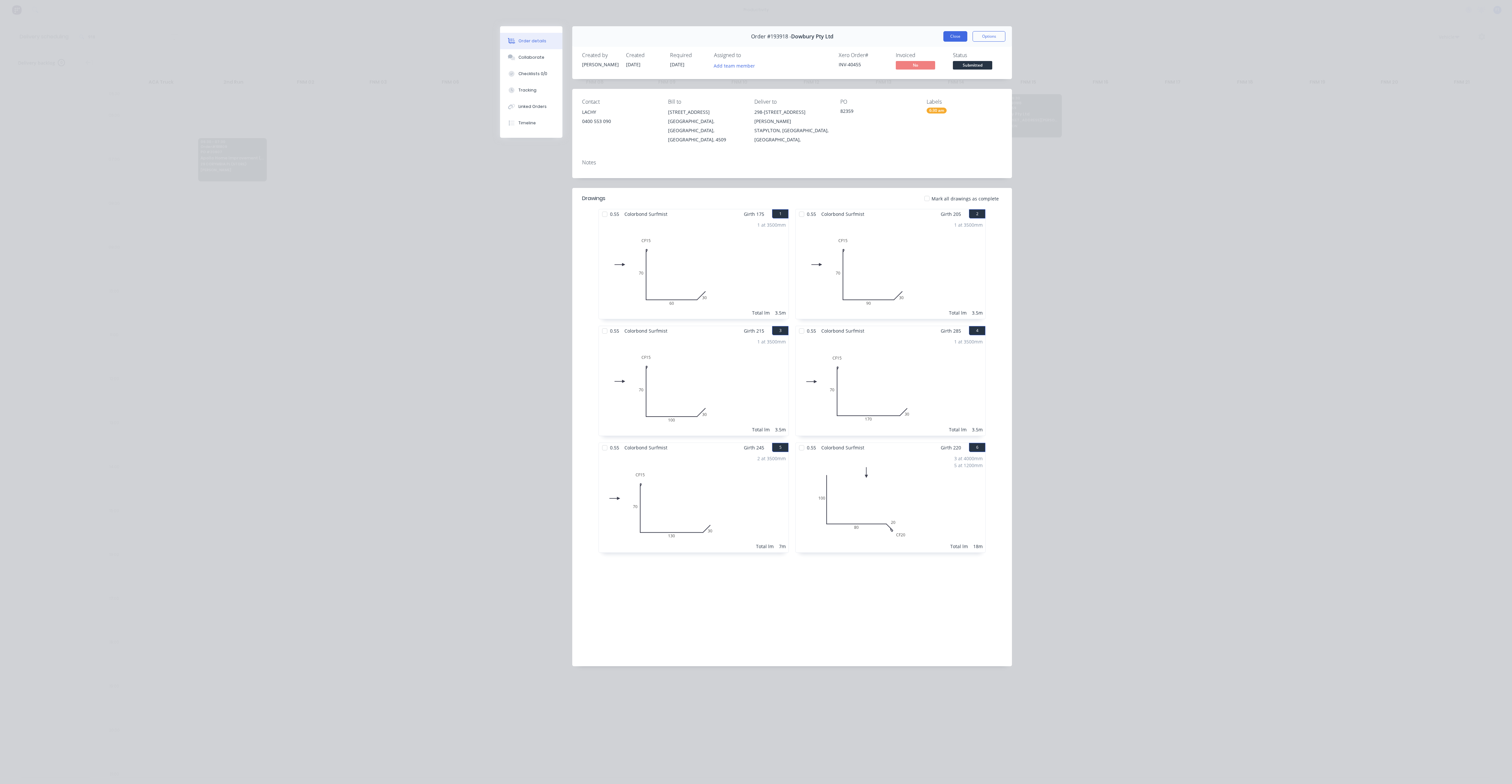
click at [956, 38] on button "Close" at bounding box center [955, 36] width 24 height 11
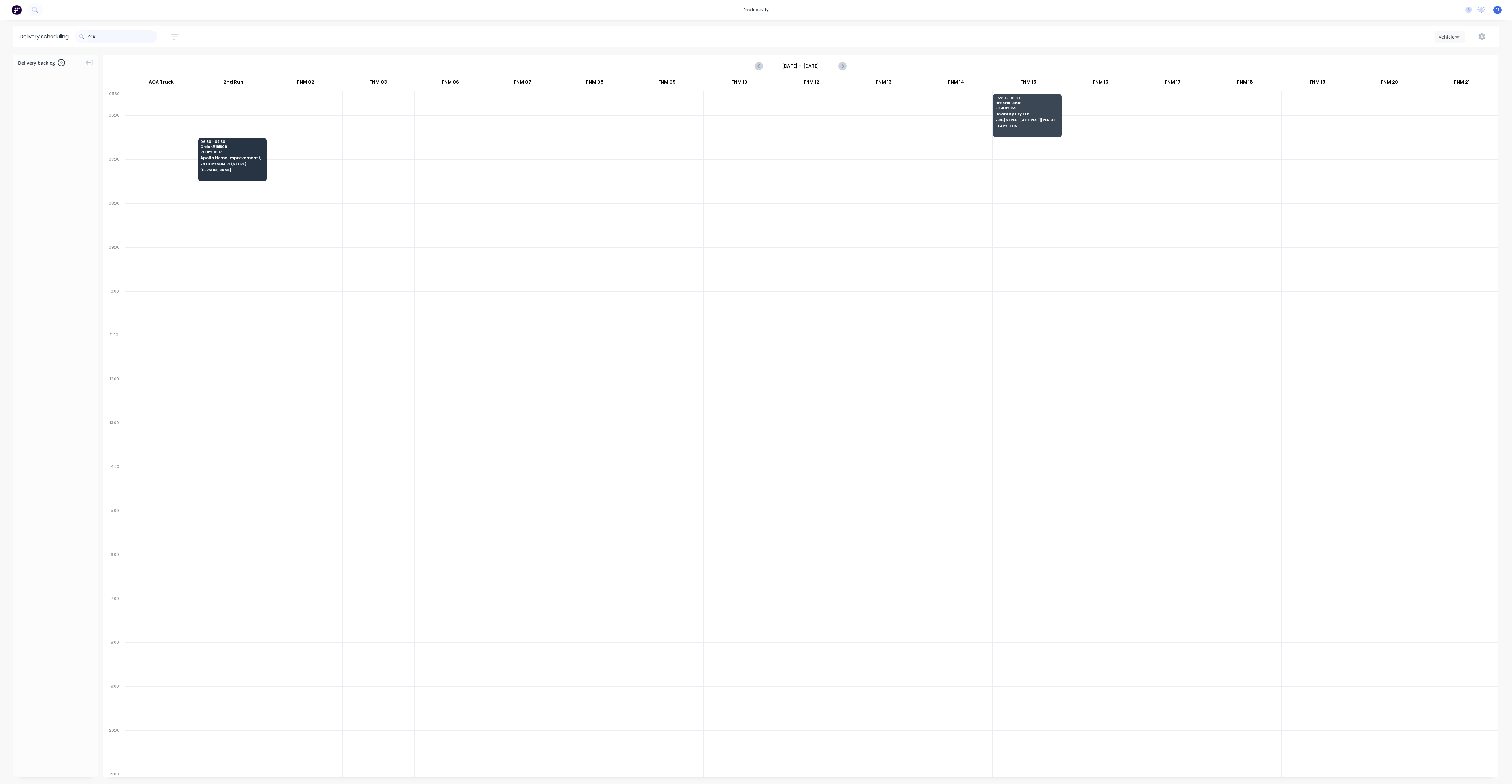
click at [137, 32] on input "918" at bounding box center [122, 36] width 69 height 13
type input "9"
click at [954, 326] on span "PO # 23 Melaleuca" at bounding box center [955, 327] width 63 height 4
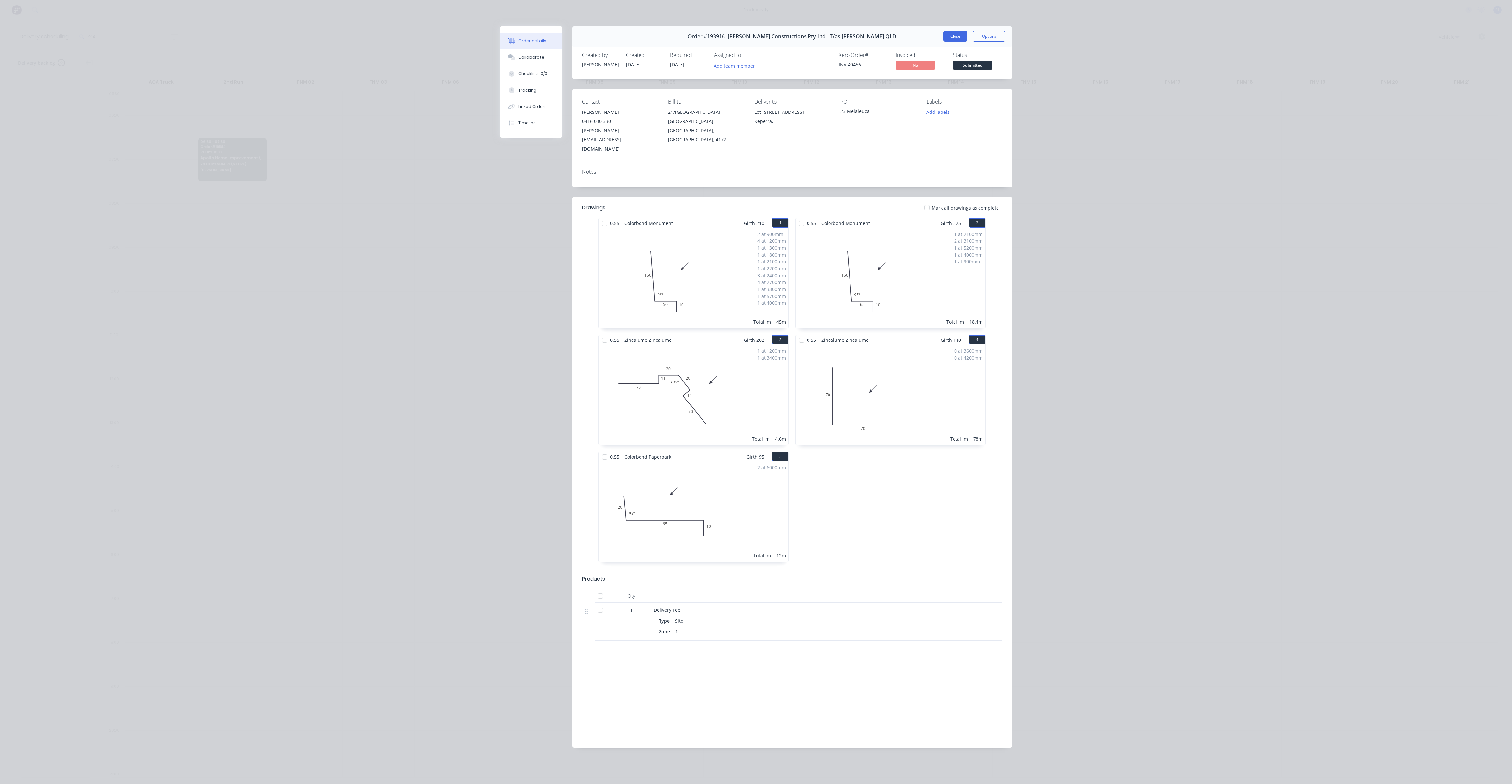
click at [954, 39] on button "Close" at bounding box center [955, 36] width 24 height 11
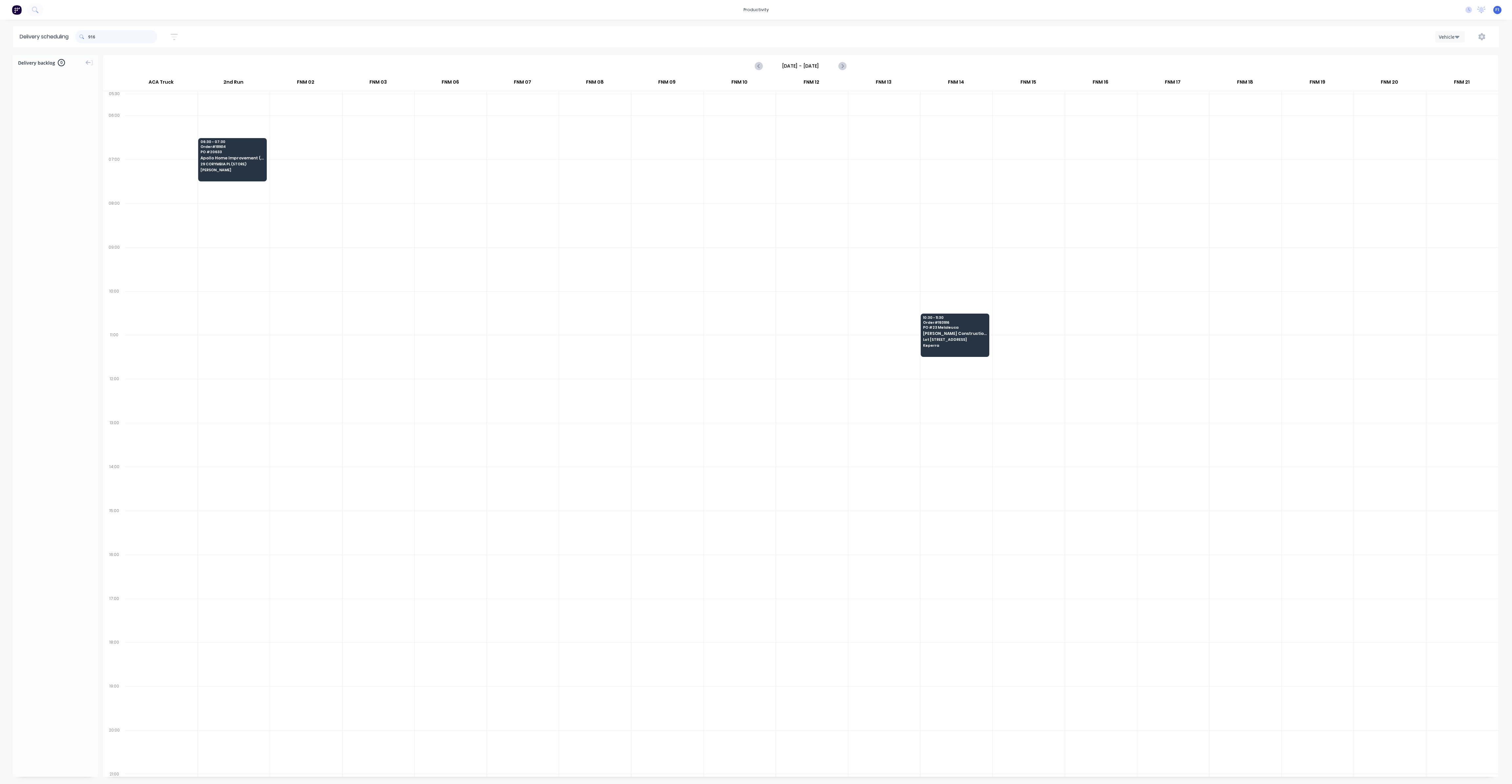
click at [123, 38] on input "916" at bounding box center [122, 36] width 69 height 13
type input "9"
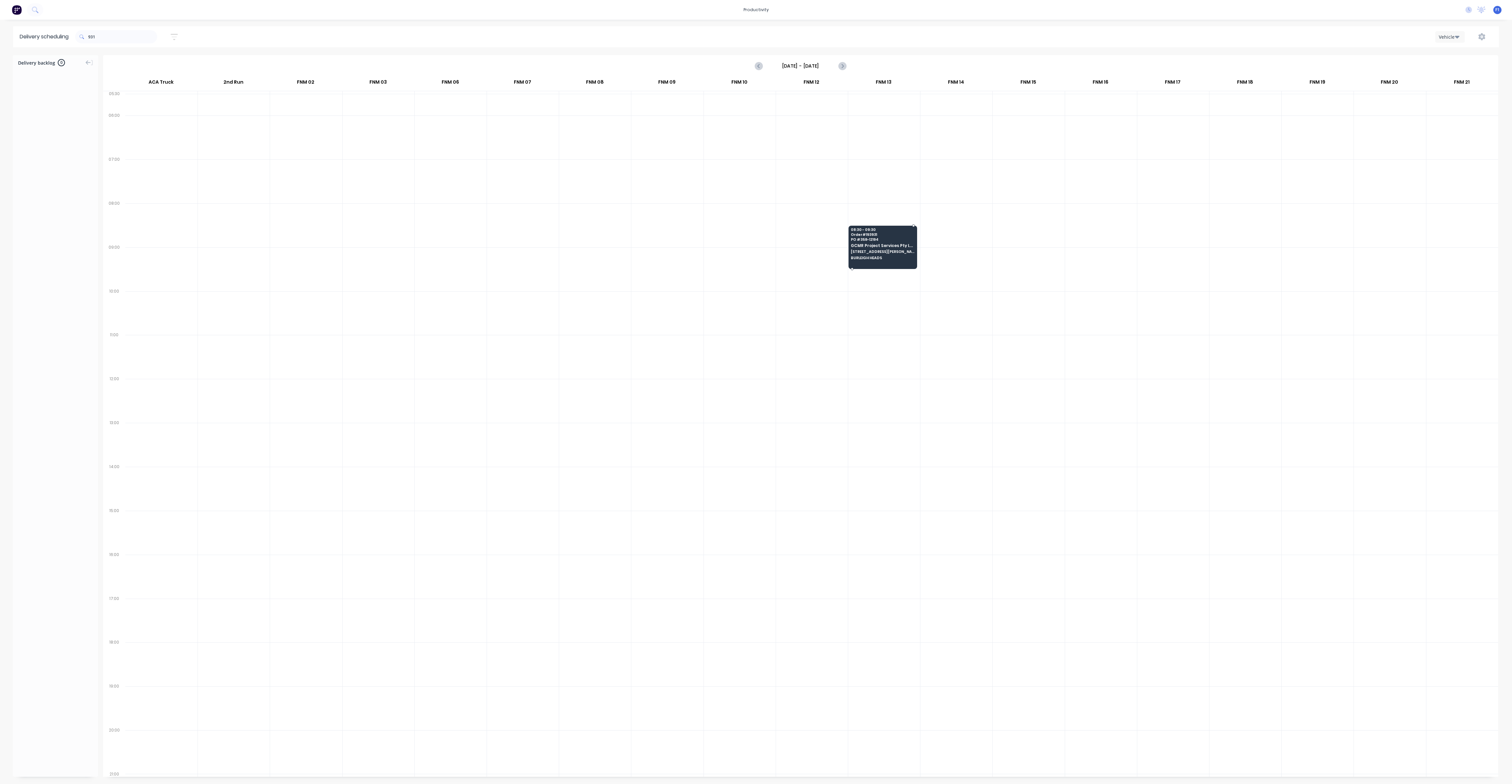
click at [862, 246] on div "08:30 - 09:30 Order # 193931 PO # 358-12194 GCMR Project Services Pty Ltd [STRE…" at bounding box center [883, 244] width 68 height 37
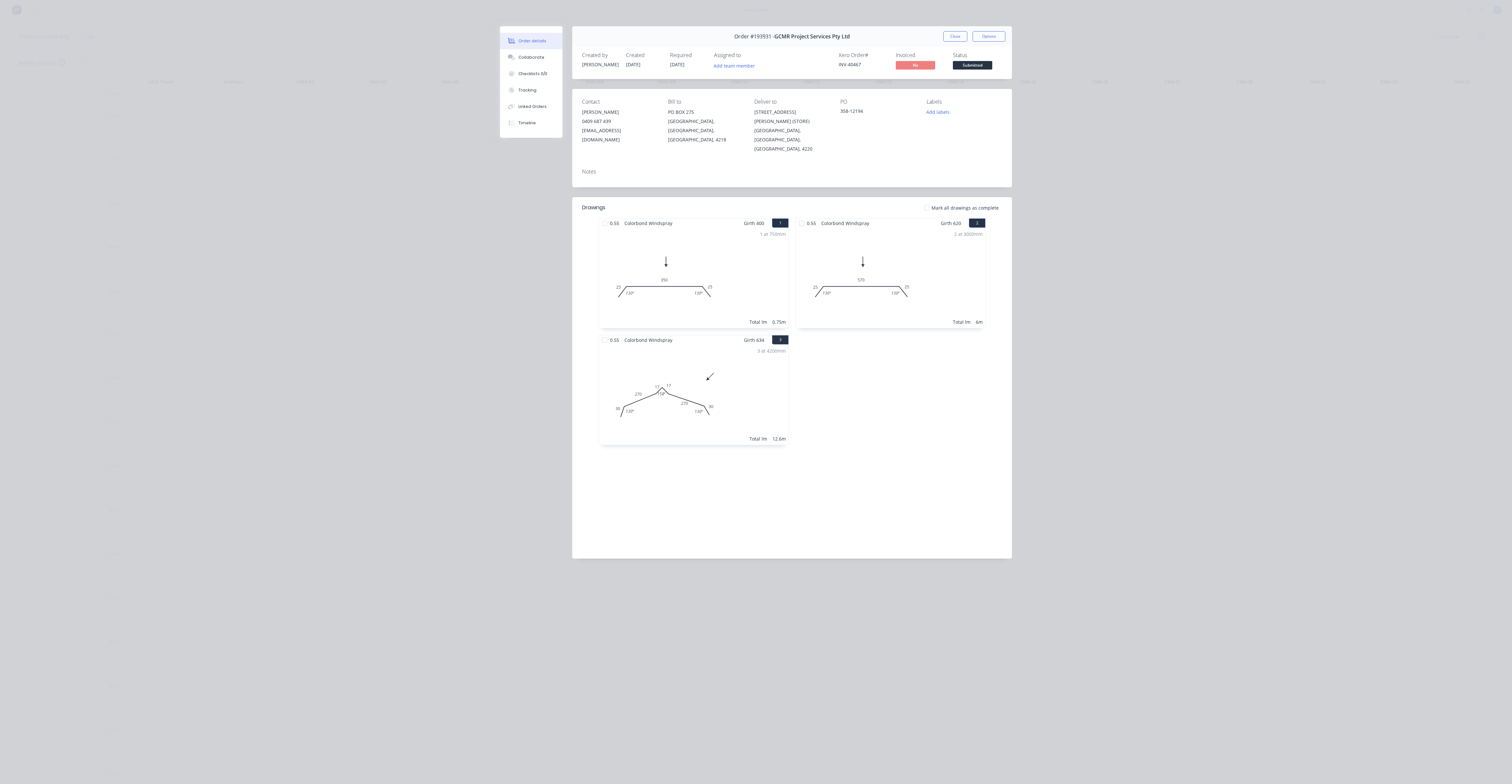
click at [948, 42] on div "Order #193931 - GCMR Project Services Pty Ltd Close Options" at bounding box center [792, 36] width 440 height 21
click at [948, 39] on button "Close" at bounding box center [955, 36] width 24 height 11
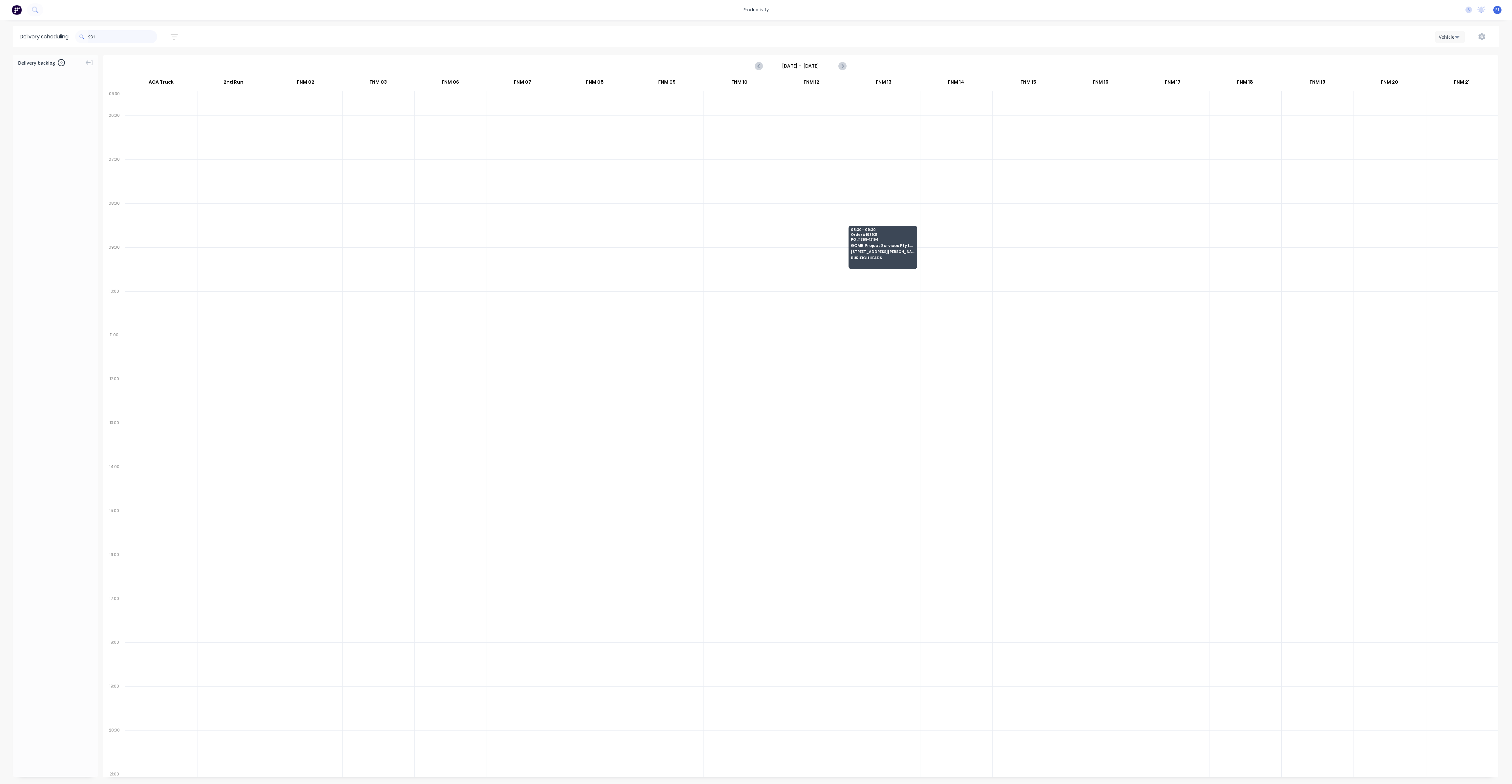
click at [106, 33] on input "931" at bounding box center [122, 36] width 69 height 13
type input "9"
click at [1007, 212] on span "Ormeau" at bounding box center [1027, 214] width 63 height 4
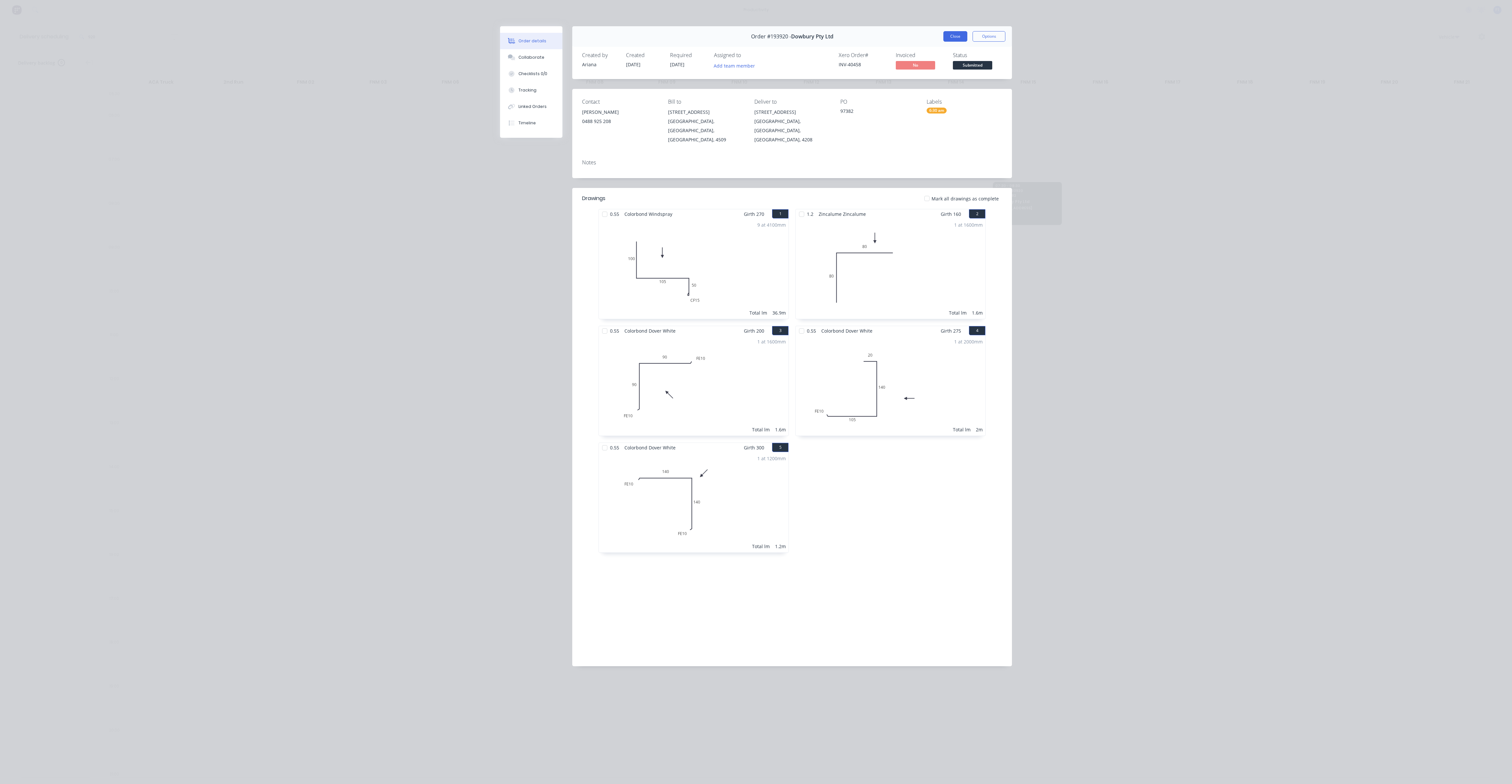
click at [954, 40] on button "Close" at bounding box center [955, 36] width 24 height 11
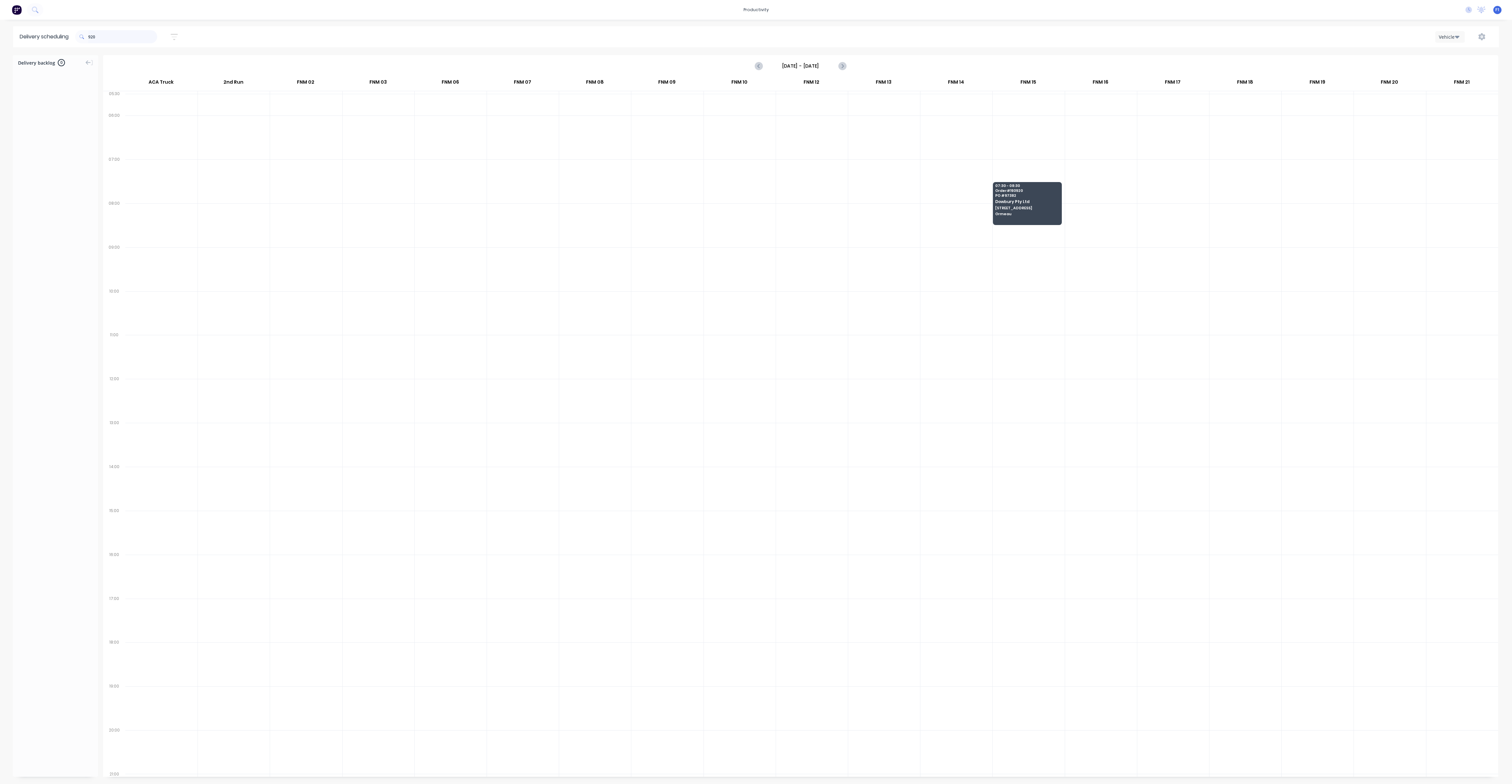
click at [115, 34] on input "920" at bounding box center [122, 36] width 69 height 13
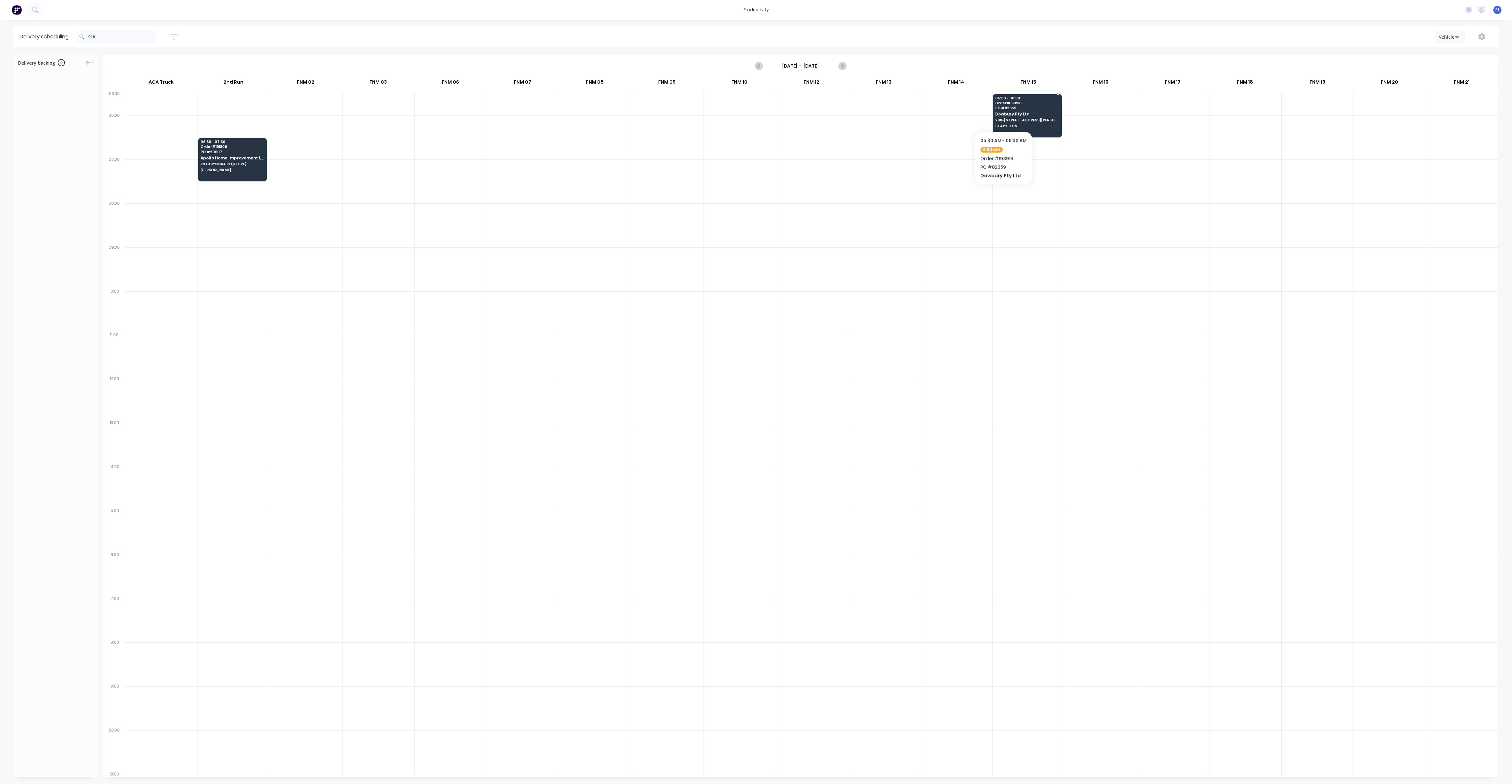
click at [1004, 111] on div "05:30 - 06:30 Order # 193918 PO # 82359 Dowbury Pty Ltd [STREET_ADDRESS][PERSON…" at bounding box center [1027, 112] width 68 height 37
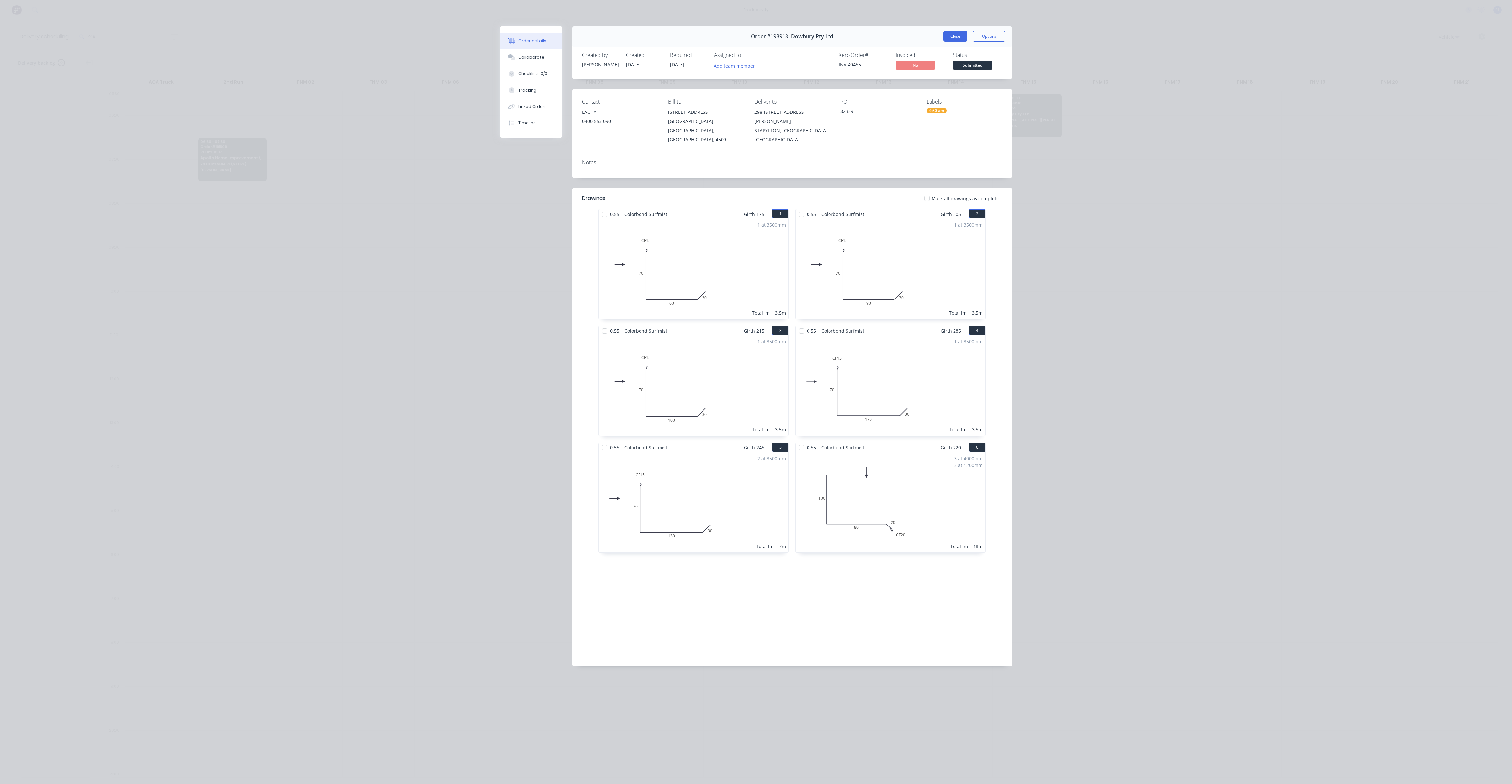
click at [956, 38] on button "Close" at bounding box center [955, 36] width 24 height 11
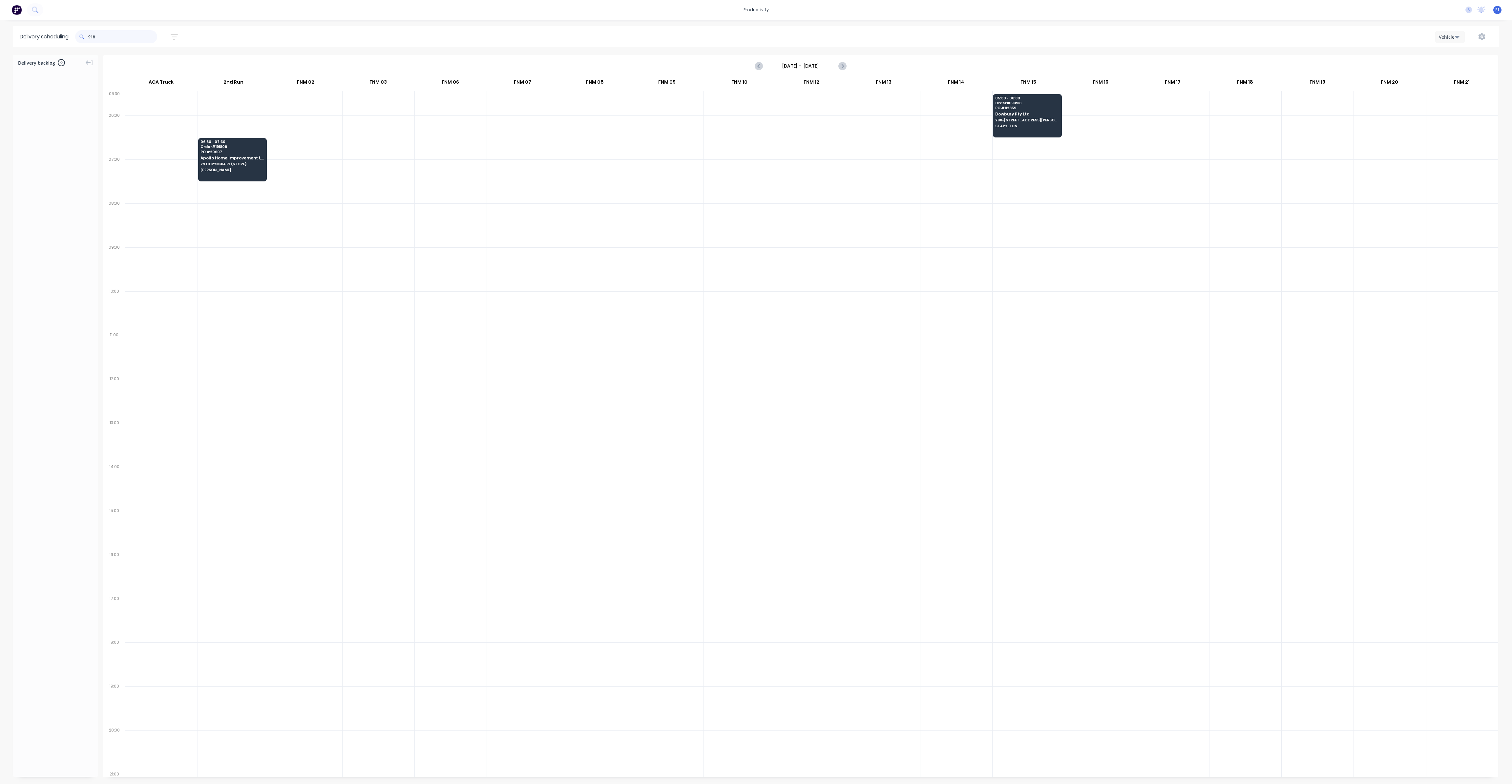
click at [113, 35] on input "918" at bounding box center [122, 36] width 69 height 13
type input "9"
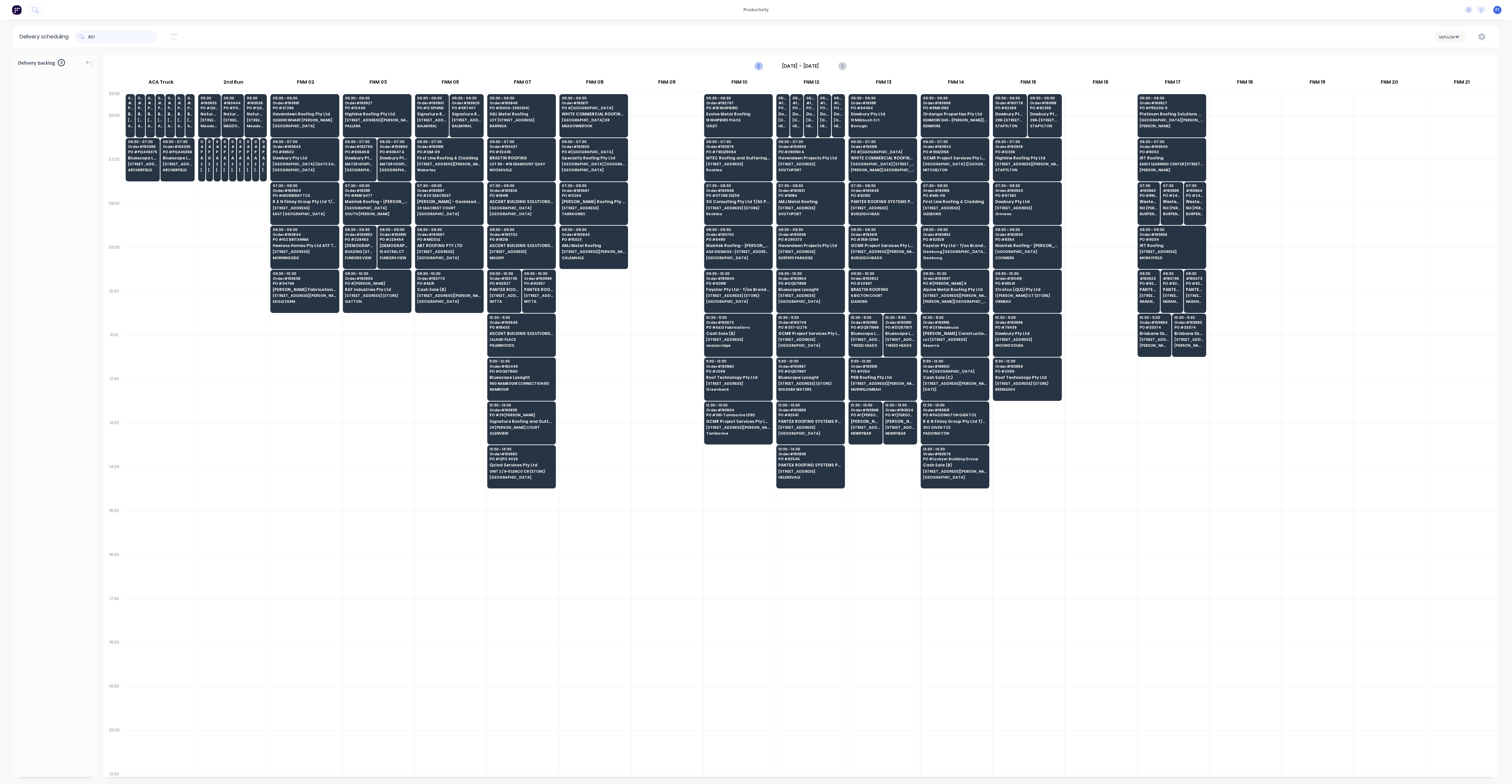
type input "851"
click at [757, 67] on icon "Previous page" at bounding box center [758, 66] width 8 height 8
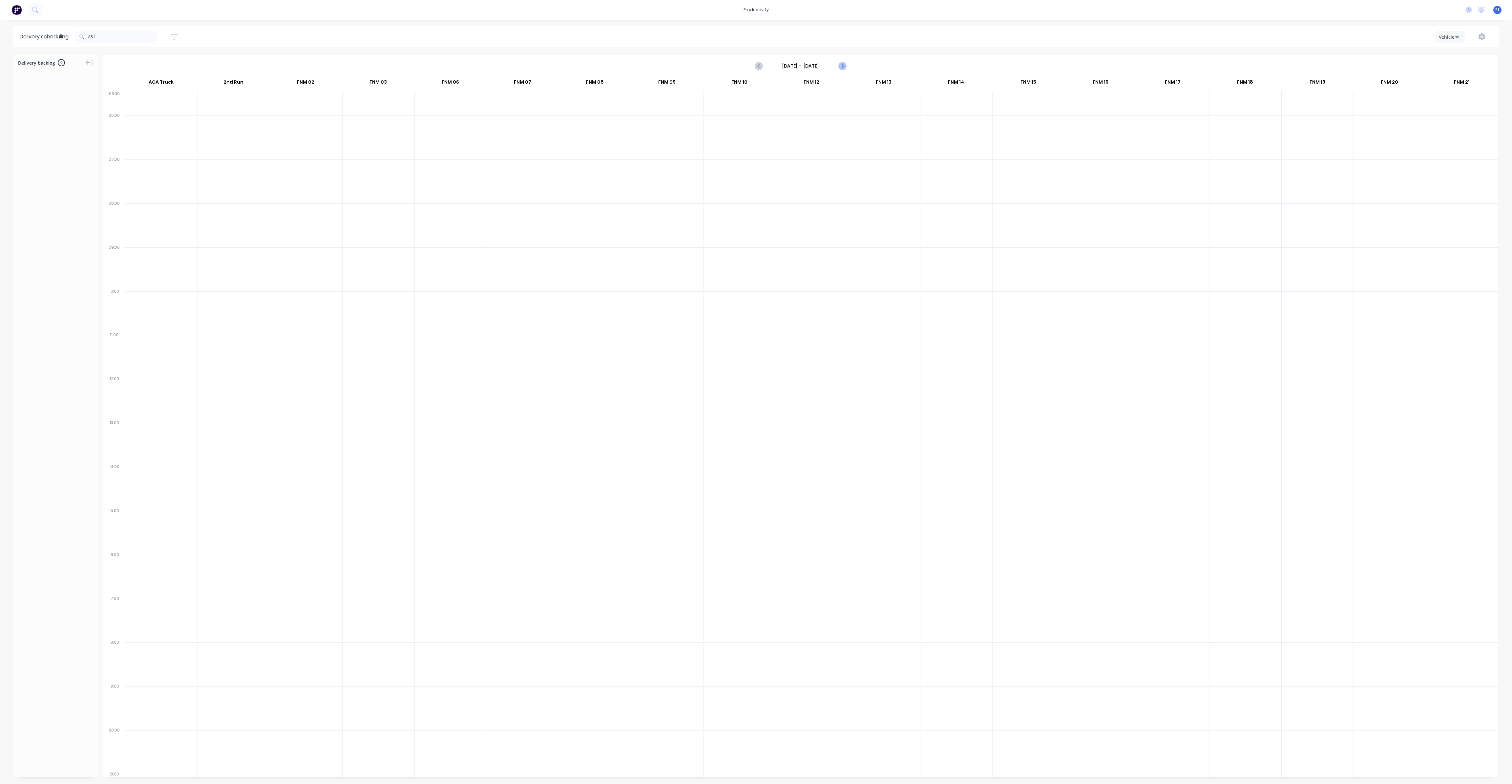
click at [841, 67] on icon "Next page" at bounding box center [842, 66] width 3 height 5
type input "[DATE] - [DATE]"
click at [351, 238] on span "PO # 228454" at bounding box center [377, 239] width 63 height 4
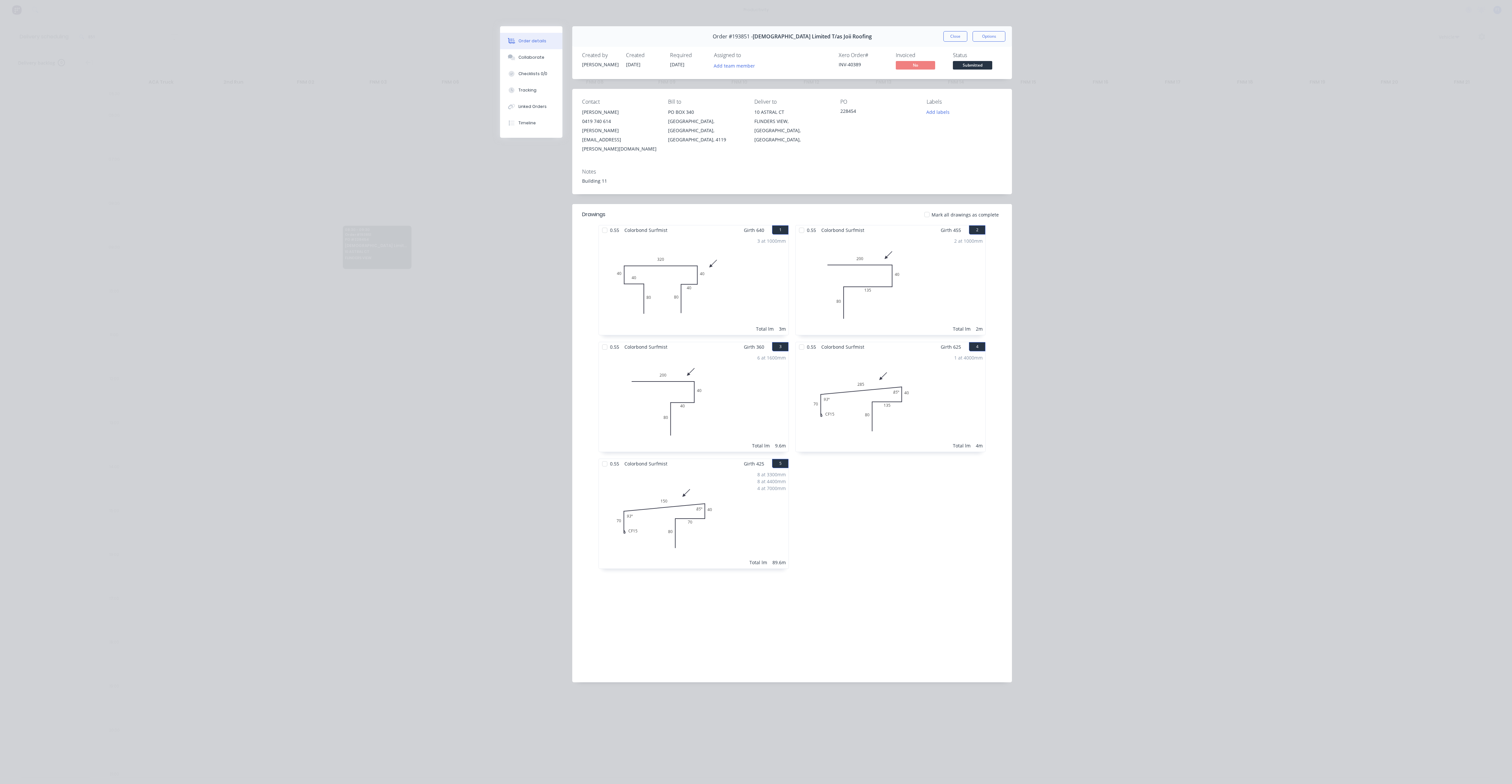
click at [957, 40] on button "Close" at bounding box center [955, 36] width 24 height 11
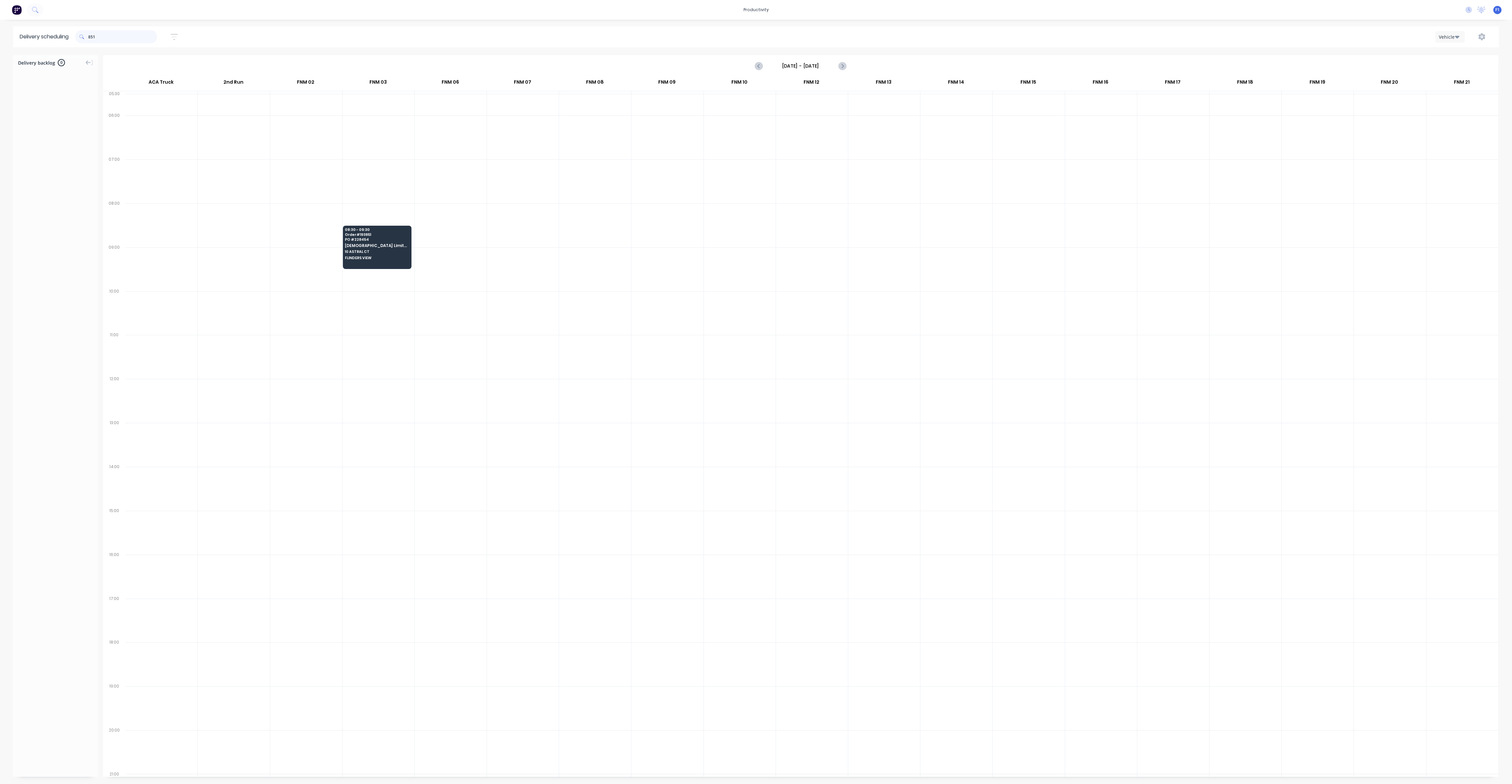
click at [103, 35] on input "851" at bounding box center [122, 36] width 69 height 13
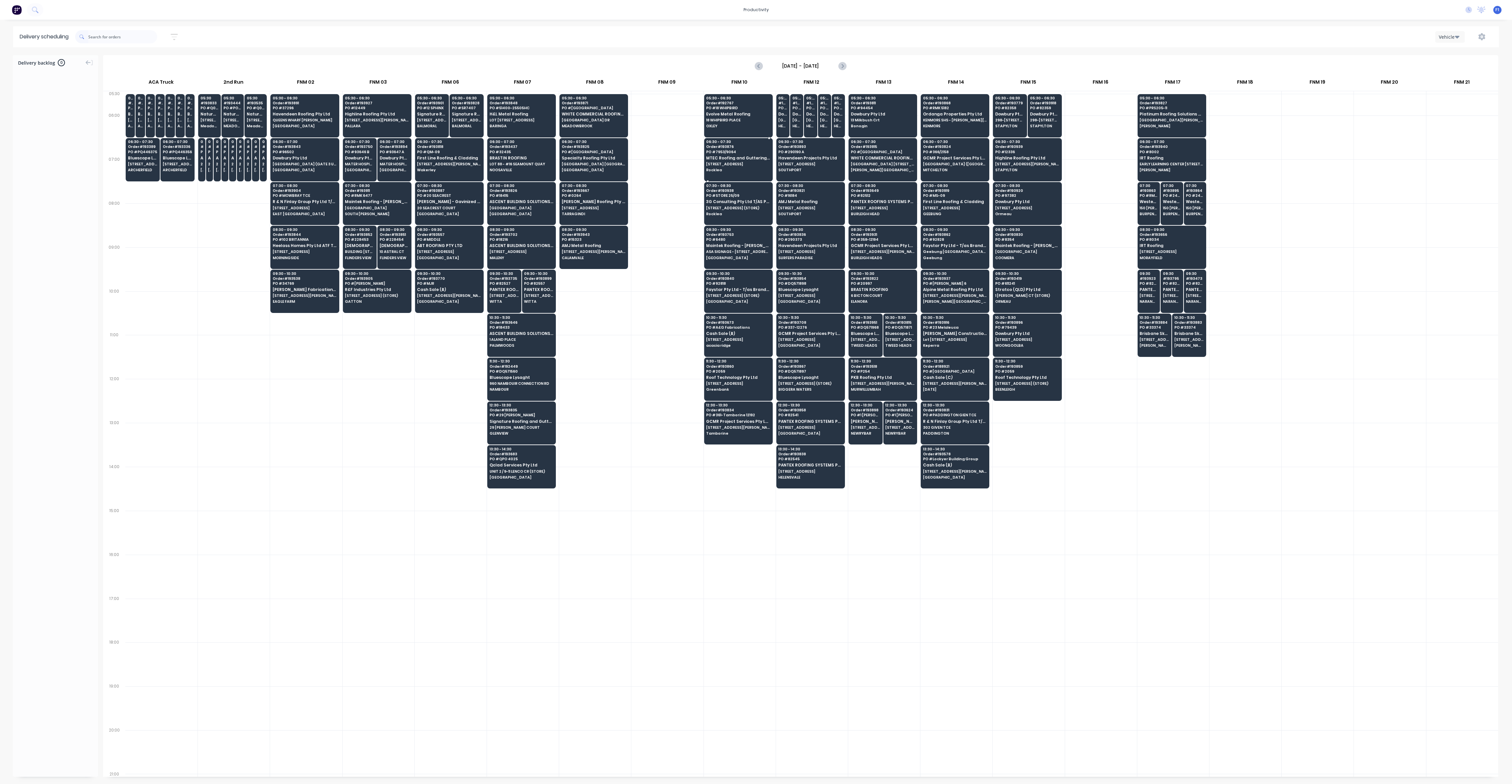
click at [716, 162] on span "[STREET_ADDRESS]" at bounding box center [738, 164] width 63 height 4
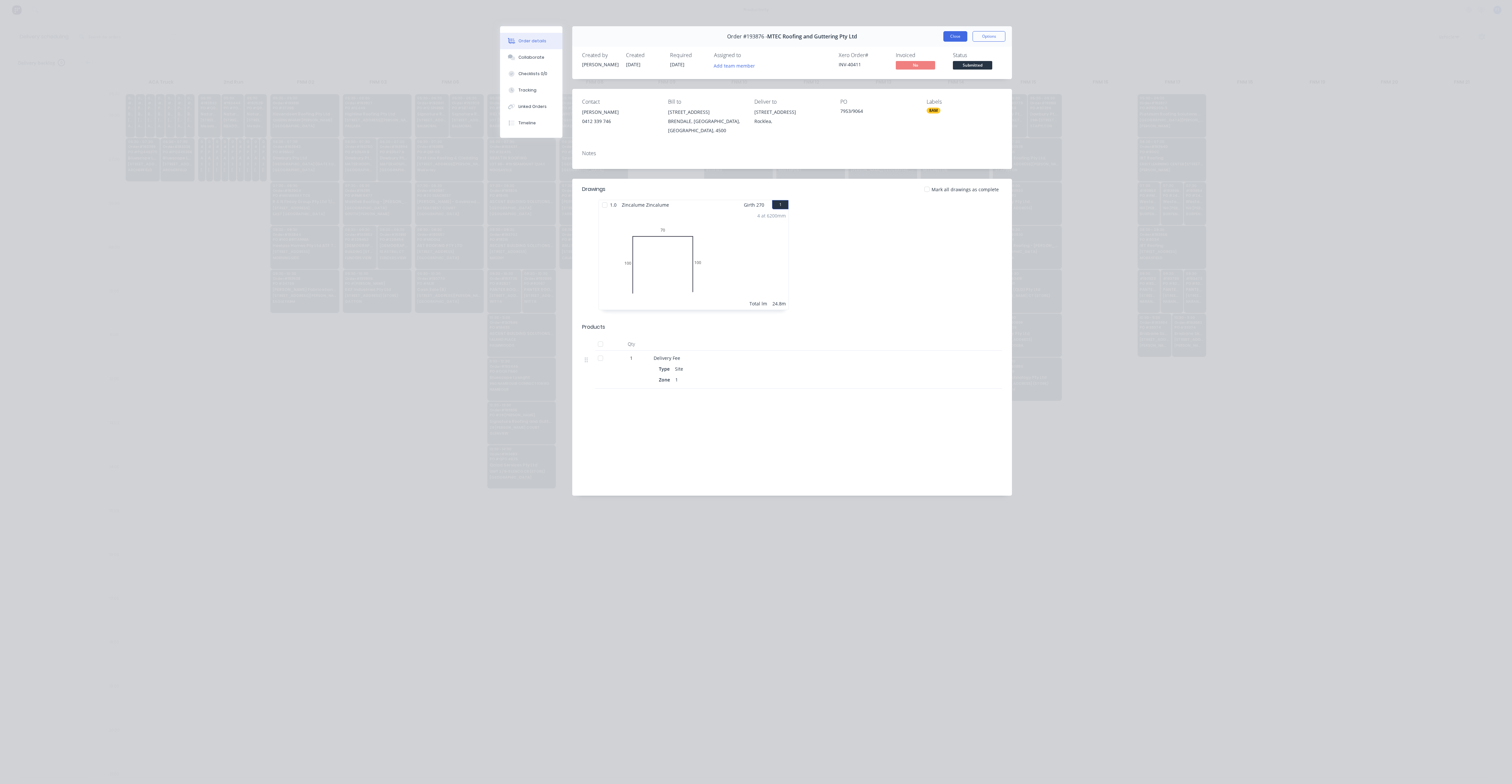
click at [949, 32] on button "Close" at bounding box center [955, 36] width 24 height 11
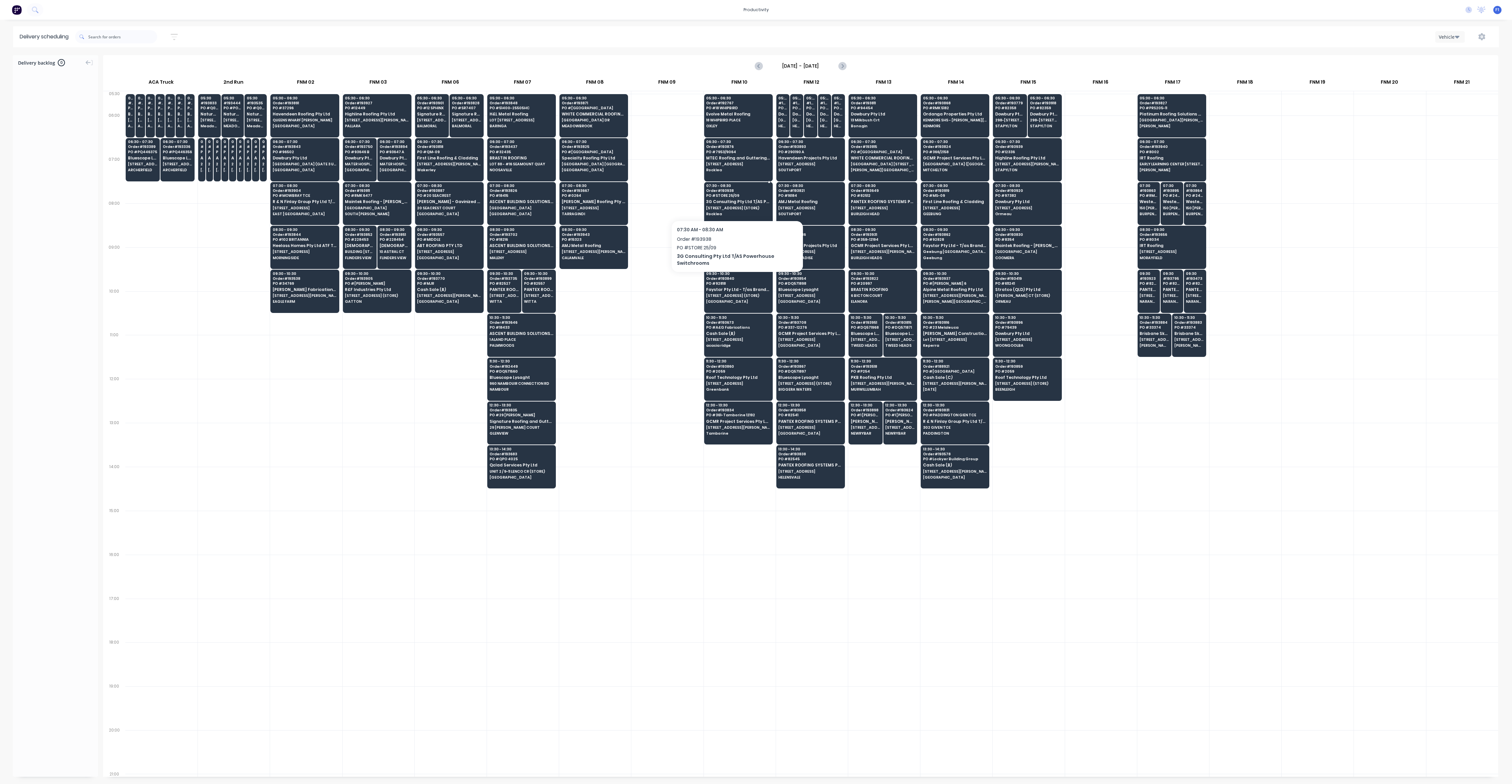
click at [735, 206] on span "[STREET_ADDRESS] (STORE)" at bounding box center [738, 208] width 63 height 4
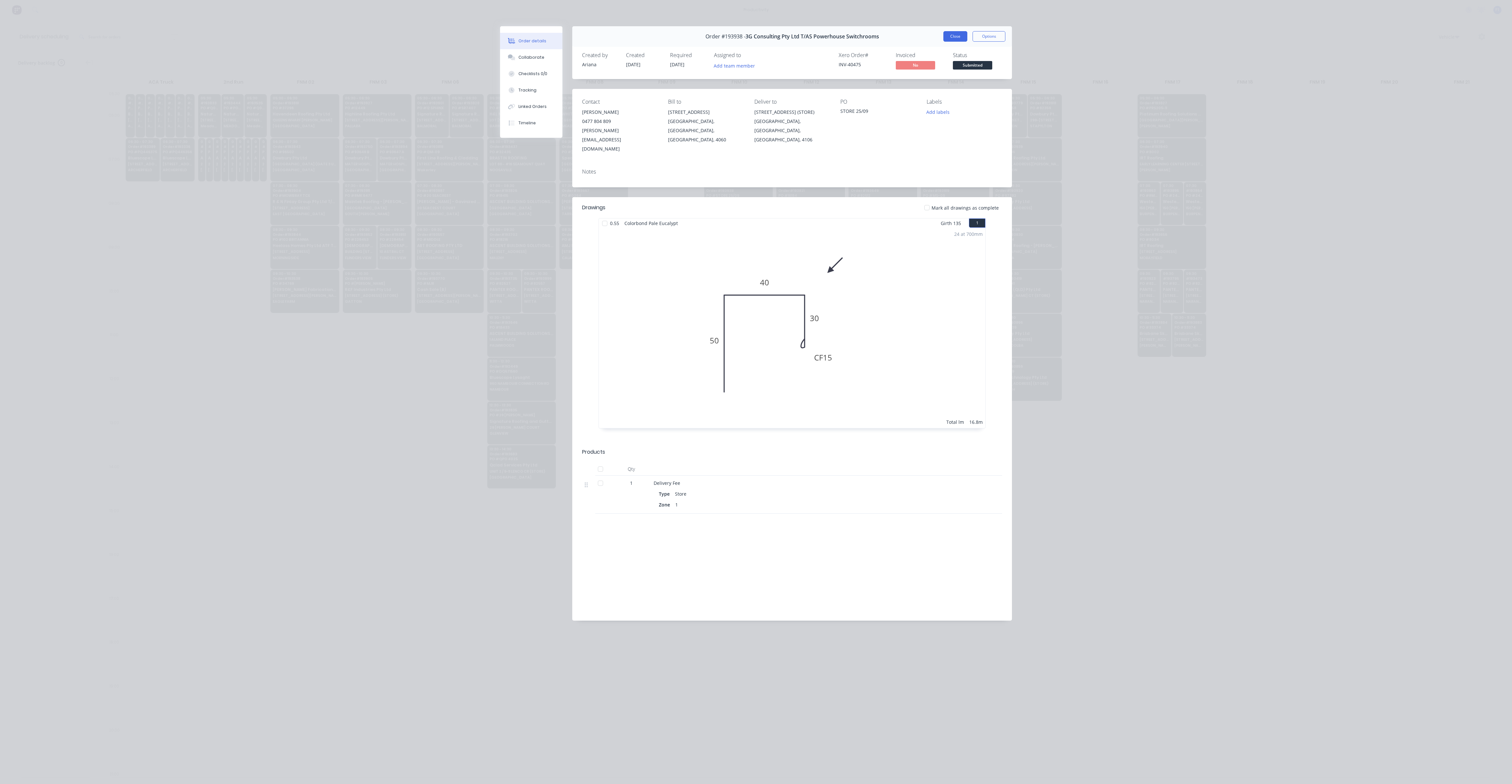
click at [962, 31] on button "Close" at bounding box center [955, 36] width 24 height 11
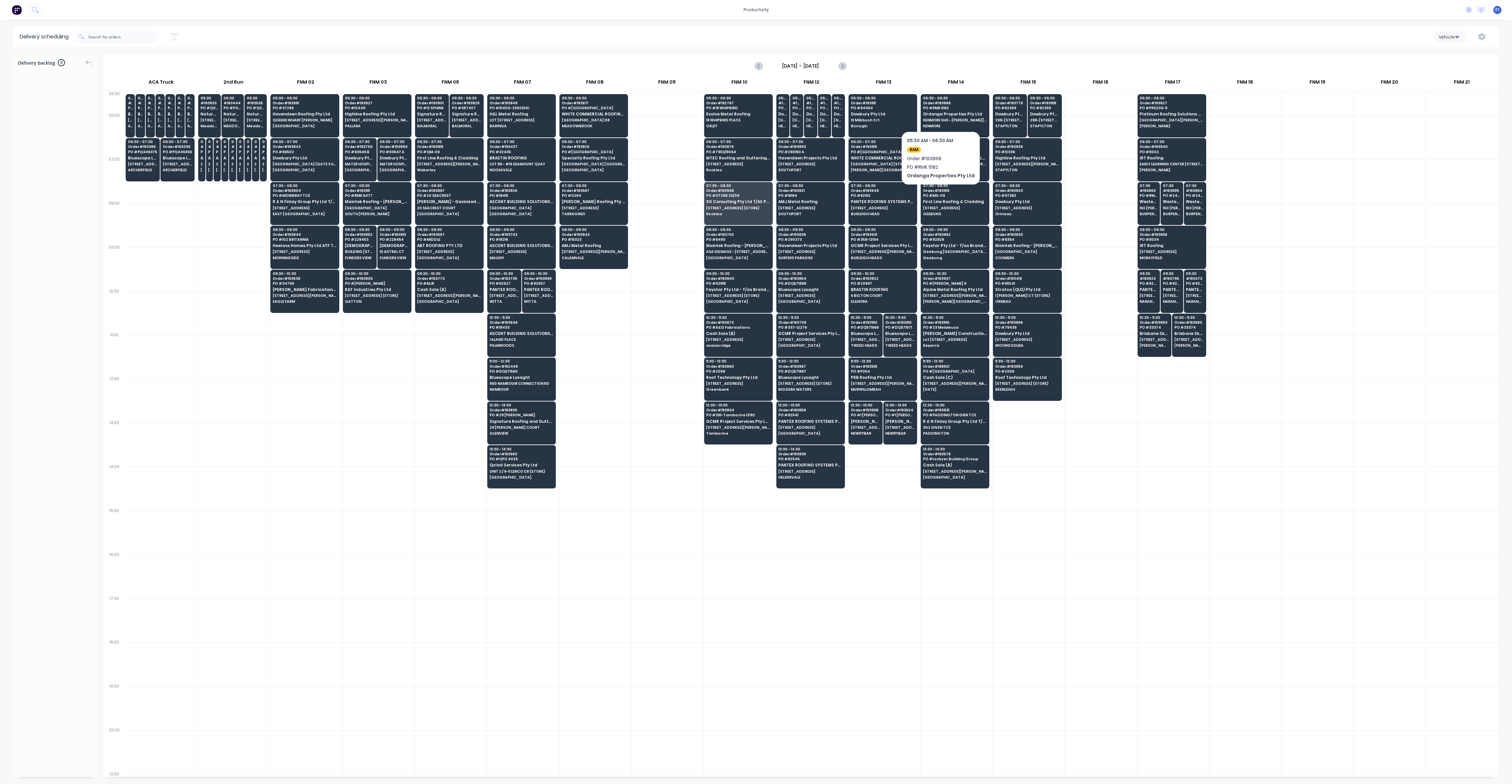
click at [608, 249] on span "[STREET_ADDRESS][PERSON_NAME]" at bounding box center [593, 251] width 63 height 4
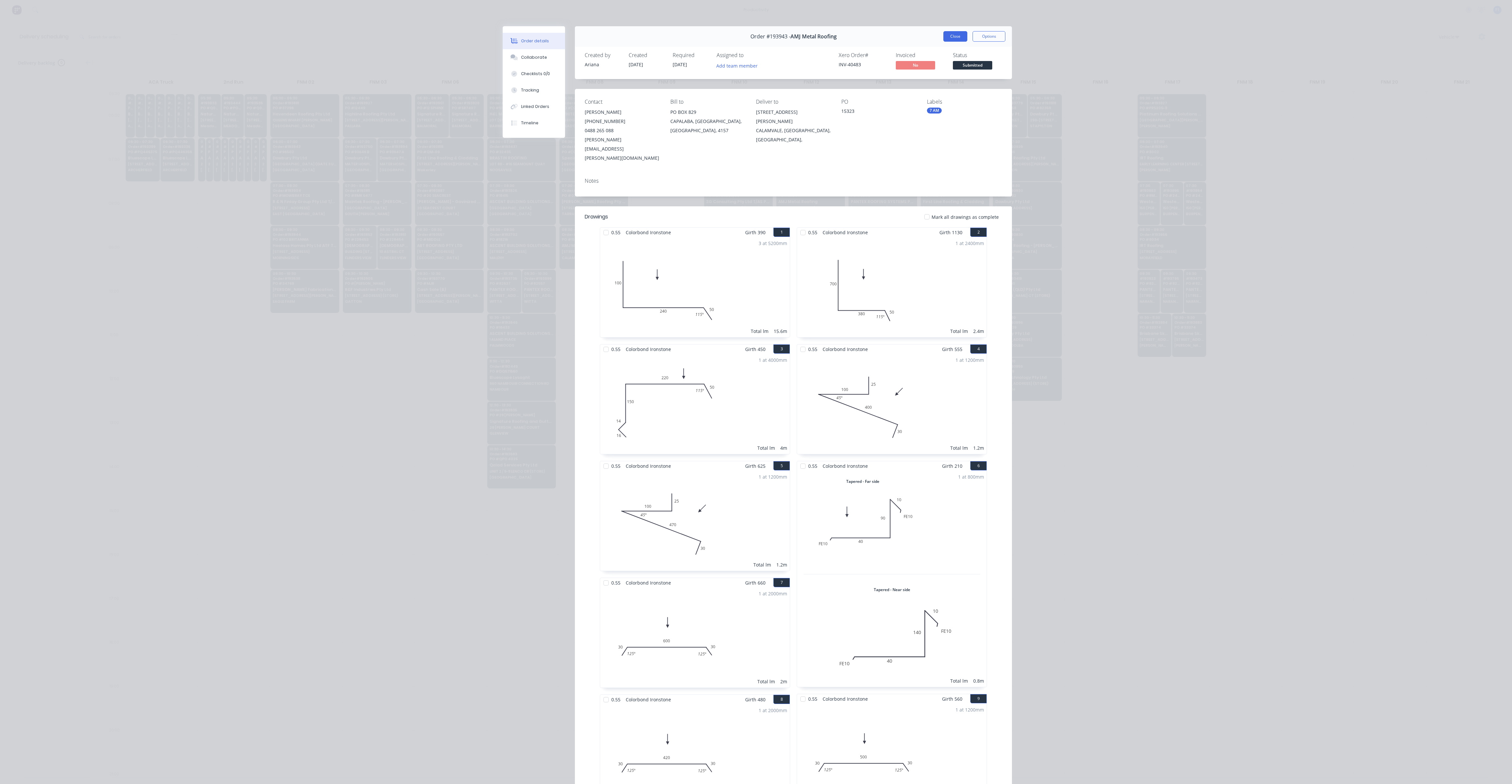
click at [947, 41] on button "Close" at bounding box center [955, 36] width 24 height 11
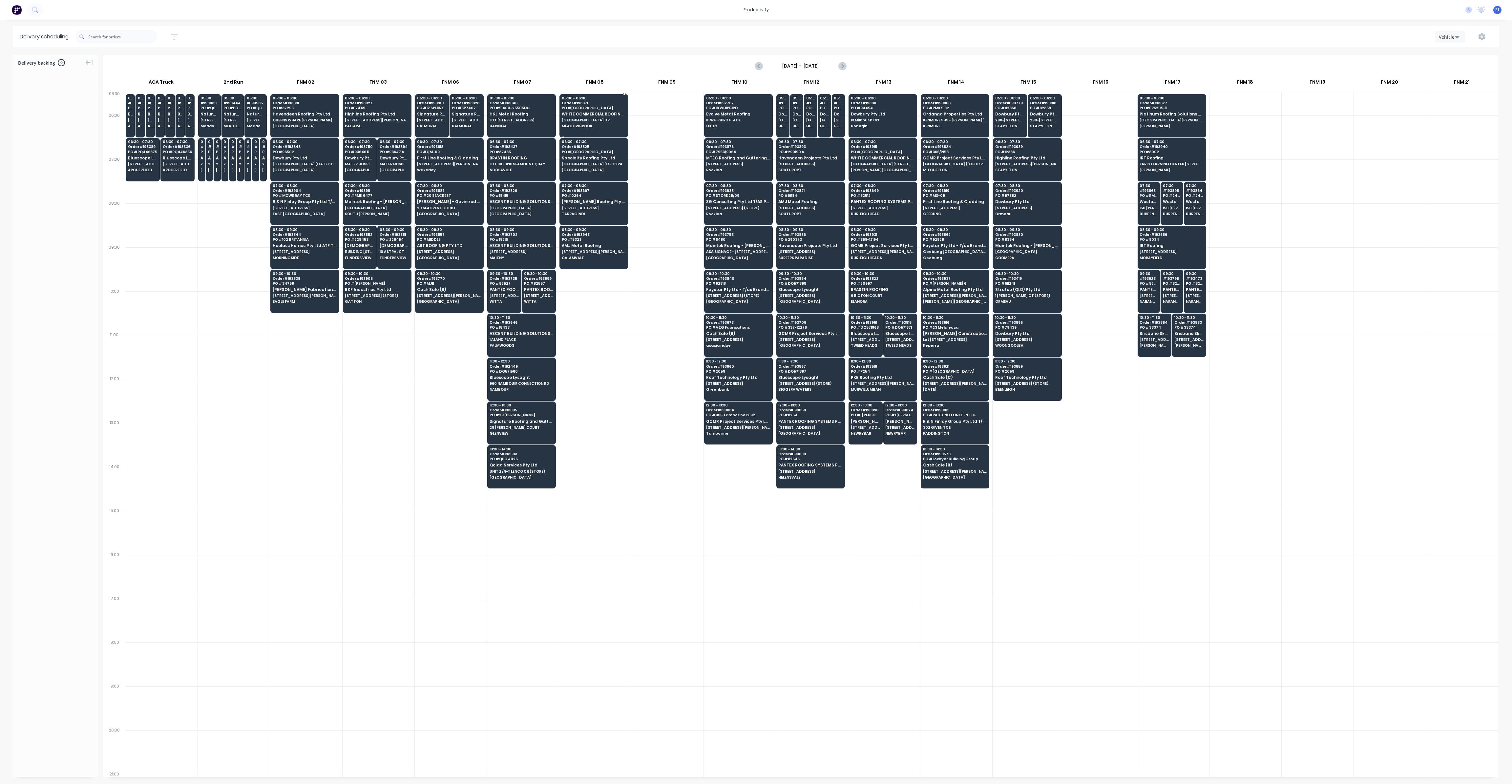
click at [578, 116] on div "05:30 - 06:30 Order # 193871 [GEOGRAPHIC_DATA] WHITE COMMERCIAL ROOFING PTY LTD…" at bounding box center [594, 112] width 68 height 37
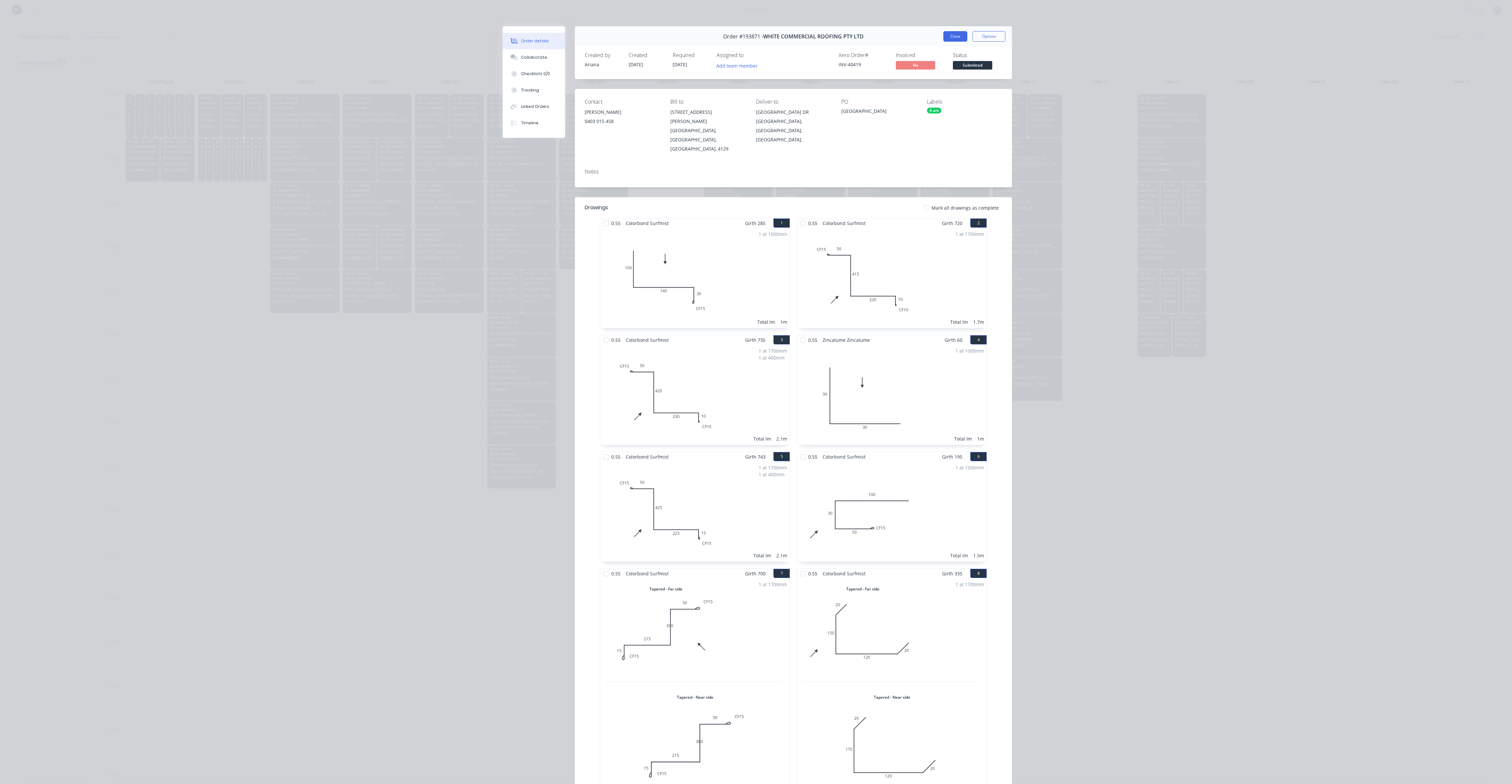
click at [955, 39] on button "Close" at bounding box center [955, 36] width 24 height 11
